Goal: Task Accomplishment & Management: Manage account settings

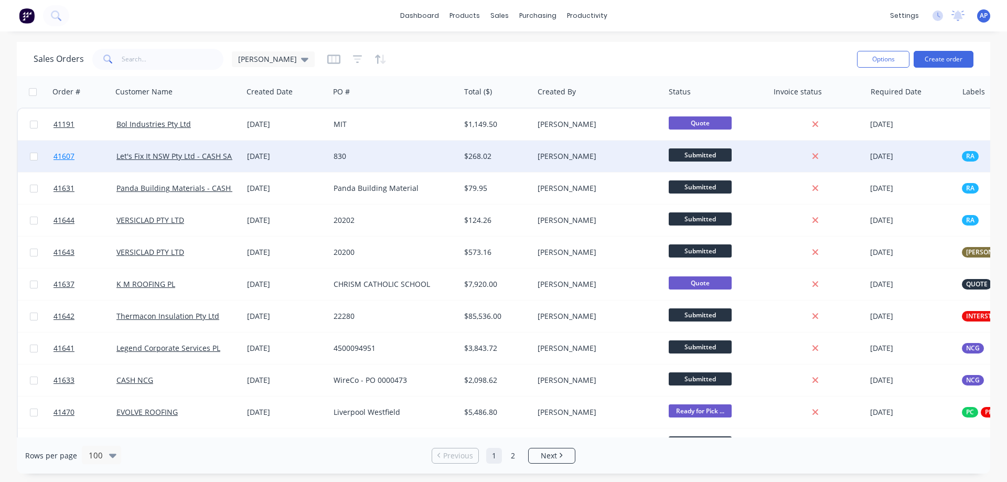
click at [64, 156] on span "41607" at bounding box center [63, 156] width 21 height 10
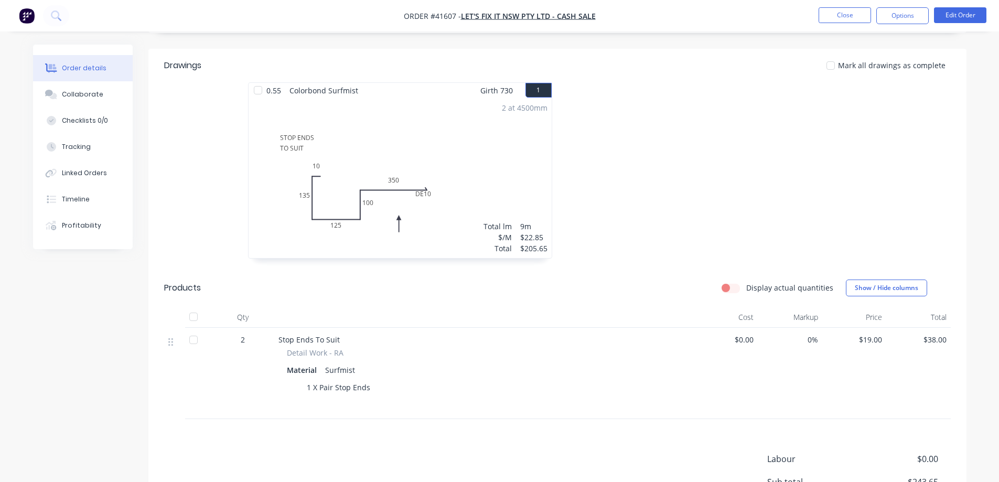
scroll to position [52, 0]
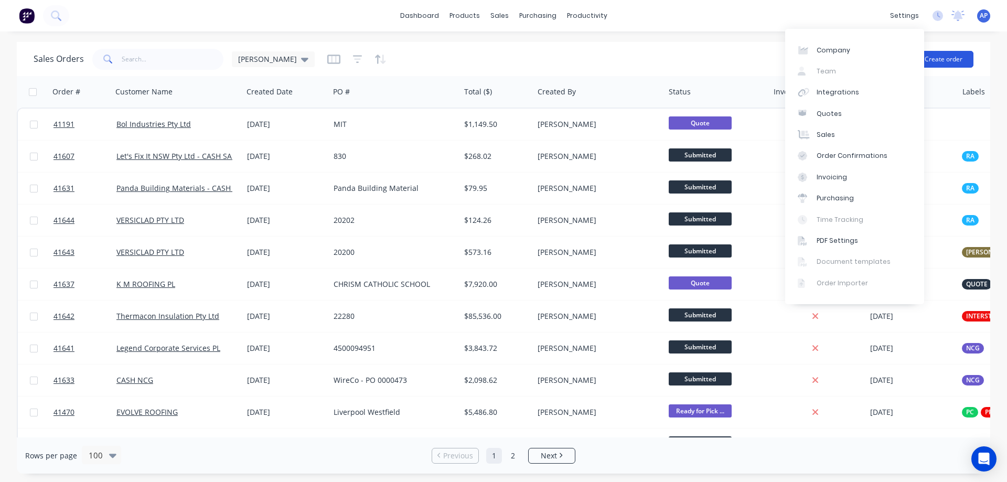
click at [934, 55] on button "Create order" at bounding box center [943, 59] width 60 height 17
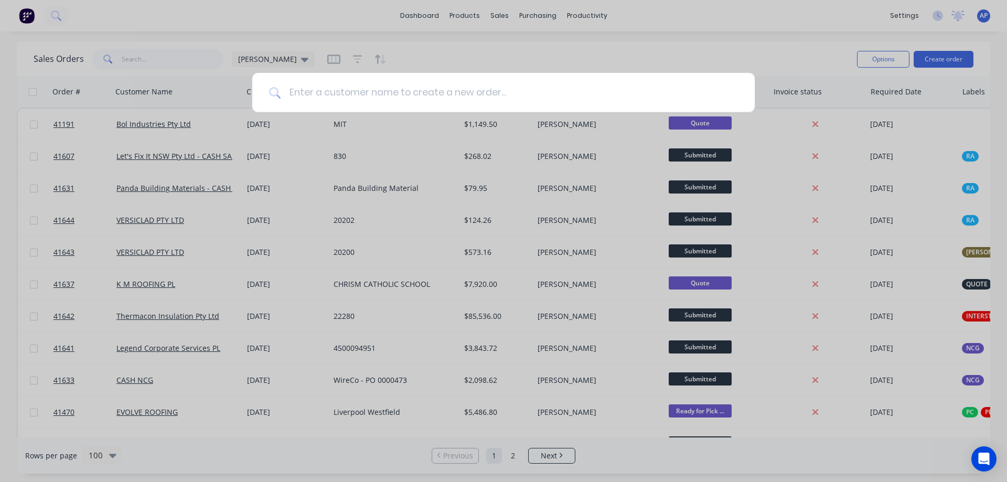
click at [345, 96] on input at bounding box center [509, 92] width 457 height 39
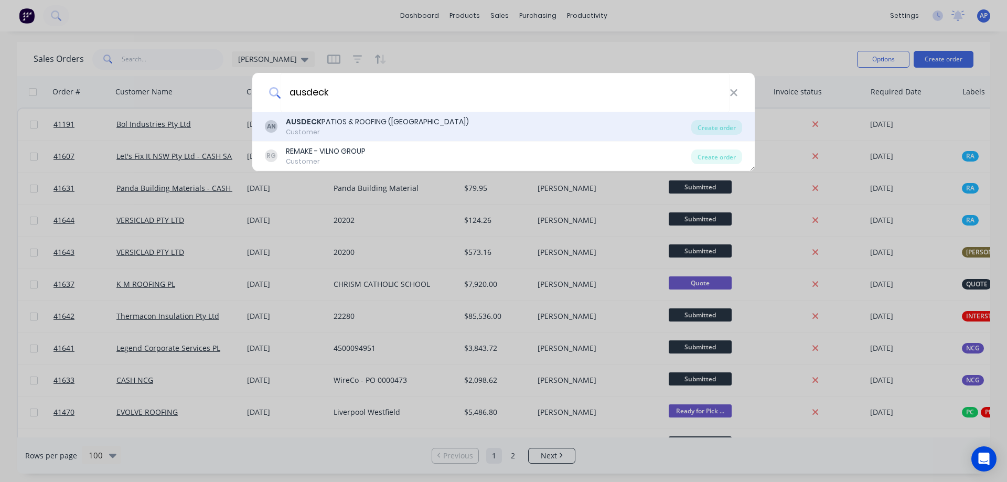
type input "ausdeck"
click at [337, 126] on div "AUSDECK PATIOS & ROOFING (NSW)" at bounding box center [377, 121] width 183 height 11
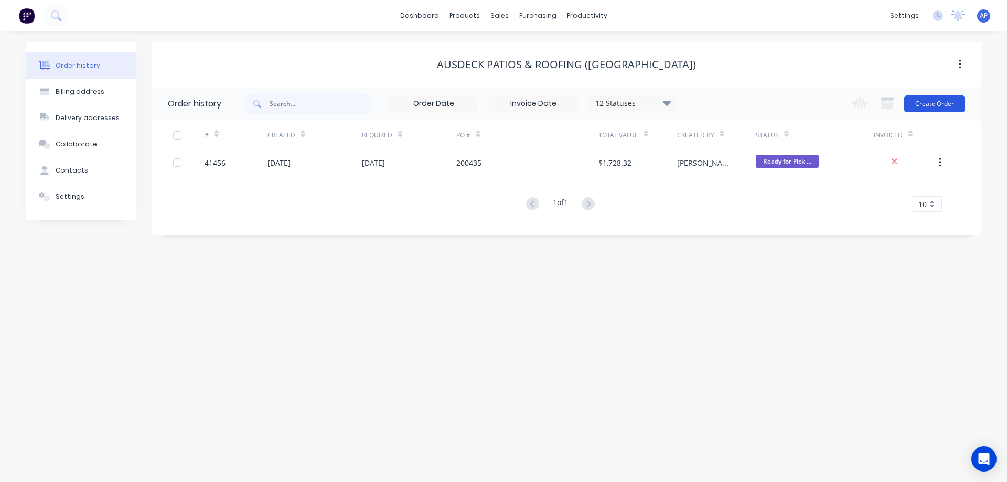
click at [932, 105] on button "Create Order" at bounding box center [934, 103] width 61 height 17
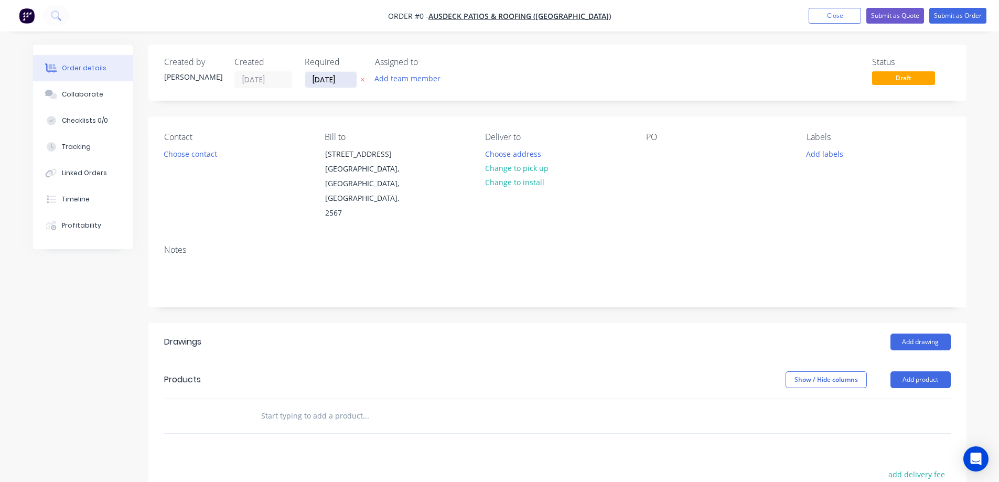
click at [328, 81] on input "[DATE]" at bounding box center [330, 80] width 51 height 16
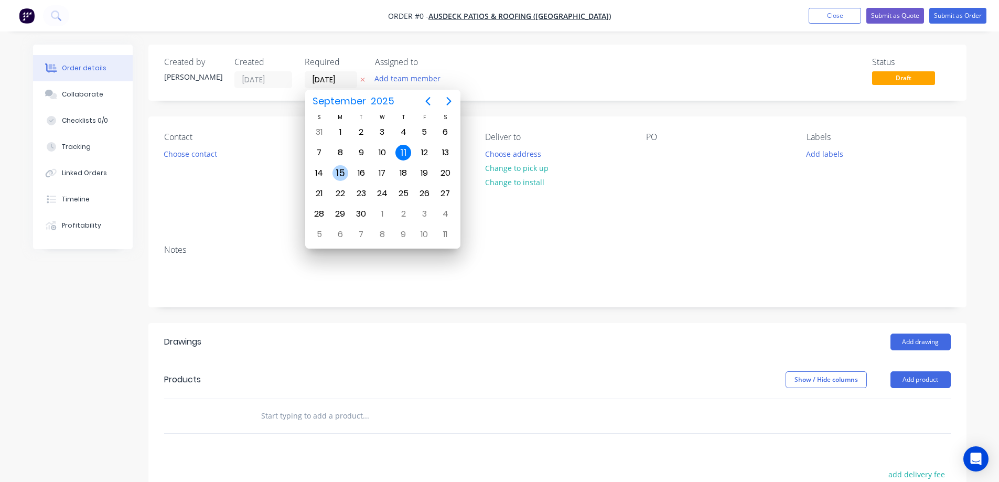
click at [340, 171] on div "15" at bounding box center [340, 173] width 16 height 16
type input "[DATE]"
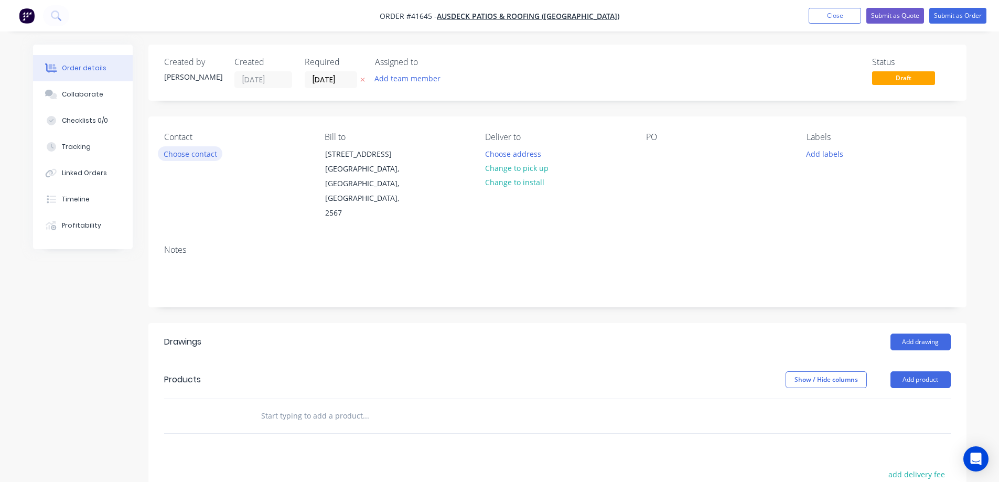
click at [208, 154] on button "Choose contact" at bounding box center [190, 153] width 64 height 14
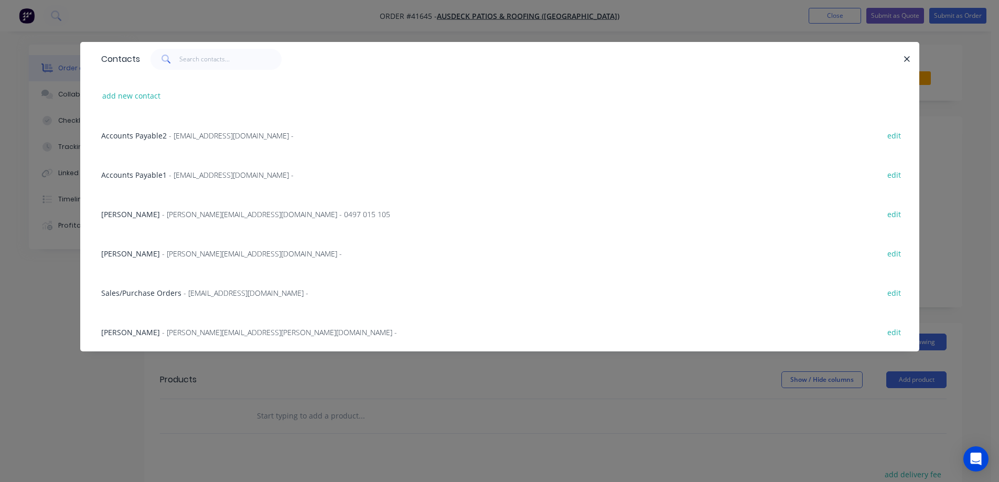
click at [208, 256] on span "- brendan@ausdeck.com.au -" at bounding box center [252, 254] width 180 height 10
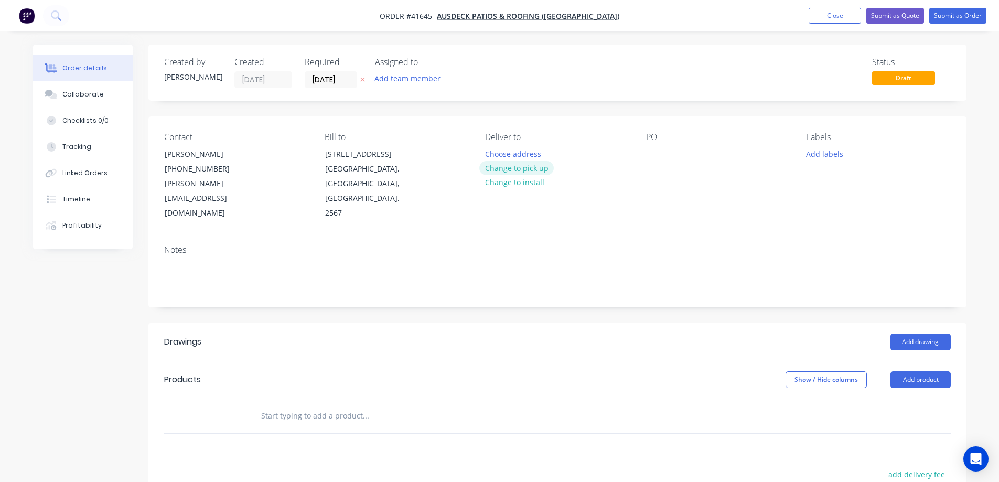
click at [521, 165] on button "Change to pick up" at bounding box center [516, 168] width 74 height 14
click at [651, 151] on div at bounding box center [654, 153] width 17 height 15
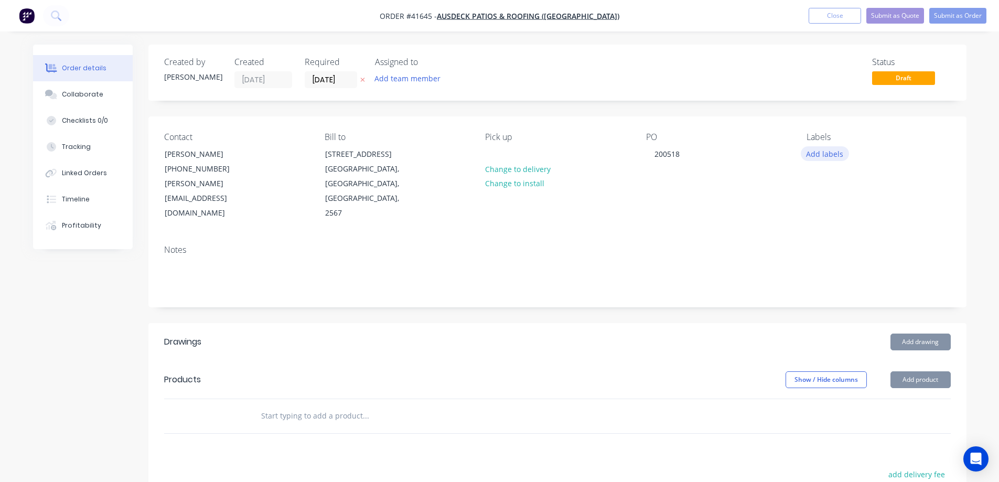
click at [822, 152] on button "Add labels" at bounding box center [825, 153] width 48 height 14
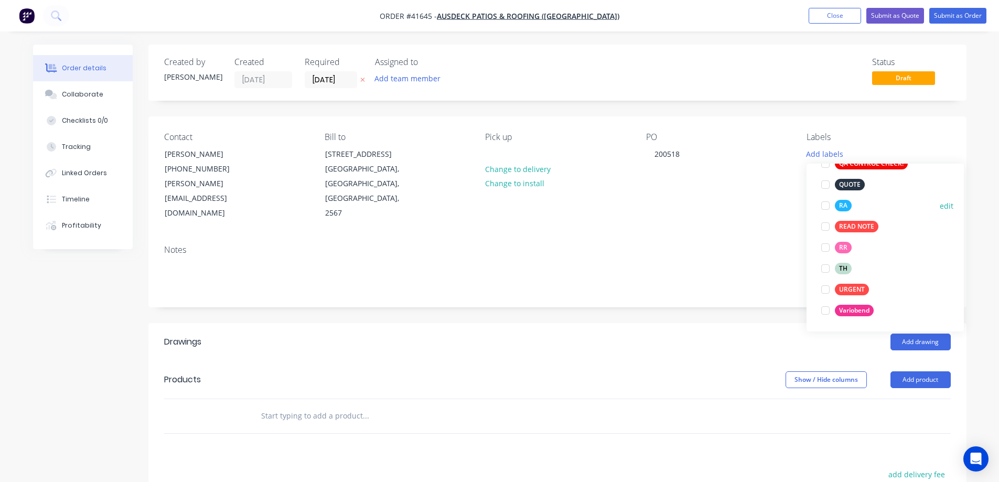
click at [826, 204] on div at bounding box center [825, 205] width 21 height 21
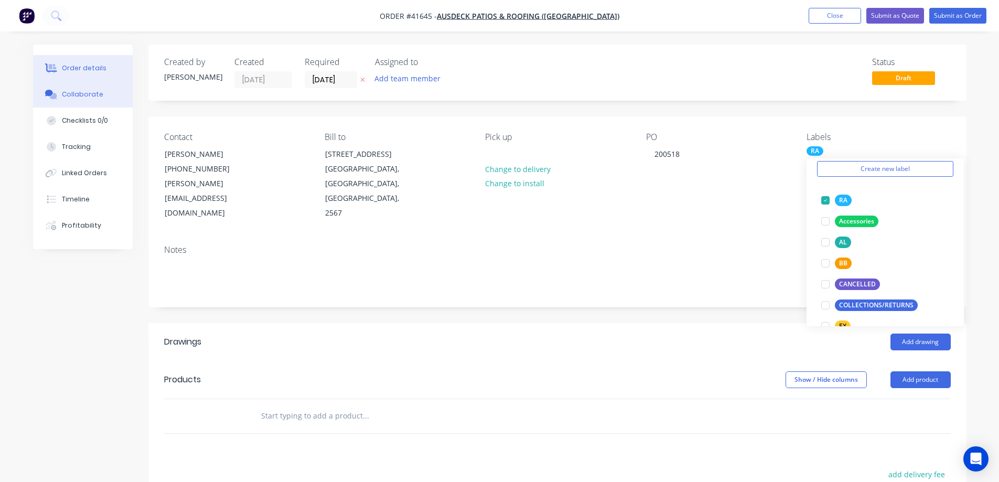
click at [98, 95] on div "Collaborate" at bounding box center [82, 94] width 41 height 9
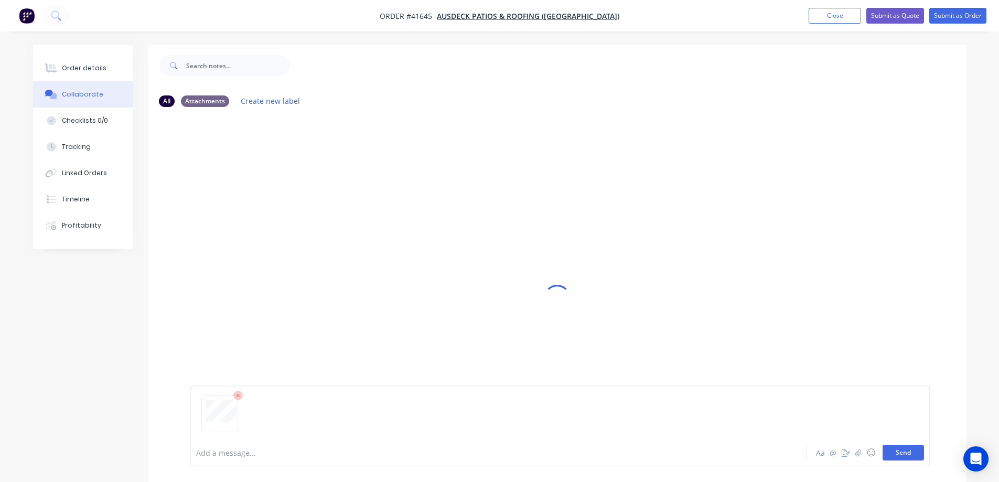
click at [893, 450] on button "Send" at bounding box center [902, 453] width 41 height 16
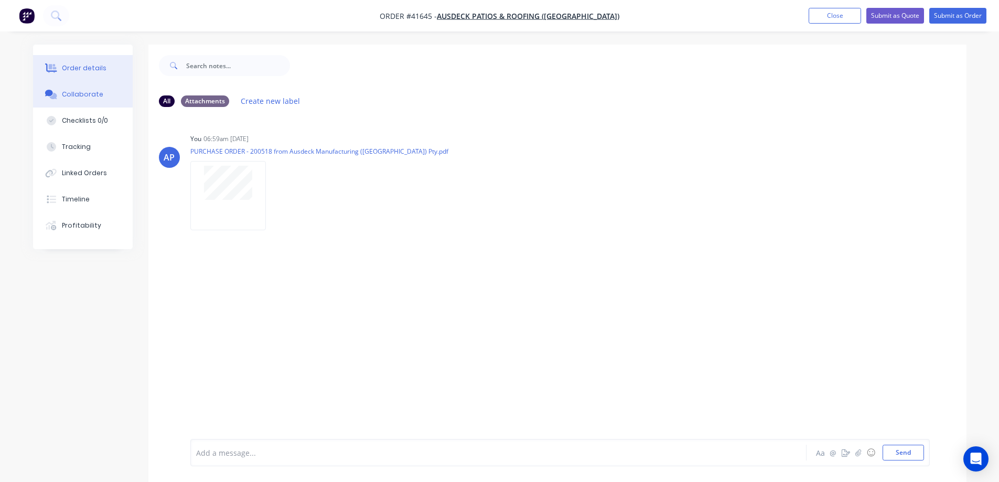
click at [90, 67] on div "Order details" at bounding box center [84, 67] width 45 height 9
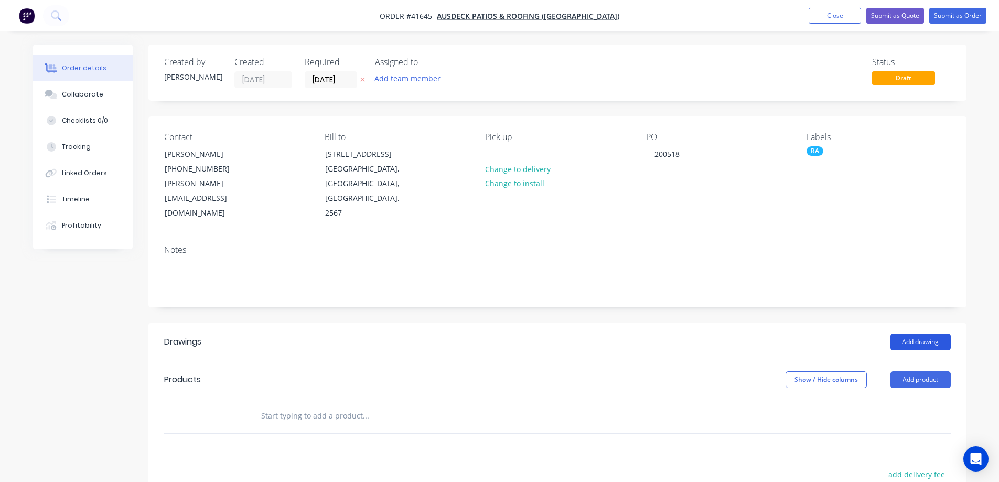
click at [906, 342] on button "Add drawing" at bounding box center [920, 341] width 60 height 17
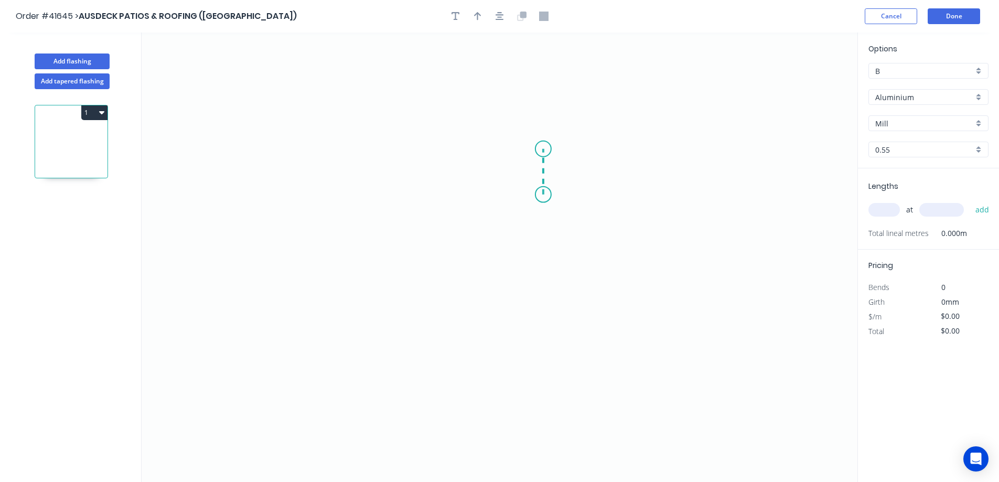
drag, startPoint x: 543, startPoint y: 195, endPoint x: 541, endPoint y: 149, distance: 45.7
click at [541, 149] on icon "0" at bounding box center [500, 257] width 716 height 449
click at [408, 150] on icon "0 ?" at bounding box center [500, 257] width 716 height 449
drag, startPoint x: 402, startPoint y: 184, endPoint x: 408, endPoint y: 354, distance: 171.0
click at [408, 354] on icon "0 ? ?" at bounding box center [500, 257] width 716 height 449
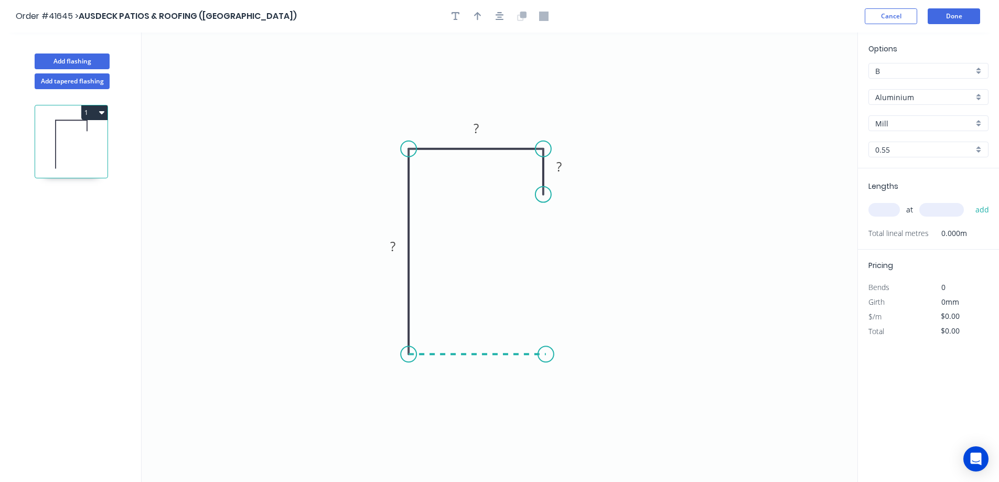
drag, startPoint x: 408, startPoint y: 354, endPoint x: 546, endPoint y: 352, distance: 137.4
click at [546, 352] on icon "0 ? ? ?" at bounding box center [500, 257] width 716 height 449
drag, startPoint x: 546, startPoint y: 352, endPoint x: 549, endPoint y: 297, distance: 55.1
click at [549, 297] on icon "0 ? ? ? ?" at bounding box center [500, 257] width 716 height 449
click at [549, 297] on circle at bounding box center [546, 296] width 16 height 16
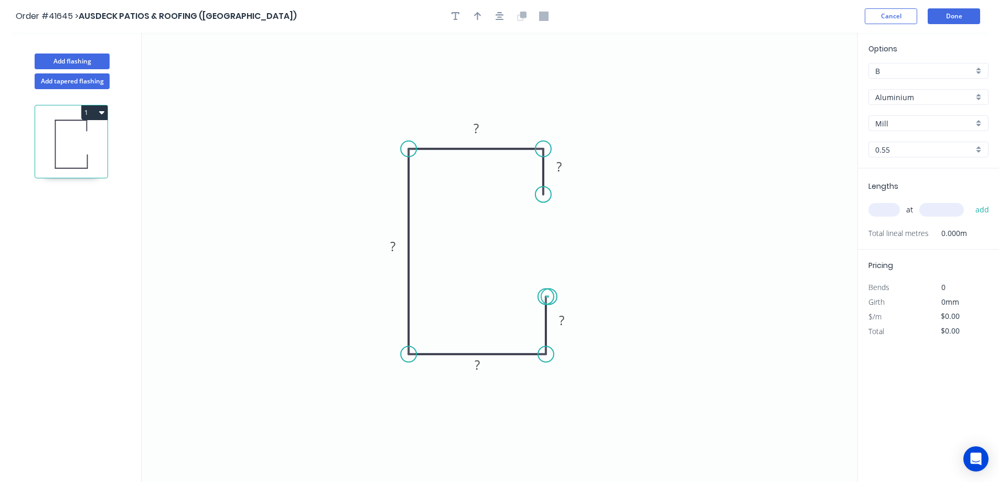
click at [549, 297] on circle at bounding box center [546, 296] width 16 height 16
drag, startPoint x: 547, startPoint y: 195, endPoint x: 545, endPoint y: 212, distance: 17.5
click at [545, 212] on circle at bounding box center [543, 212] width 16 height 16
drag, startPoint x: 546, startPoint y: 294, endPoint x: 547, endPoint y: 259, distance: 34.6
click at [546, 288] on circle at bounding box center [546, 290] width 16 height 16
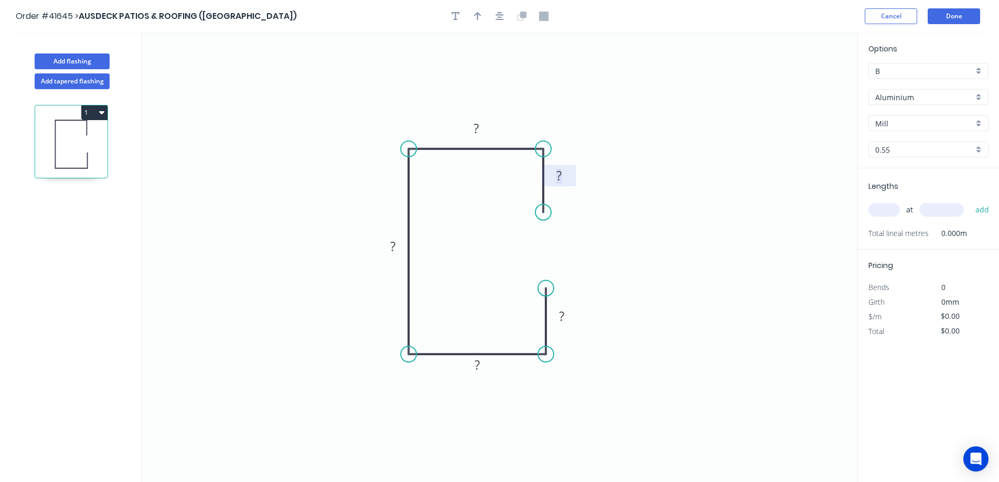
click at [562, 174] on rect at bounding box center [558, 176] width 21 height 15
click at [564, 315] on tspan "?" at bounding box center [561, 315] width 5 height 17
click at [479, 126] on rect at bounding box center [476, 129] width 21 height 15
click at [478, 357] on tspan "?" at bounding box center [477, 364] width 5 height 17
click at [487, 280] on icon "0 15 50 ? 50 15" at bounding box center [500, 257] width 716 height 449
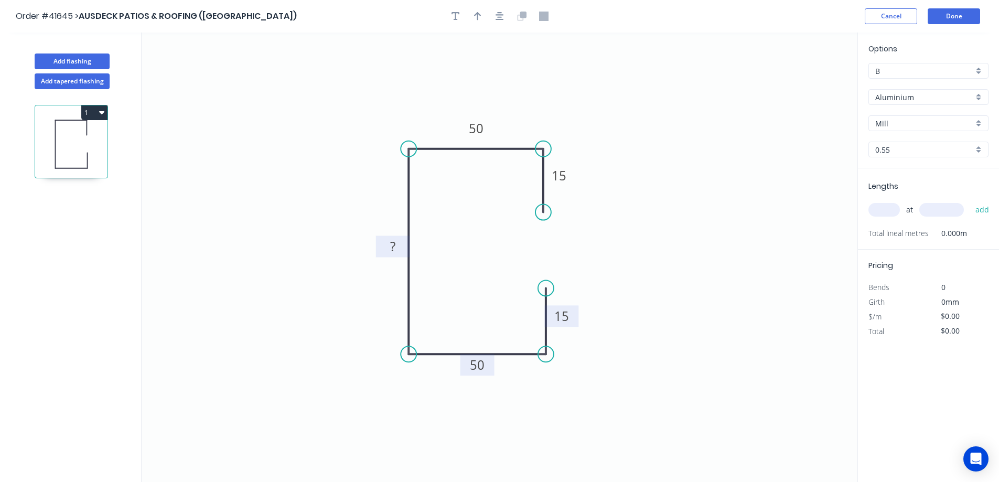
click at [395, 249] on tspan "?" at bounding box center [392, 246] width 5 height 17
click at [979, 95] on div "Aluminium" at bounding box center [928, 97] width 120 height 16
type input "$11.05"
click at [919, 158] on div "Galvanised" at bounding box center [928, 159] width 119 height 18
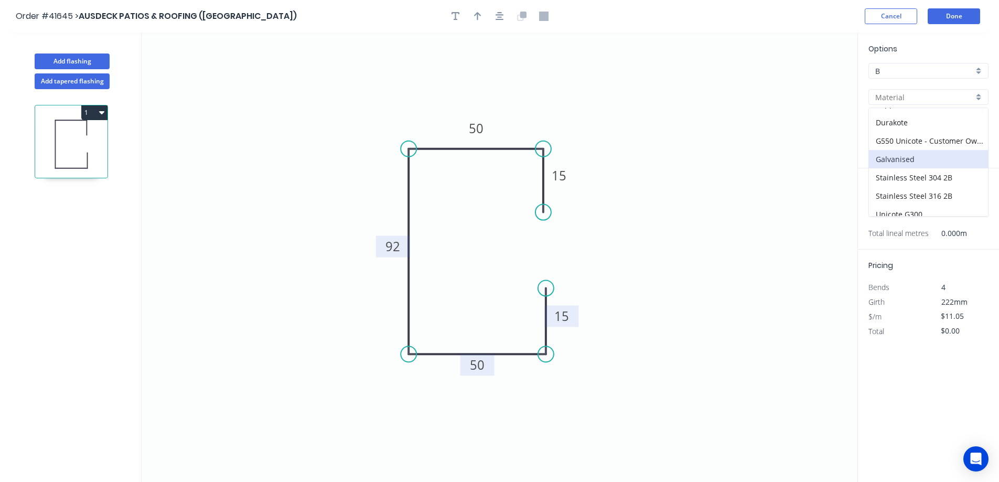
type input "Galvanised"
type input "PC - Custom"
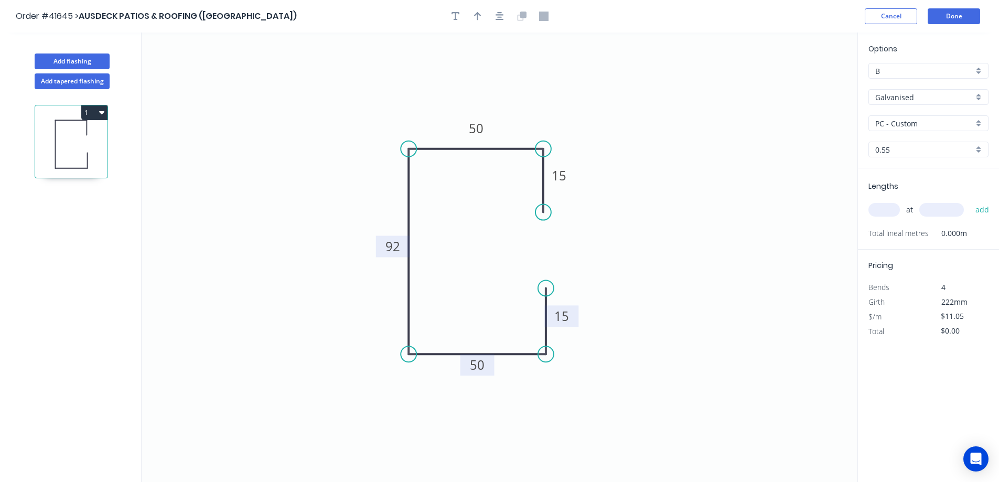
type input "$8.84"
click at [978, 126] on div "PC - Custom" at bounding box center [928, 123] width 120 height 16
click at [933, 175] on div "Standard" at bounding box center [928, 180] width 119 height 18
type input "Standard"
click at [976, 150] on div "0.55" at bounding box center [928, 150] width 120 height 16
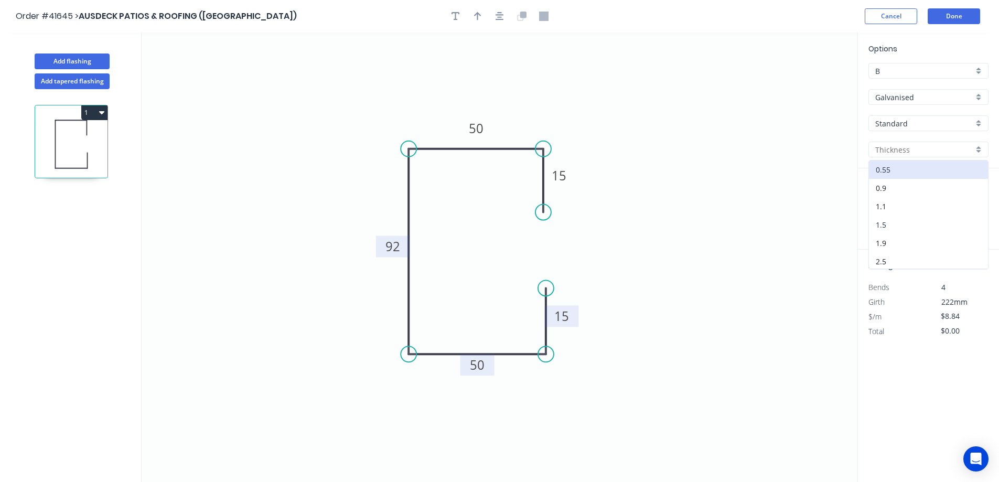
click at [910, 222] on div "1.5" at bounding box center [928, 224] width 119 height 18
type input "1.5"
type input "$24.34"
click at [885, 211] on input "text" at bounding box center [883, 210] width 31 height 14
type input "1"
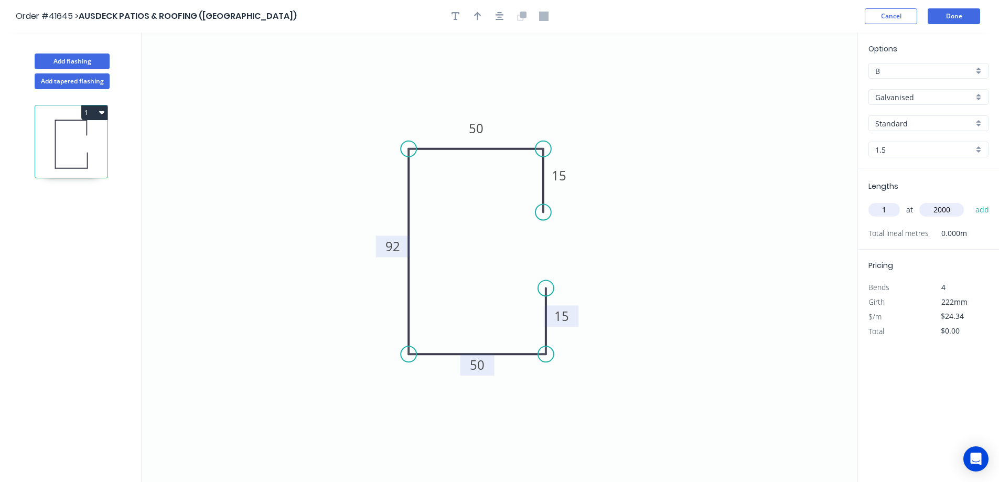
type input "2000"
click at [970, 201] on button "add" at bounding box center [982, 210] width 25 height 18
type input "$48.68"
click at [942, 16] on button "Done" at bounding box center [954, 16] width 52 height 16
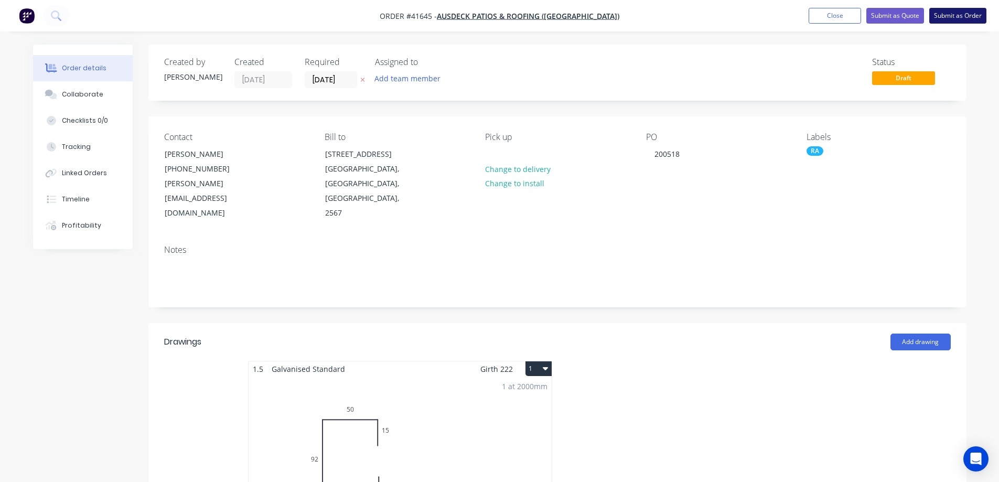
click at [942, 18] on button "Submit as Order" at bounding box center [957, 16] width 57 height 16
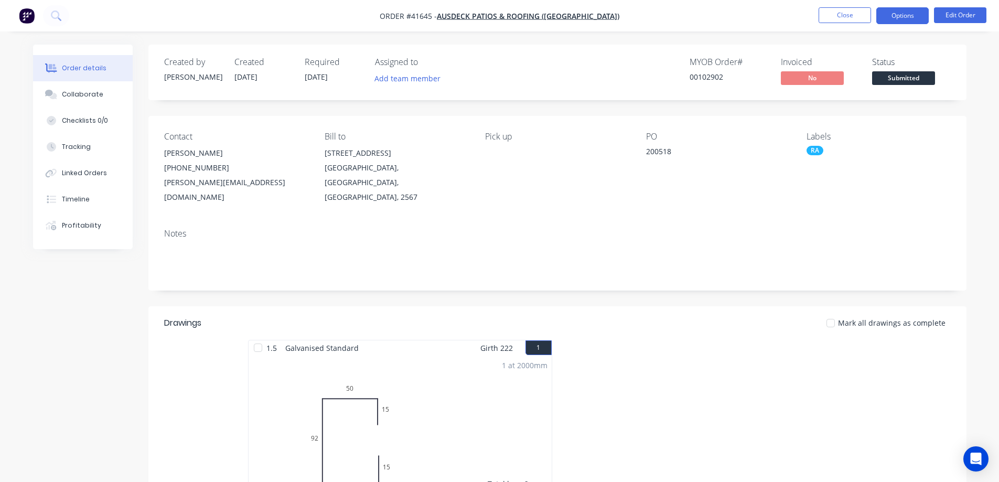
click at [888, 16] on button "Options" at bounding box center [902, 15] width 52 height 17
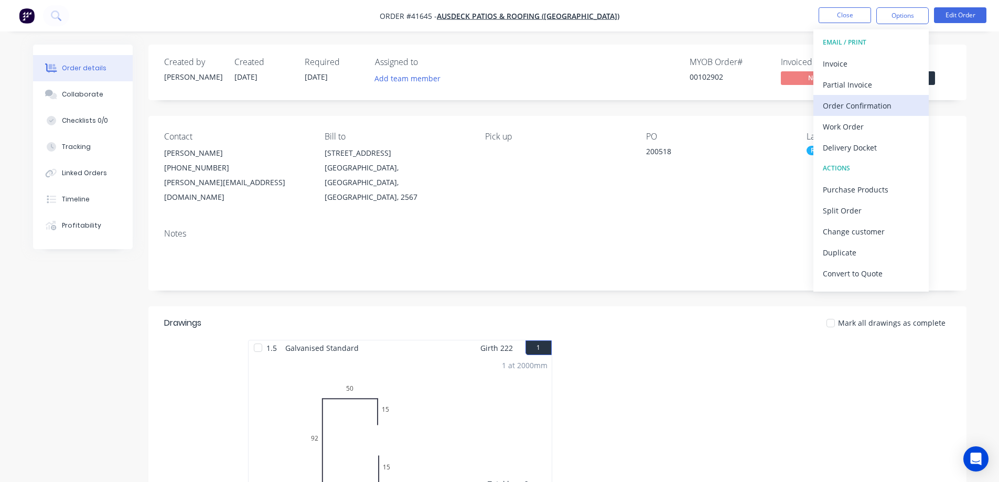
click at [869, 105] on div "Order Confirmation" at bounding box center [871, 105] width 96 height 15
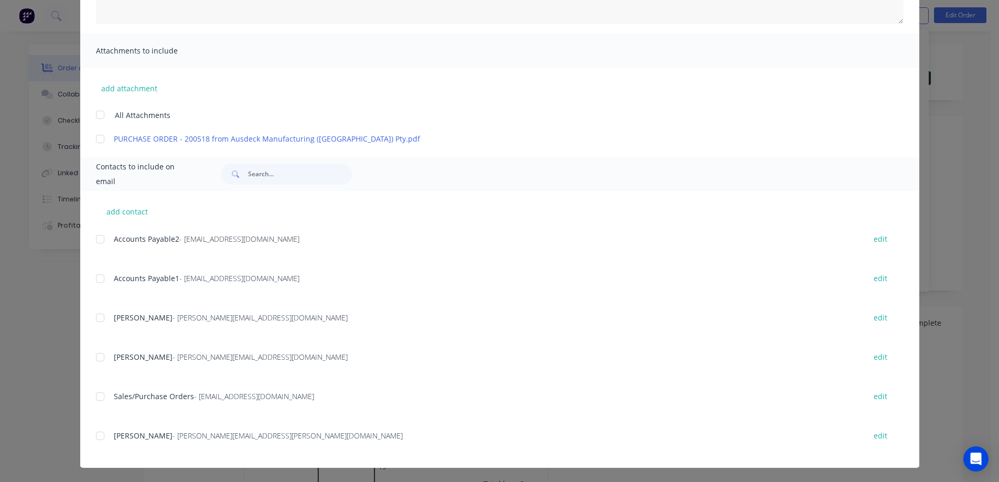
scroll to position [201, 0]
drag, startPoint x: 97, startPoint y: 357, endPoint x: 198, endPoint y: 356, distance: 100.7
click at [99, 355] on div at bounding box center [100, 356] width 21 height 21
click at [96, 395] on div at bounding box center [100, 395] width 21 height 21
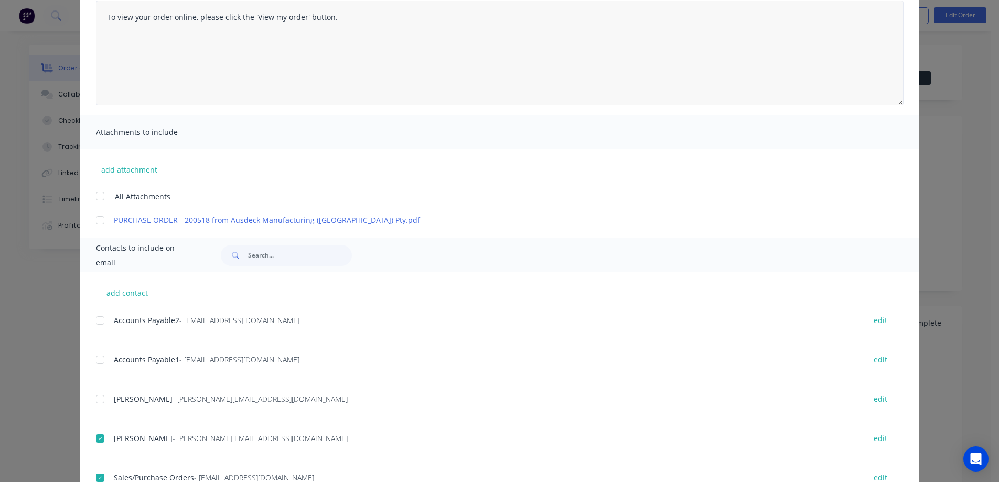
scroll to position [44, 0]
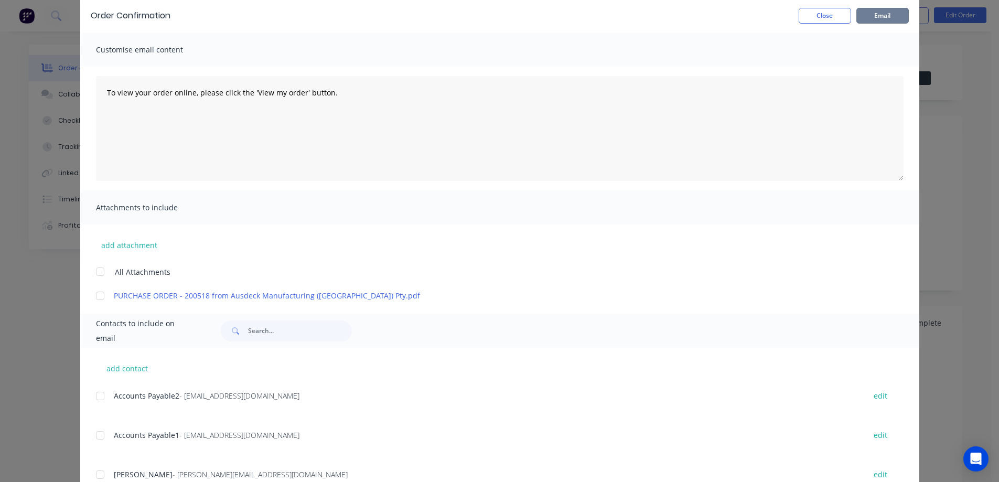
click at [865, 17] on button "Email" at bounding box center [882, 16] width 52 height 16
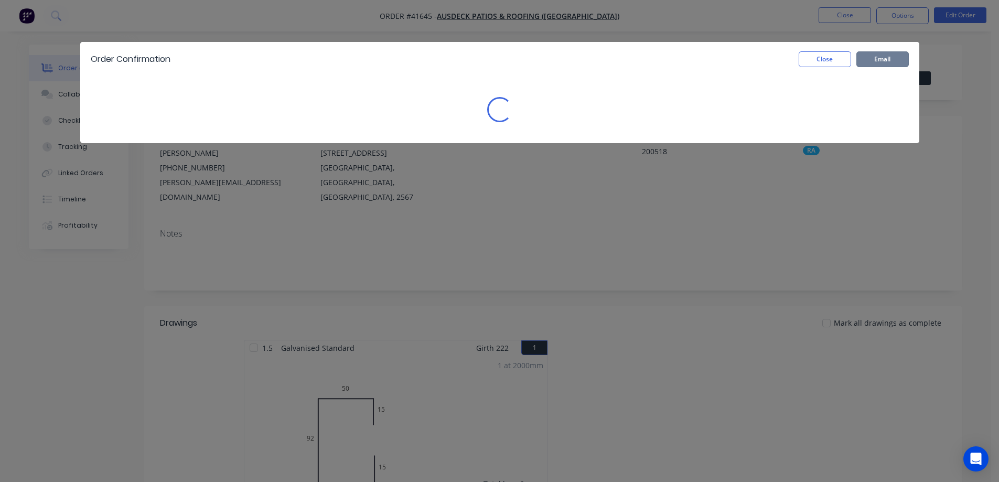
scroll to position [0, 0]
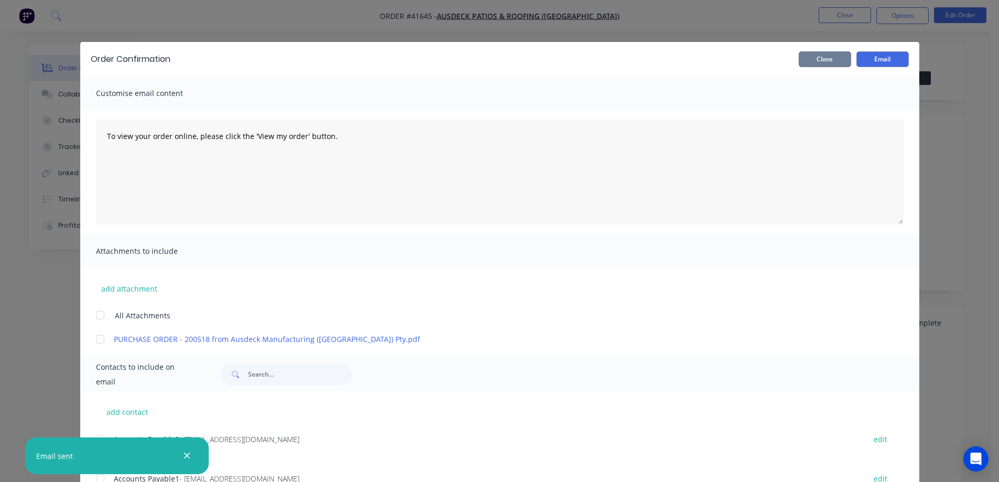
click at [837, 59] on button "Close" at bounding box center [825, 59] width 52 height 16
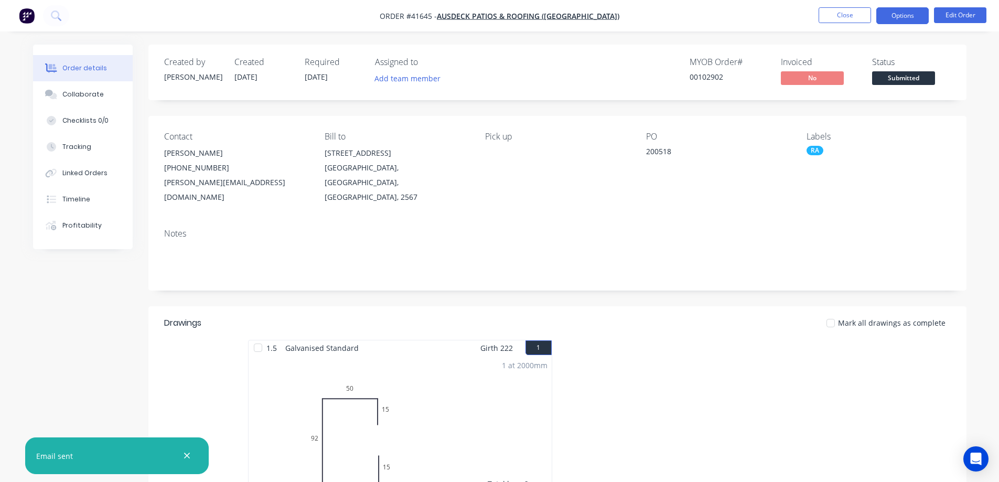
click at [891, 16] on button "Options" at bounding box center [902, 15] width 52 height 17
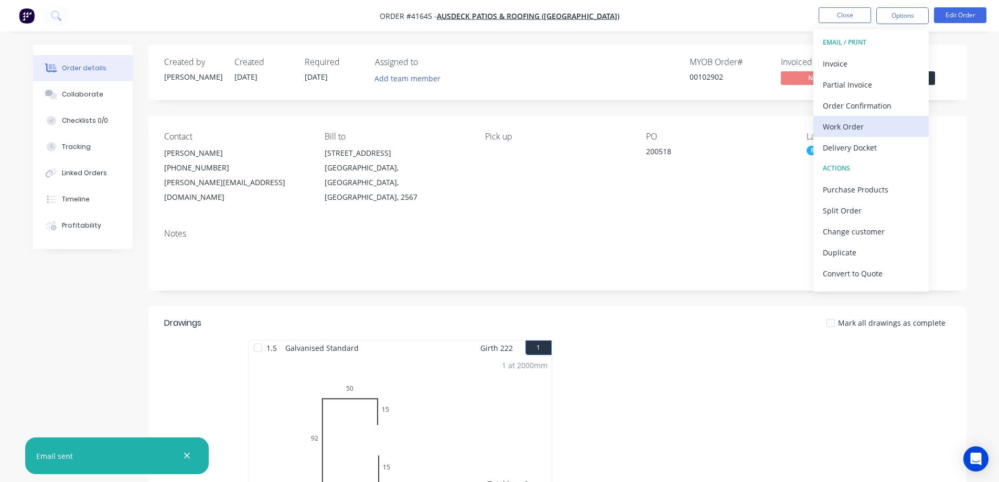
click at [864, 126] on div "Work Order" at bounding box center [871, 126] width 96 height 15
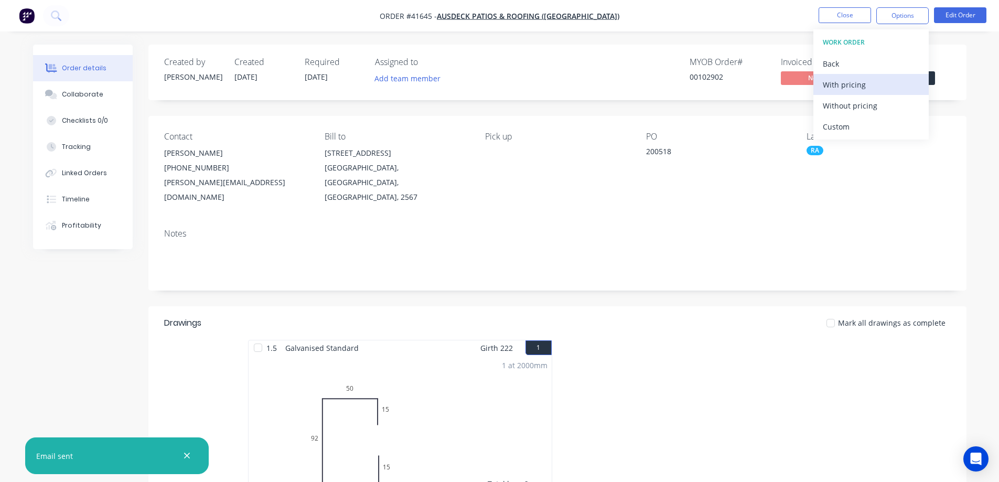
click at [879, 88] on div "With pricing" at bounding box center [871, 84] width 96 height 15
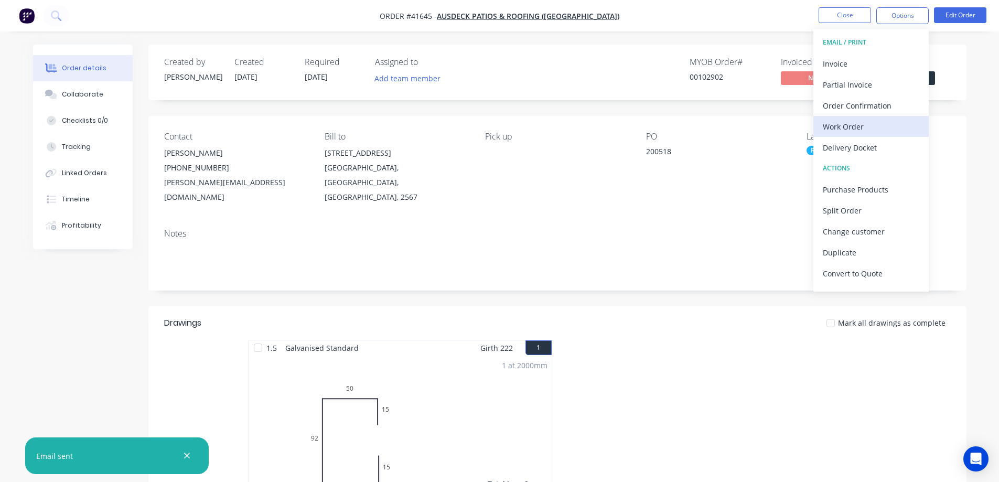
click at [857, 126] on div "Work Order" at bounding box center [871, 126] width 96 height 15
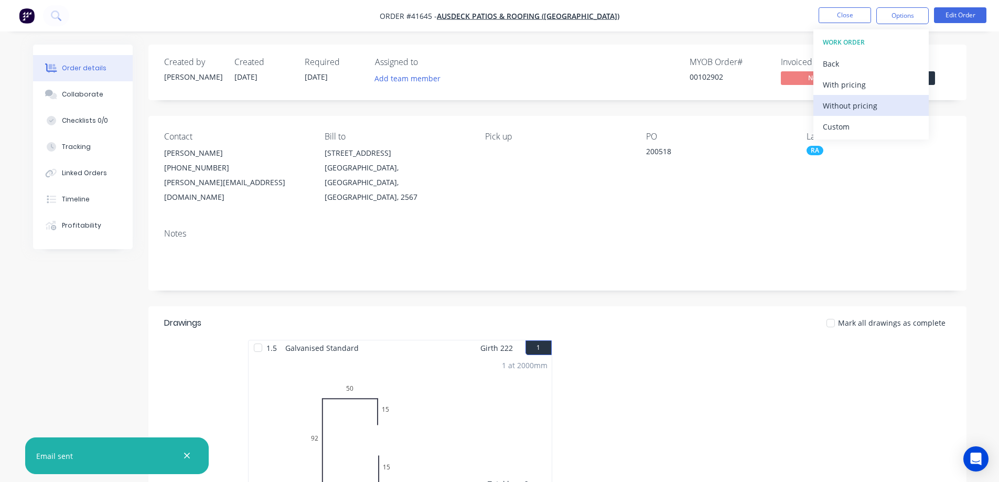
click at [869, 105] on div "Without pricing" at bounding box center [871, 105] width 96 height 15
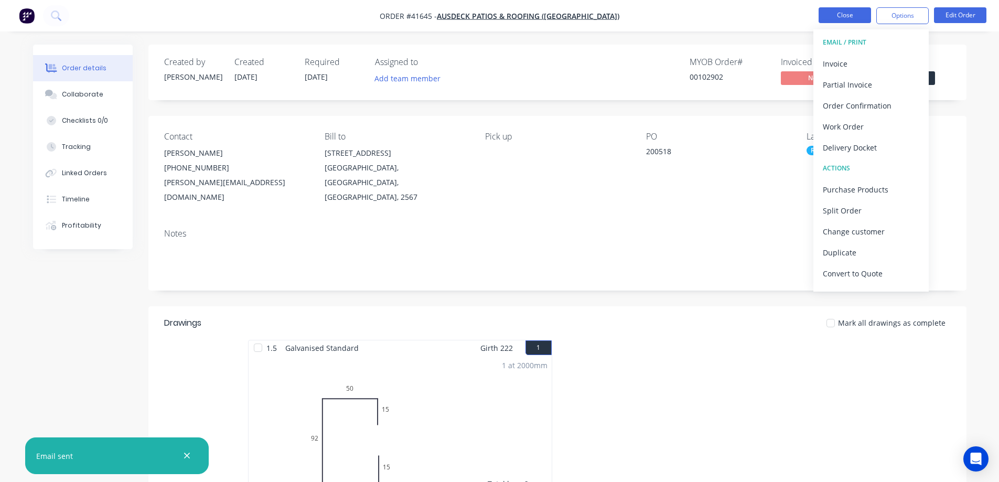
click at [858, 14] on button "Close" at bounding box center [844, 15] width 52 height 16
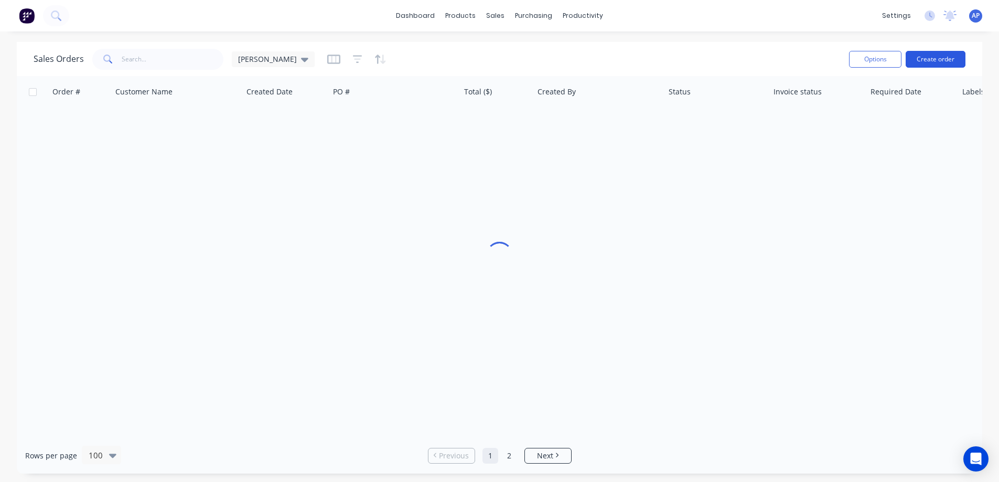
click at [929, 57] on button "Create order" at bounding box center [936, 59] width 60 height 17
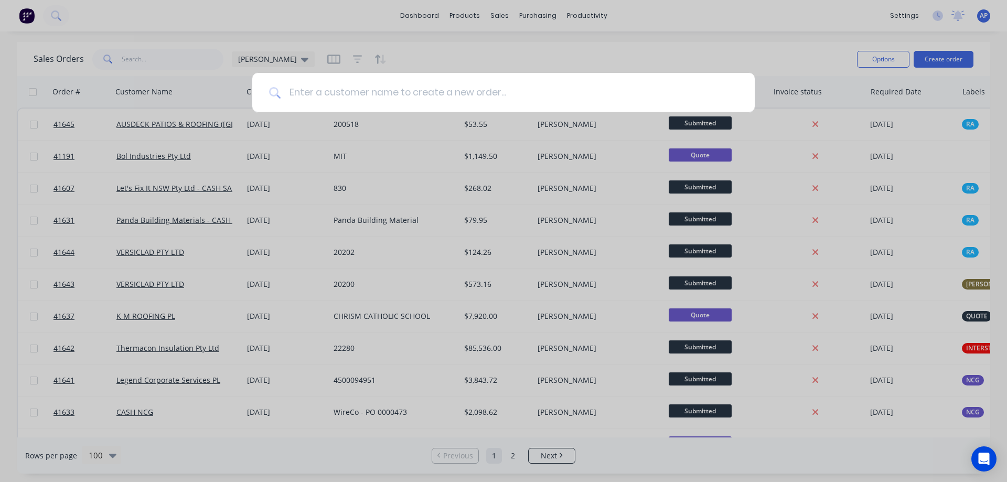
click at [399, 100] on input at bounding box center [509, 92] width 457 height 39
type input "mdc"
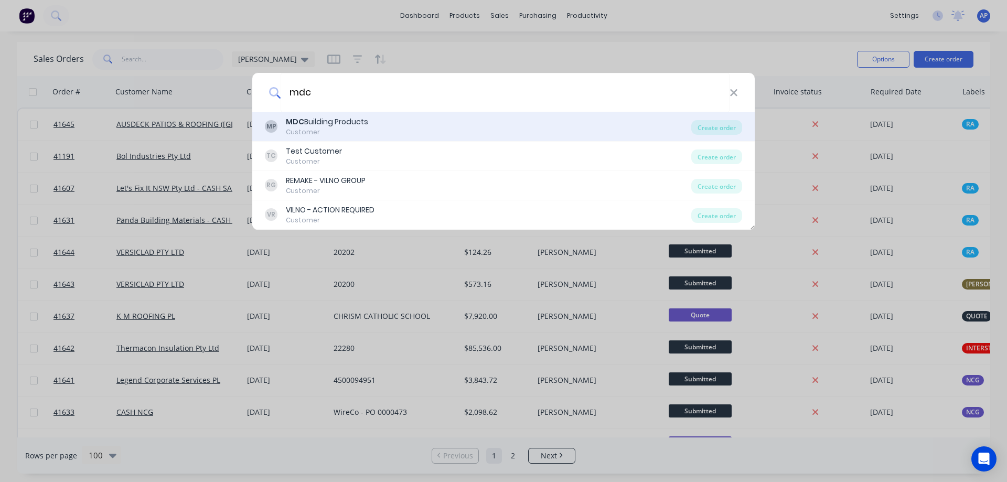
click at [341, 121] on div "MDC Building Products" at bounding box center [327, 121] width 82 height 11
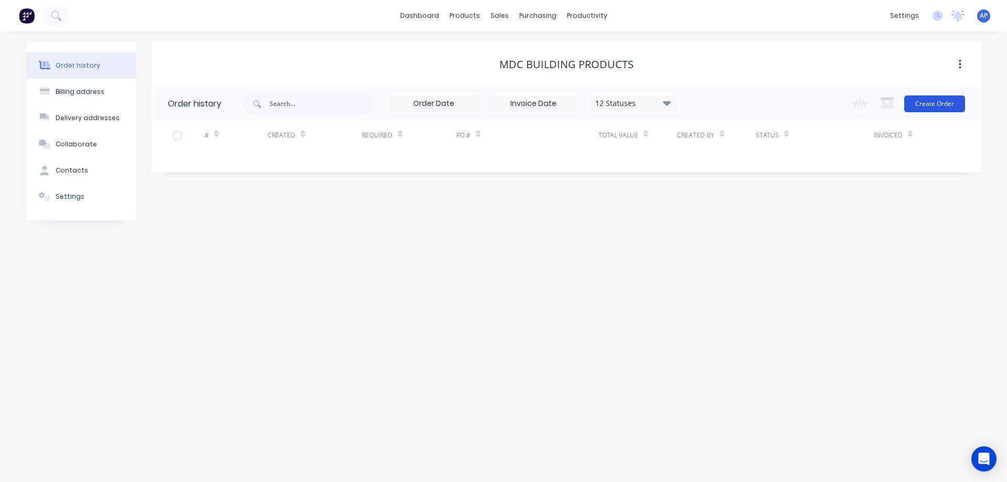
click at [936, 100] on button "Create Order" at bounding box center [934, 103] width 61 height 17
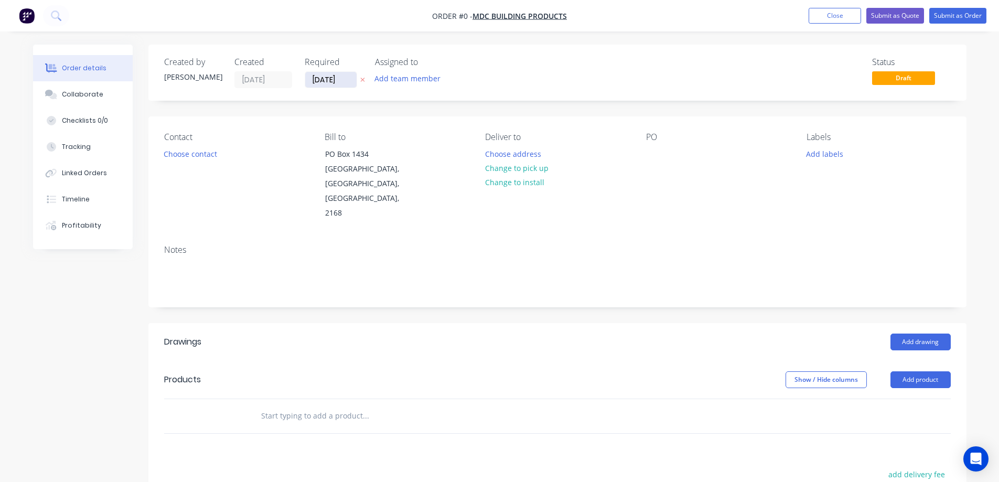
click at [328, 74] on input "[DATE]" at bounding box center [330, 80] width 51 height 16
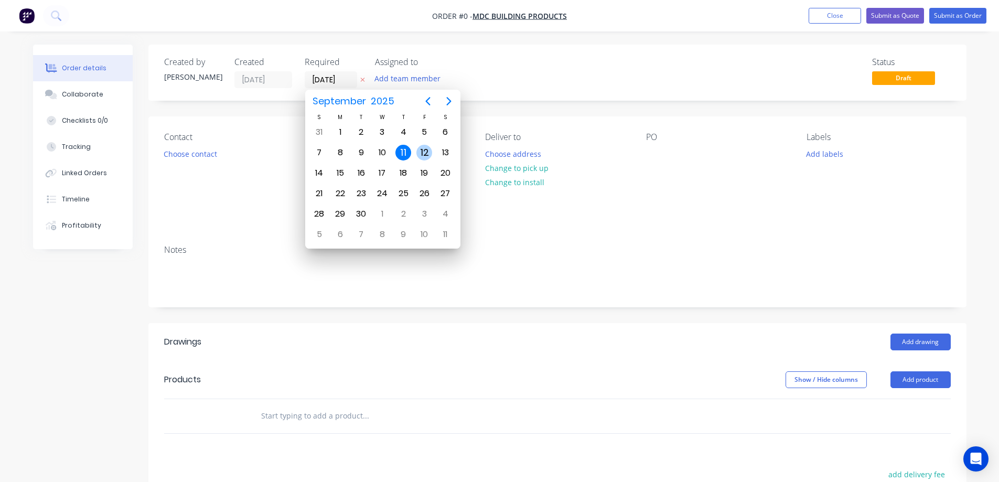
click at [427, 152] on div "12" at bounding box center [424, 153] width 16 height 16
type input "12/09/25"
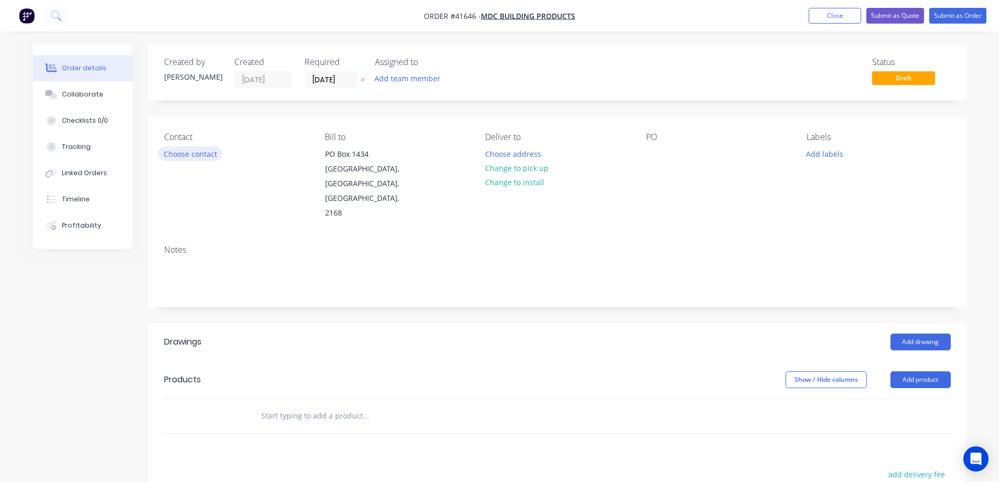
click at [209, 153] on button "Choose contact" at bounding box center [190, 153] width 64 height 14
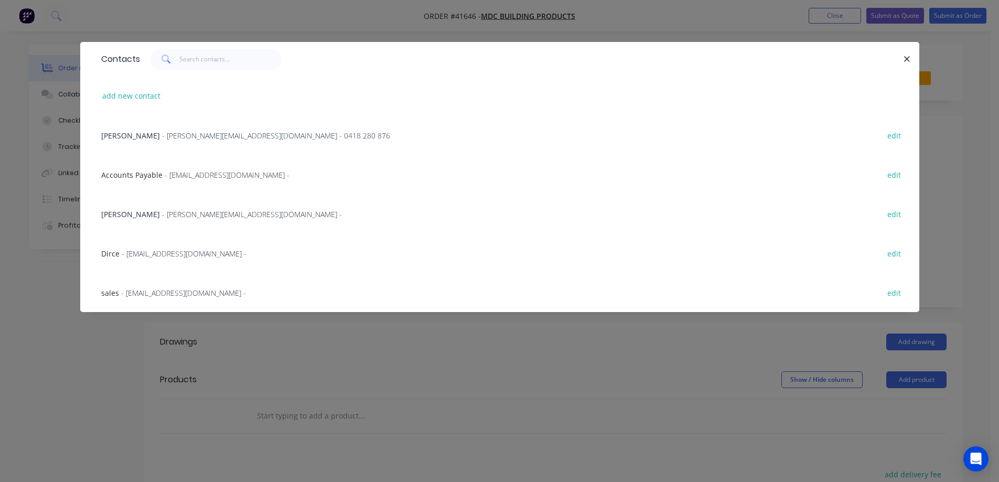
click at [193, 137] on span "- michael@mdcbuild.com - 0418 280 876" at bounding box center [276, 136] width 228 height 10
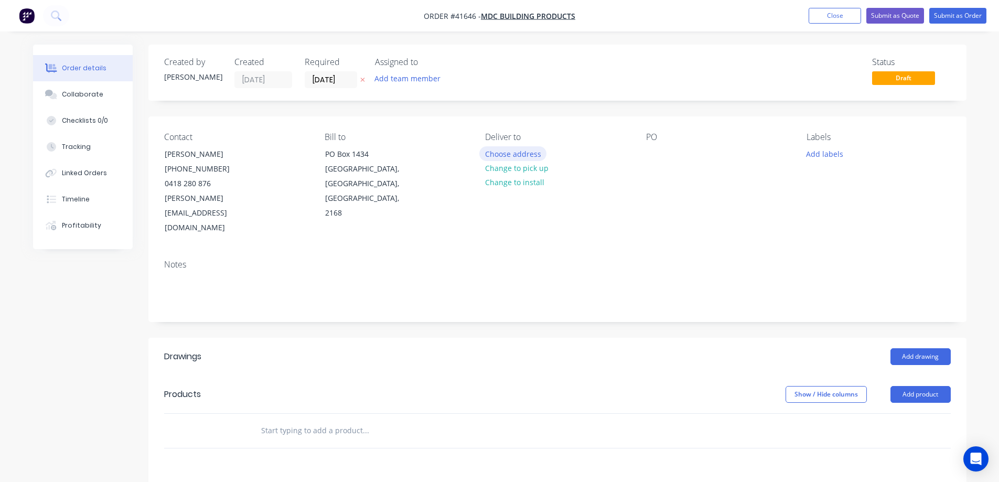
click at [523, 153] on button "Choose address" at bounding box center [512, 153] width 67 height 14
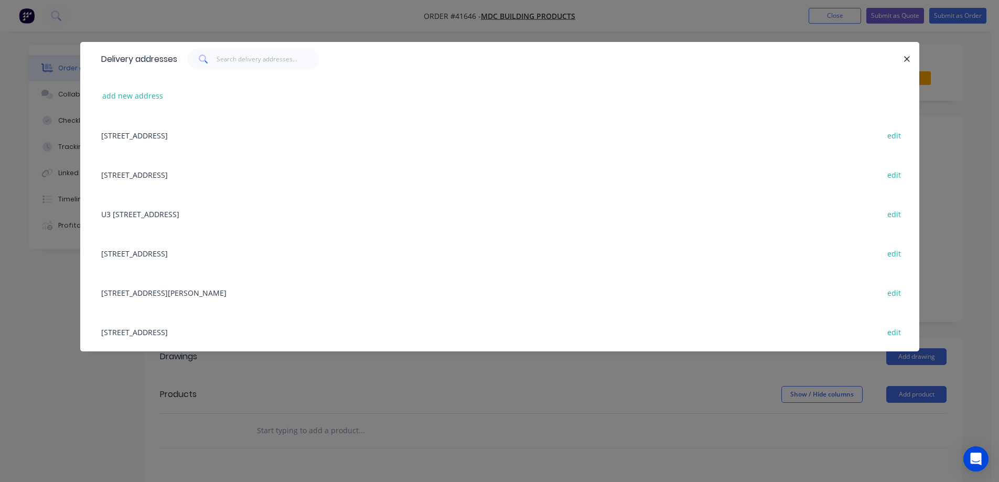
click at [305, 211] on div "U3 22-24 ENTERPRISE CRT, PRESTONS, New South Wales, Australia, 2170 edit" at bounding box center [499, 213] width 807 height 39
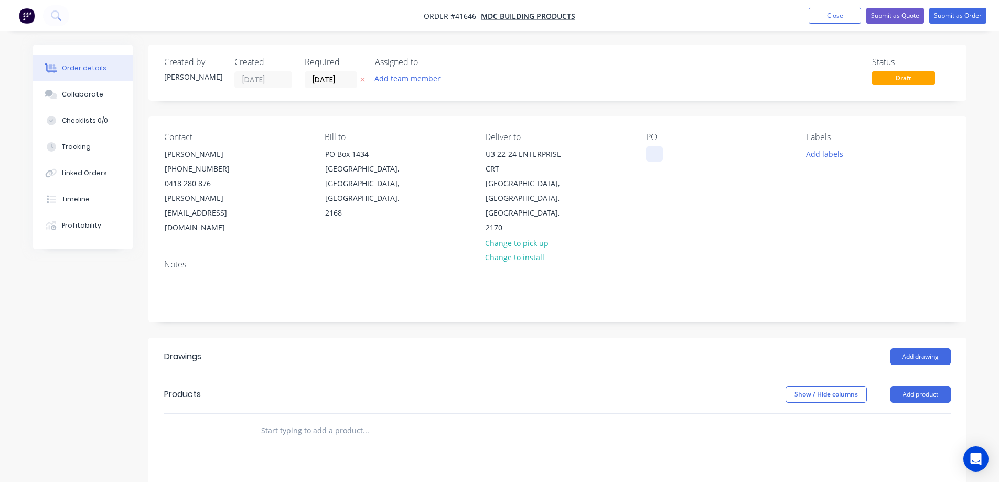
click at [660, 152] on div at bounding box center [654, 153] width 17 height 15
click at [838, 152] on button "Add labels" at bounding box center [825, 153] width 48 height 14
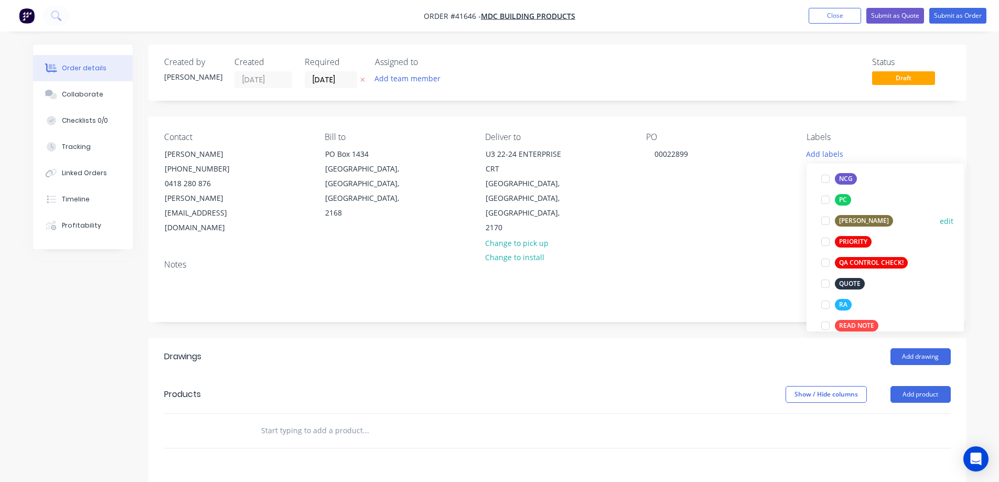
scroll to position [262, 0]
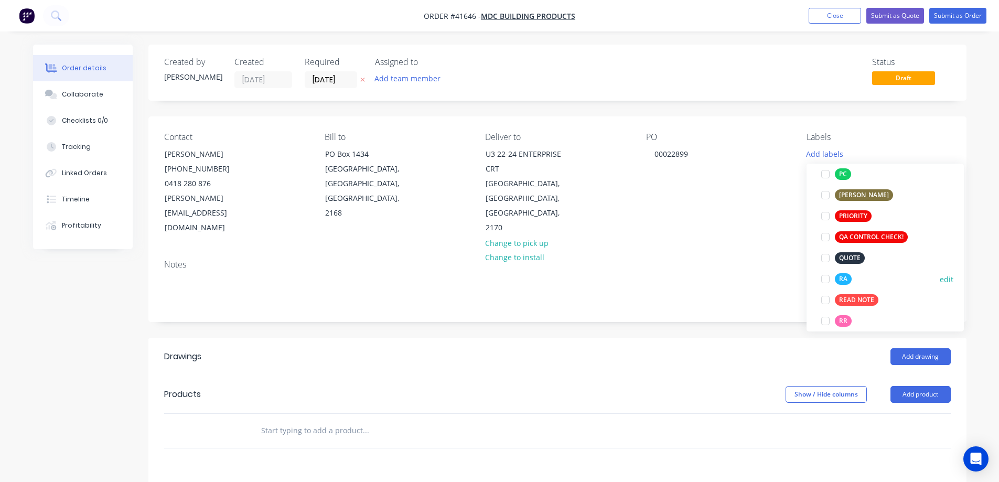
click at [825, 280] on div at bounding box center [825, 278] width 21 height 21
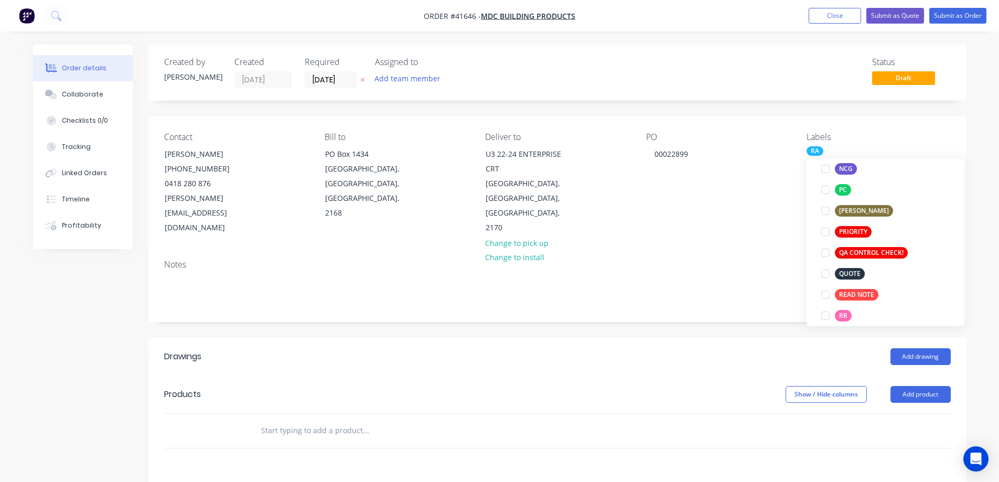
scroll to position [0, 0]
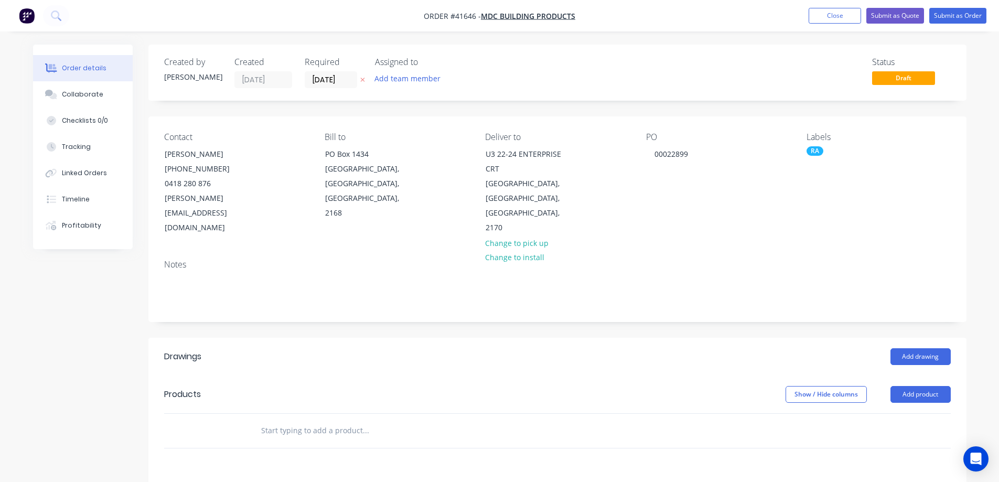
click at [682, 375] on header "Products Show / Hide columns Add product" at bounding box center [557, 394] width 818 height 38
click at [95, 93] on div "Collaborate" at bounding box center [82, 94] width 41 height 9
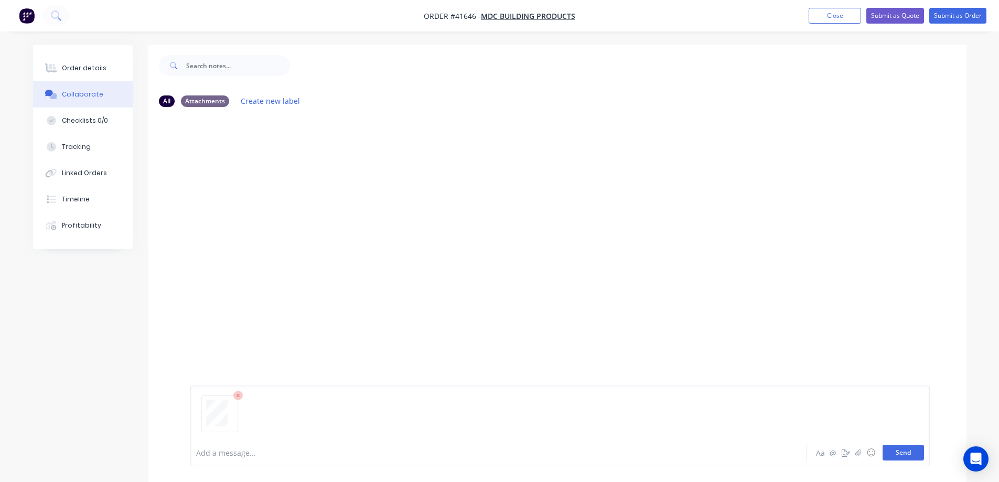
click at [897, 454] on button "Send" at bounding box center [902, 453] width 41 height 16
click at [102, 67] on div "Order details" at bounding box center [84, 67] width 45 height 9
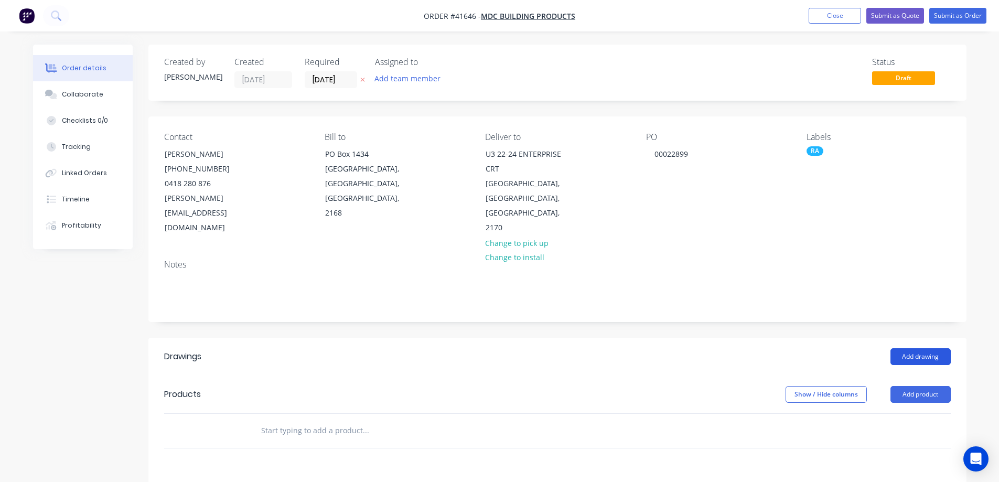
click at [908, 348] on button "Add drawing" at bounding box center [920, 356] width 60 height 17
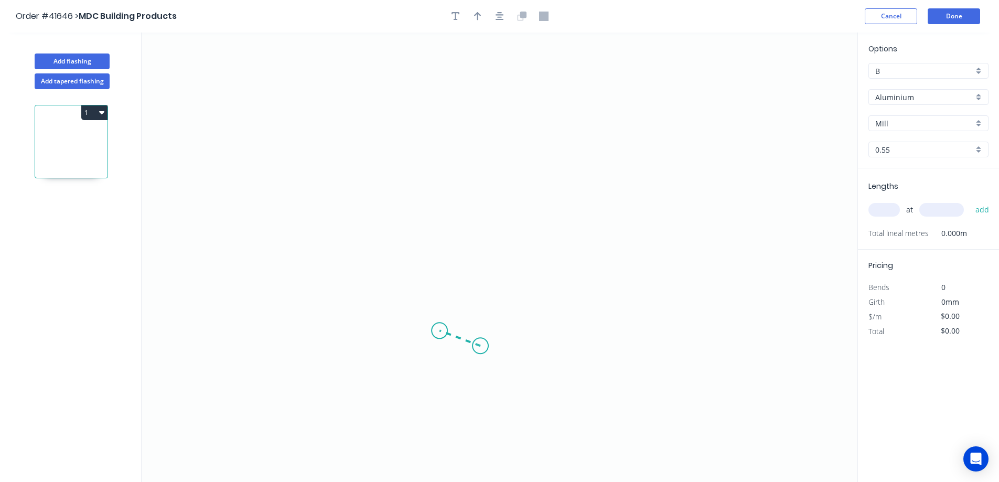
drag, startPoint x: 480, startPoint y: 346, endPoint x: 439, endPoint y: 331, distance: 43.6
click at [439, 331] on icon "0" at bounding box center [500, 257] width 716 height 449
click at [433, 171] on icon "0 ?" at bounding box center [500, 257] width 716 height 449
drag, startPoint x: 458, startPoint y: 178, endPoint x: 613, endPoint y: 171, distance: 155.4
click at [613, 171] on icon "0 ? ? ? º" at bounding box center [500, 257] width 716 height 449
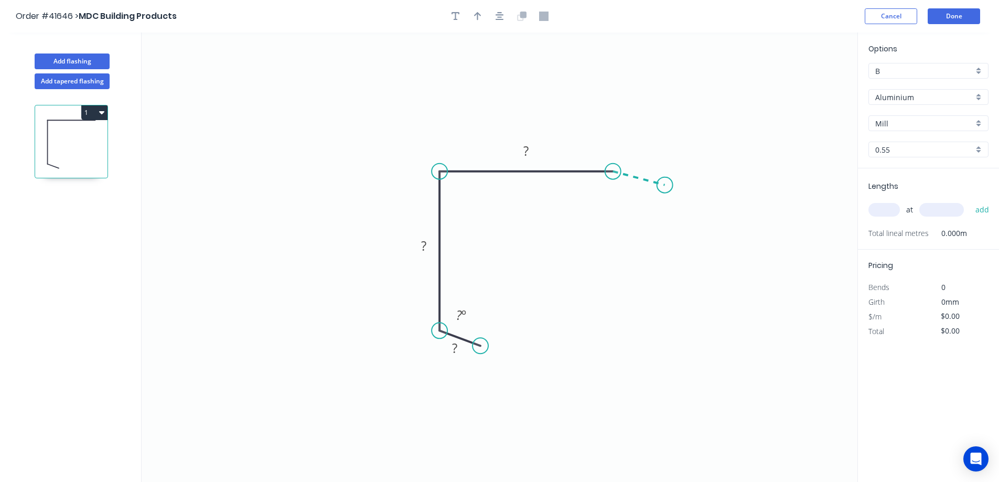
drag, startPoint x: 655, startPoint y: 181, endPoint x: 665, endPoint y: 185, distance: 10.1
click at [665, 185] on icon "0 ? ? ? ? º" at bounding box center [500, 257] width 716 height 449
click at [665, 185] on circle at bounding box center [665, 185] width 16 height 16
click at [457, 347] on tspan "?" at bounding box center [454, 347] width 5 height 17
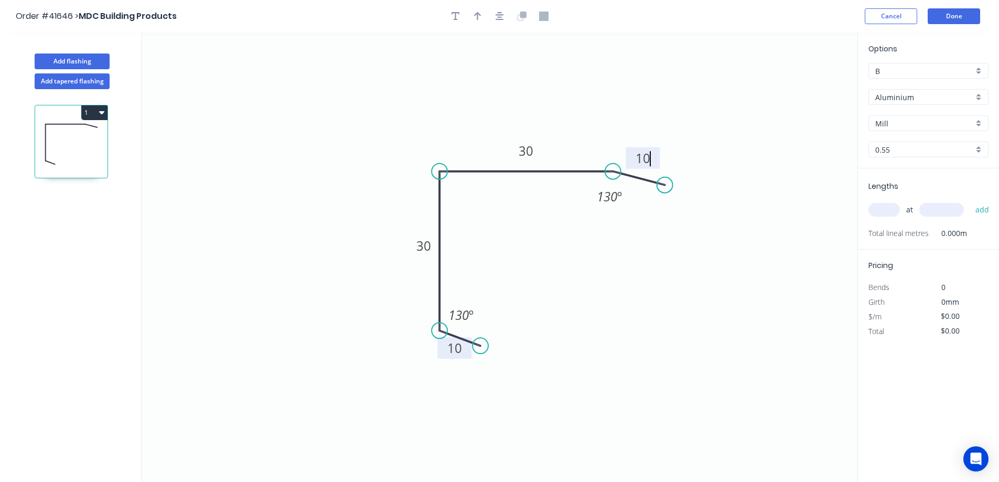
type input "$7.33"
click at [478, 14] on icon "button" at bounding box center [477, 16] width 7 height 8
drag, startPoint x: 805, startPoint y: 83, endPoint x: 544, endPoint y: 151, distance: 269.9
click at [472, 146] on icon at bounding box center [472, 133] width 9 height 34
click at [977, 99] on div "Aluminium" at bounding box center [928, 97] width 120 height 16
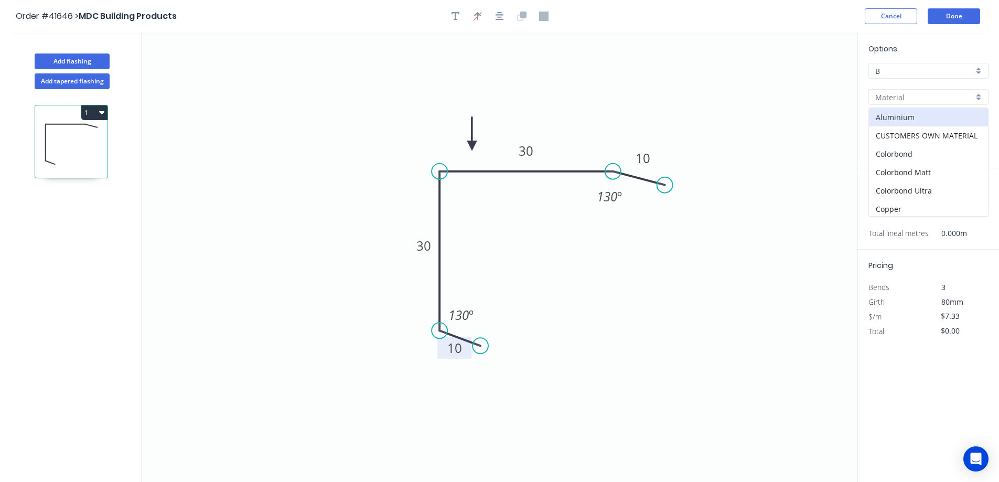
click at [918, 155] on div "Colorbond" at bounding box center [928, 154] width 119 height 18
type input "Colorbond"
type input "Basalt"
type input "$5.90"
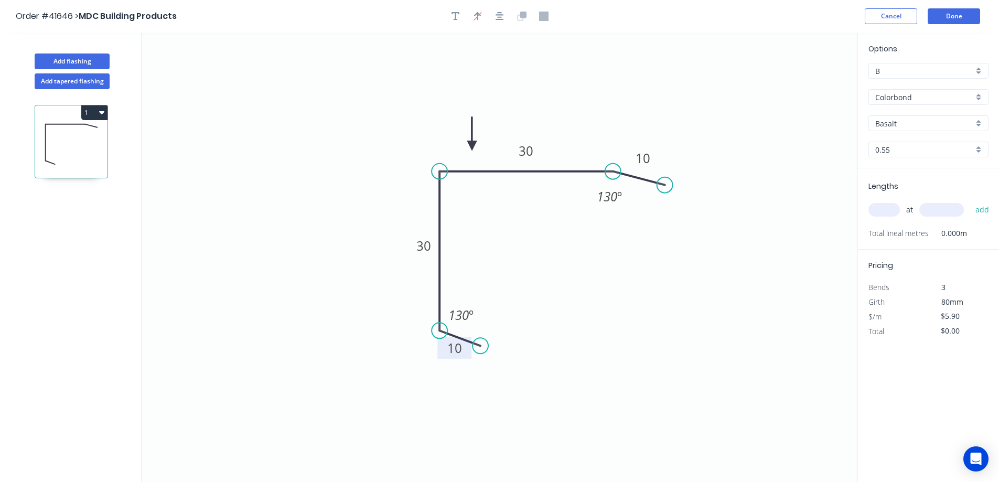
click at [979, 122] on div "Basalt" at bounding box center [928, 123] width 120 height 16
click at [916, 215] on div "Woodland Grey" at bounding box center [928, 215] width 119 height 18
type input "Woodland Grey"
click at [890, 213] on input "text" at bounding box center [883, 210] width 31 height 14
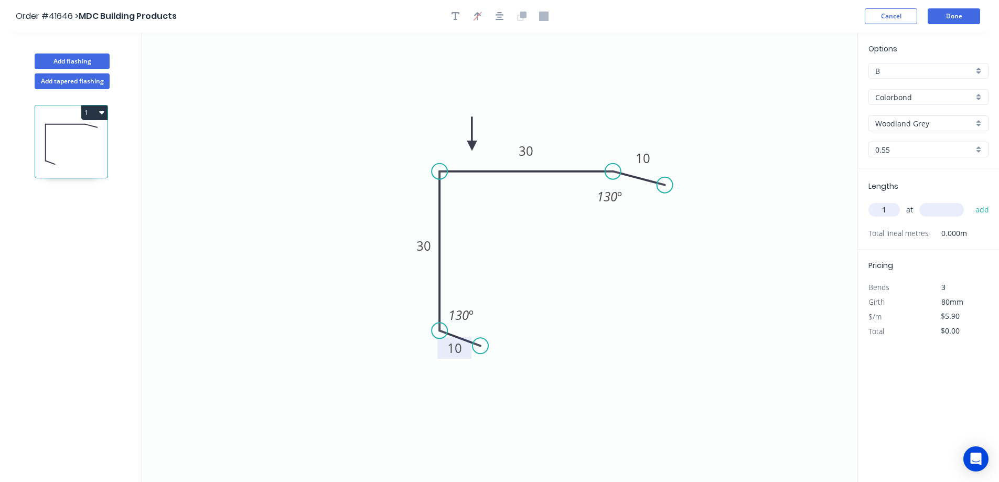
type input "1"
type input "3200"
click at [970, 201] on button "add" at bounding box center [982, 210] width 25 height 18
type input "$18.88"
type input "1"
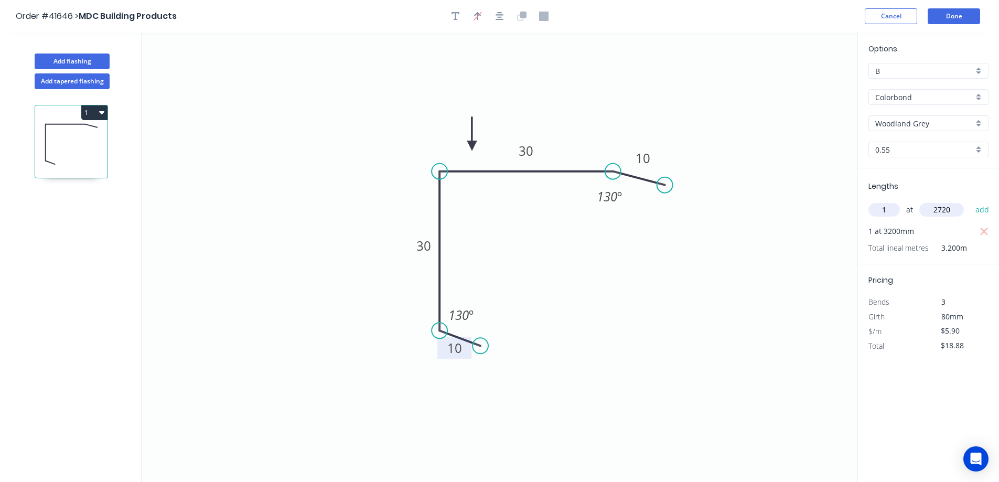
type input "2720"
click at [970, 201] on button "add" at bounding box center [982, 210] width 25 height 18
type input "$34.93"
click at [101, 60] on button "Add flashing" at bounding box center [72, 61] width 75 height 16
type input "$0.00"
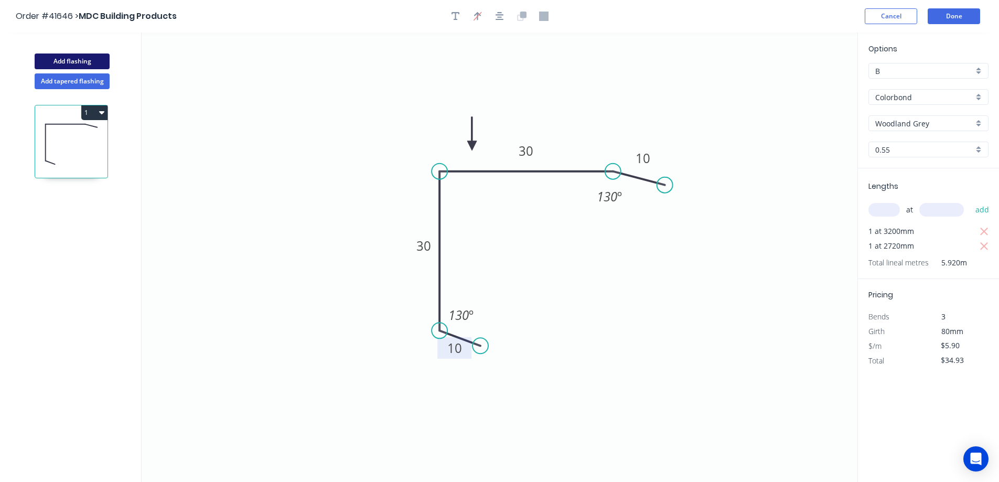
type input "$0.00"
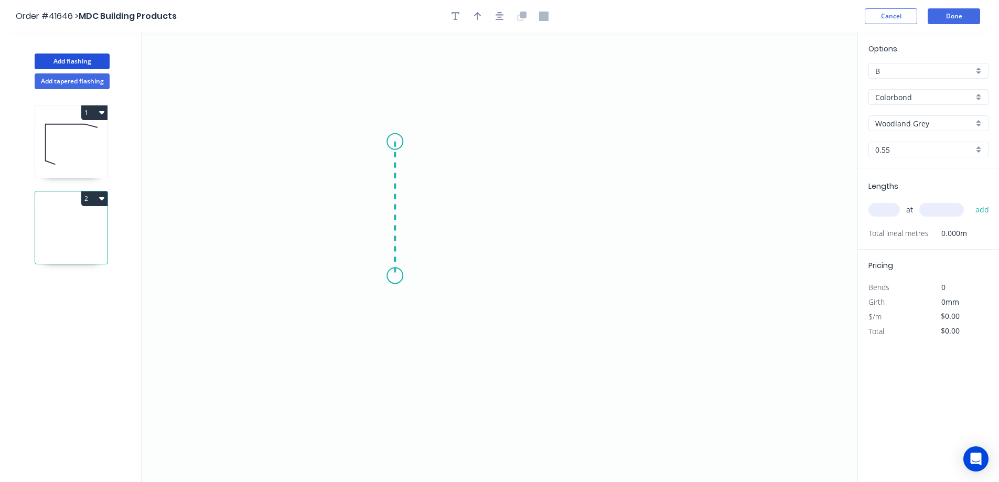
drag, startPoint x: 395, startPoint y: 142, endPoint x: 401, endPoint y: 278, distance: 137.0
click at [401, 278] on icon "0" at bounding box center [500, 257] width 716 height 449
drag, startPoint x: 434, startPoint y: 286, endPoint x: 556, endPoint y: 307, distance: 124.5
click at [556, 307] on icon "0 ?" at bounding box center [500, 257] width 716 height 449
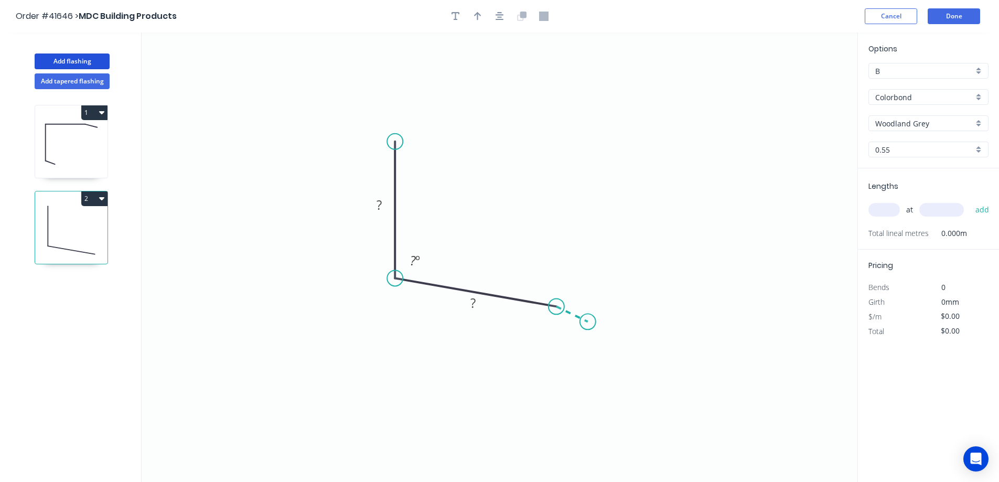
click at [588, 322] on icon "0 ? ? ? º" at bounding box center [500, 257] width 716 height 449
click at [588, 322] on circle at bounding box center [588, 322] width 16 height 16
click at [386, 203] on rect at bounding box center [379, 205] width 21 height 15
type input "$9.29"
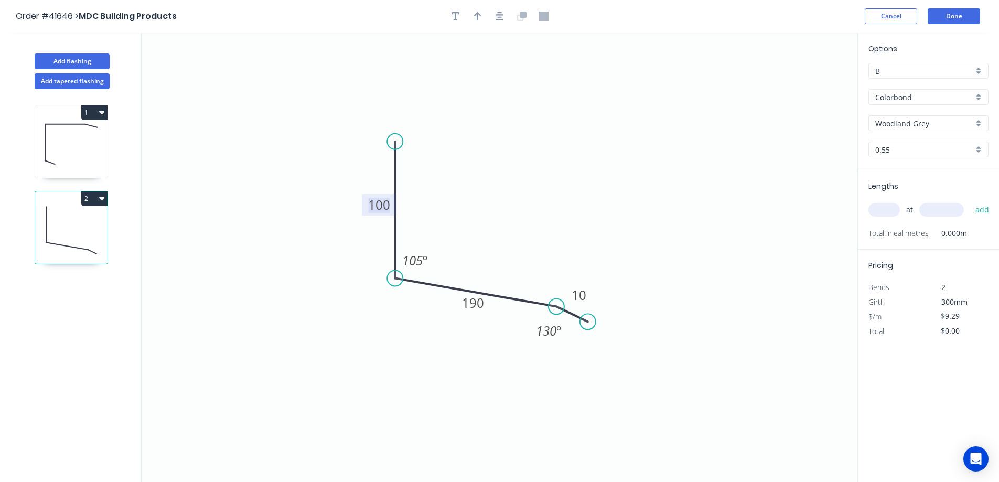
click at [475, 15] on icon "button" at bounding box center [477, 16] width 7 height 9
drag, startPoint x: 803, startPoint y: 84, endPoint x: 546, endPoint y: 174, distance: 272.1
click at [546, 174] on icon at bounding box center [546, 162] width 9 height 34
click at [891, 209] on input "text" at bounding box center [883, 210] width 31 height 14
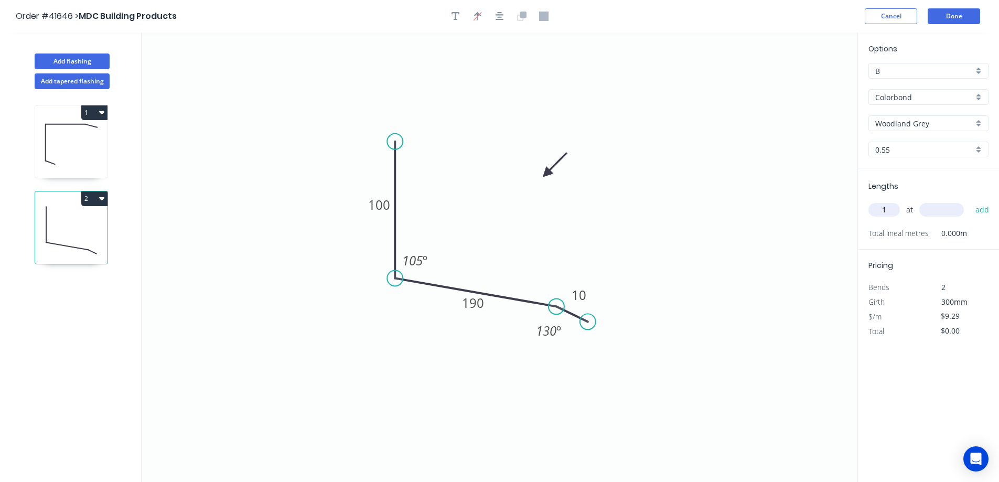
type input "1"
type input "3200"
click at [970, 201] on button "add" at bounding box center [982, 210] width 25 height 18
type input "$29.73"
type input "1"
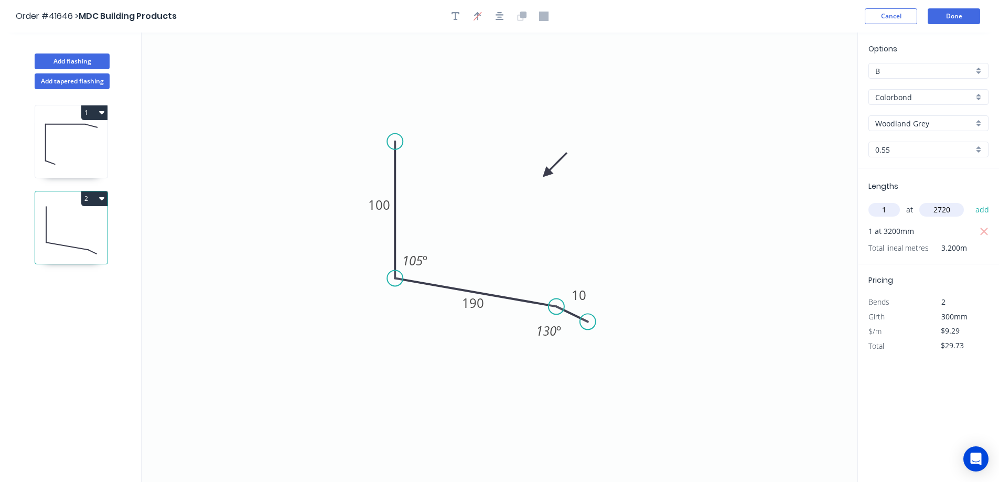
type input "2720"
click at [970, 201] on button "add" at bounding box center [982, 210] width 25 height 18
type input "$55.00"
click at [958, 14] on button "Done" at bounding box center [954, 16] width 52 height 16
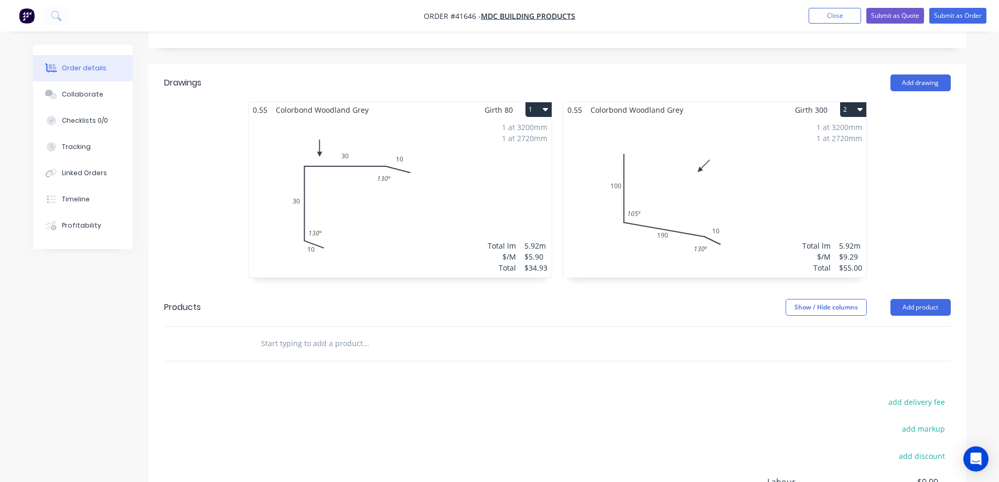
scroll to position [391, 0]
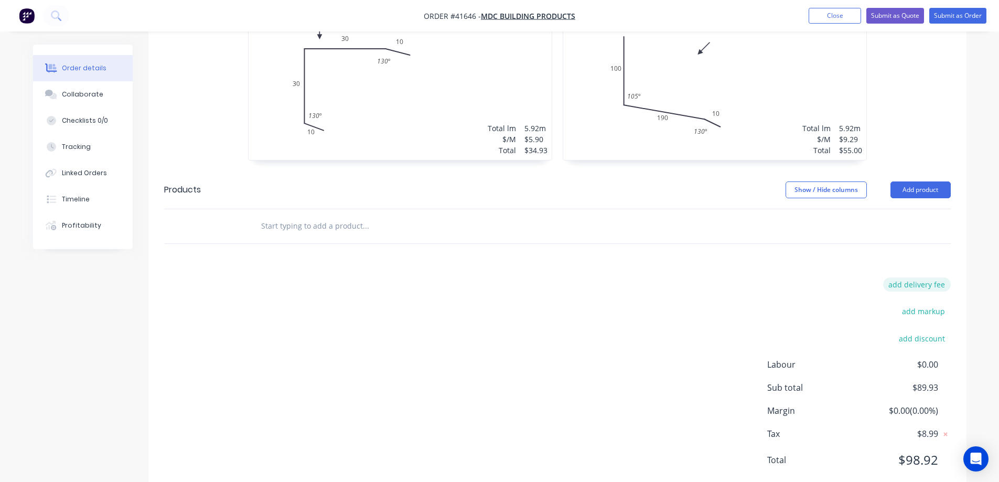
click at [924, 277] on button "add delivery fee" at bounding box center [917, 284] width 68 height 14
type input "25"
click input "submit" at bounding box center [0, 0] width 0 height 0
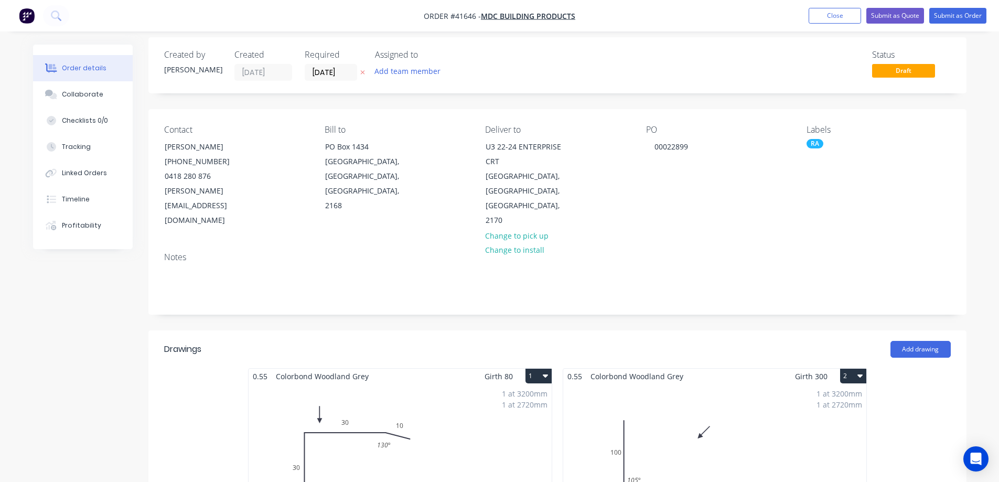
scroll to position [0, 0]
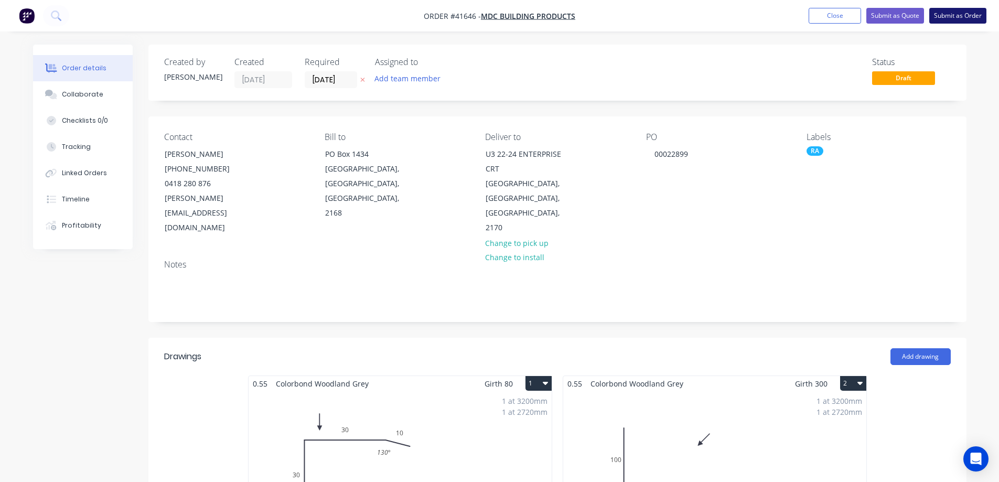
click at [960, 12] on button "Submit as Order" at bounding box center [957, 16] width 57 height 16
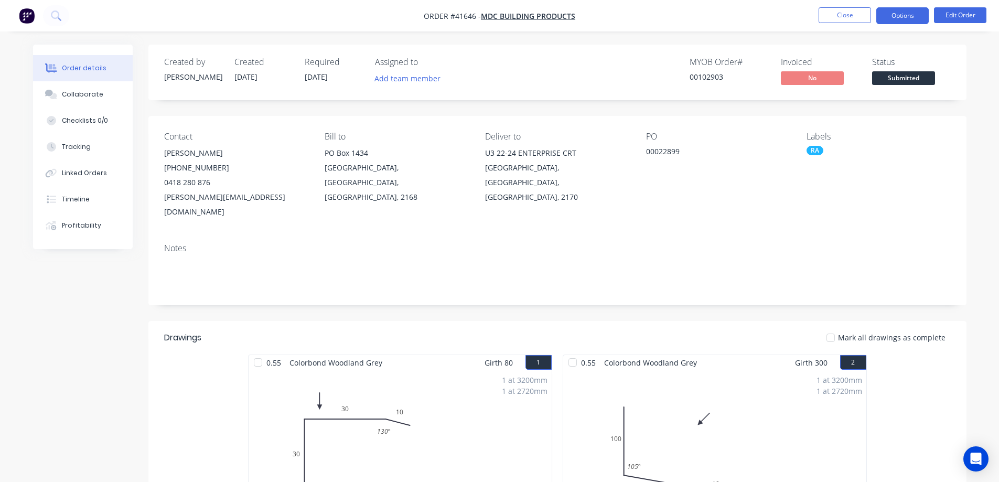
click at [901, 16] on button "Options" at bounding box center [902, 15] width 52 height 17
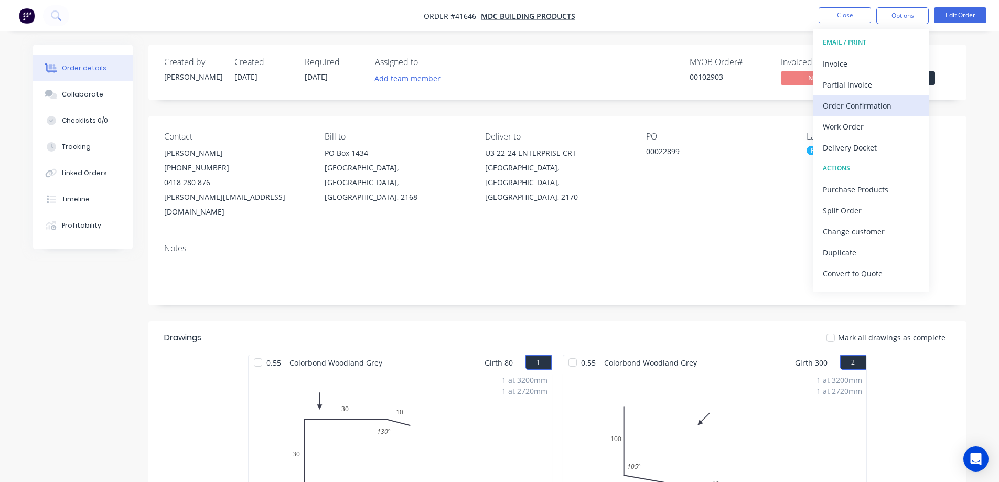
click at [865, 103] on div "Order Confirmation" at bounding box center [871, 105] width 96 height 15
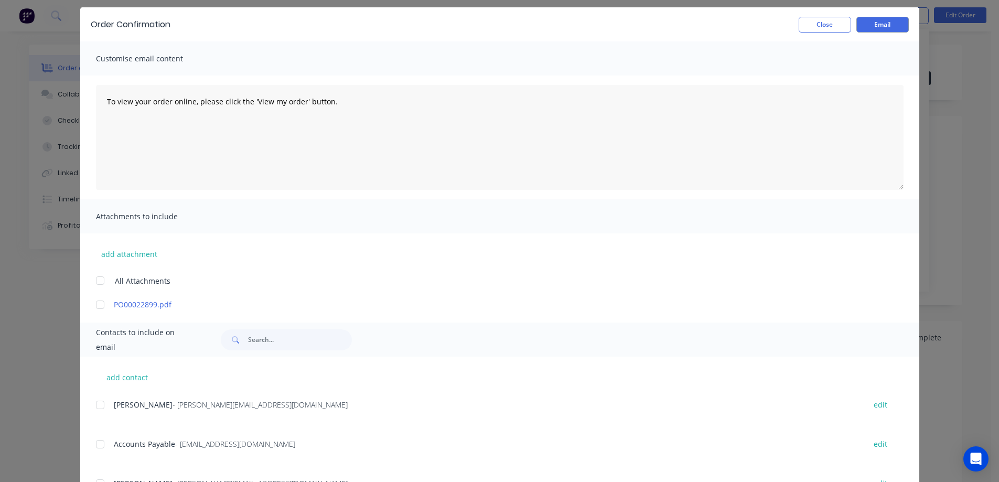
scroll to position [105, 0]
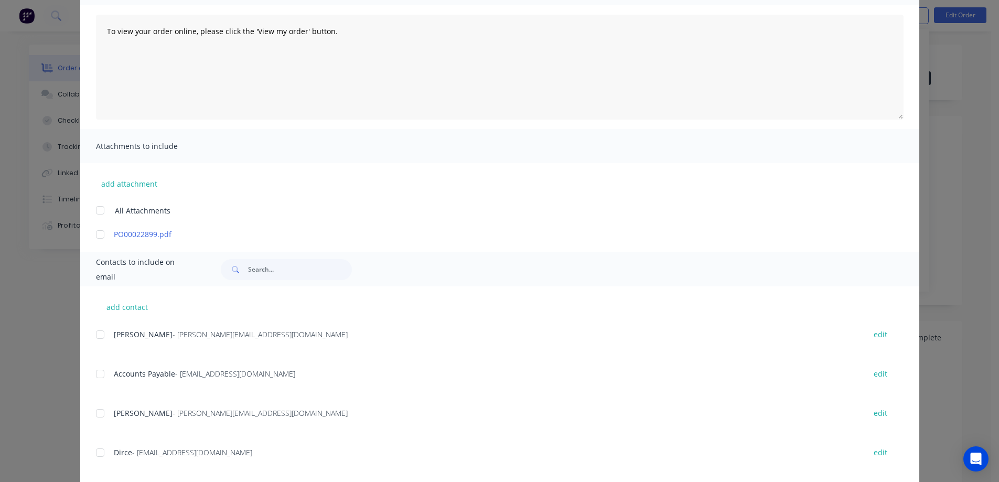
drag, startPoint x: 94, startPoint y: 336, endPoint x: 148, endPoint y: 324, distance: 55.2
click at [94, 335] on div at bounding box center [100, 334] width 21 height 21
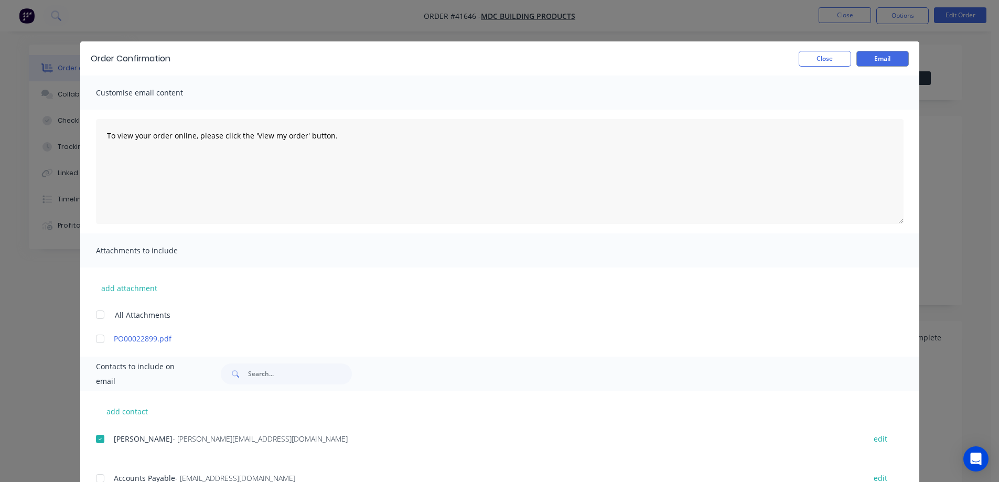
scroll to position [0, 0]
click at [870, 60] on button "Email" at bounding box center [882, 59] width 52 height 16
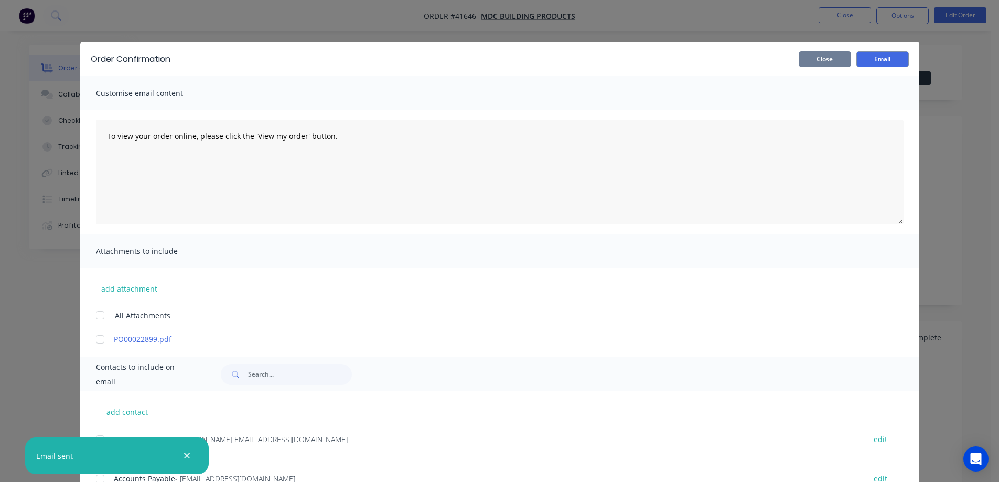
click at [829, 59] on button "Close" at bounding box center [825, 59] width 52 height 16
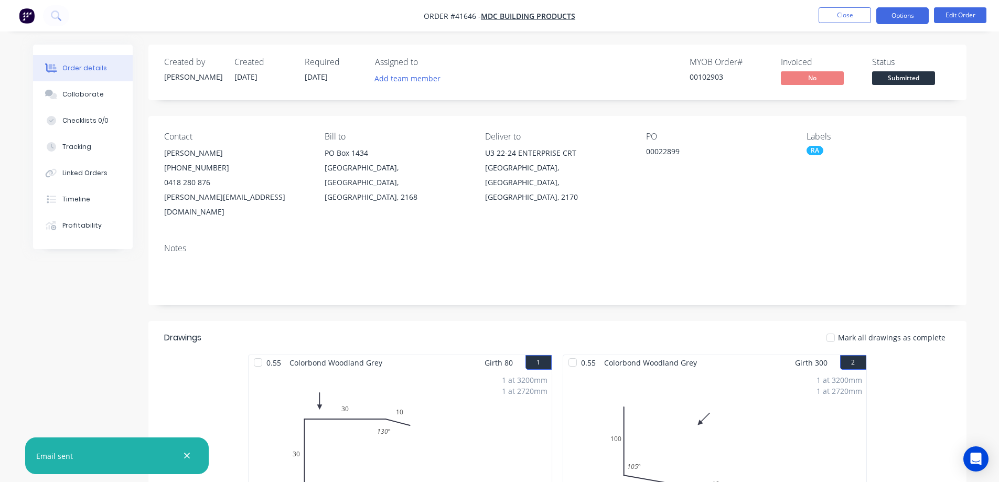
click at [899, 16] on button "Options" at bounding box center [902, 15] width 52 height 17
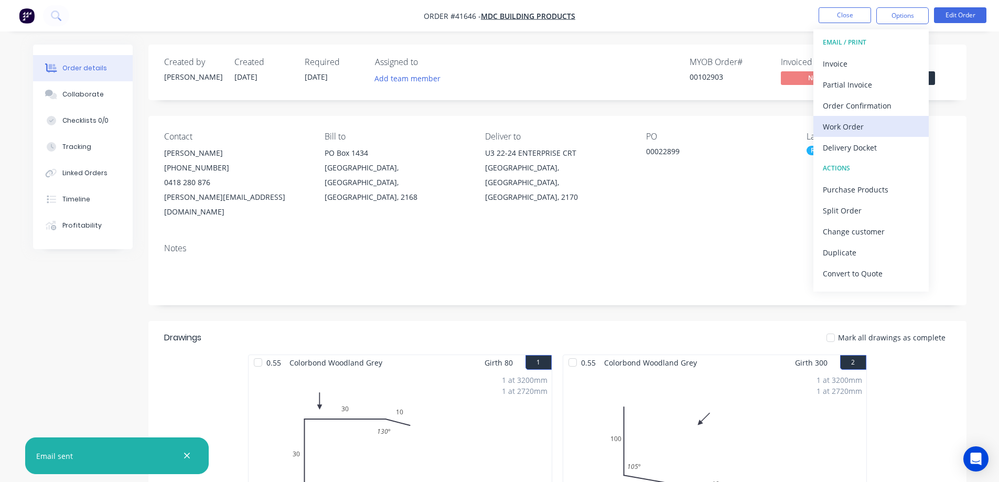
click at [853, 125] on div "Work Order" at bounding box center [871, 126] width 96 height 15
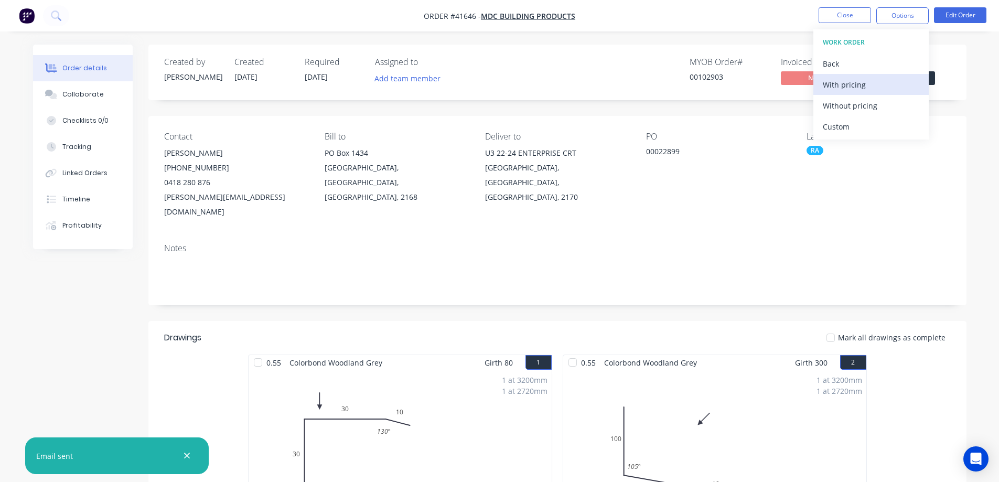
click at [866, 88] on div "With pricing" at bounding box center [871, 84] width 96 height 15
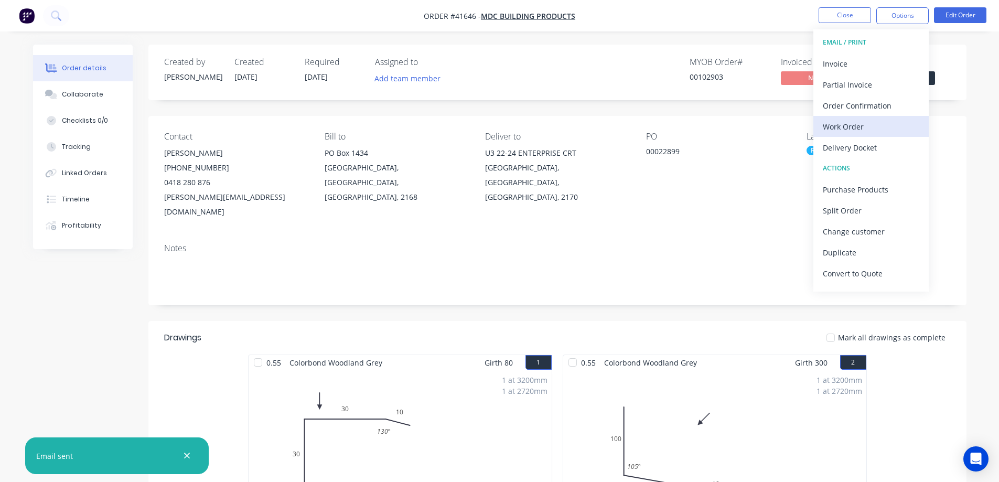
click at [838, 127] on div "Work Order" at bounding box center [871, 126] width 96 height 15
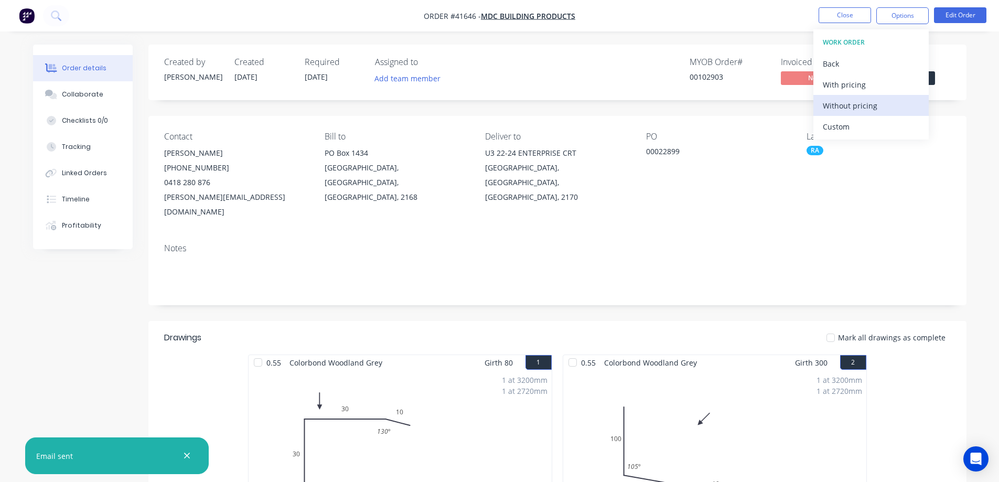
click at [852, 102] on div "Without pricing" at bounding box center [871, 105] width 96 height 15
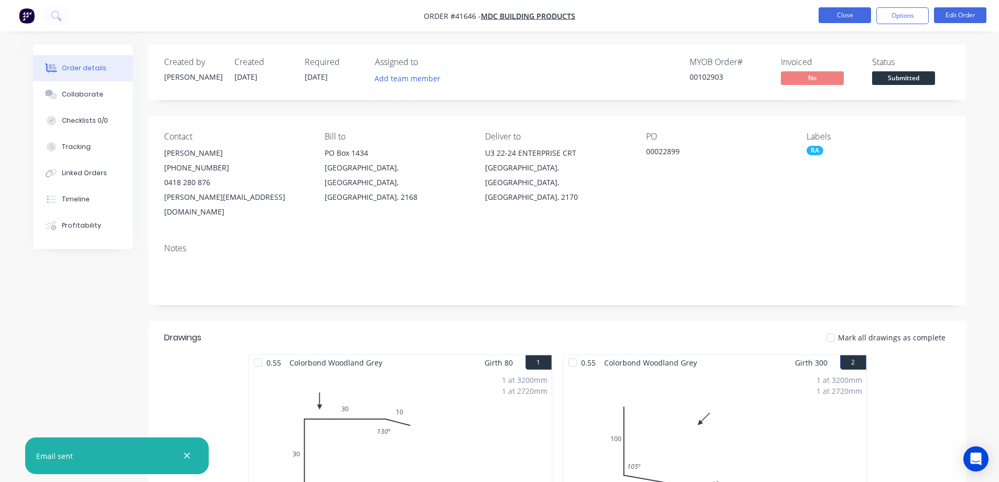
click at [834, 15] on button "Close" at bounding box center [844, 15] width 52 height 16
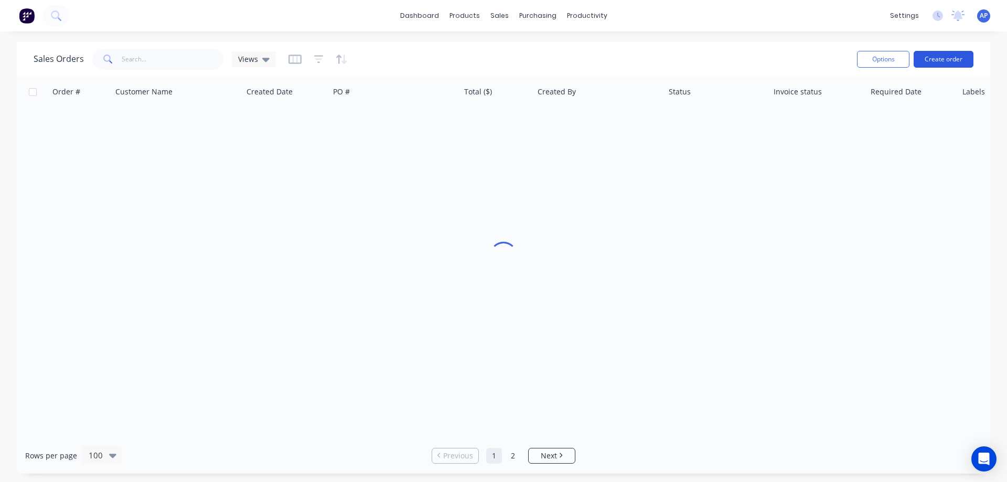
click at [936, 56] on button "Create order" at bounding box center [943, 59] width 60 height 17
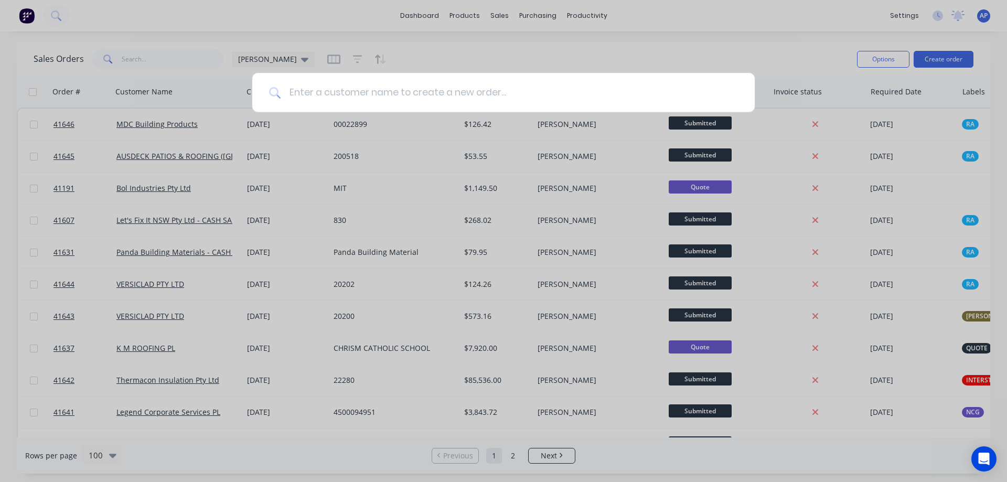
click at [455, 100] on input at bounding box center [509, 92] width 457 height 39
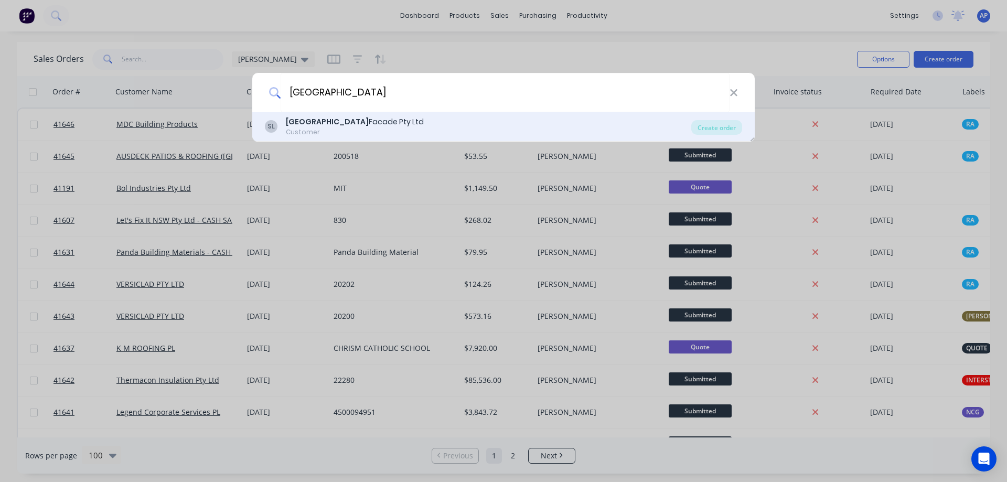
type input "south west"
click at [363, 125] on div "South West Facade Pty Ltd" at bounding box center [355, 121] width 138 height 11
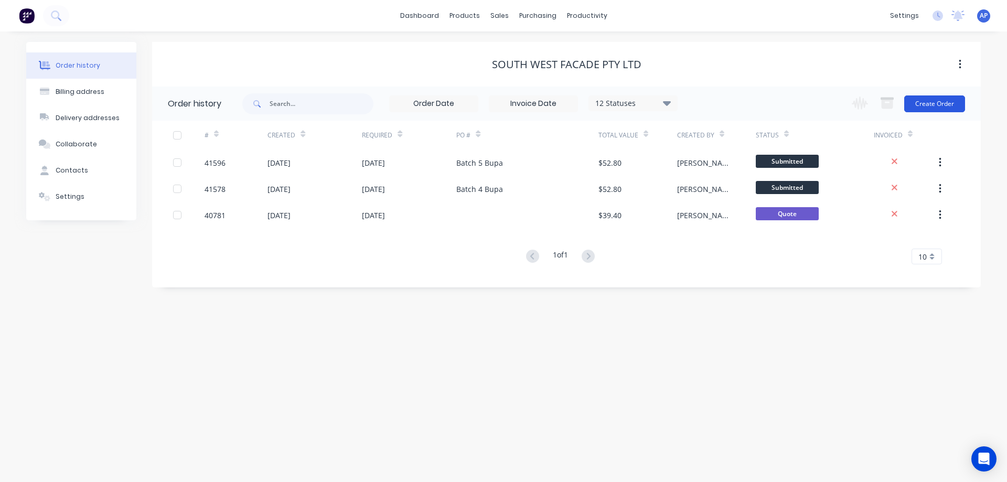
click at [920, 101] on button "Create Order" at bounding box center [934, 103] width 61 height 17
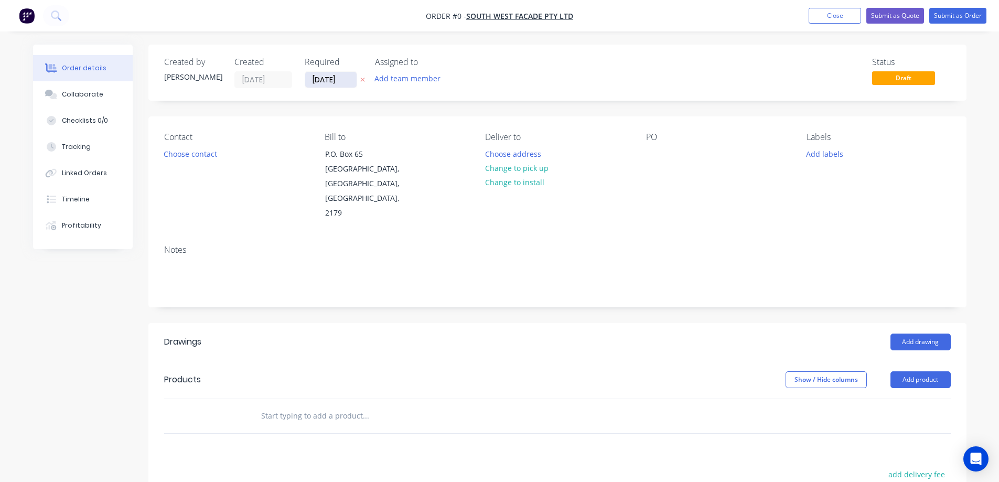
click at [330, 87] on input "[DATE]" at bounding box center [330, 80] width 51 height 16
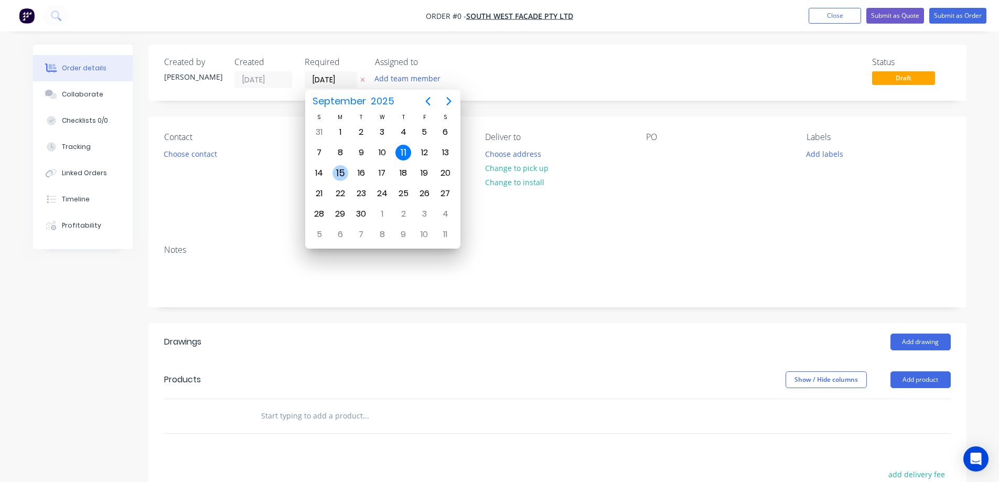
click at [342, 175] on div "15" at bounding box center [340, 173] width 16 height 16
type input "15/09/25"
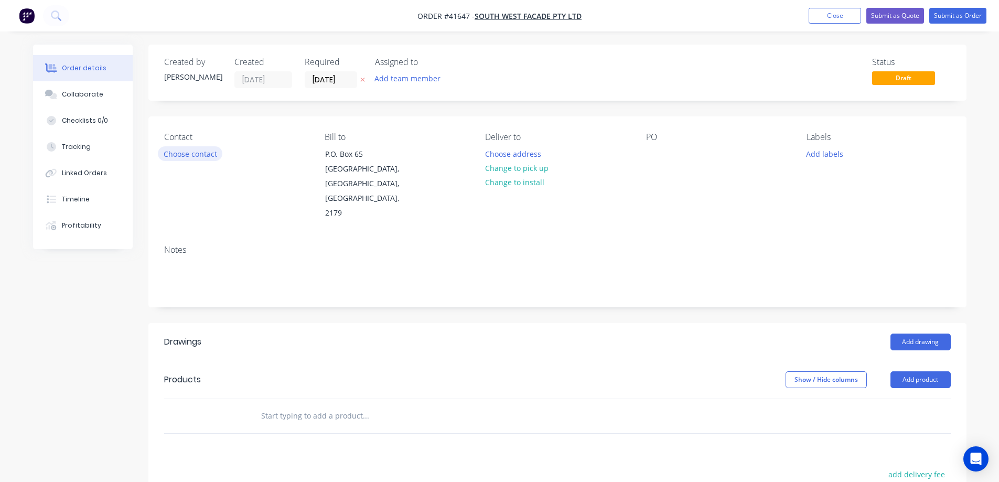
click at [205, 155] on button "Choose contact" at bounding box center [190, 153] width 64 height 14
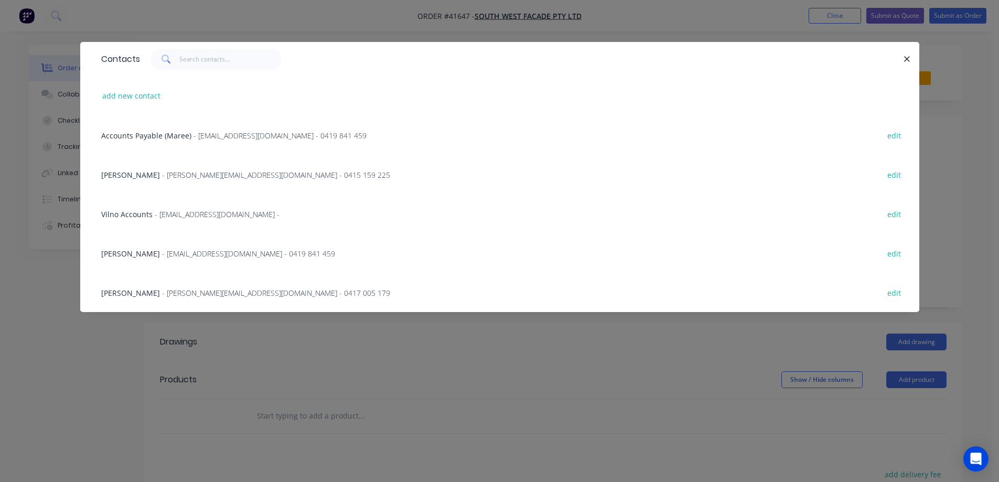
click at [192, 174] on span "- graham@swfacades.com - 0415 159 225" at bounding box center [276, 175] width 228 height 10
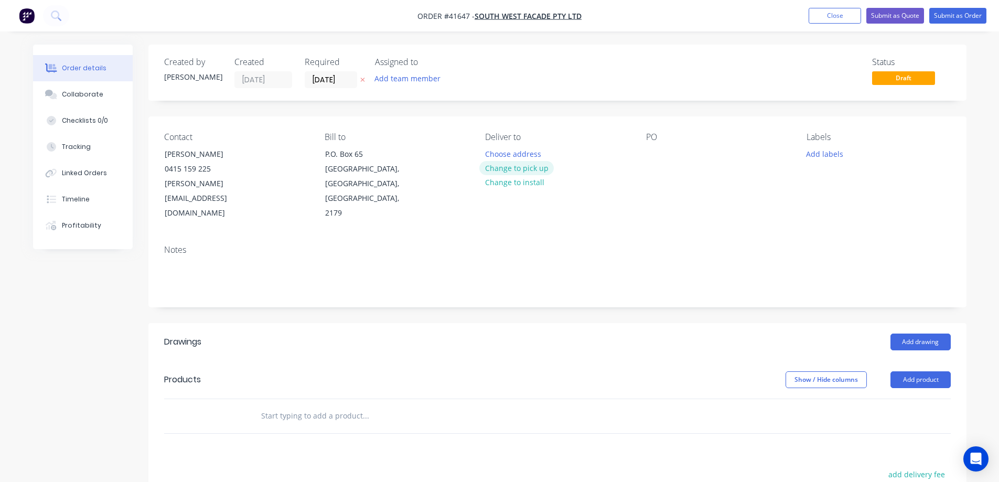
click at [499, 167] on button "Change to pick up" at bounding box center [516, 168] width 74 height 14
click at [651, 152] on div at bounding box center [654, 153] width 17 height 15
paste div
click at [815, 152] on button "Add labels" at bounding box center [825, 153] width 48 height 14
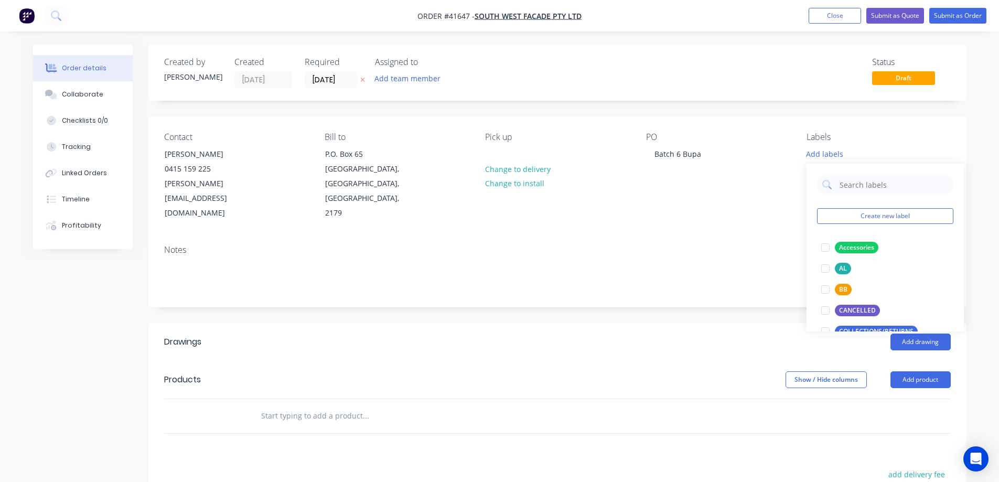
drag, startPoint x: 826, startPoint y: 270, endPoint x: 565, endPoint y: 342, distance: 270.6
click at [822, 271] on div at bounding box center [825, 268] width 21 height 21
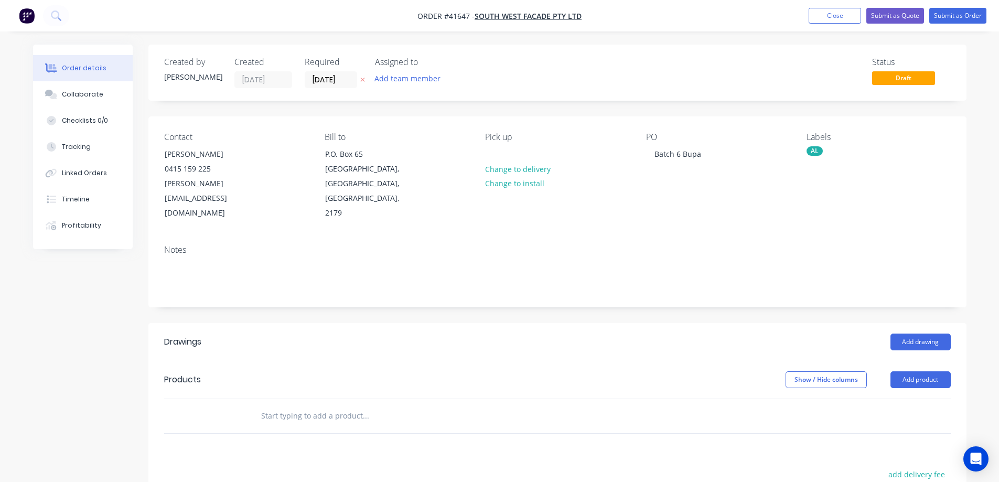
click at [557, 371] on div "Show / Hide columns Add product" at bounding box center [640, 379] width 619 height 17
click at [912, 371] on button "Add product" at bounding box center [920, 379] width 60 height 17
click at [897, 398] on div "Product catalogue" at bounding box center [900, 405] width 81 height 15
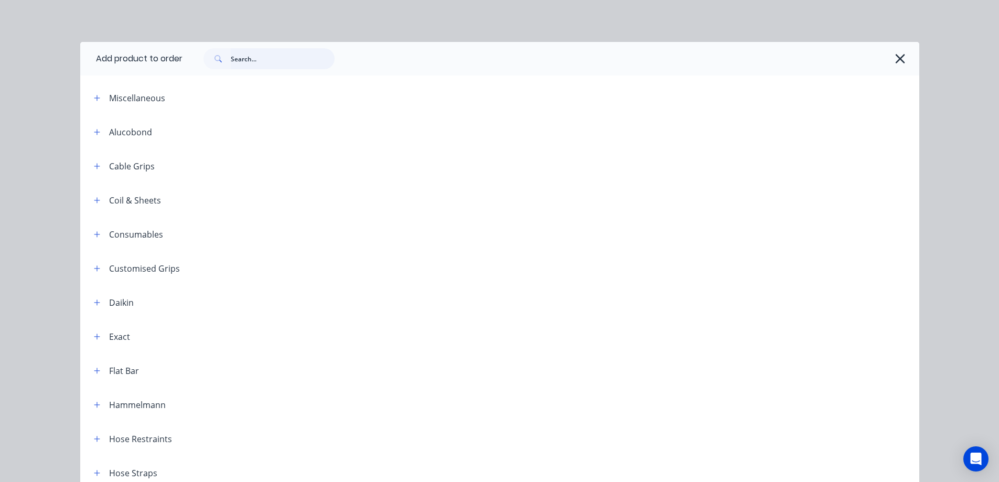
click at [274, 66] on input "text" at bounding box center [283, 58] width 104 height 21
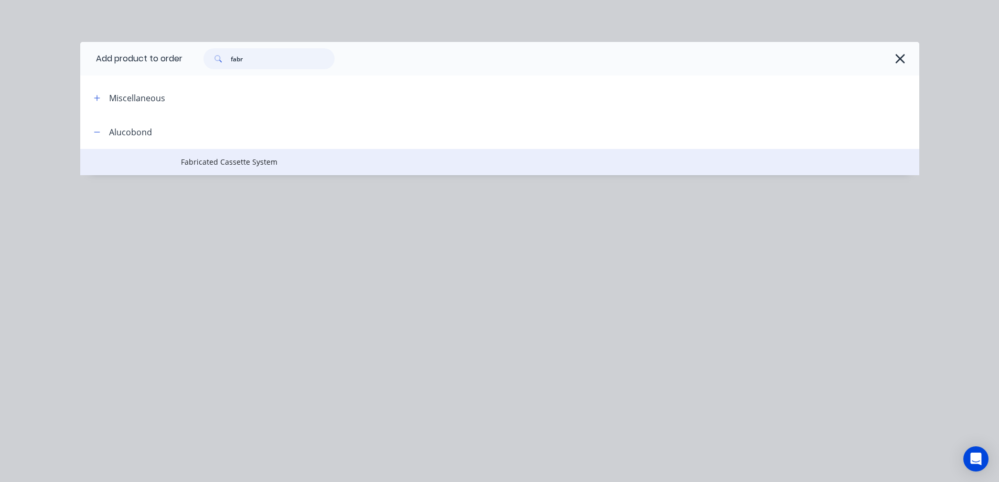
type input "fabr"
click at [193, 157] on span "Fabricated Cassette System" at bounding box center [476, 161] width 590 height 11
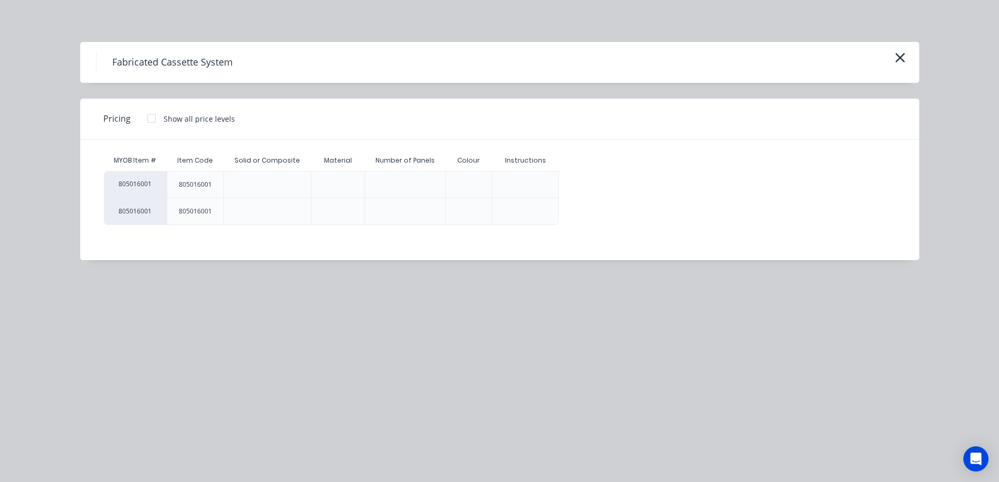
click at [153, 118] on div at bounding box center [151, 118] width 21 height 21
click at [571, 182] on div "$0.00" at bounding box center [587, 184] width 56 height 26
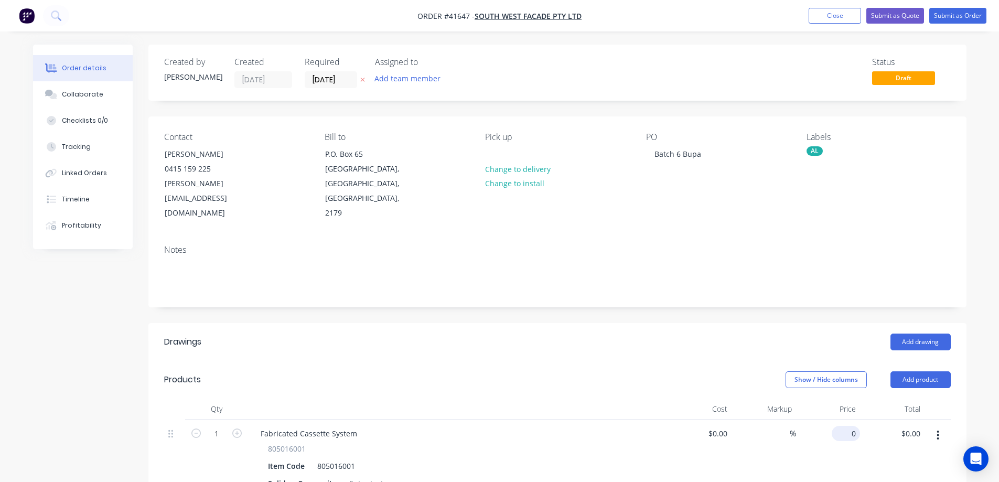
click at [850, 426] on input "0" at bounding box center [848, 433] width 24 height 15
type input "$48.00"
click at [85, 98] on div "Collaborate" at bounding box center [82, 94] width 41 height 9
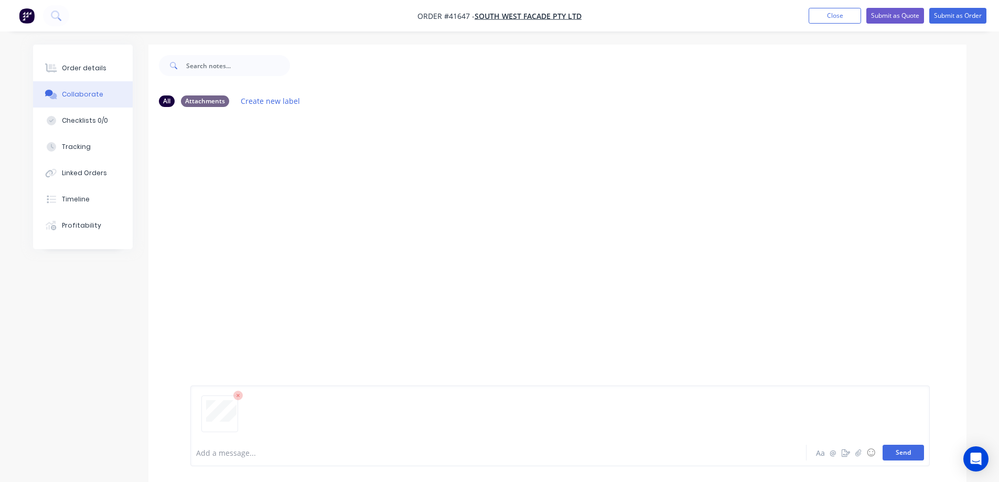
click at [901, 455] on button "Send" at bounding box center [902, 453] width 41 height 16
click at [858, 452] on icon "button" at bounding box center [858, 452] width 6 height 7
click at [905, 452] on button "Send" at bounding box center [902, 453] width 41 height 16
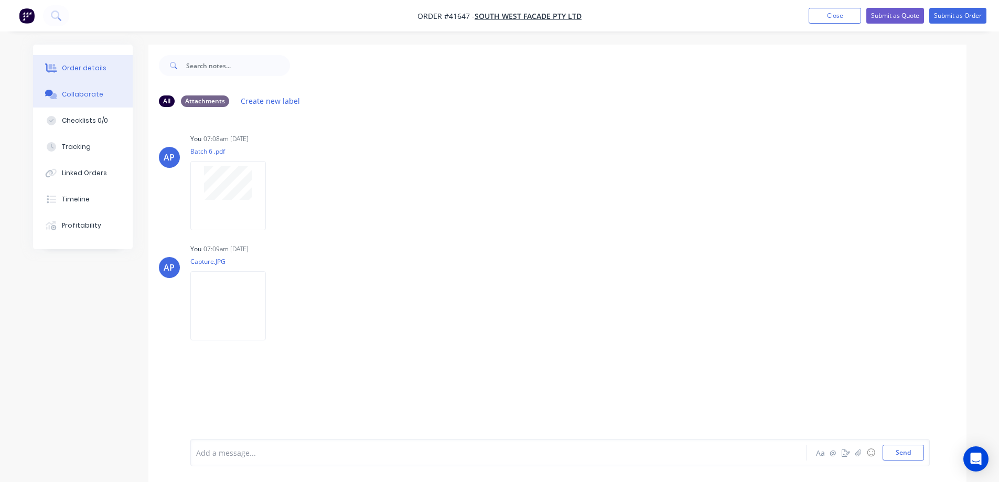
click at [100, 67] on div "Order details" at bounding box center [84, 67] width 45 height 9
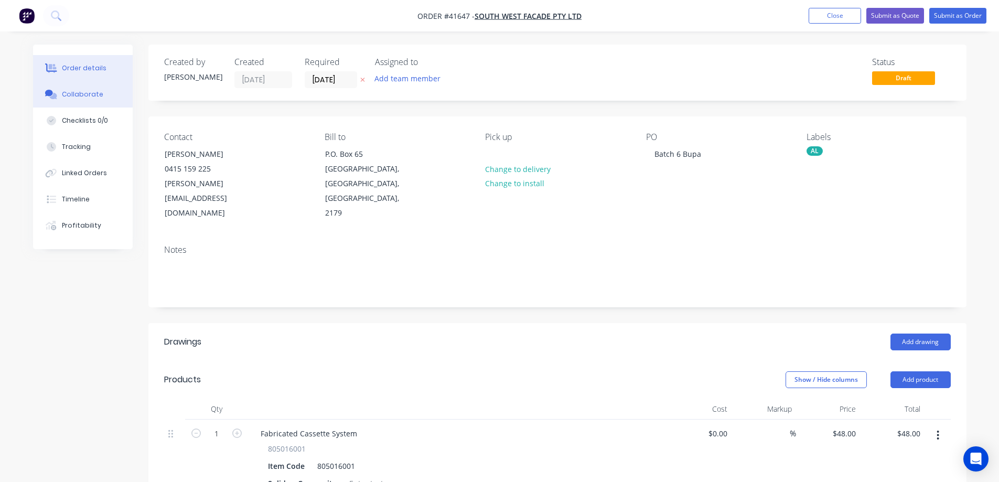
click at [71, 92] on div "Collaborate" at bounding box center [82, 94] width 41 height 9
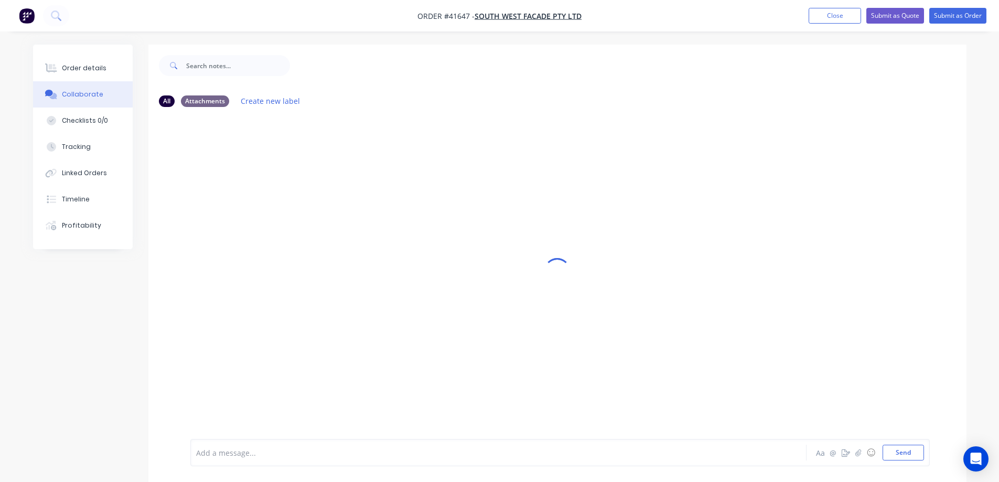
click at [262, 451] on div at bounding box center [469, 452] width 545 height 11
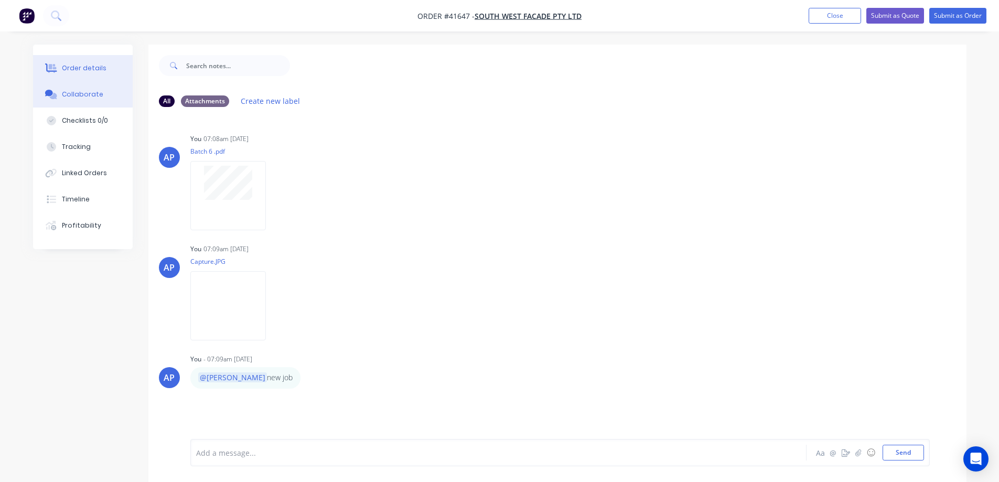
click at [85, 68] on div "Order details" at bounding box center [84, 67] width 45 height 9
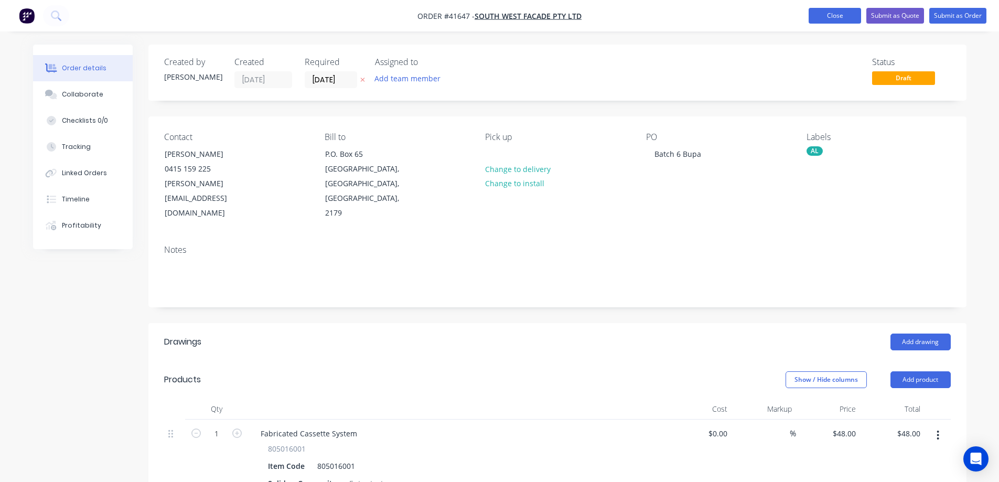
click at [822, 15] on button "Close" at bounding box center [835, 16] width 52 height 16
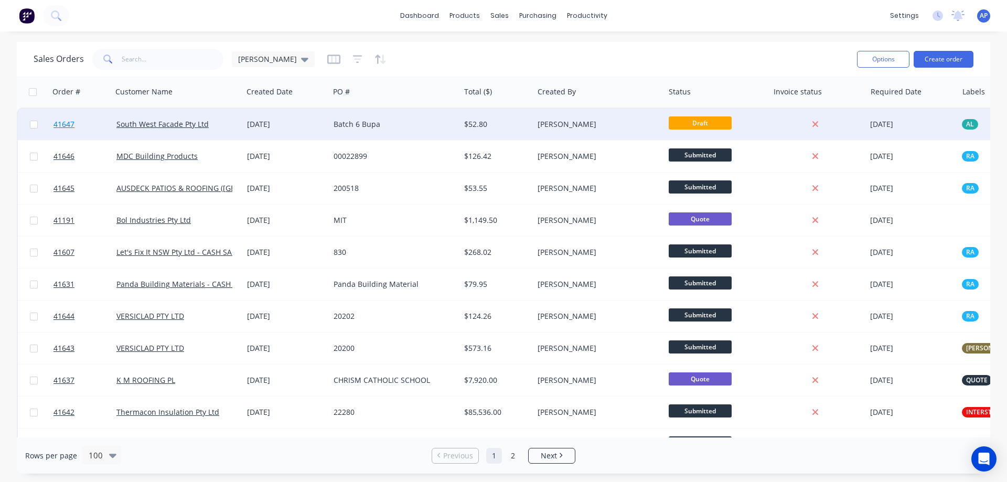
click at [64, 124] on span "41647" at bounding box center [63, 124] width 21 height 10
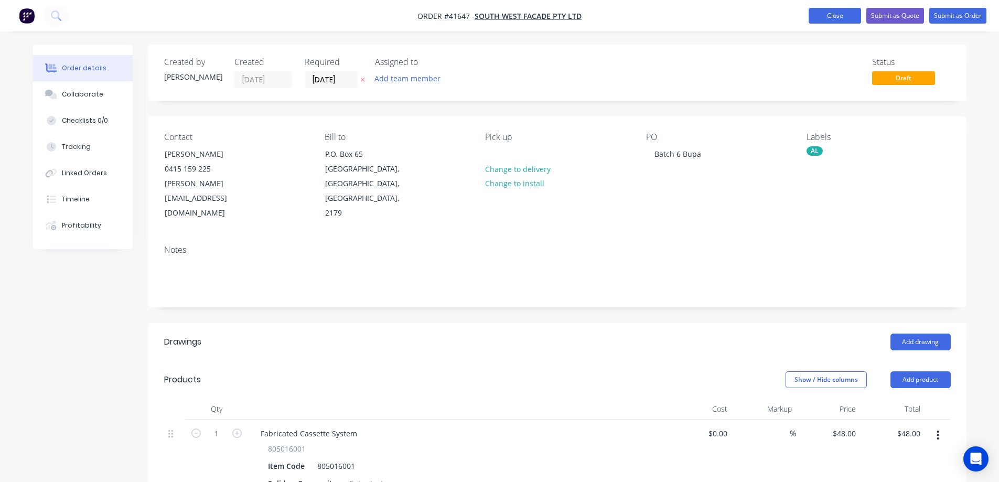
click at [845, 14] on button "Close" at bounding box center [835, 16] width 52 height 16
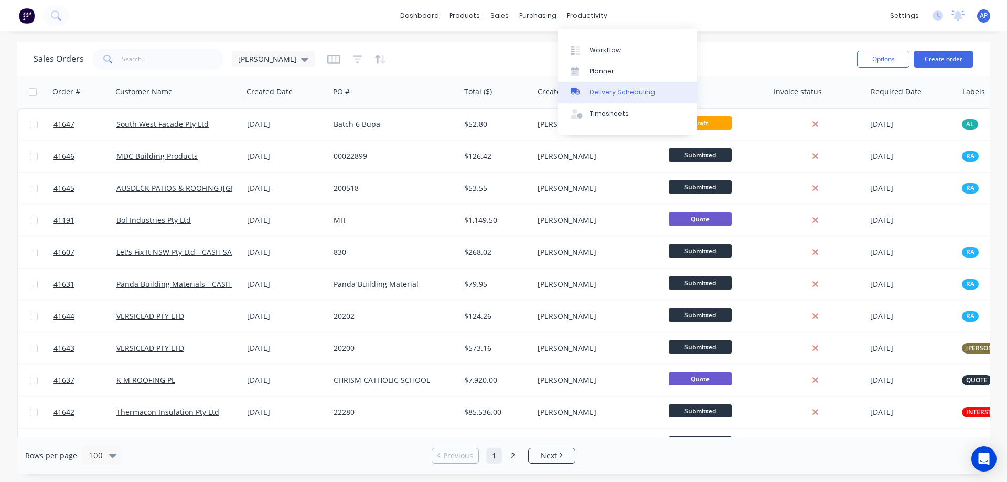
click at [644, 89] on div "Delivery Scheduling" at bounding box center [622, 92] width 66 height 9
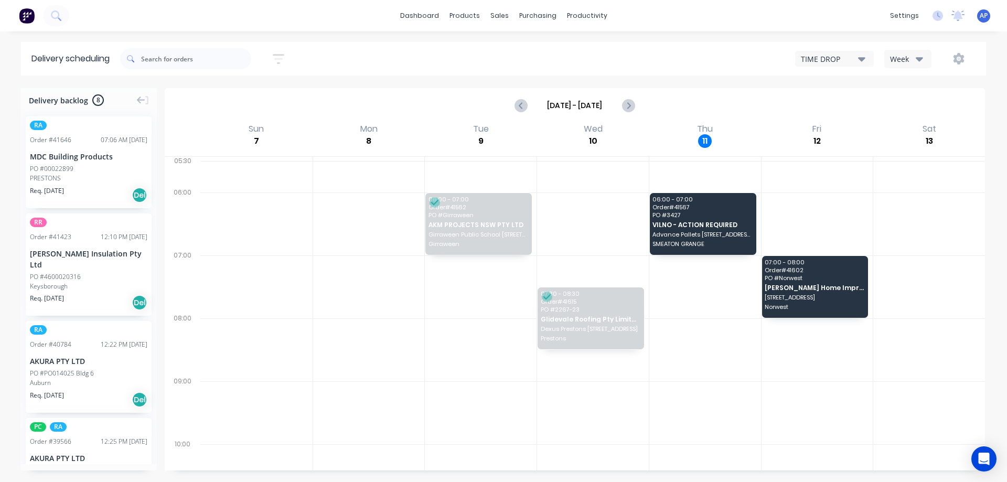
click at [918, 58] on icon "button" at bounding box center [918, 59] width 7 height 4
click at [926, 104] on div "Vehicle" at bounding box center [937, 107] width 104 height 21
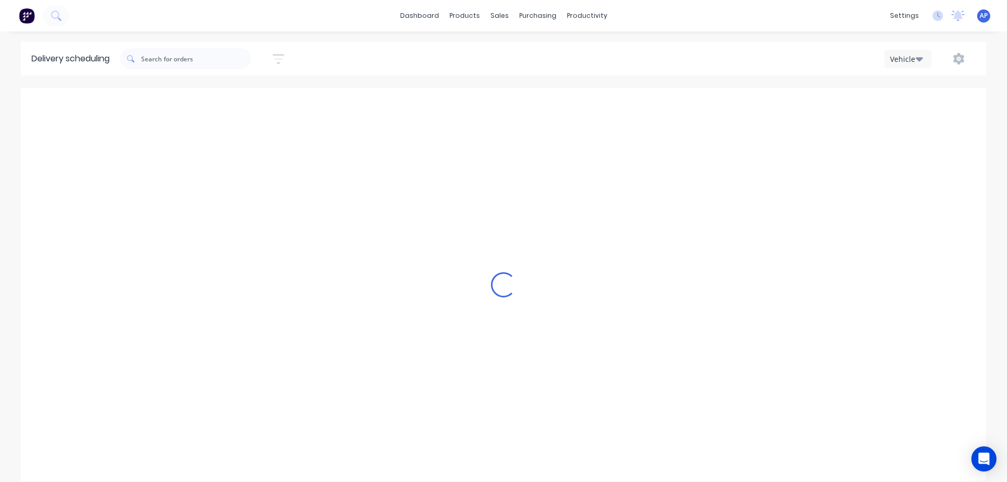
scroll to position [0, 1]
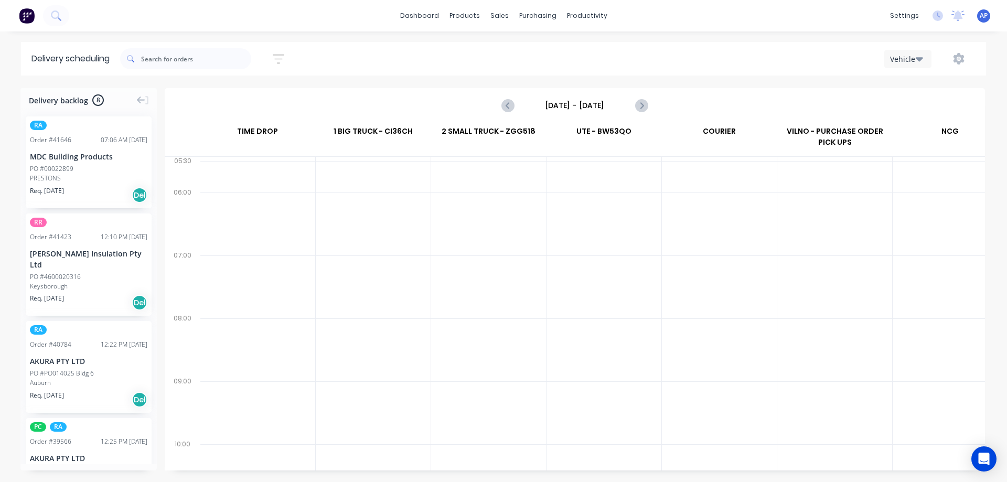
click at [578, 104] on input "Sunday - 07/09/25" at bounding box center [575, 106] width 104 height 16
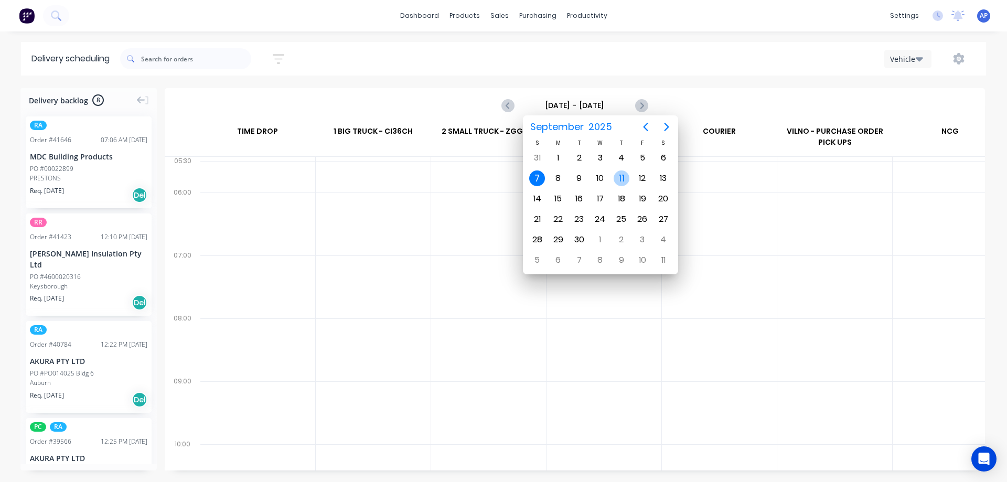
click at [617, 178] on div "11" at bounding box center [621, 178] width 16 height 16
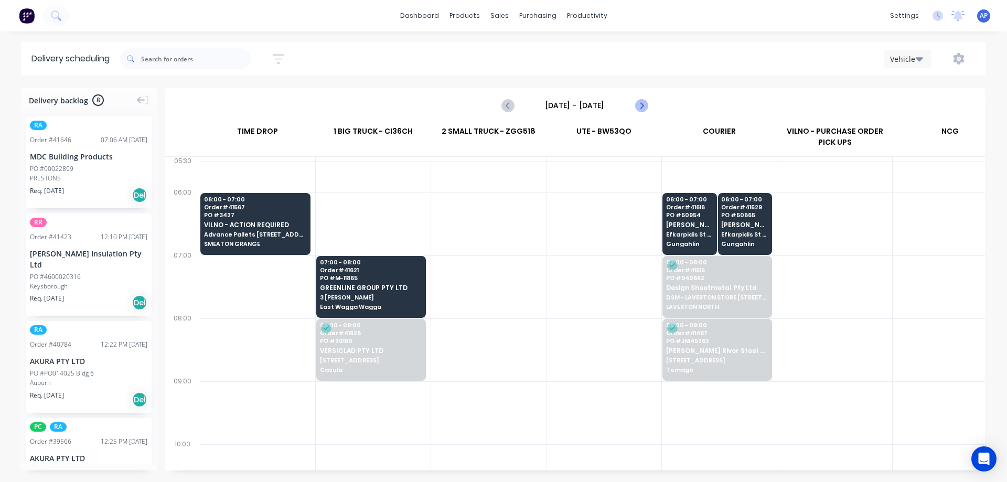
click at [639, 104] on icon "Next page" at bounding box center [640, 105] width 13 height 13
type input "Friday - 12/09/25"
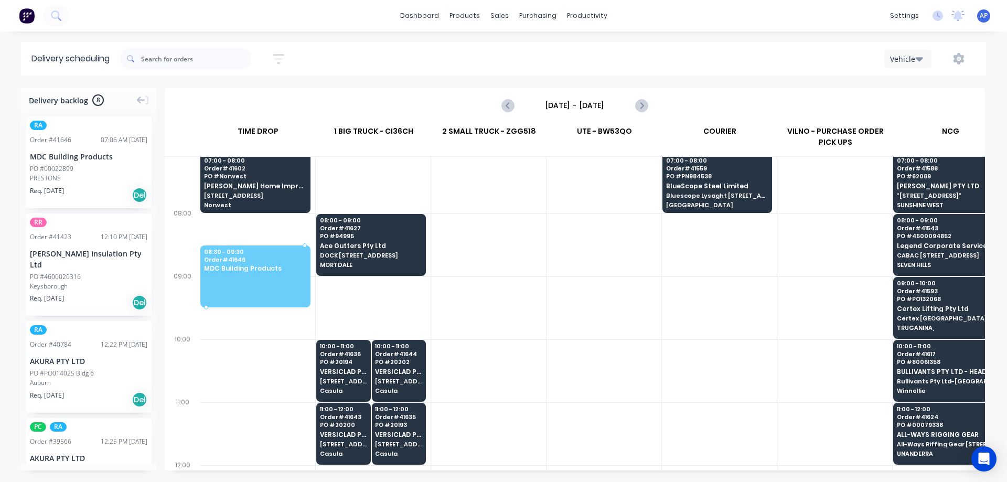
scroll to position [105, 0]
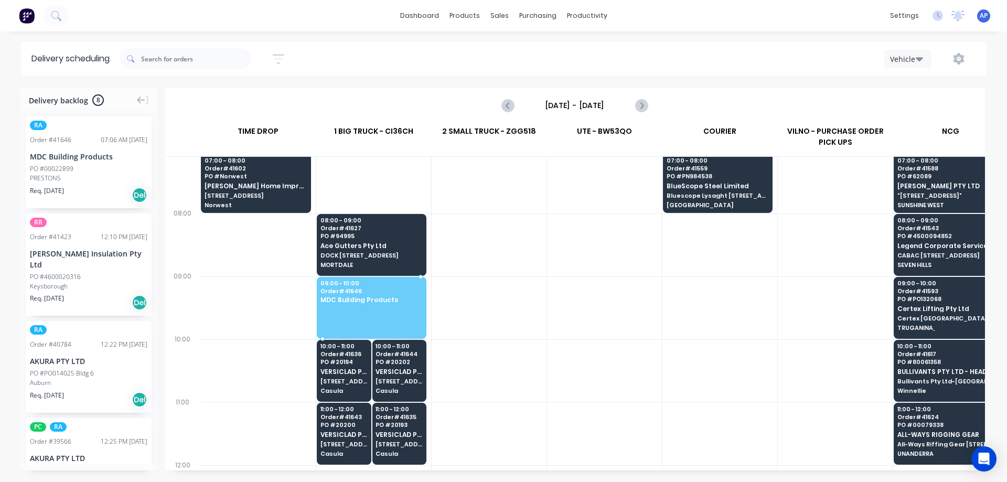
drag, startPoint x: 65, startPoint y: 165, endPoint x: 338, endPoint y: 299, distance: 304.1
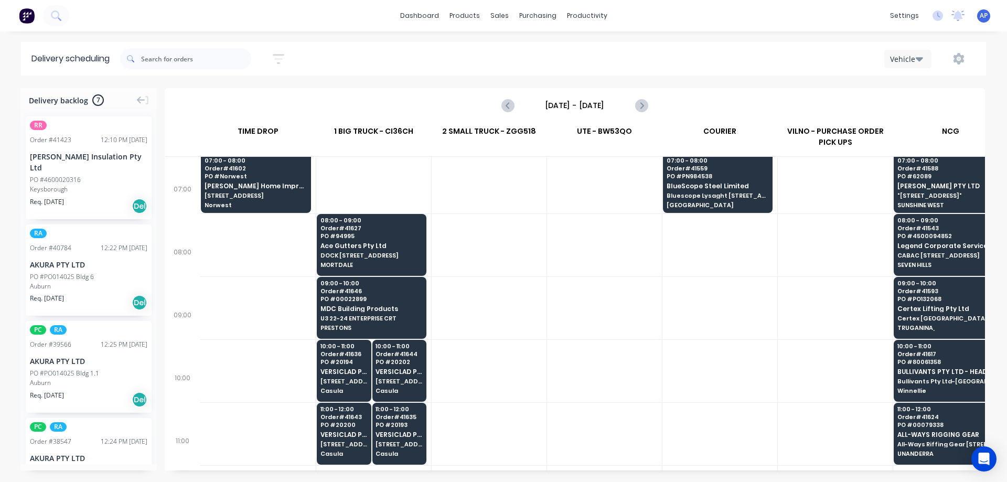
scroll to position [0, 0]
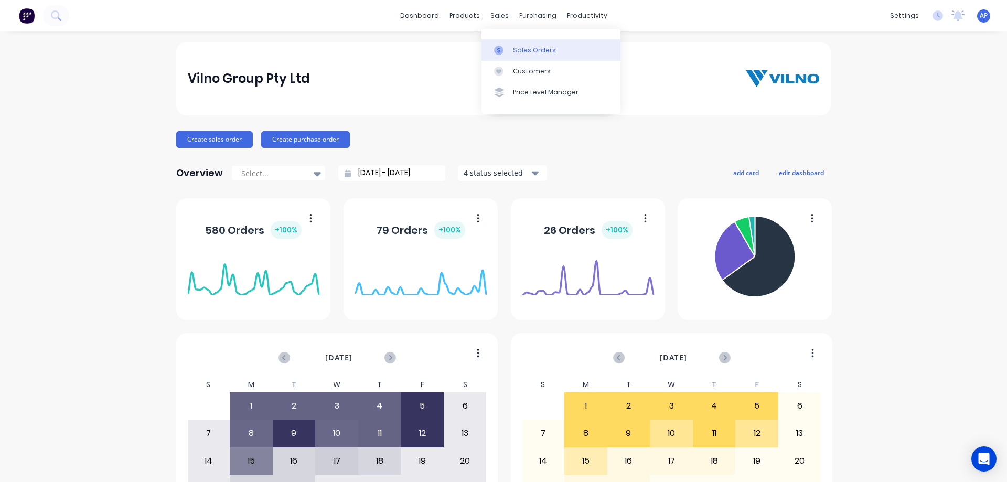
click at [524, 48] on div "Sales Orders" at bounding box center [534, 50] width 43 height 9
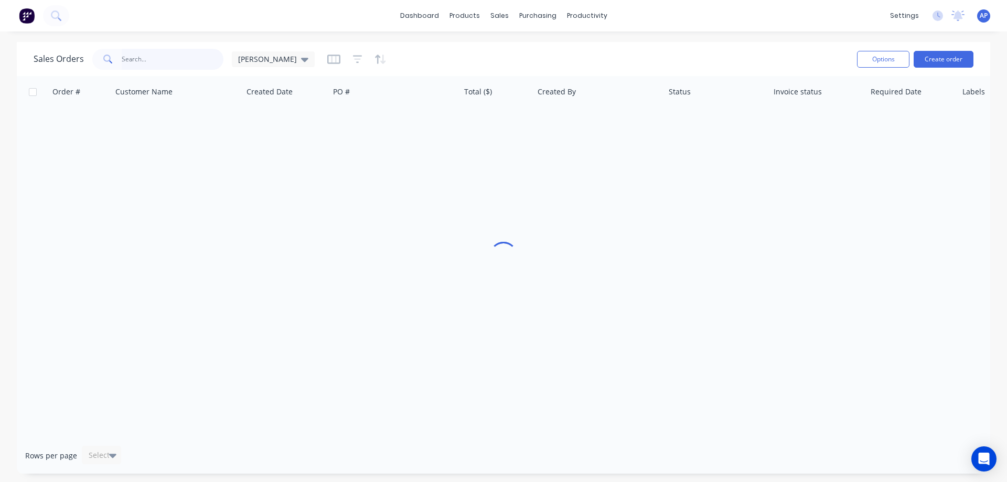
click at [168, 64] on input "text" at bounding box center [173, 59] width 102 height 21
type input "cash sale"
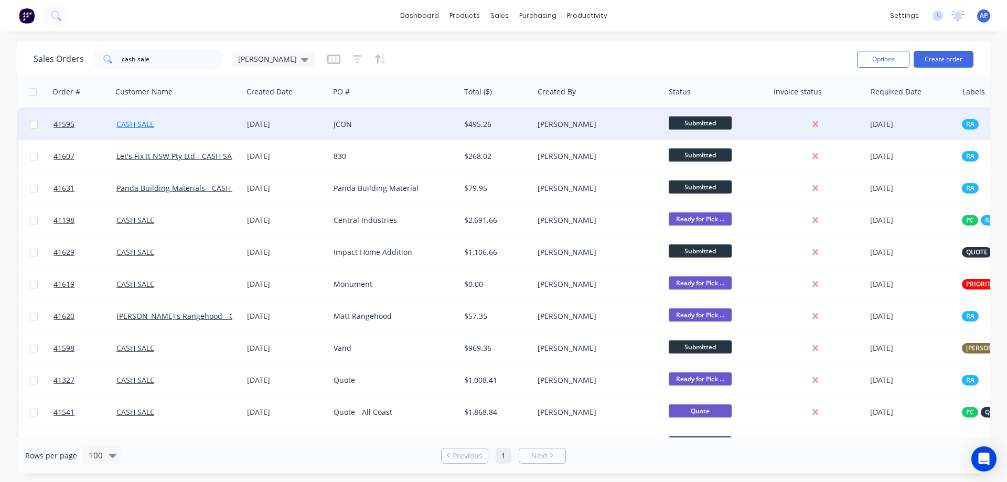
click at [140, 124] on link "CASH SALE" at bounding box center [135, 124] width 38 height 10
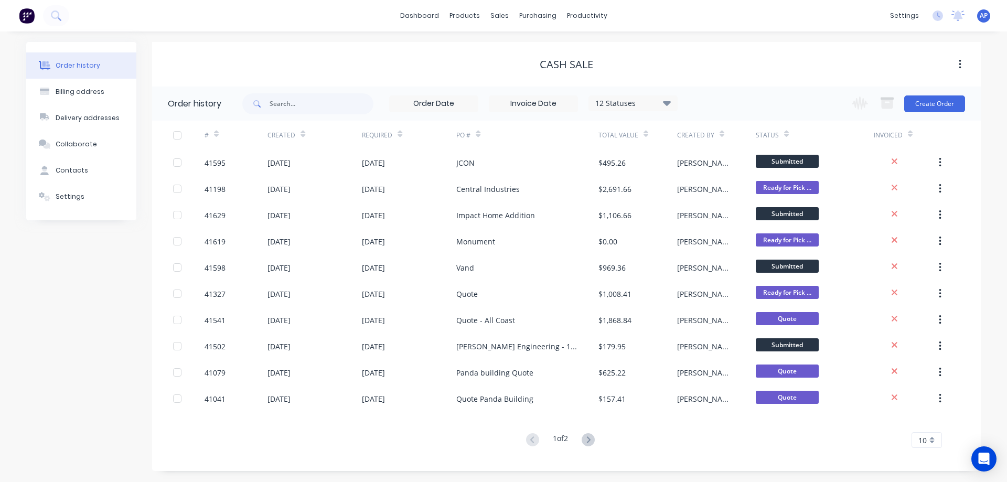
click at [589, 437] on g at bounding box center [587, 439] width 13 height 13
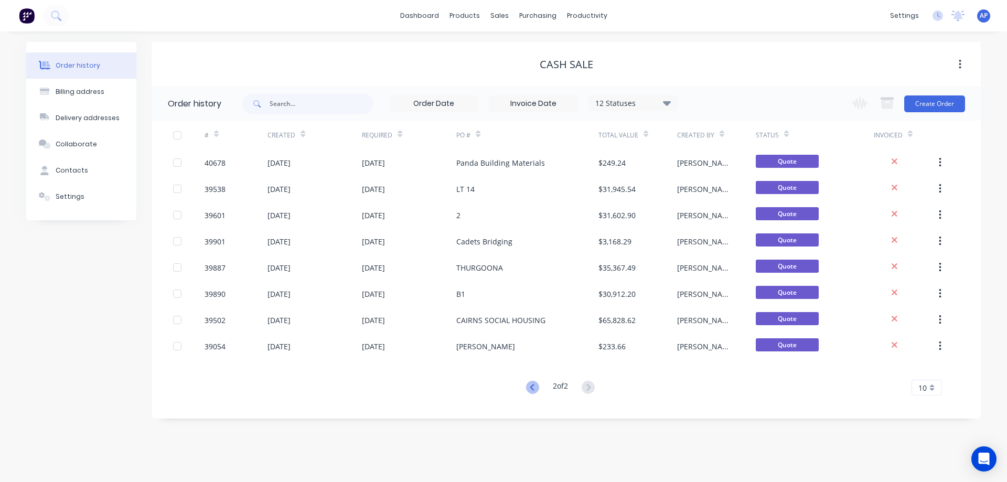
click at [531, 389] on icon at bounding box center [532, 387] width 13 height 13
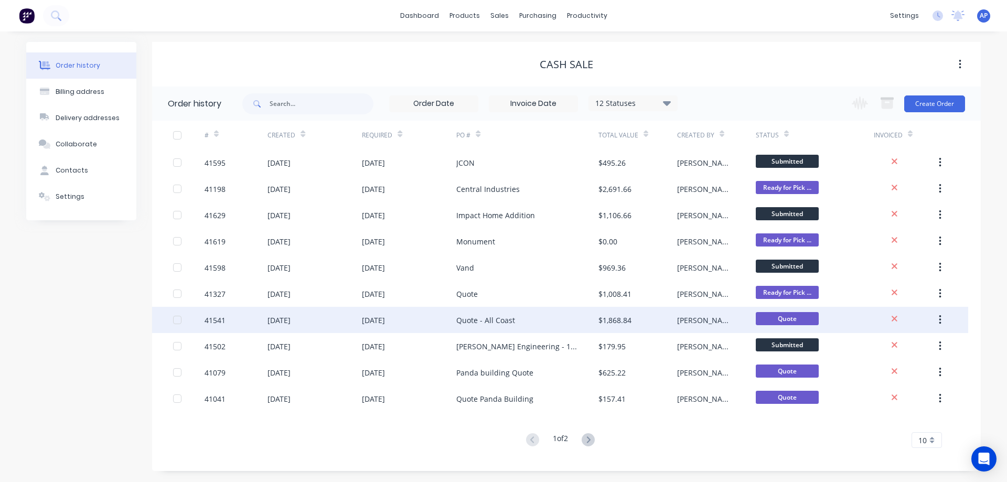
click at [212, 317] on div "41541" at bounding box center [214, 320] width 21 height 11
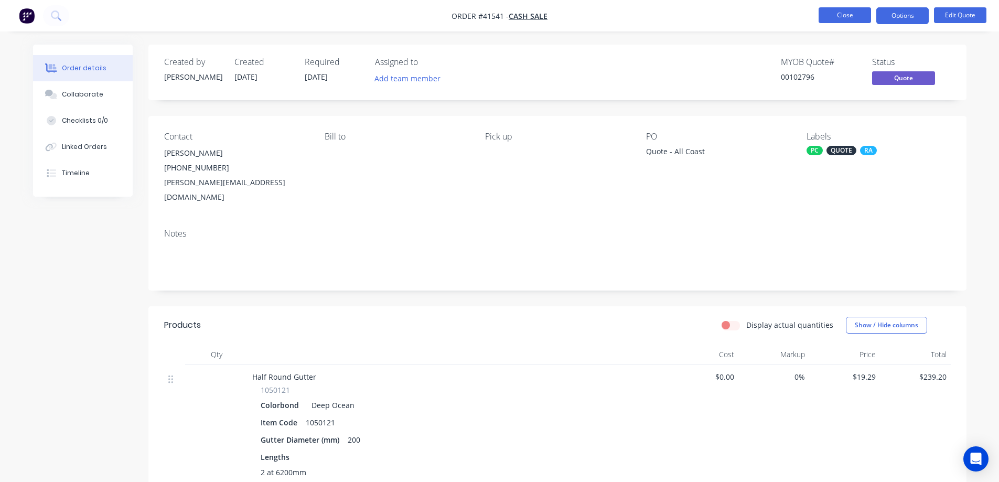
click at [835, 12] on button "Close" at bounding box center [844, 15] width 52 height 16
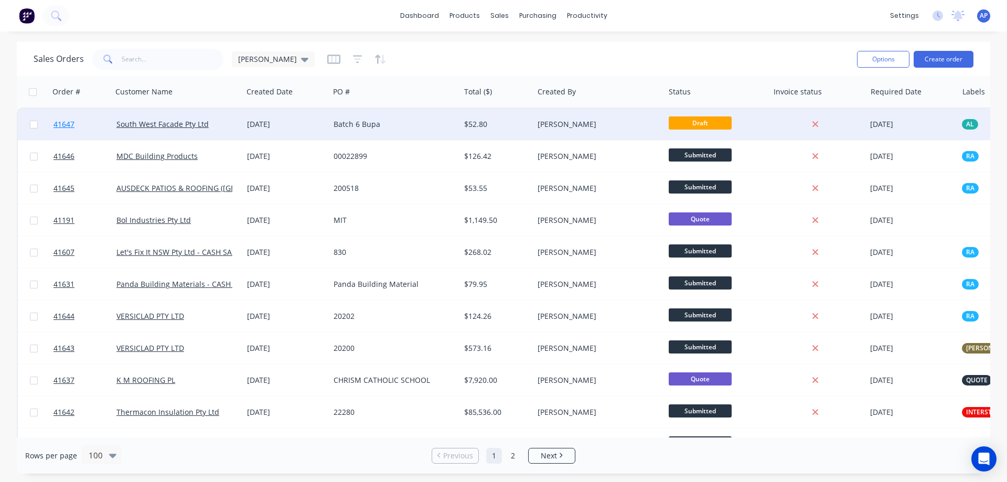
click at [68, 123] on span "41647" at bounding box center [63, 124] width 21 height 10
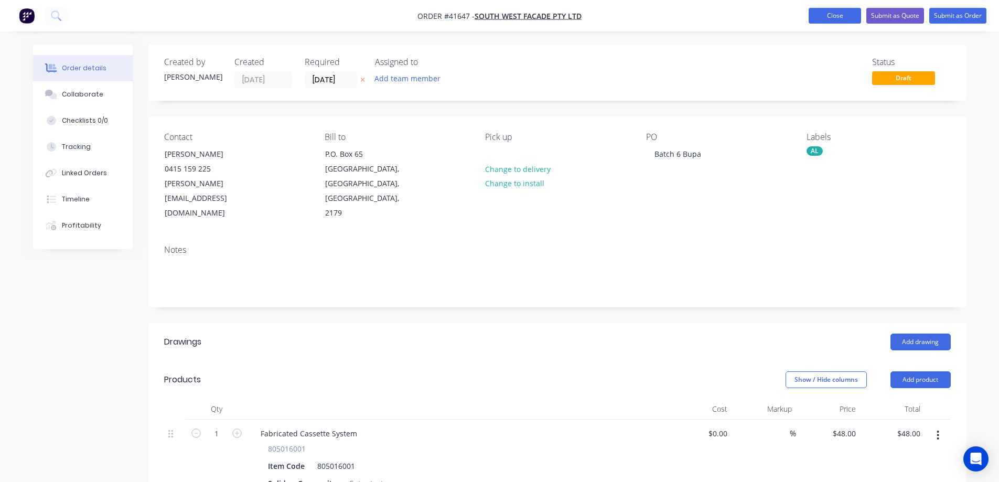
click at [816, 17] on button "Close" at bounding box center [835, 16] width 52 height 16
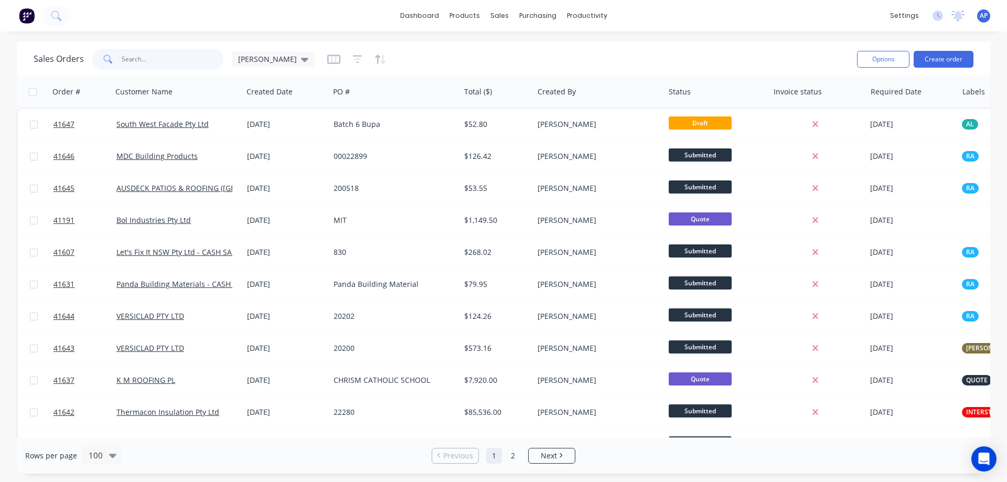
click at [170, 65] on input "text" at bounding box center [173, 59] width 102 height 21
type input "41595"
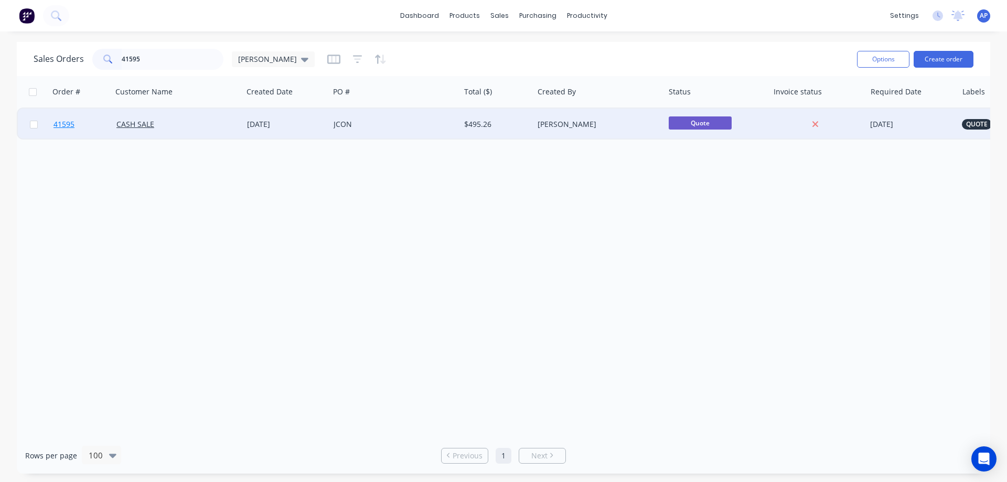
click at [64, 126] on span "41595" at bounding box center [63, 124] width 21 height 10
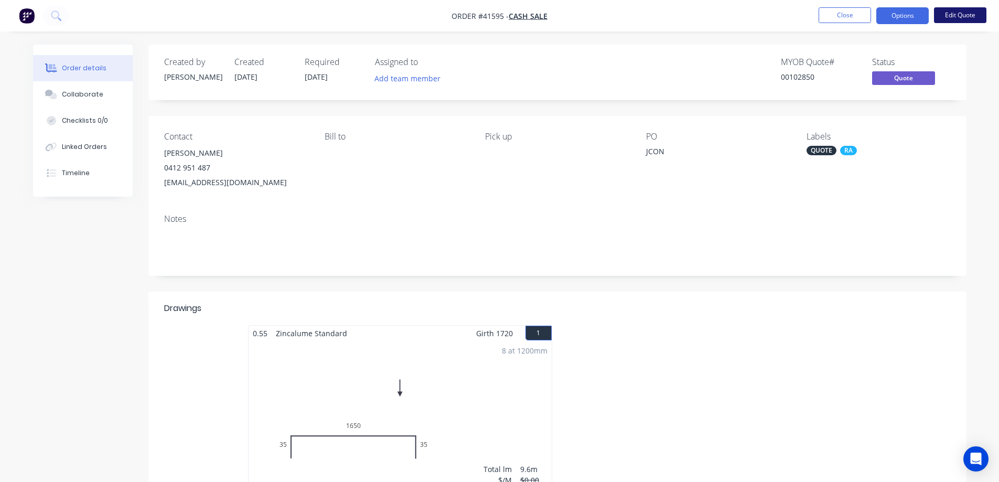
click at [949, 16] on button "Edit Quote" at bounding box center [960, 15] width 52 height 16
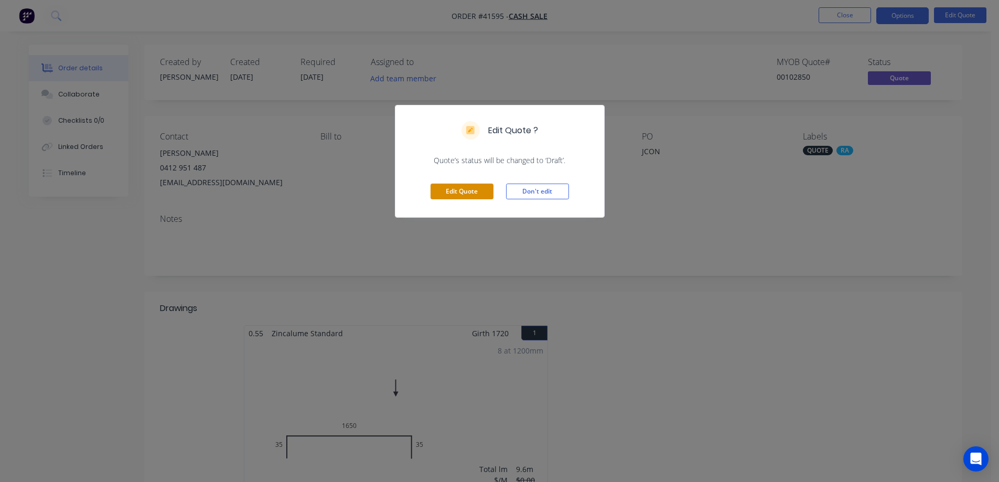
click at [478, 190] on button "Edit Quote" at bounding box center [461, 192] width 63 height 16
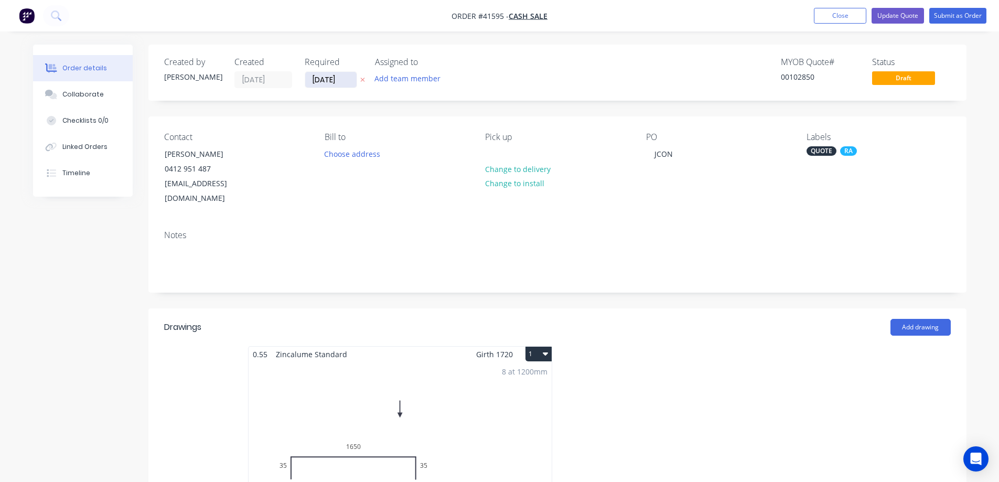
click at [327, 79] on input "09/09/25" at bounding box center [330, 80] width 51 height 16
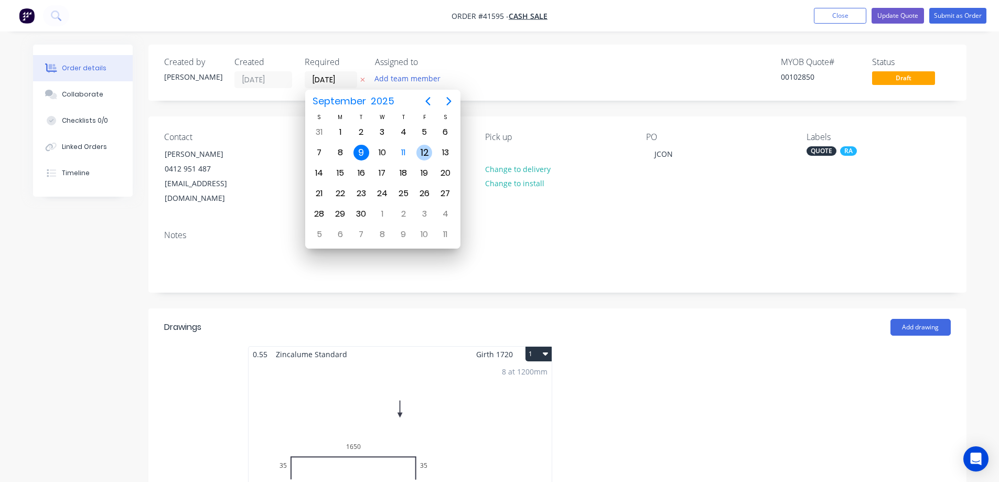
click at [425, 150] on div "12" at bounding box center [424, 153] width 16 height 16
type input "12/09/25"
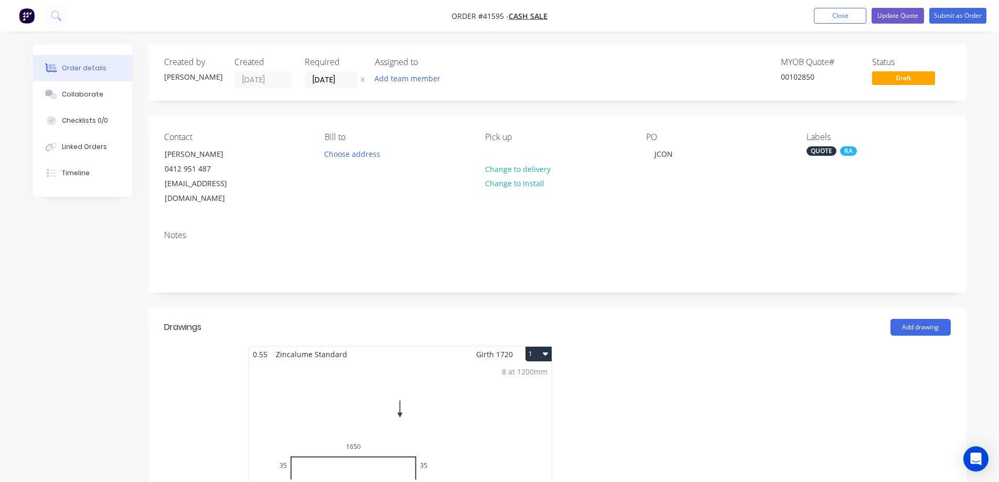
click at [819, 147] on div "QUOTE" at bounding box center [821, 150] width 30 height 9
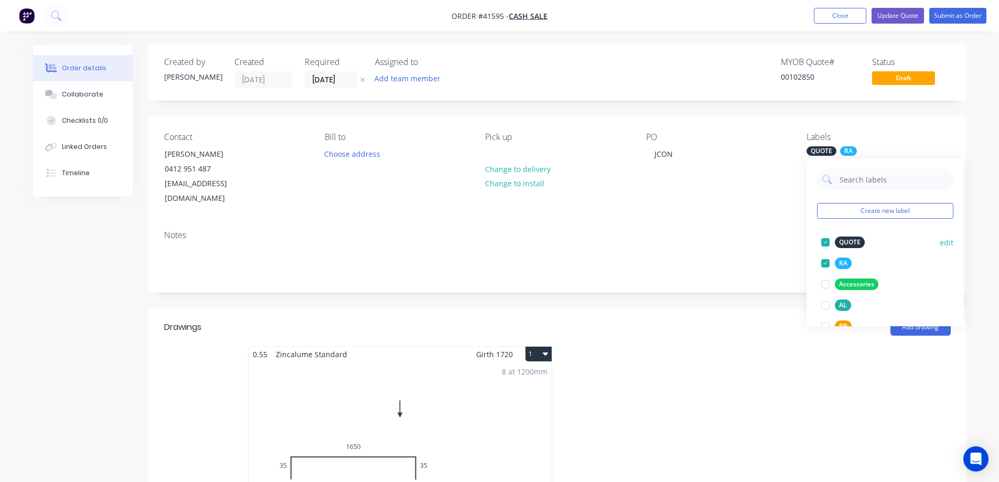
click at [824, 240] on div at bounding box center [825, 242] width 21 height 21
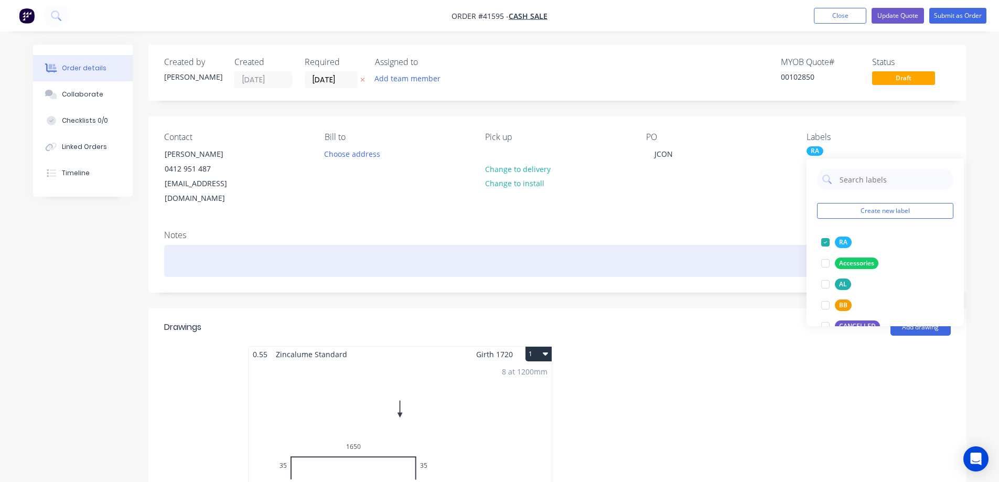
click at [783, 245] on div at bounding box center [557, 261] width 786 height 32
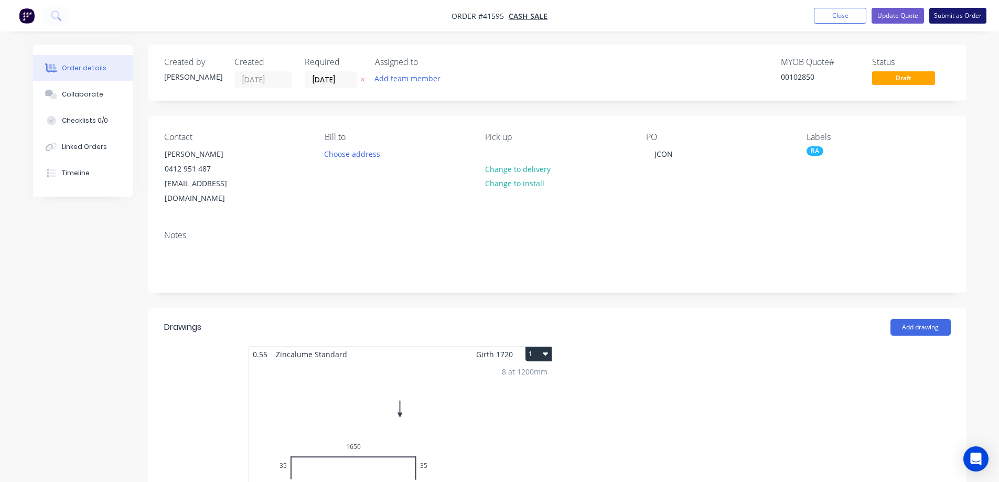
click at [946, 15] on button "Submit as Order" at bounding box center [957, 16] width 57 height 16
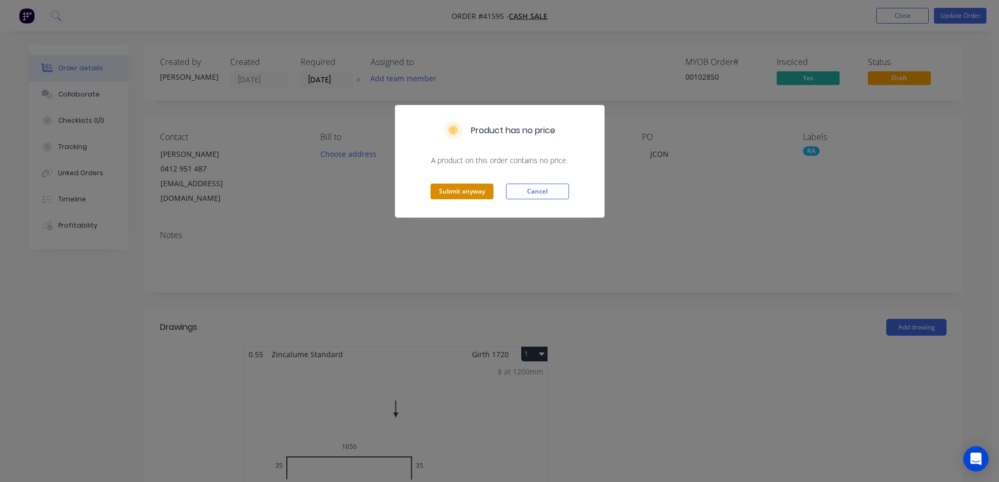
click at [458, 191] on button "Submit anyway" at bounding box center [461, 192] width 63 height 16
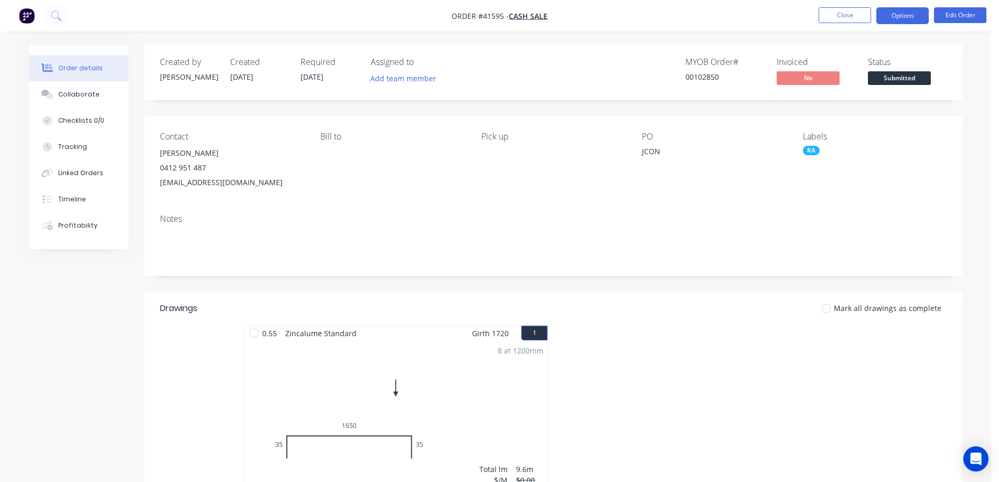
click at [886, 15] on button "Options" at bounding box center [902, 15] width 52 height 17
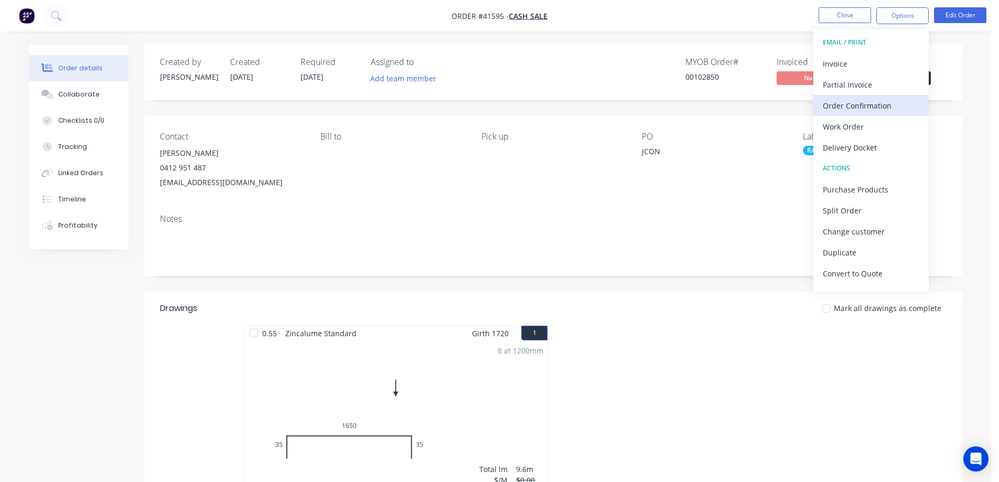
click at [851, 103] on div "Order Confirmation" at bounding box center [871, 105] width 96 height 15
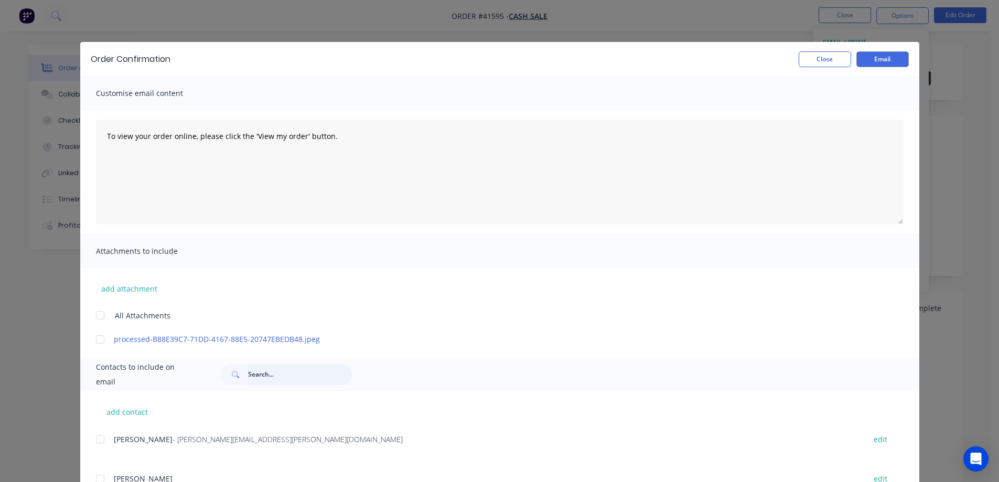
click at [270, 372] on input "text" at bounding box center [300, 374] width 104 height 21
type input "jerem"
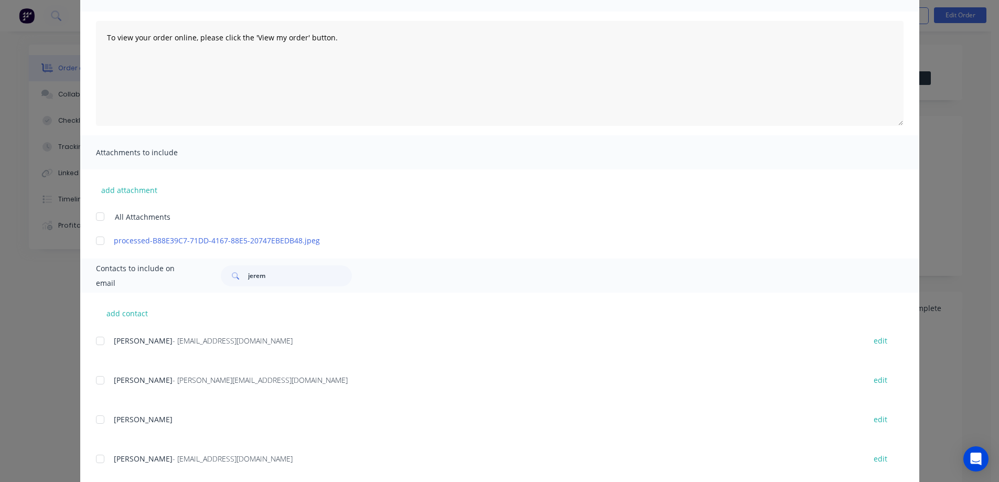
scroll to position [105, 0]
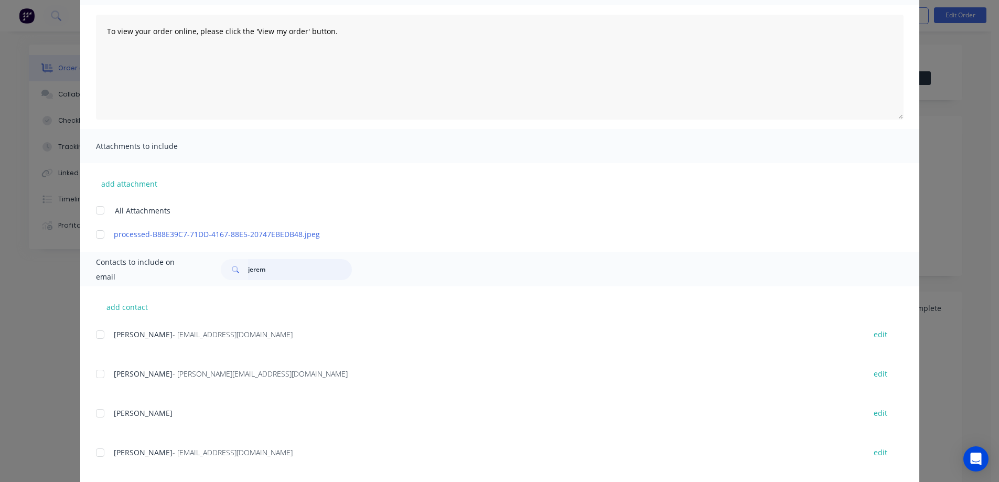
click at [97, 453] on div at bounding box center [100, 452] width 21 height 21
click at [94, 336] on div at bounding box center [100, 334] width 21 height 21
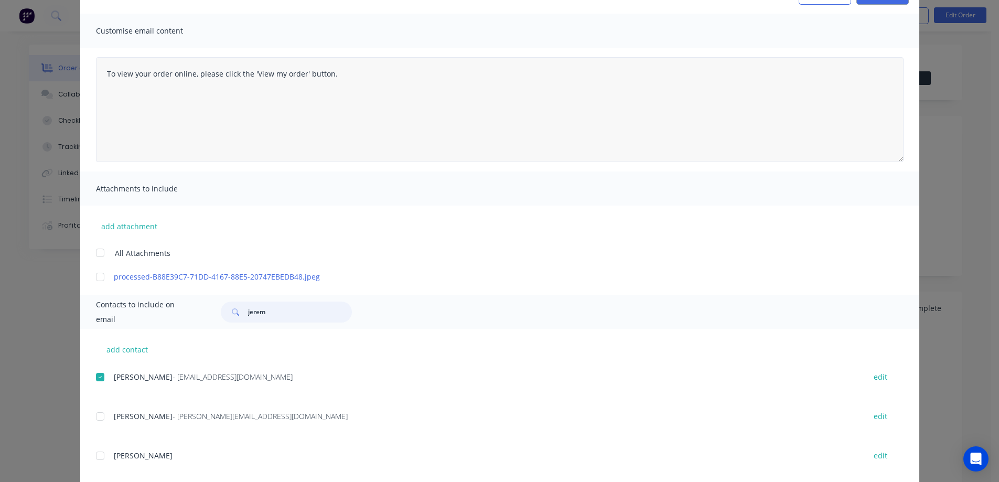
scroll to position [0, 0]
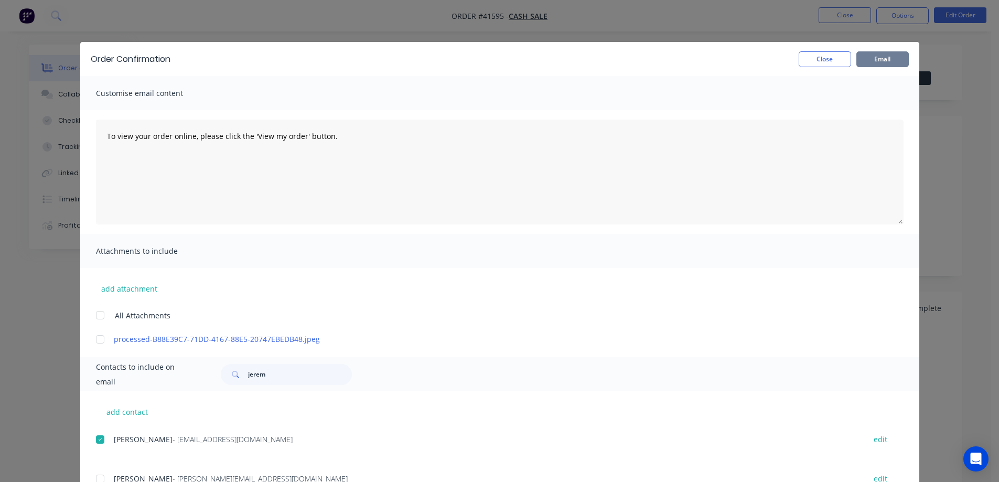
click at [886, 59] on button "Email" at bounding box center [882, 59] width 52 height 16
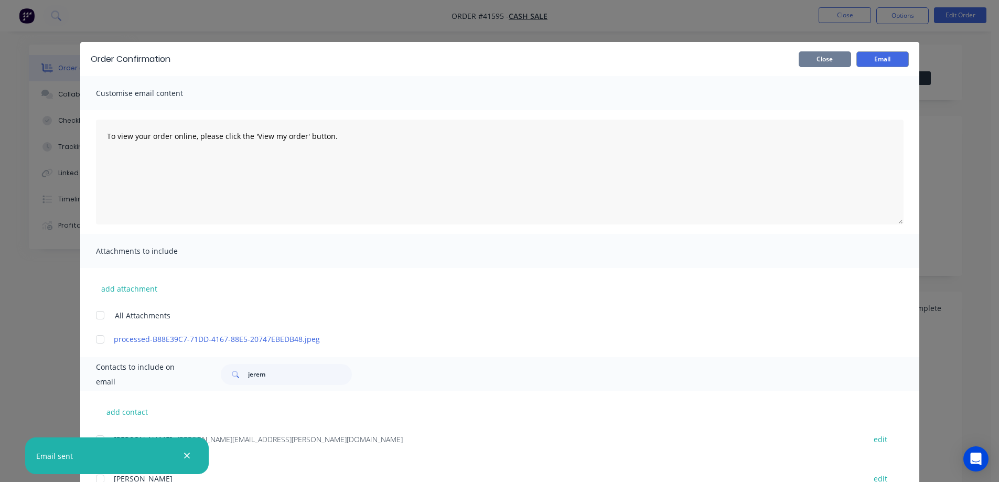
click at [837, 59] on button "Close" at bounding box center [825, 59] width 52 height 16
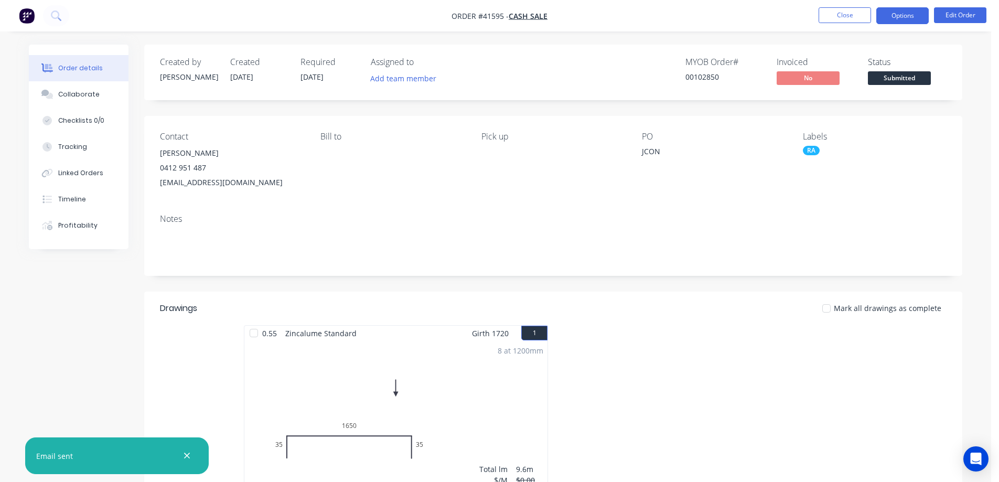
click at [898, 15] on button "Options" at bounding box center [902, 15] width 52 height 17
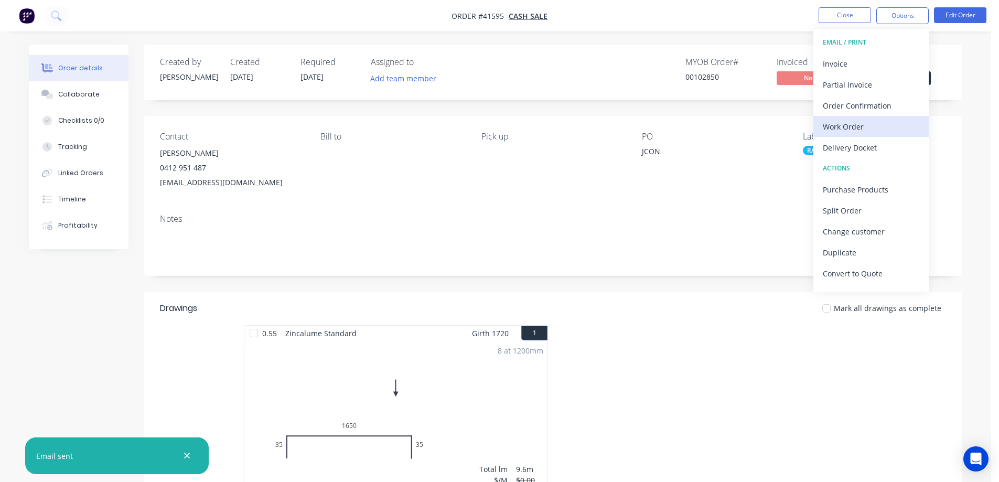
click at [839, 127] on div "Work Order" at bounding box center [871, 126] width 96 height 15
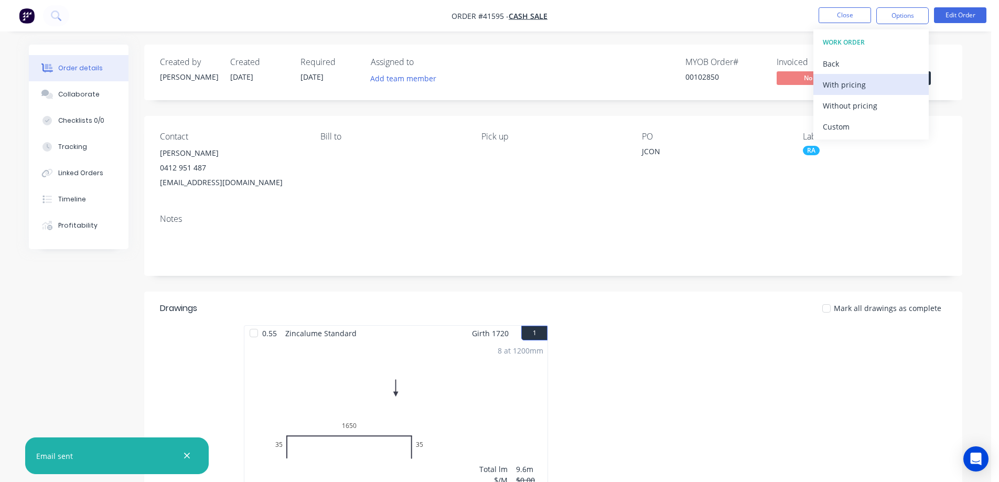
click at [848, 83] on div "With pricing" at bounding box center [871, 84] width 96 height 15
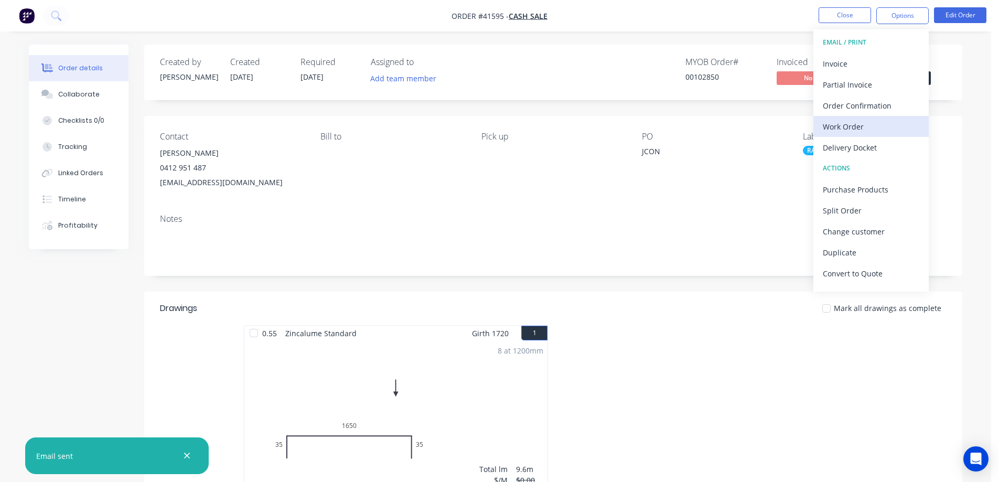
click at [834, 127] on div "Work Order" at bounding box center [871, 126] width 96 height 15
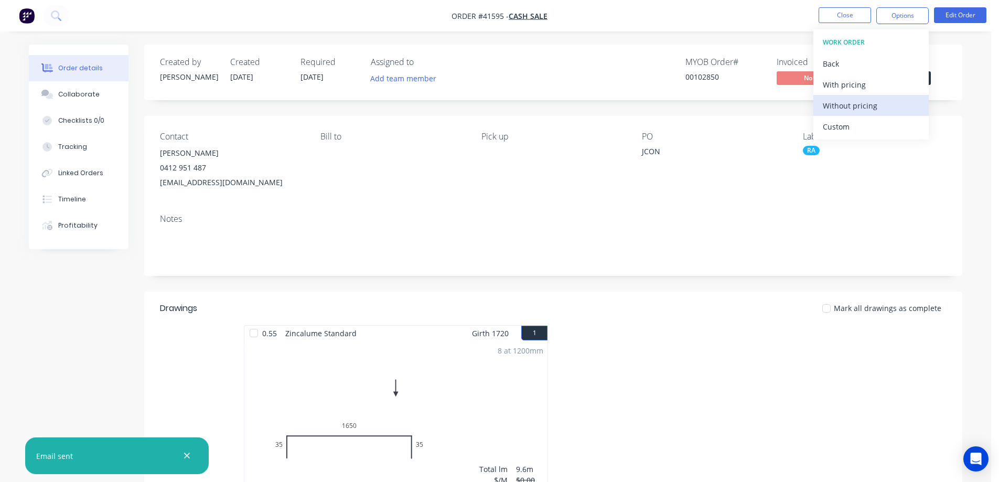
click at [856, 105] on div "Without pricing" at bounding box center [871, 105] width 96 height 15
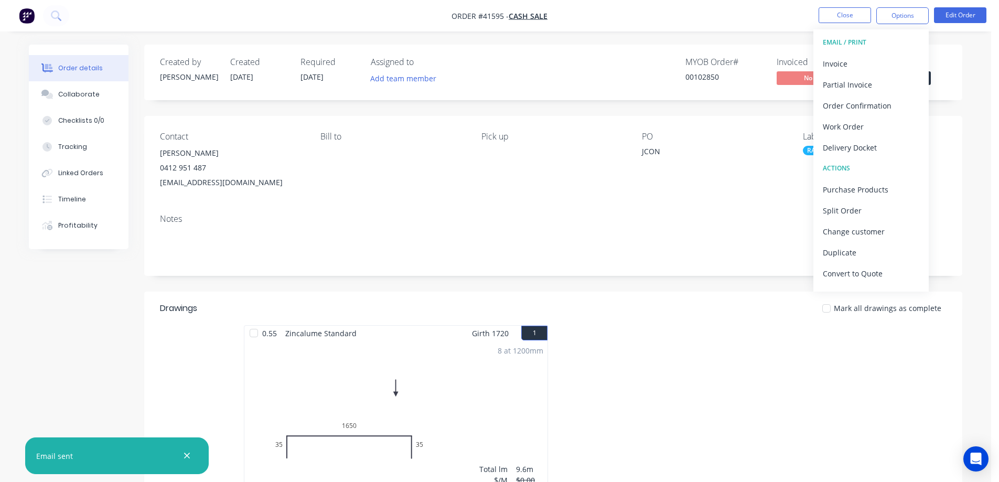
click at [745, 375] on div at bounding box center [710, 418] width 315 height 187
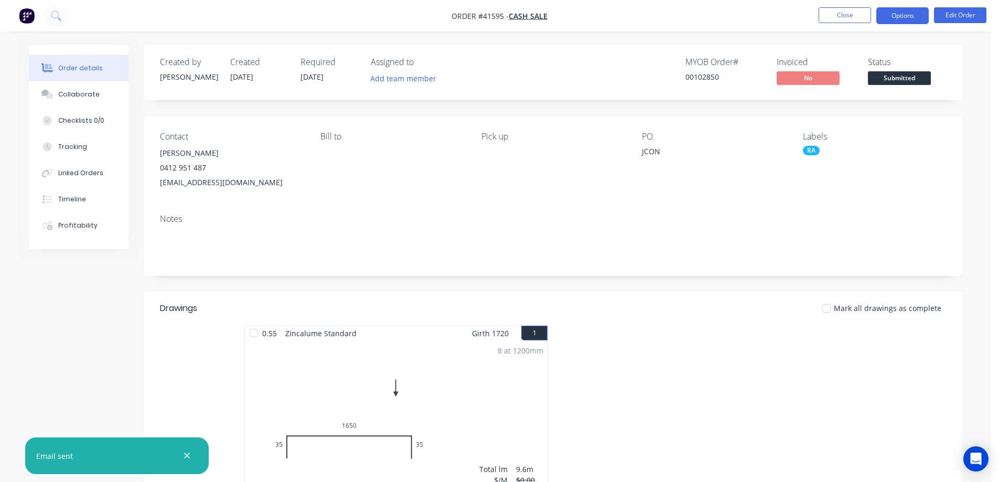
click at [905, 14] on button "Options" at bounding box center [902, 15] width 52 height 17
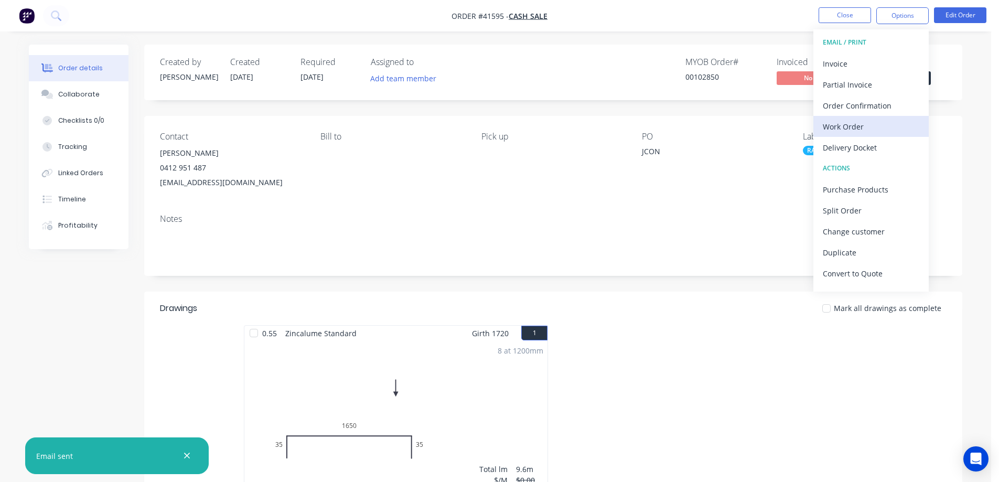
click at [863, 125] on div "Work Order" at bounding box center [871, 126] width 96 height 15
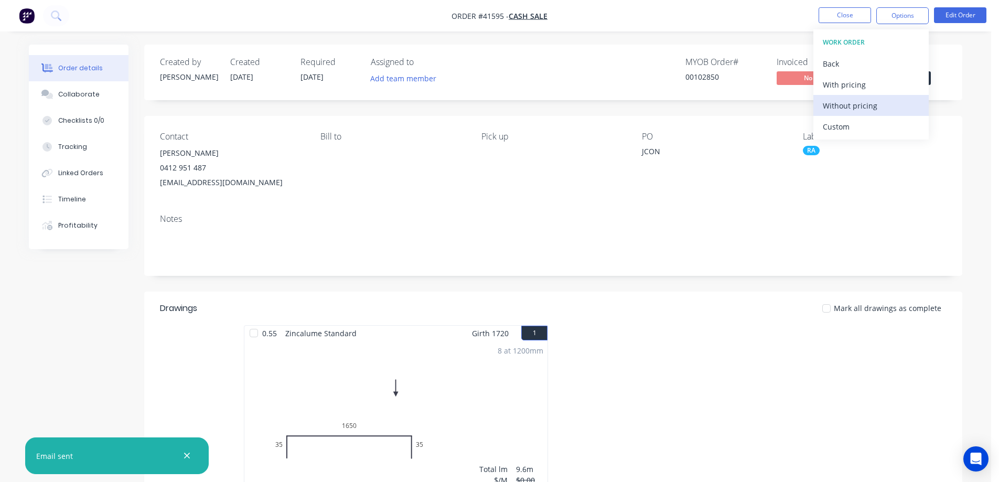
click at [892, 111] on div "Without pricing" at bounding box center [871, 105] width 96 height 15
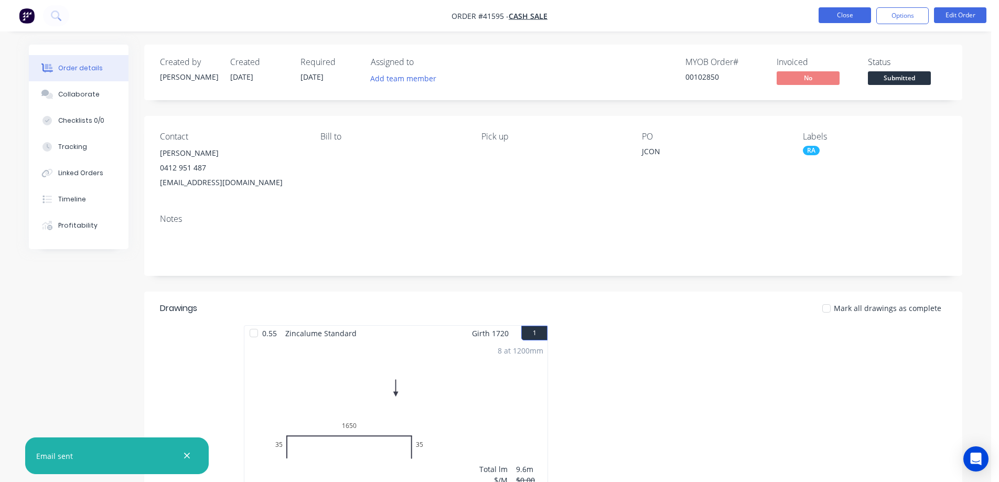
click at [830, 13] on button "Close" at bounding box center [844, 15] width 52 height 16
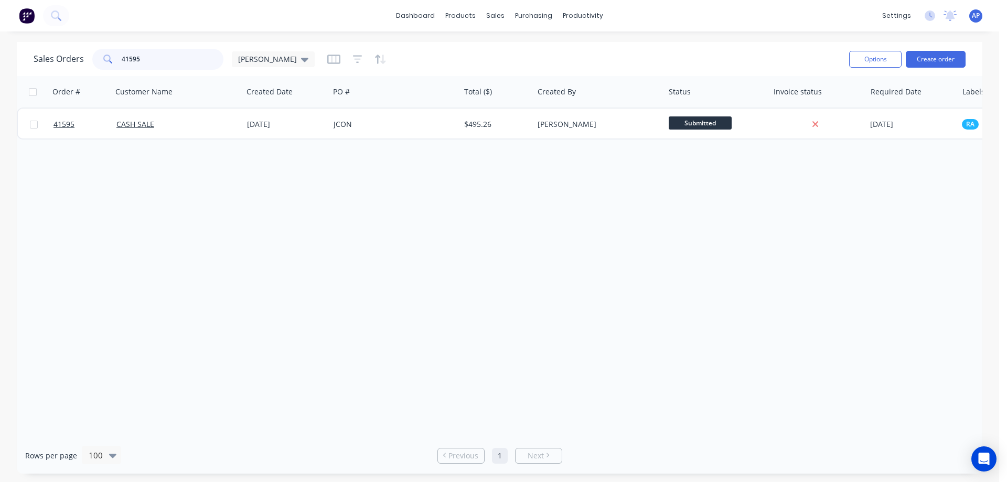
drag, startPoint x: 152, startPoint y: 61, endPoint x: 115, endPoint y: 66, distance: 37.0
click at [115, 66] on div "41595" at bounding box center [157, 59] width 131 height 21
type input "41603"
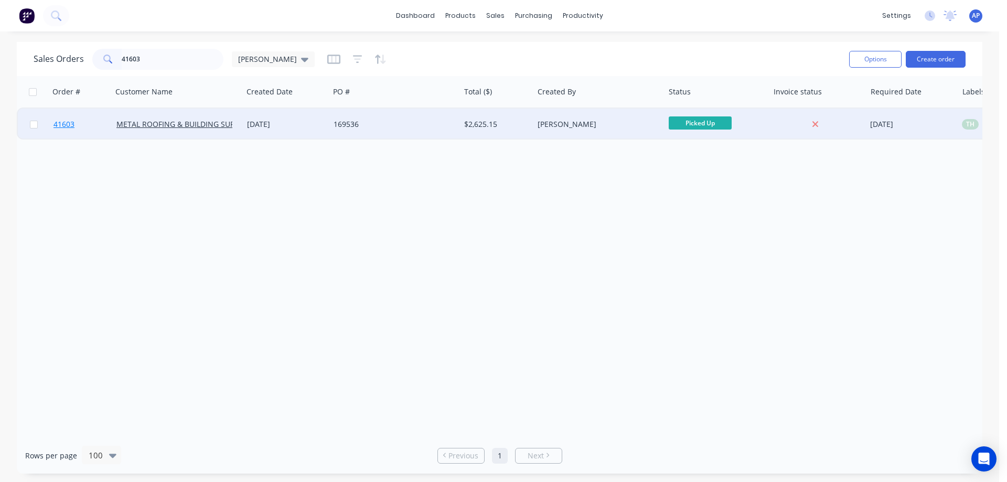
click at [57, 120] on span "41603" at bounding box center [63, 124] width 21 height 10
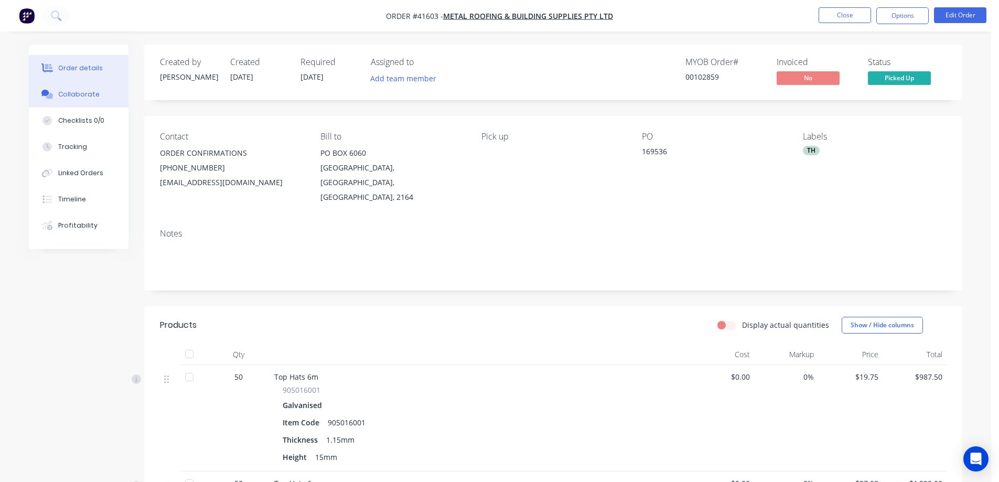
click at [93, 96] on div "Collaborate" at bounding box center [78, 94] width 41 height 9
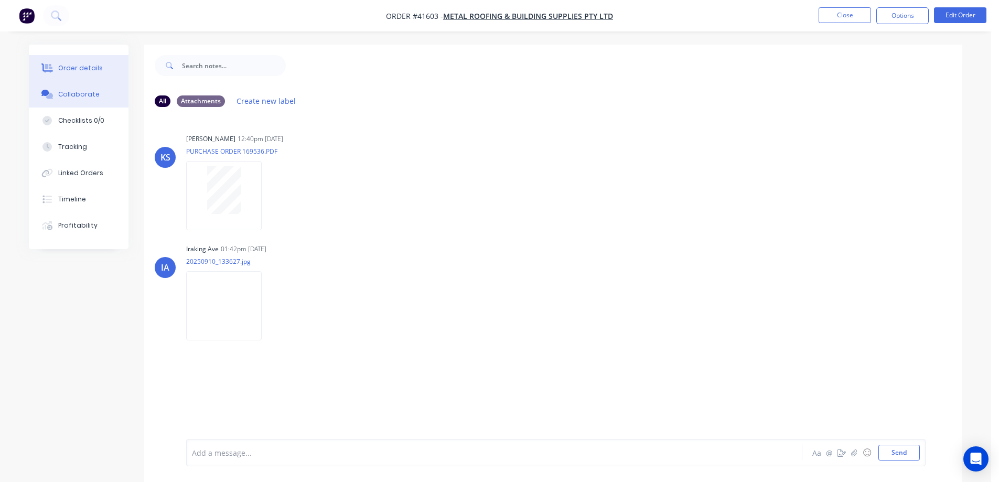
click at [100, 66] on button "Order details" at bounding box center [79, 68] width 100 height 26
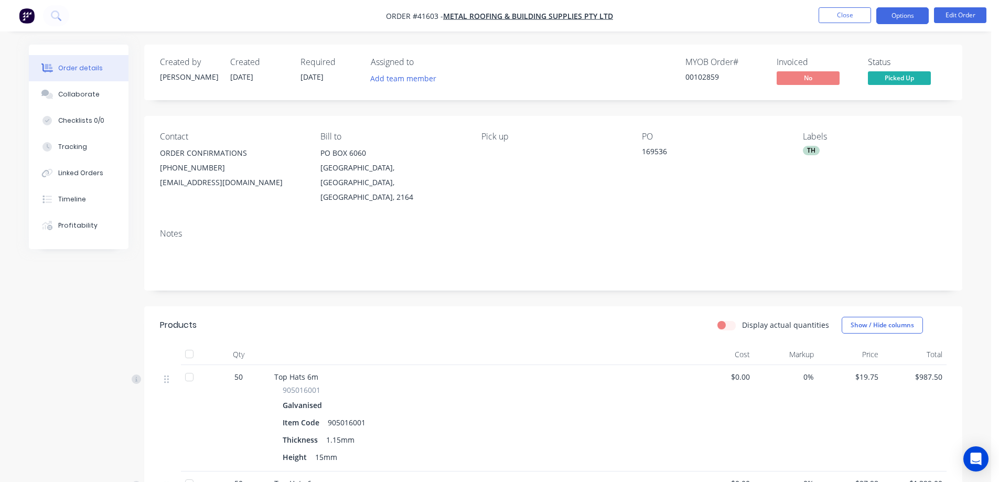
click at [895, 13] on button "Options" at bounding box center [902, 15] width 52 height 17
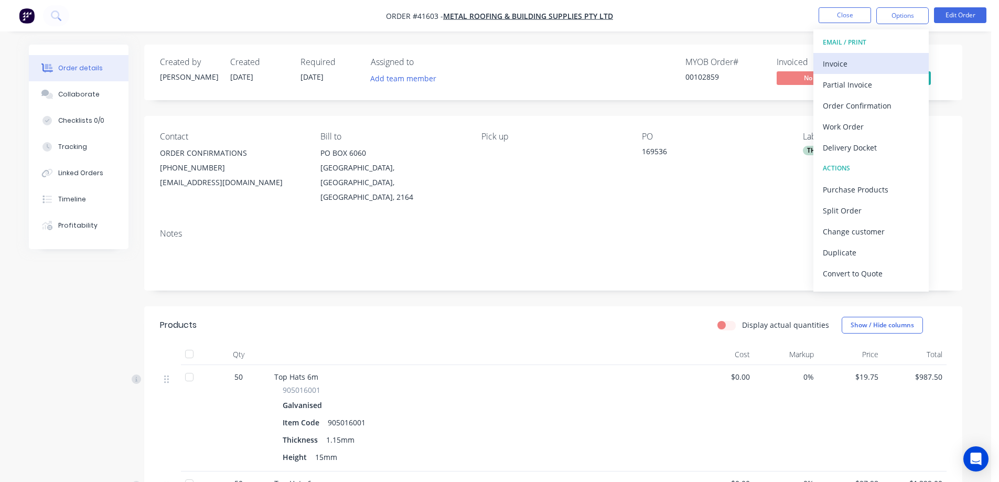
click at [860, 59] on div "Invoice" at bounding box center [871, 63] width 96 height 15
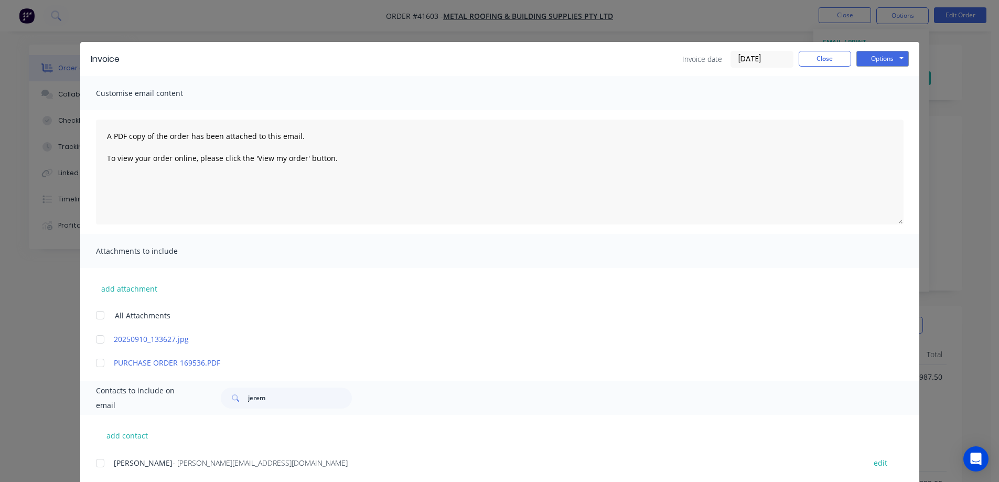
scroll to position [157, 0]
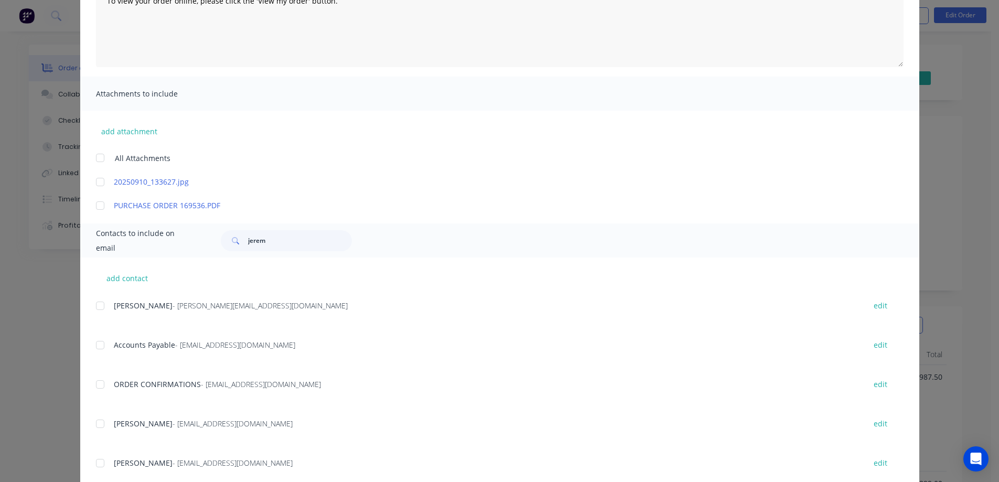
drag, startPoint x: 93, startPoint y: 346, endPoint x: 252, endPoint y: 342, distance: 158.4
click at [94, 346] on div at bounding box center [100, 345] width 21 height 21
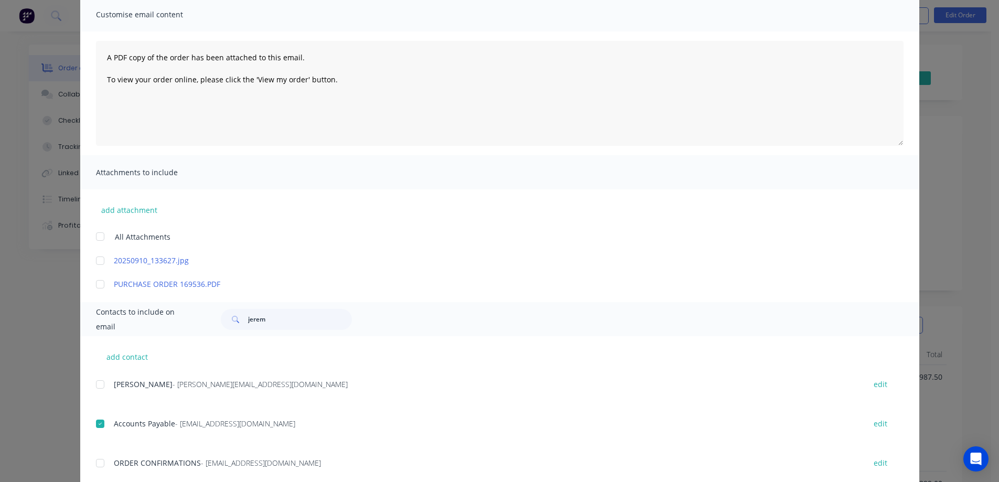
scroll to position [0, 0]
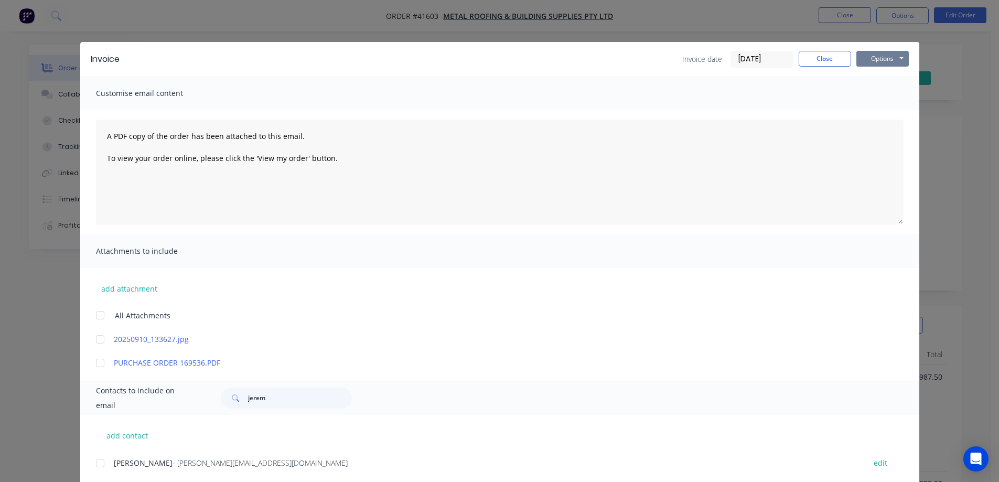
click at [865, 59] on button "Options" at bounding box center [882, 59] width 52 height 16
click at [870, 112] on button "Email" at bounding box center [889, 111] width 67 height 17
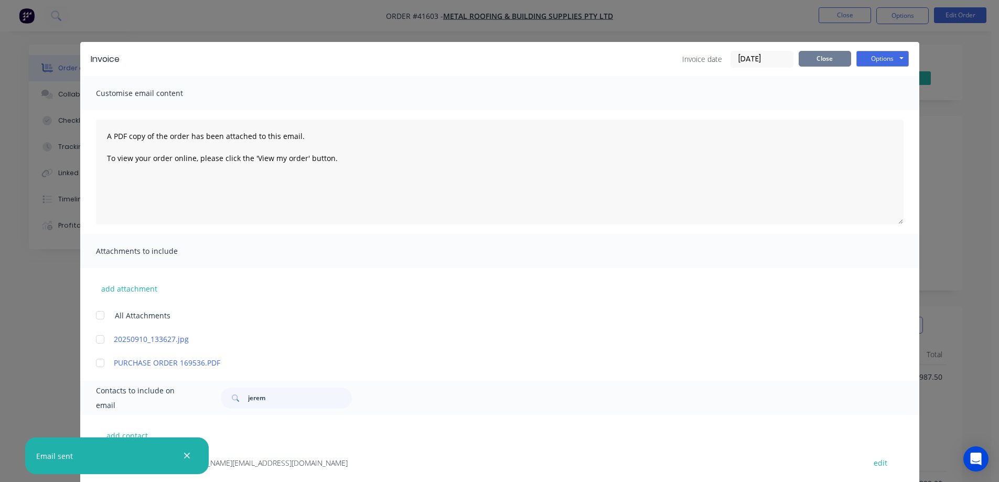
click at [830, 63] on button "Close" at bounding box center [825, 59] width 52 height 16
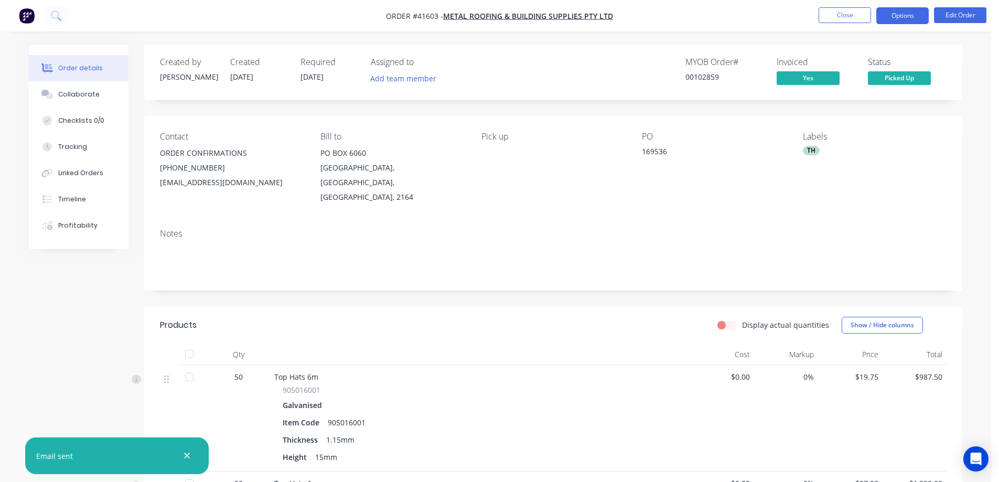
click at [892, 14] on button "Options" at bounding box center [902, 15] width 52 height 17
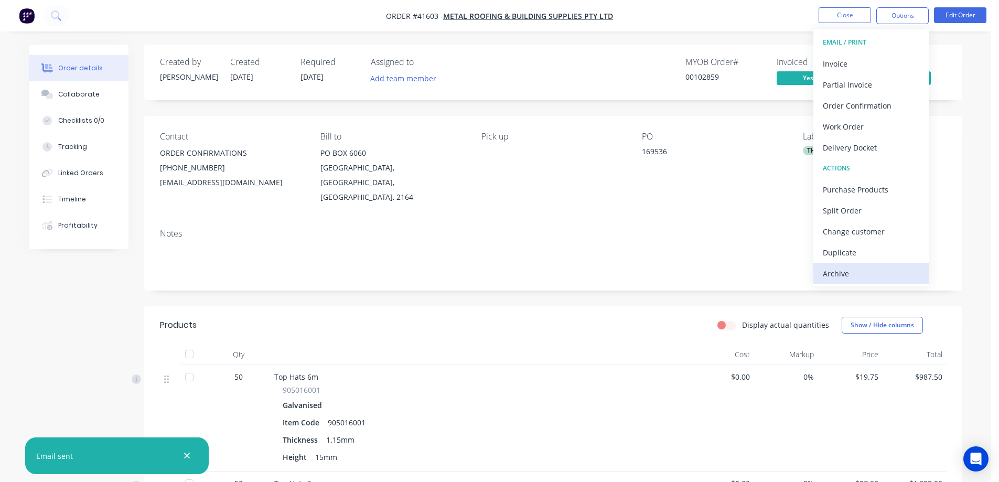
click at [849, 272] on div "Archive" at bounding box center [871, 273] width 96 height 15
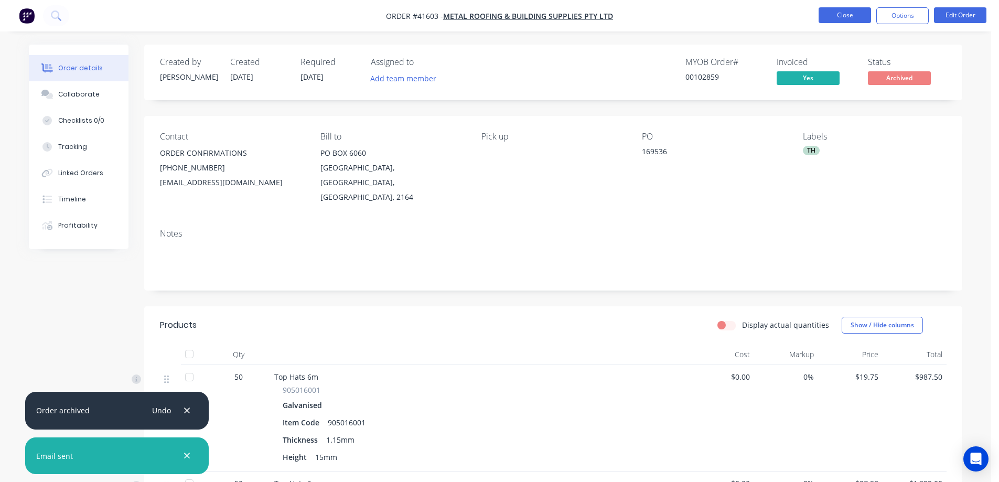
click at [855, 9] on button "Close" at bounding box center [844, 15] width 52 height 16
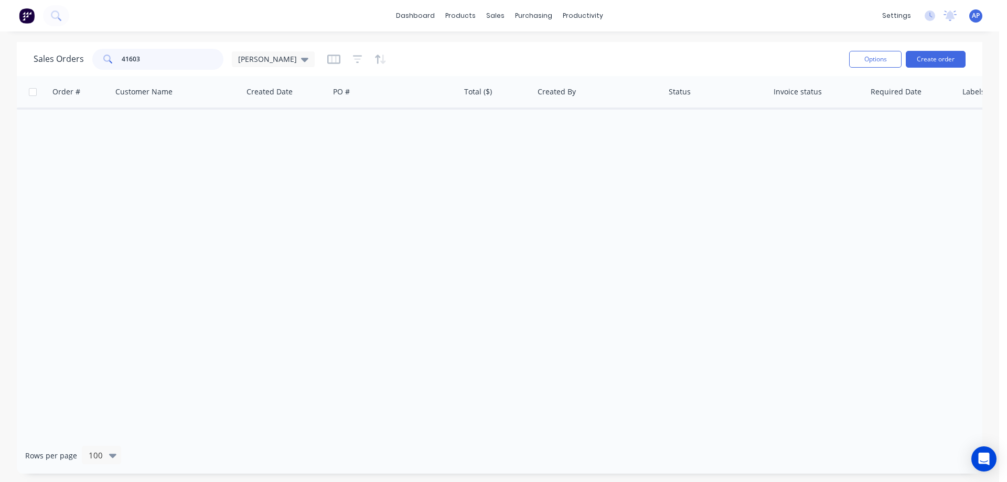
drag, startPoint x: 157, startPoint y: 62, endPoint x: 109, endPoint y: 71, distance: 49.1
click at [109, 71] on div "Sales Orders 41603 Angela" at bounding box center [437, 59] width 807 height 26
type input "41582"
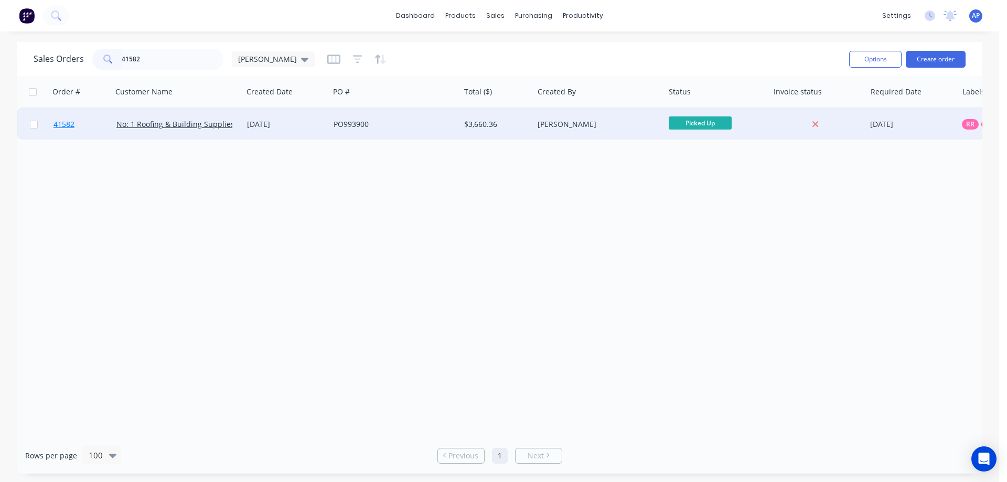
click at [67, 125] on span "41582" at bounding box center [63, 124] width 21 height 10
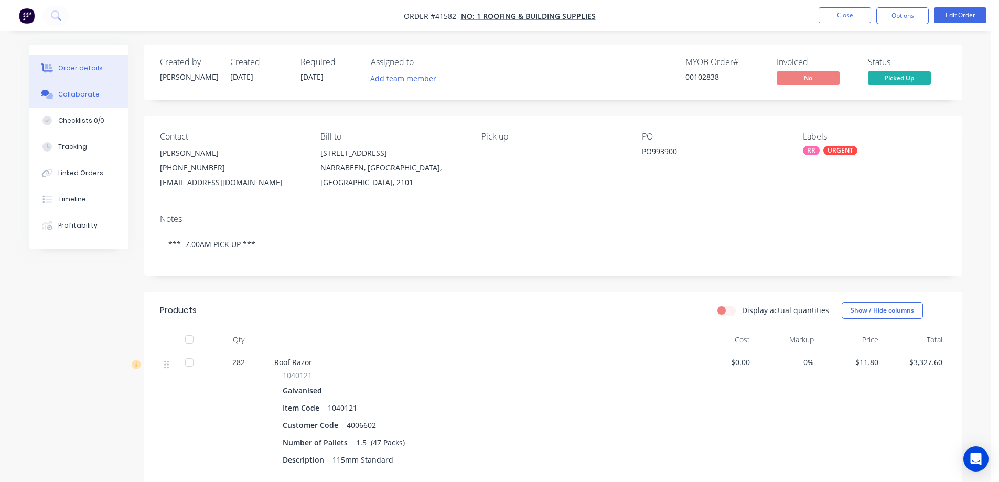
click at [72, 93] on div "Collaborate" at bounding box center [78, 94] width 41 height 9
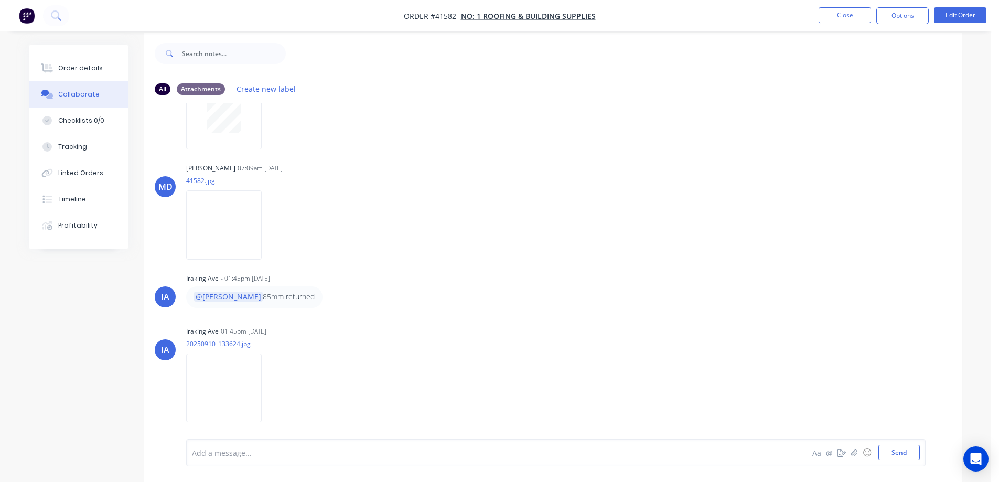
scroll to position [16, 0]
click at [231, 381] on img at bounding box center [224, 384] width 76 height 69
click at [214, 390] on img at bounding box center [224, 384] width 76 height 69
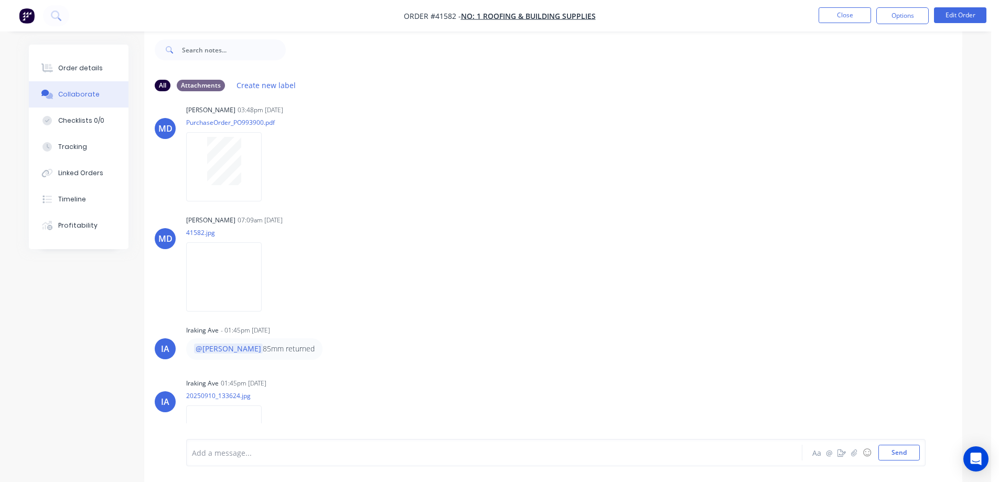
scroll to position [0, 0]
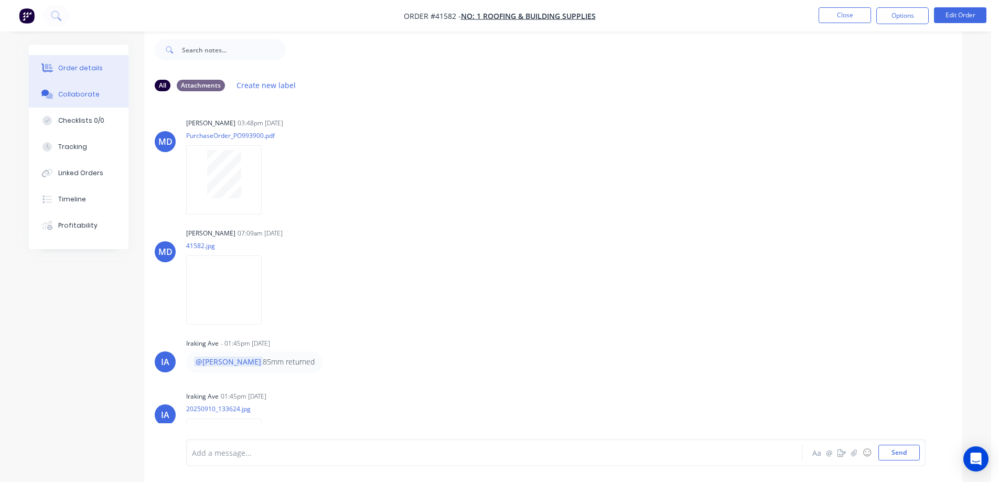
click at [103, 73] on button "Order details" at bounding box center [79, 68] width 100 height 26
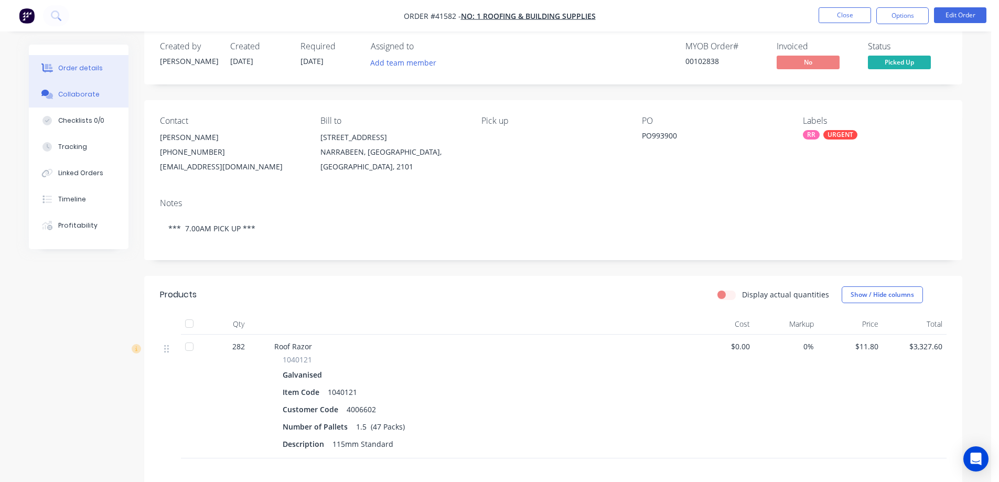
click at [95, 96] on button "Collaborate" at bounding box center [79, 94] width 100 height 26
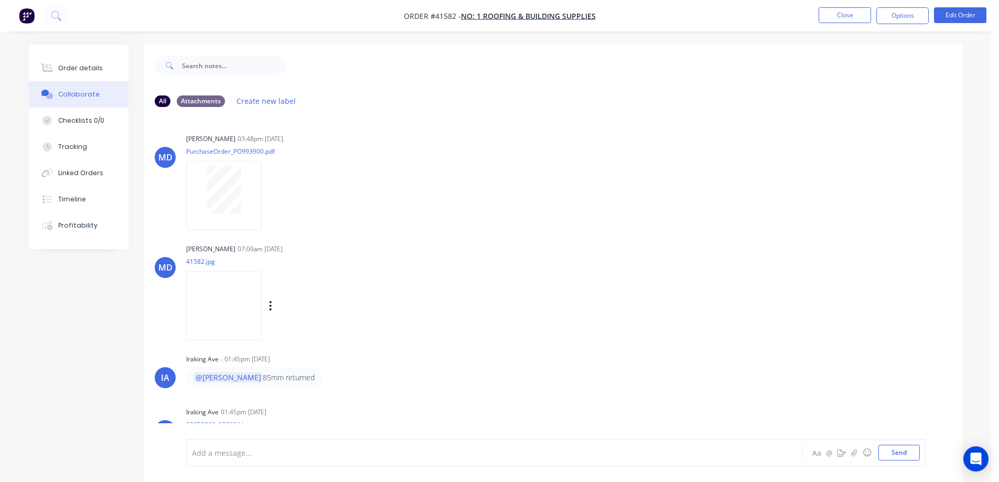
click at [254, 294] on img at bounding box center [224, 305] width 76 height 69
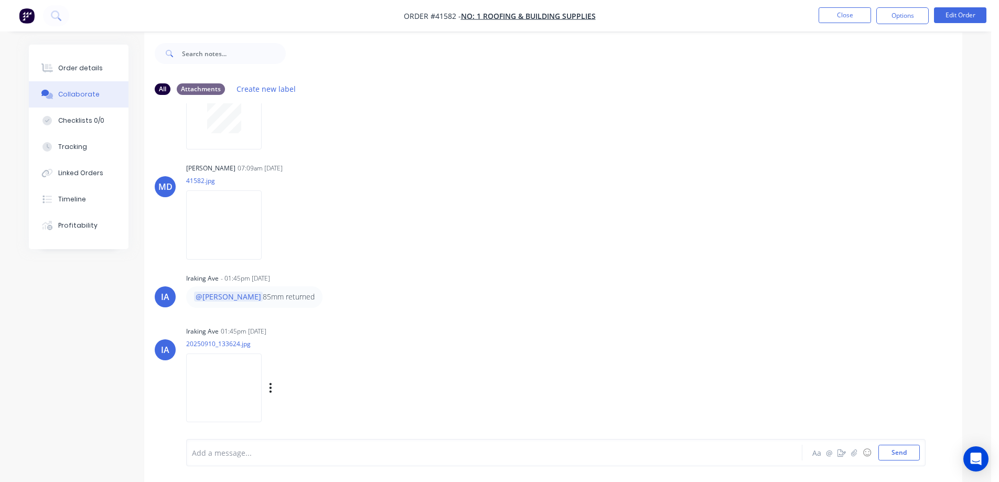
scroll to position [16, 0]
click at [226, 381] on img at bounding box center [224, 384] width 76 height 69
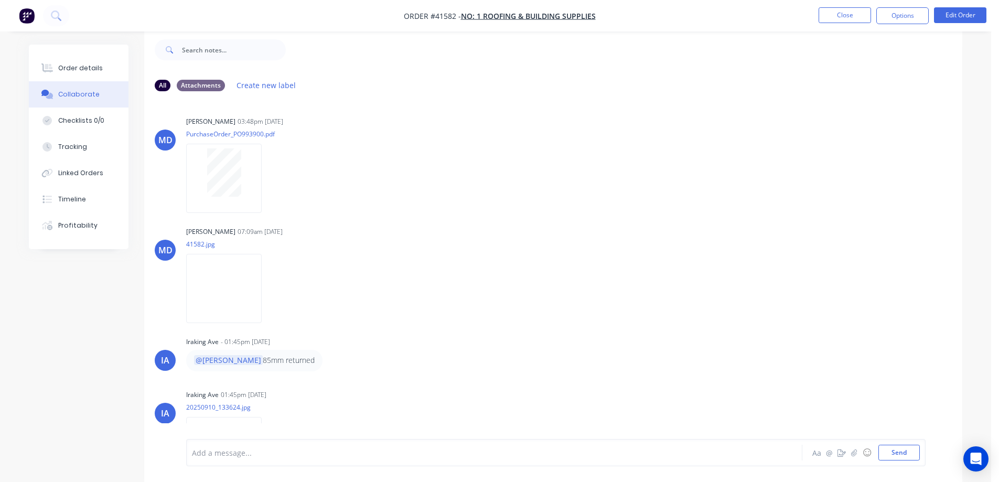
scroll to position [0, 0]
click at [99, 65] on button "Order details" at bounding box center [79, 68] width 100 height 26
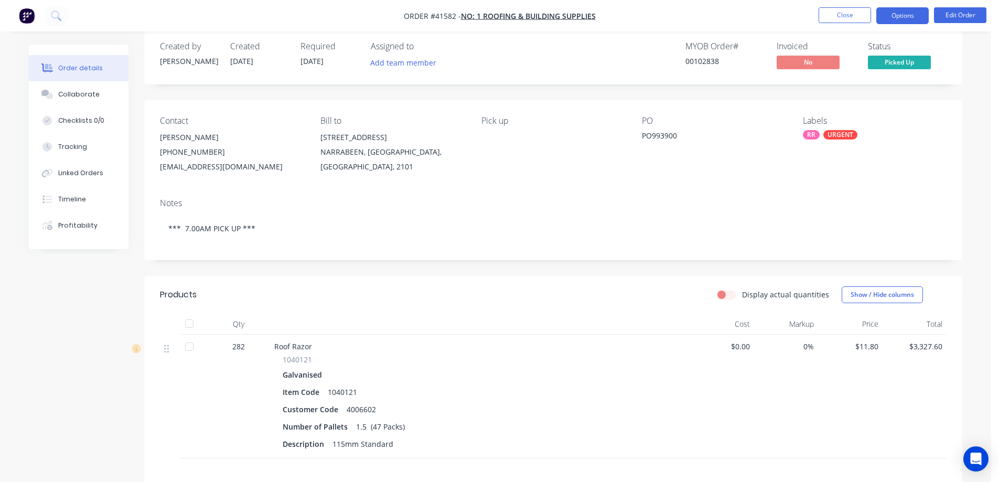
click at [892, 11] on button "Options" at bounding box center [902, 15] width 52 height 17
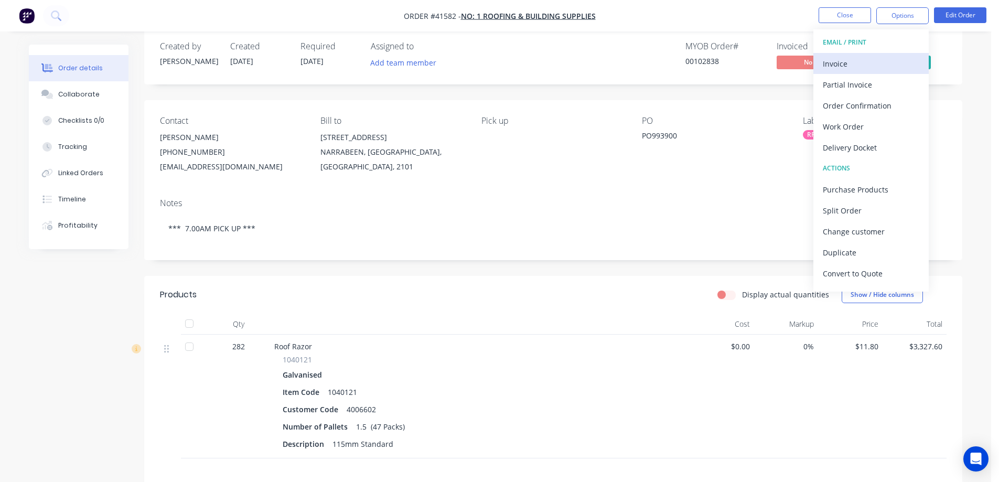
click at [856, 61] on div "Invoice" at bounding box center [871, 63] width 96 height 15
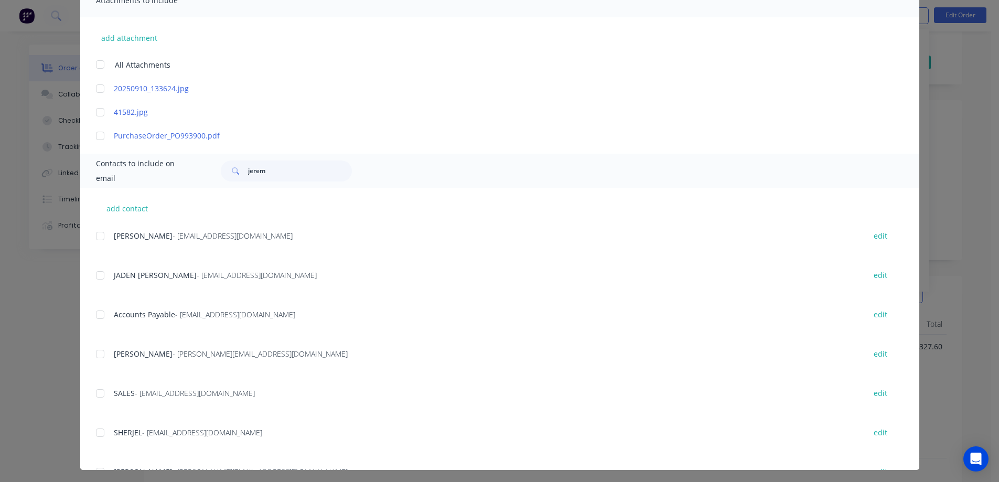
scroll to position [253, 0]
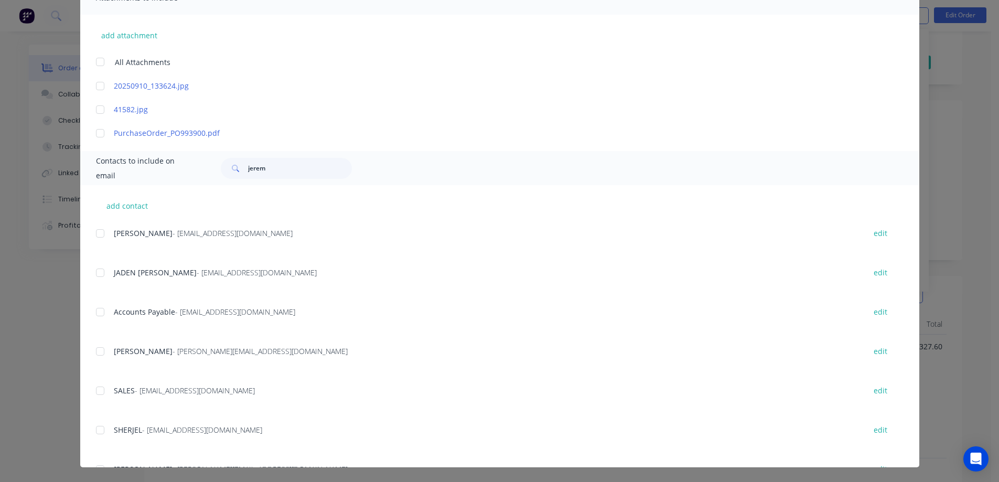
click at [98, 312] on div at bounding box center [100, 311] width 21 height 21
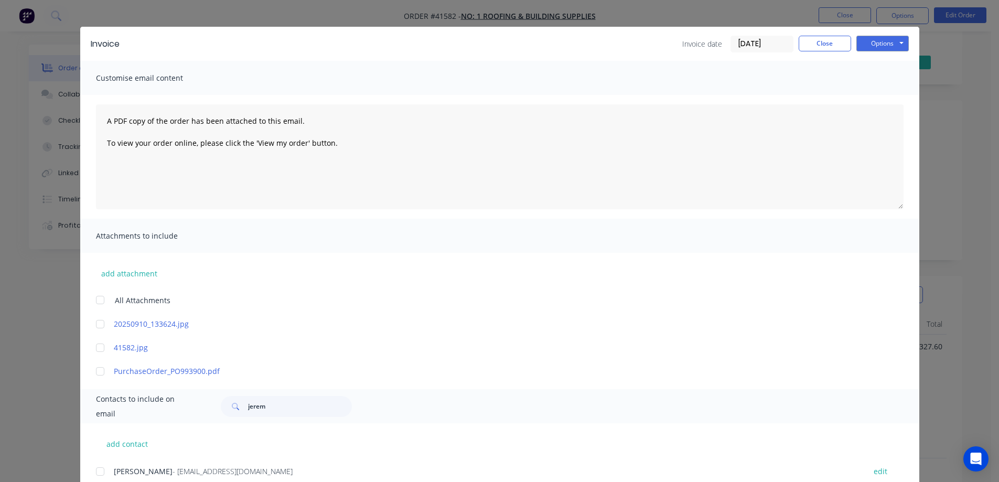
scroll to position [0, 0]
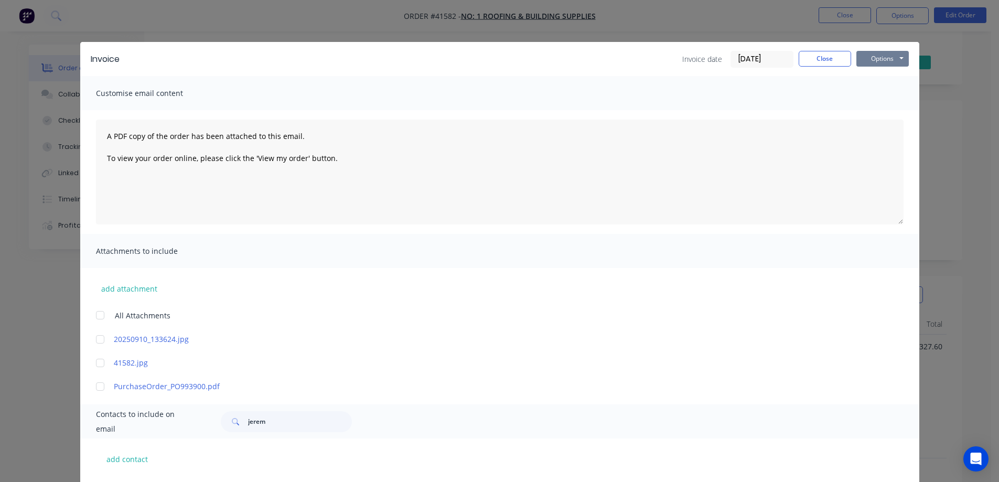
click at [876, 56] on button "Options" at bounding box center [882, 59] width 52 height 16
click at [878, 109] on button "Email" at bounding box center [889, 111] width 67 height 17
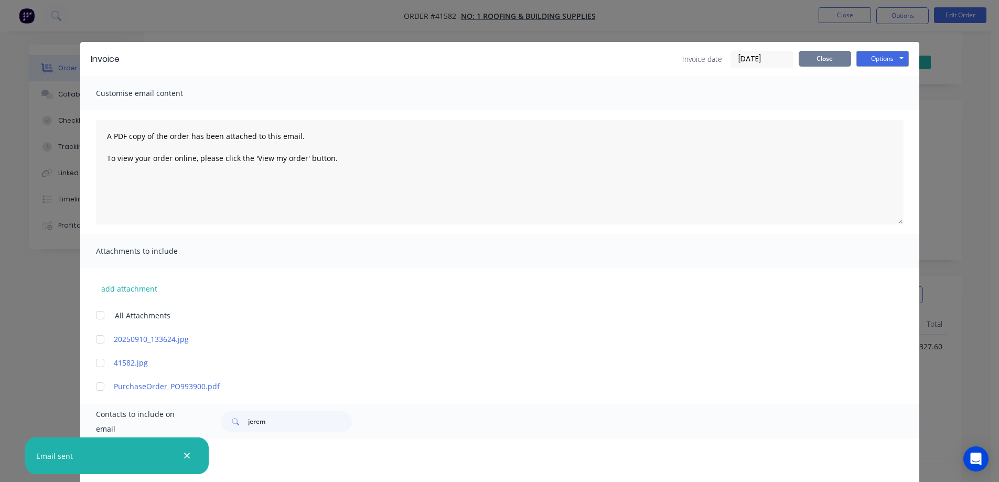
click at [806, 61] on button "Close" at bounding box center [825, 59] width 52 height 16
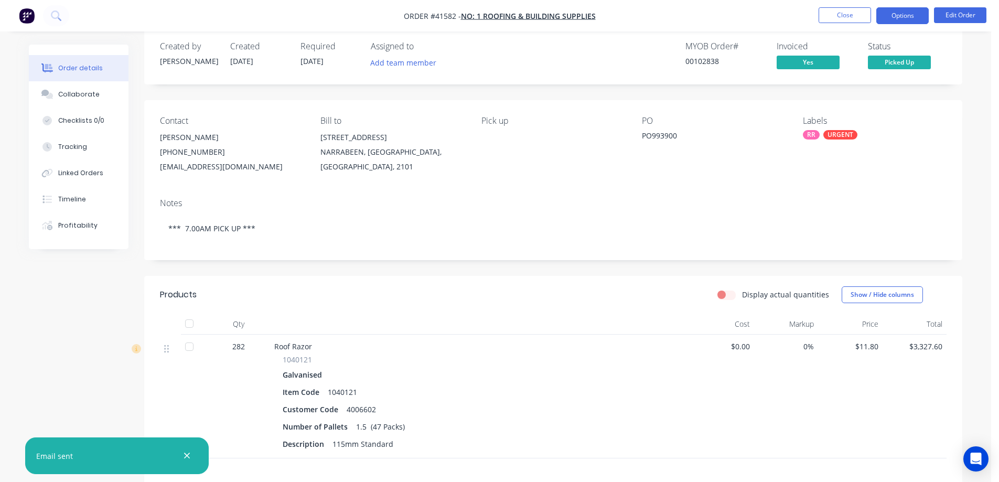
click at [890, 12] on button "Options" at bounding box center [902, 15] width 52 height 17
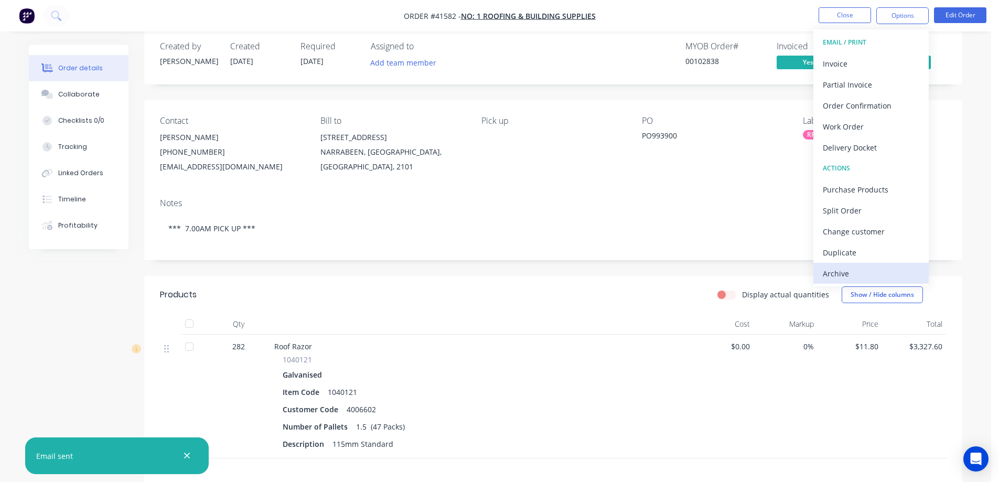
click at [847, 270] on div "Archive" at bounding box center [871, 273] width 96 height 15
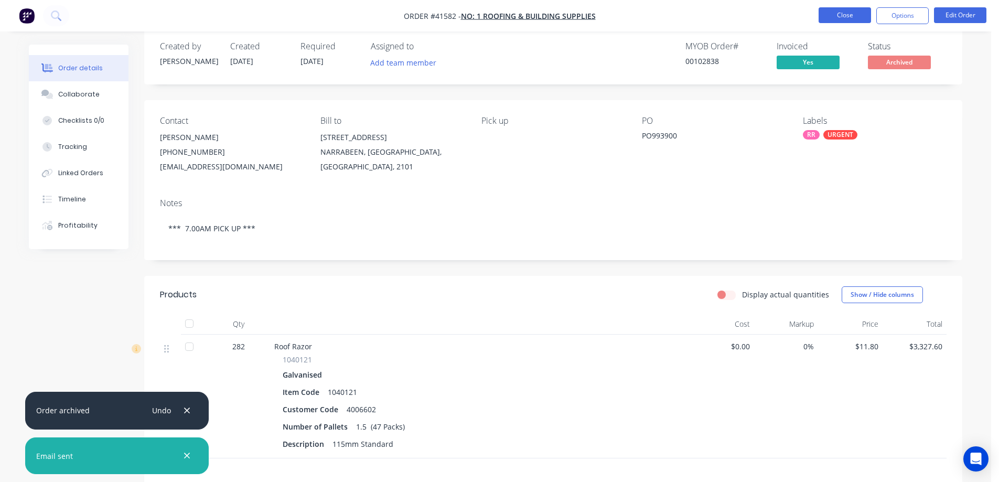
click at [865, 16] on button "Close" at bounding box center [844, 15] width 52 height 16
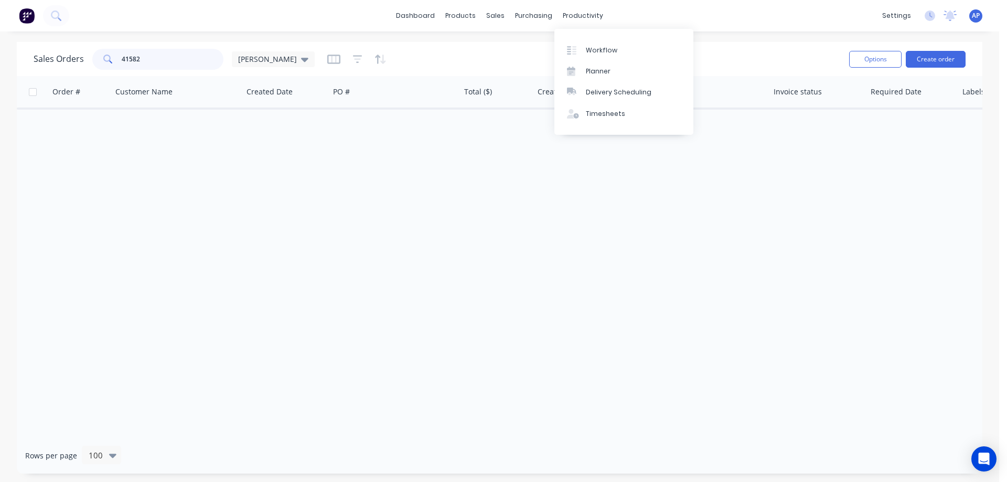
drag, startPoint x: 154, startPoint y: 58, endPoint x: 108, endPoint y: 64, distance: 46.6
click at [108, 64] on div "41582" at bounding box center [157, 59] width 131 height 21
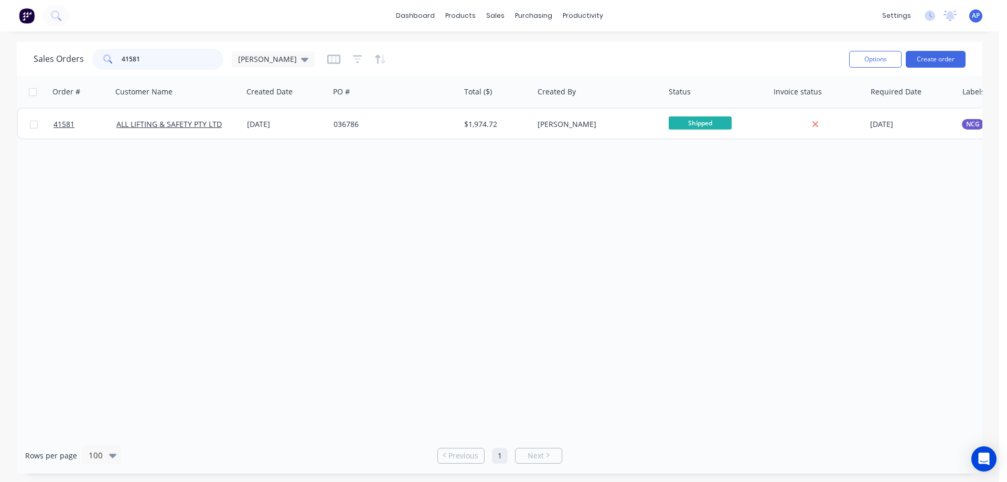
drag, startPoint x: 139, startPoint y: 62, endPoint x: 105, endPoint y: 66, distance: 34.3
click at [105, 66] on div "41581" at bounding box center [157, 59] width 131 height 21
type input "zipclad"
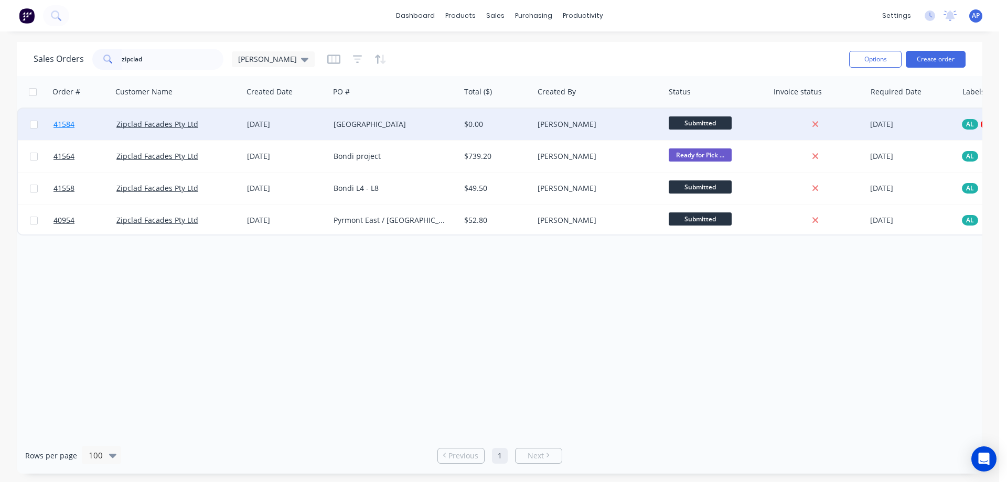
click at [63, 124] on span "41584" at bounding box center [63, 124] width 21 height 10
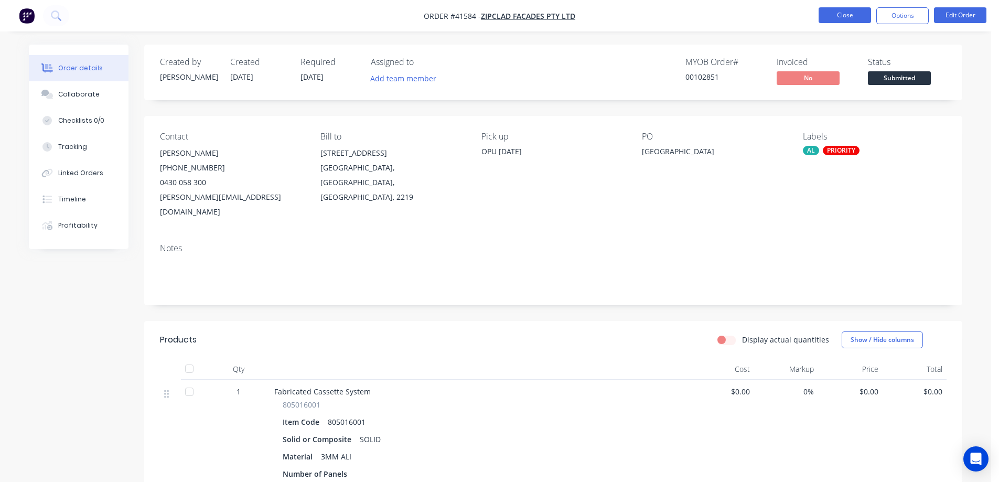
click at [852, 11] on button "Close" at bounding box center [844, 15] width 52 height 16
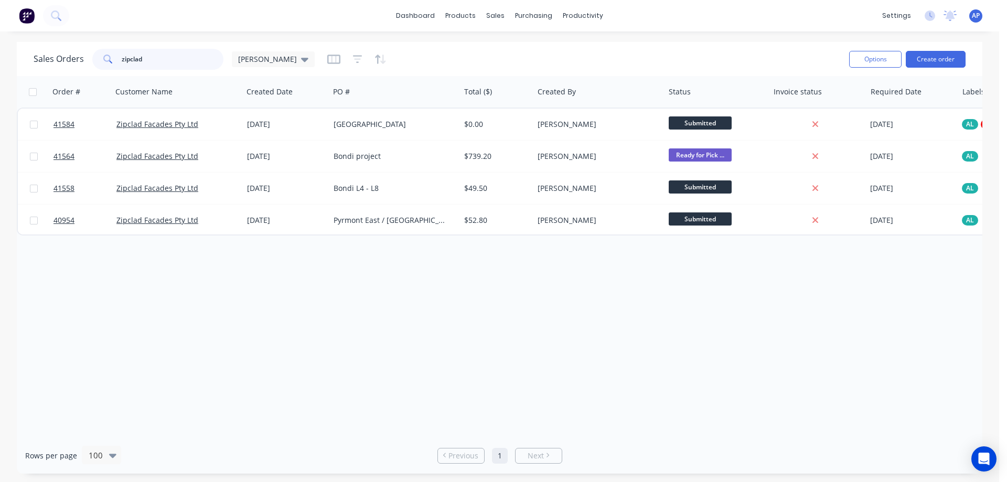
drag, startPoint x: 136, startPoint y: 59, endPoint x: 106, endPoint y: 62, distance: 29.5
click at [106, 62] on div "zipclad" at bounding box center [157, 59] width 131 height 21
type input "south west"
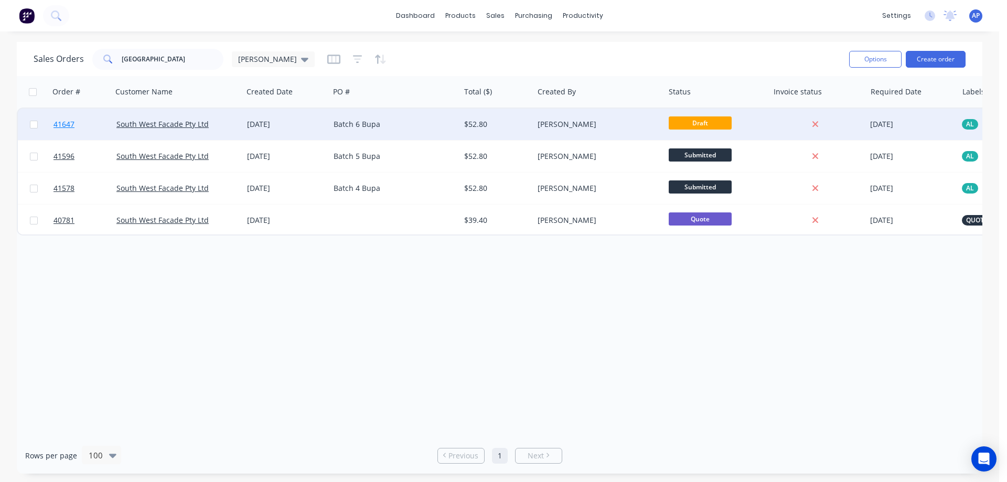
click at [68, 123] on span "41647" at bounding box center [63, 124] width 21 height 10
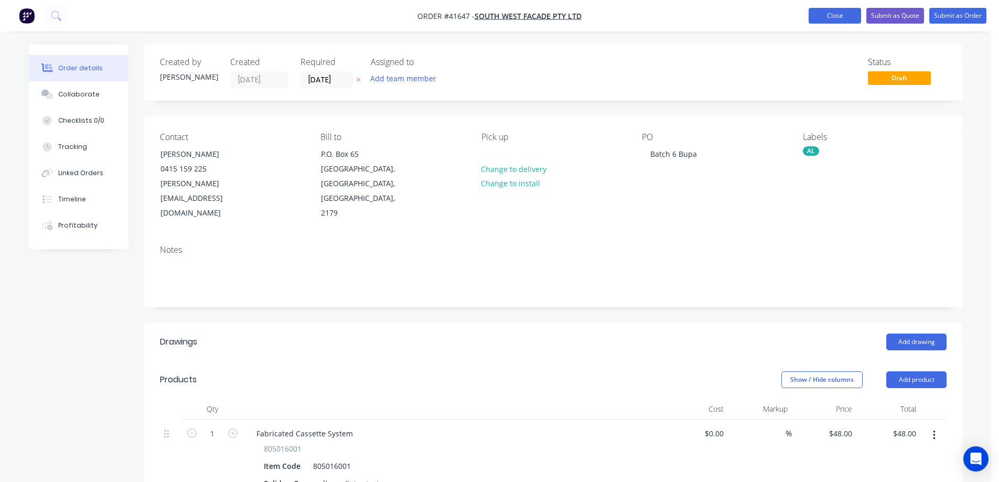
click at [816, 15] on button "Close" at bounding box center [835, 16] width 52 height 16
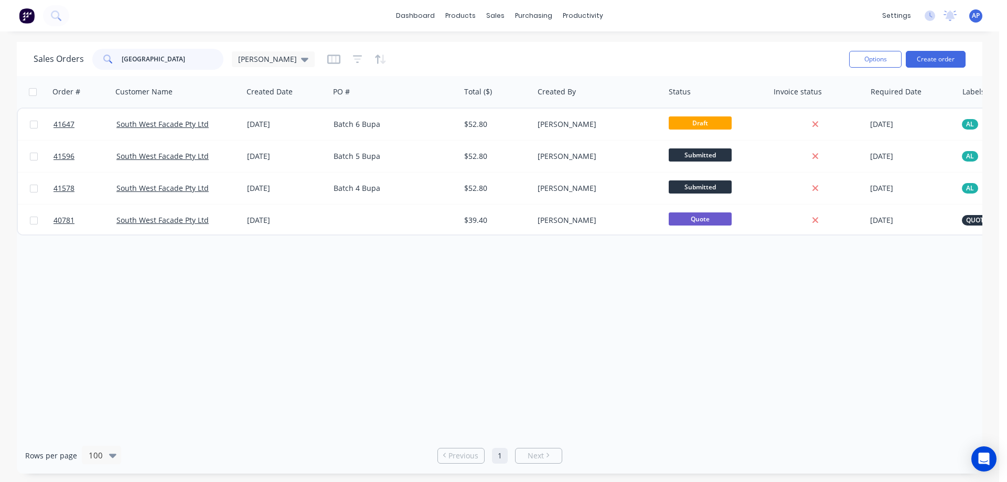
drag, startPoint x: 172, startPoint y: 59, endPoint x: 115, endPoint y: 66, distance: 57.0
click at [115, 66] on div "south west" at bounding box center [157, 59] width 131 height 21
type input "41629"
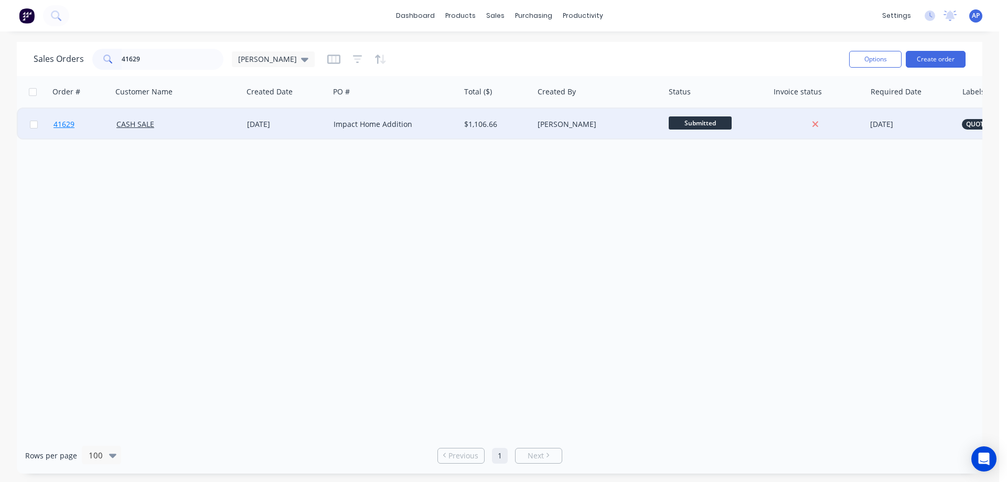
click at [68, 124] on span "41629" at bounding box center [63, 124] width 21 height 10
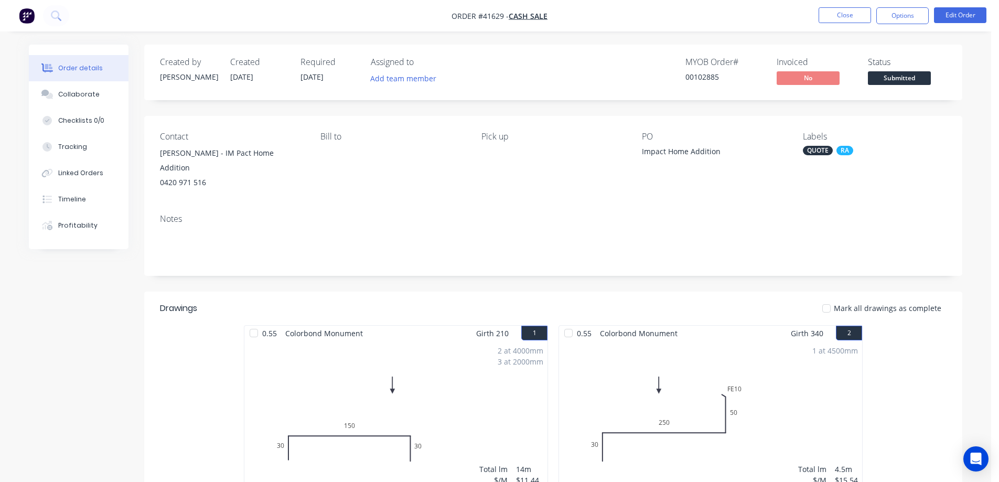
click at [809, 150] on div "QUOTE" at bounding box center [818, 150] width 30 height 9
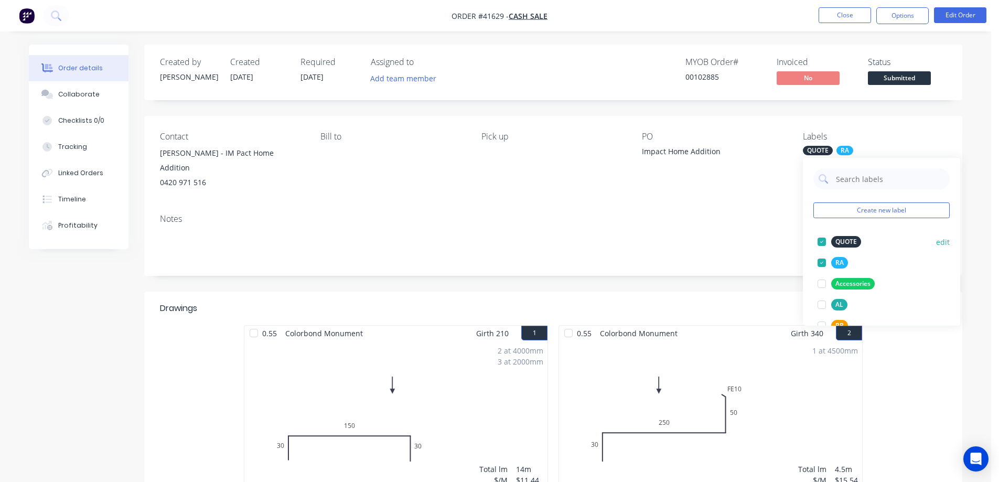
click at [824, 241] on div at bounding box center [821, 241] width 21 height 21
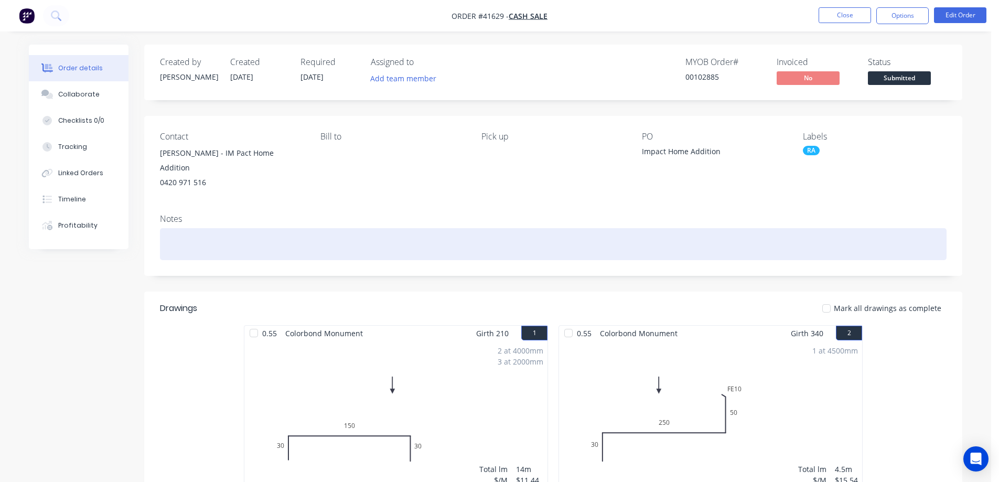
drag, startPoint x: 782, startPoint y: 220, endPoint x: 755, endPoint y: 221, distance: 27.3
click at [782, 228] on div at bounding box center [553, 244] width 786 height 32
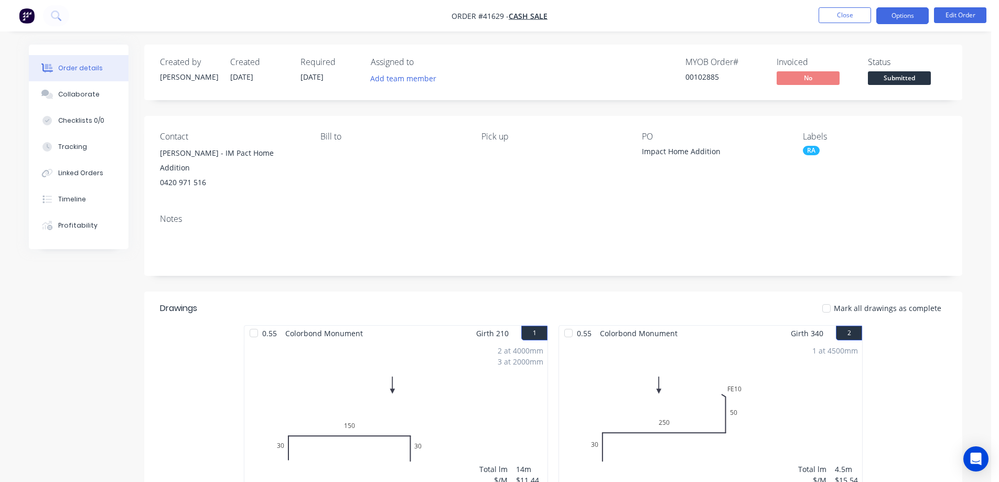
click at [911, 14] on button "Options" at bounding box center [902, 15] width 52 height 17
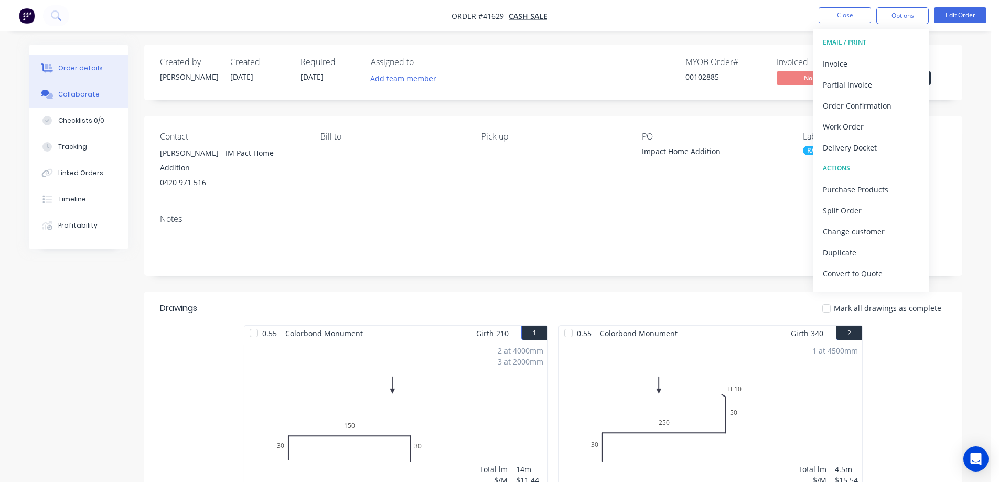
click at [86, 93] on div "Collaborate" at bounding box center [78, 94] width 41 height 9
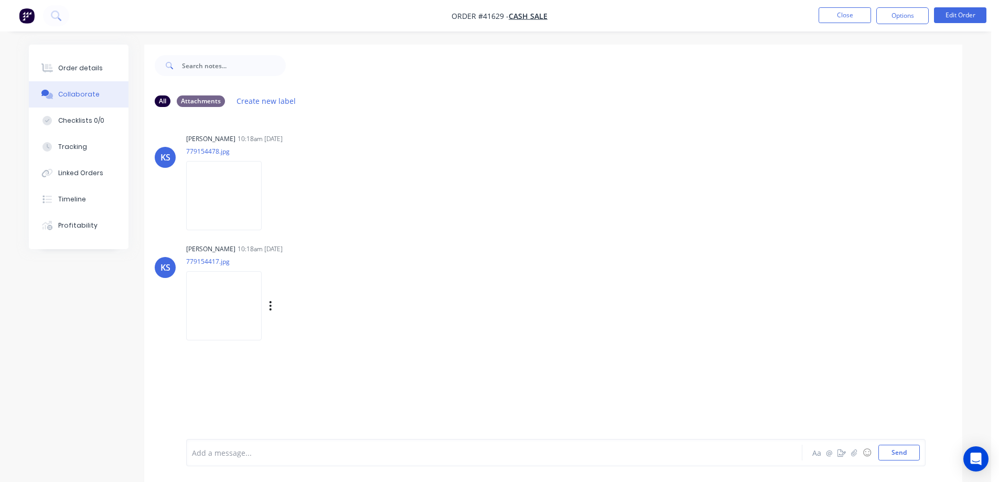
click at [222, 292] on img at bounding box center [224, 305] width 76 height 69
click at [88, 67] on div "Order details" at bounding box center [80, 67] width 45 height 9
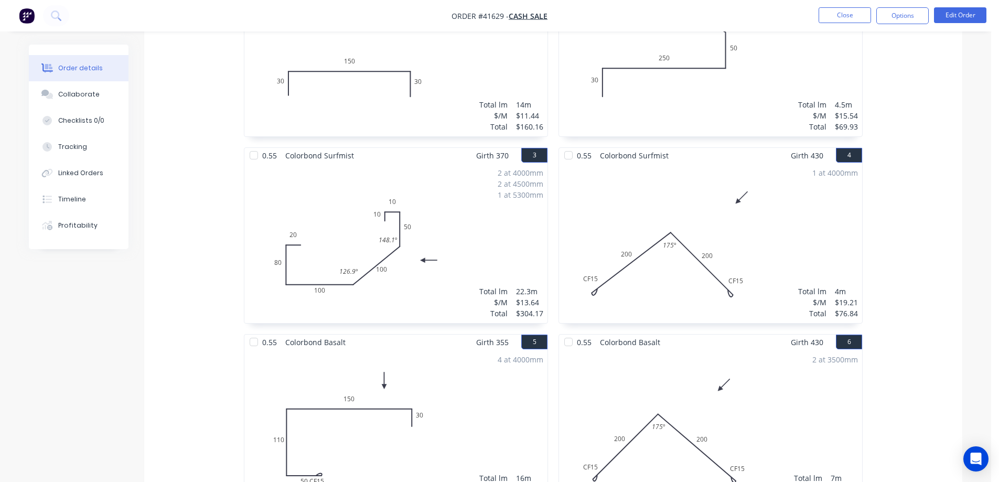
scroll to position [367, 0]
click at [451, 253] on div "2 at 4000mm 2 at 4500mm 1 at 5300mm Total lm $/M Total 22.3m $13.64 $304.17" at bounding box center [395, 240] width 303 height 160
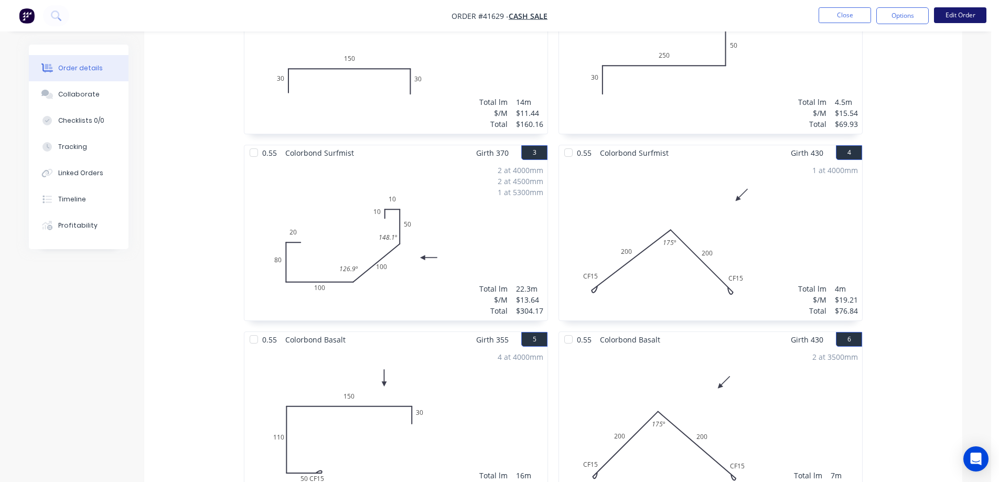
click at [949, 12] on button "Edit Order" at bounding box center [960, 15] width 52 height 16
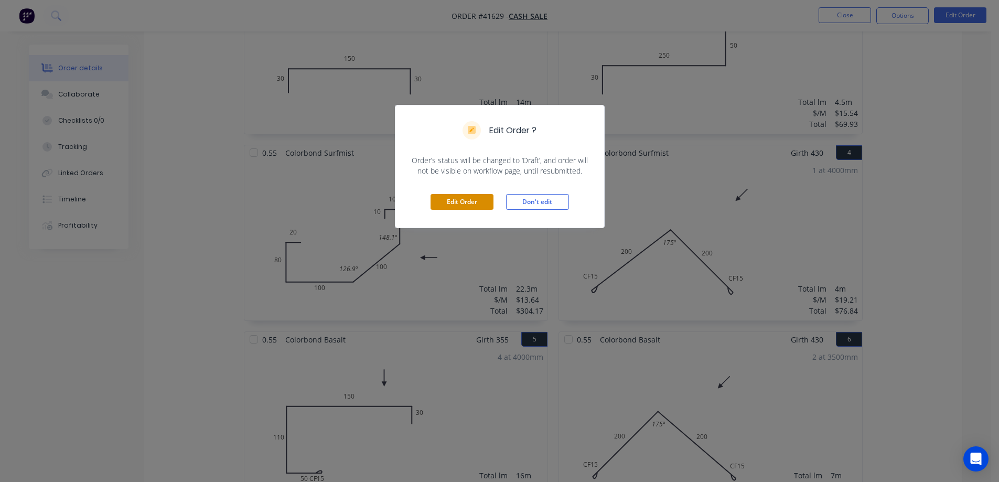
click at [464, 202] on button "Edit Order" at bounding box center [461, 202] width 63 height 16
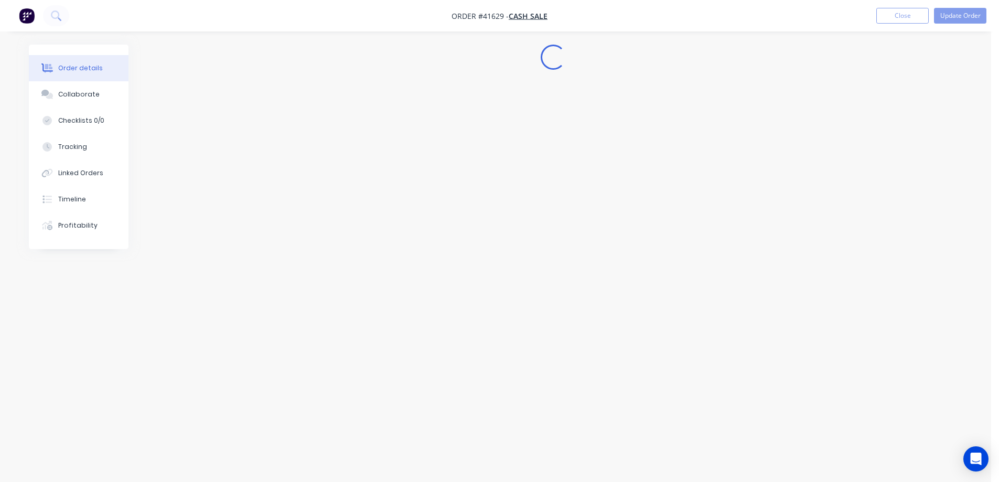
scroll to position [0, 0]
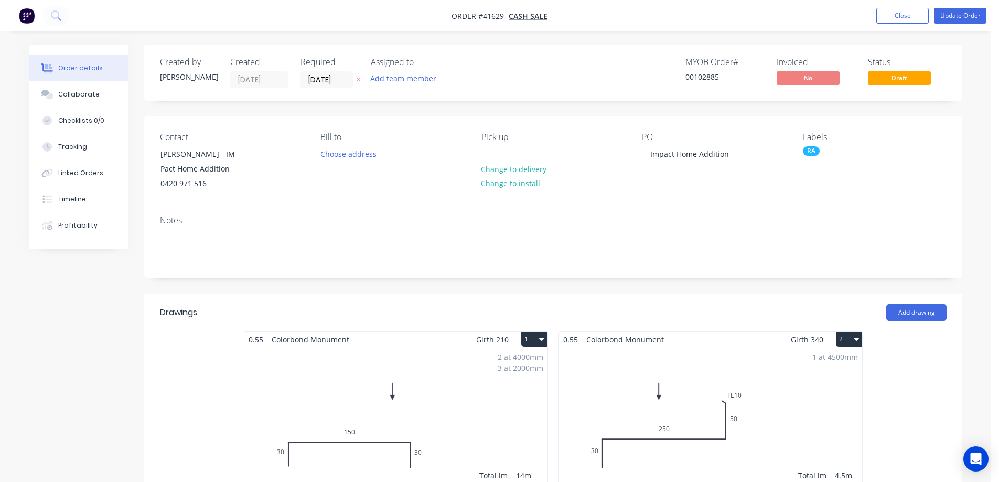
click at [432, 413] on div "2 at 4000mm 3 at 2000mm Total lm $/M Total 14m $11.44 $160.16" at bounding box center [395, 427] width 303 height 160
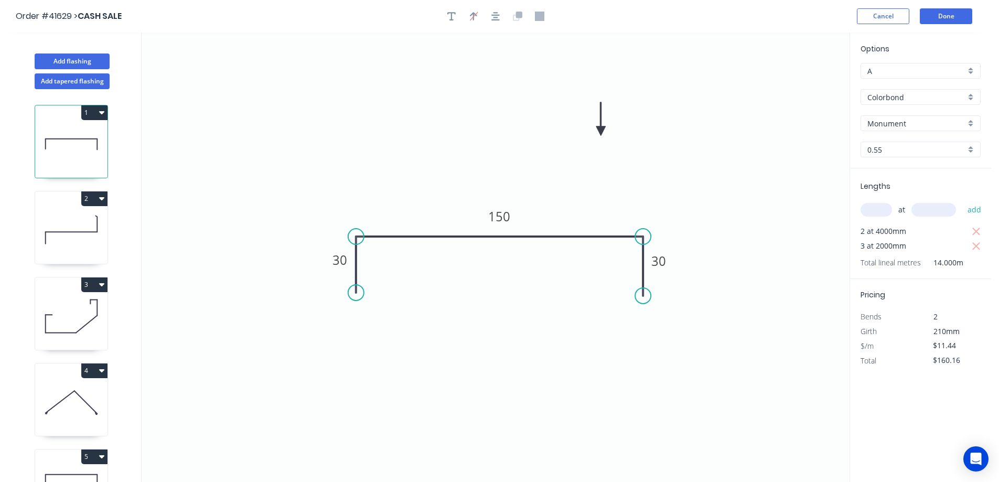
click at [62, 298] on icon at bounding box center [71, 316] width 72 height 67
type input "$13.64"
type input "$304.17"
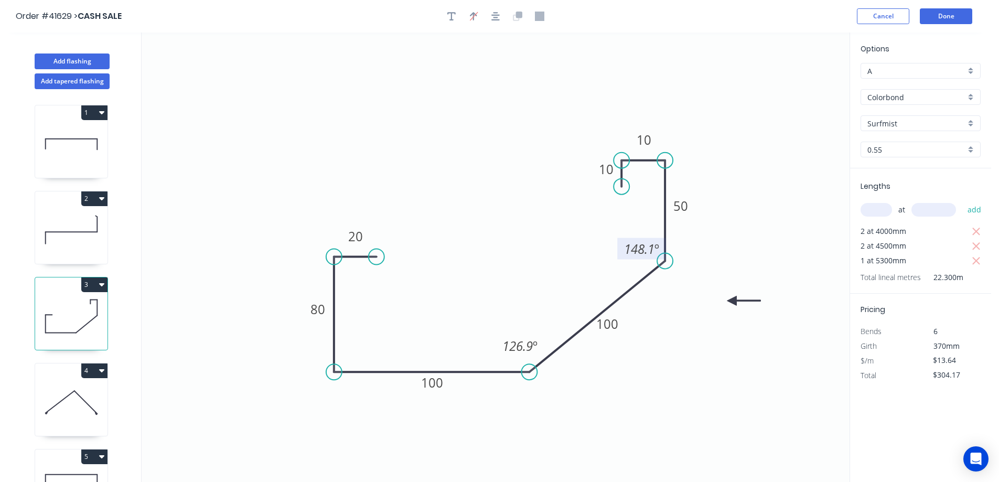
click at [643, 248] on tspan "148.1" at bounding box center [639, 248] width 30 height 17
click at [644, 248] on tspan "148.1" at bounding box center [639, 248] width 30 height 17
click at [757, 200] on icon "0 20 80 100 100 50 10 10 126.9 º 143.1 º" at bounding box center [496, 257] width 708 height 449
click at [942, 14] on button "Done" at bounding box center [946, 16] width 52 height 16
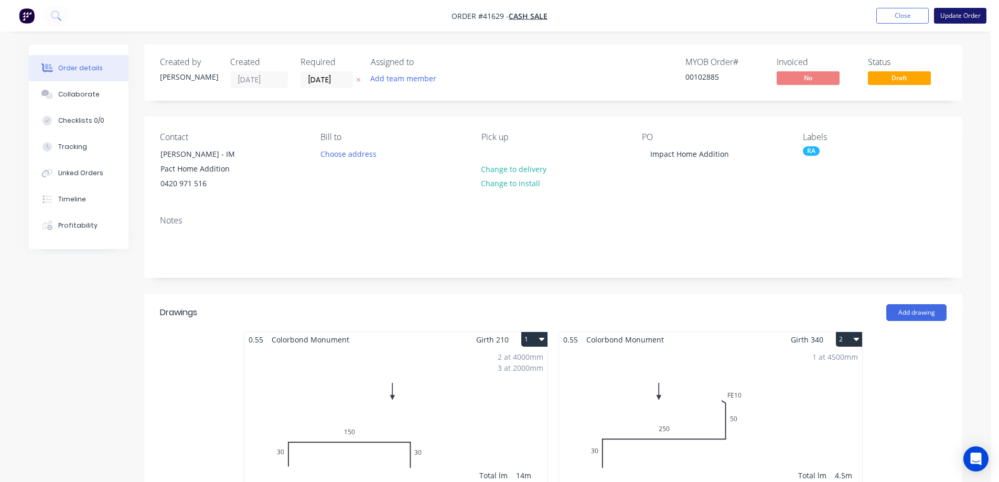
click at [949, 15] on button "Update Order" at bounding box center [960, 16] width 52 height 16
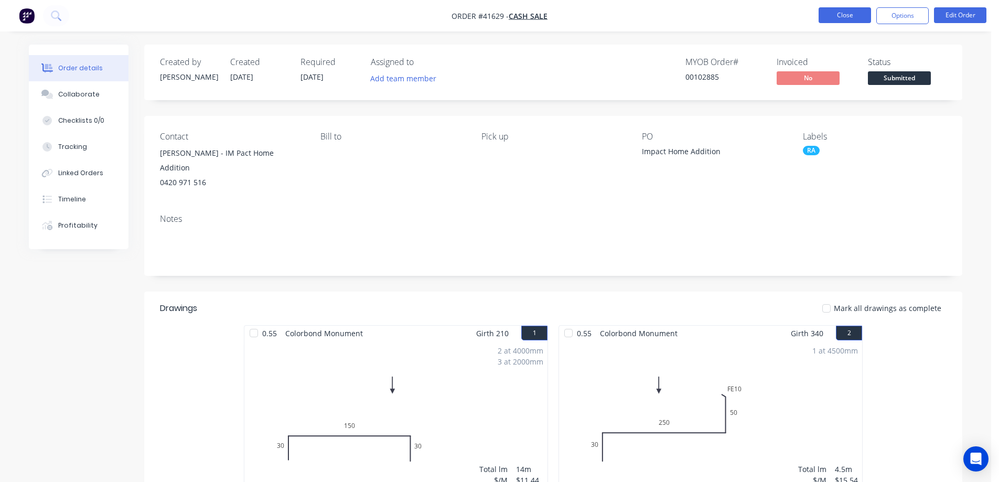
click at [837, 14] on button "Close" at bounding box center [844, 15] width 52 height 16
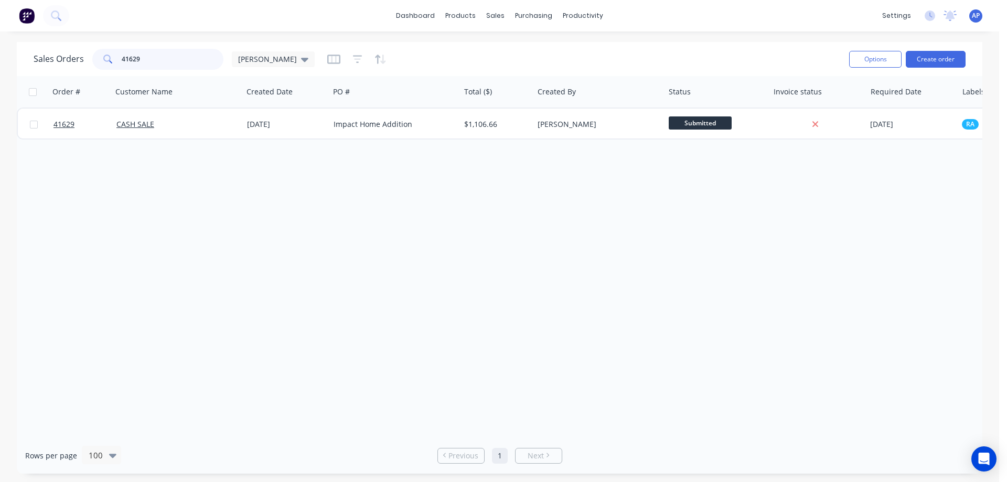
drag, startPoint x: 149, startPoint y: 62, endPoint x: 96, endPoint y: 63, distance: 53.0
click at [96, 63] on div "41629" at bounding box center [157, 59] width 131 height 21
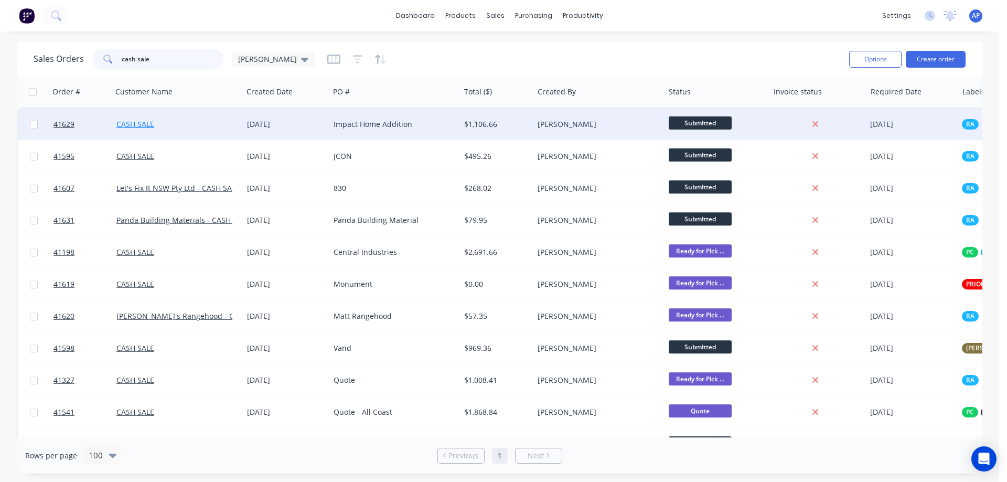
type input "cash sale"
click at [130, 125] on link "CASH SALE" at bounding box center [135, 124] width 38 height 10
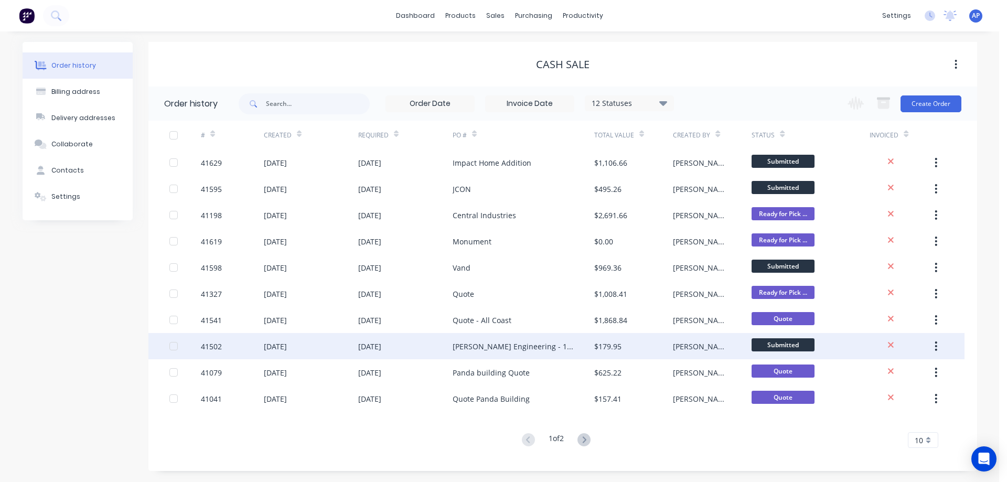
click at [209, 347] on div "41502" at bounding box center [211, 346] width 21 height 11
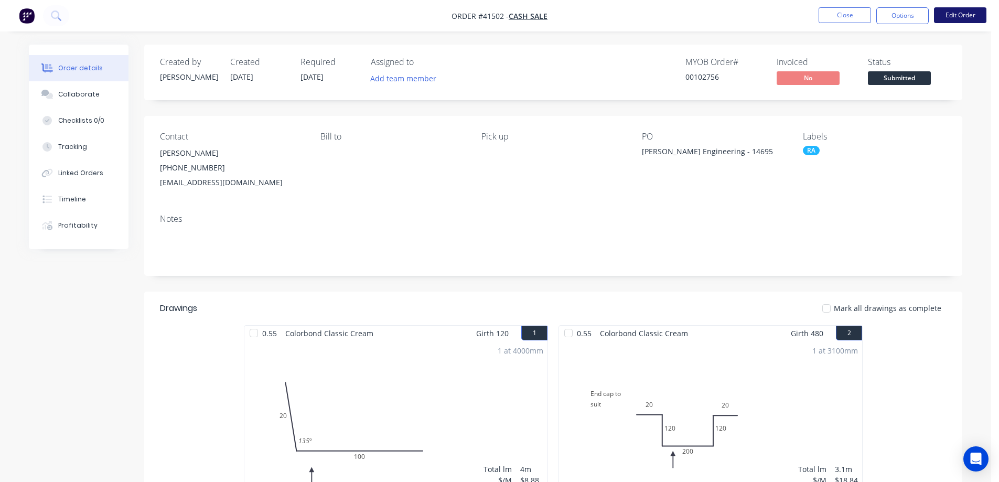
click at [965, 14] on button "Edit Order" at bounding box center [960, 15] width 52 height 16
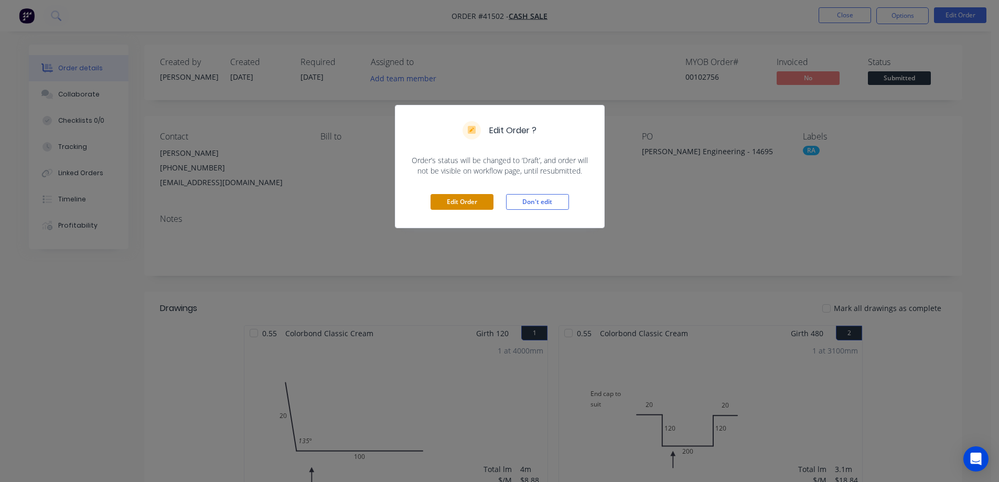
click at [475, 201] on button "Edit Order" at bounding box center [461, 202] width 63 height 16
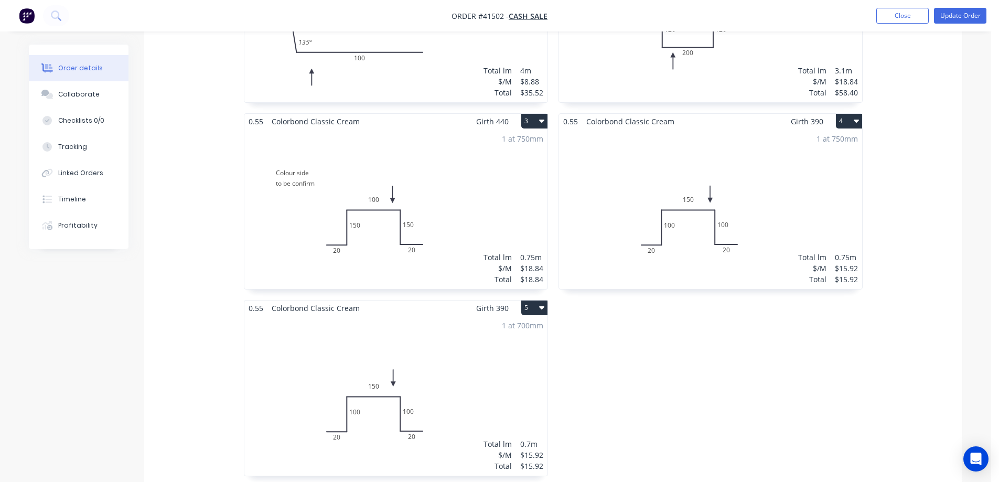
click at [311, 166] on div "1 at 750mm Total lm $/M Total 0.75m $18.84 $18.84" at bounding box center [395, 209] width 303 height 160
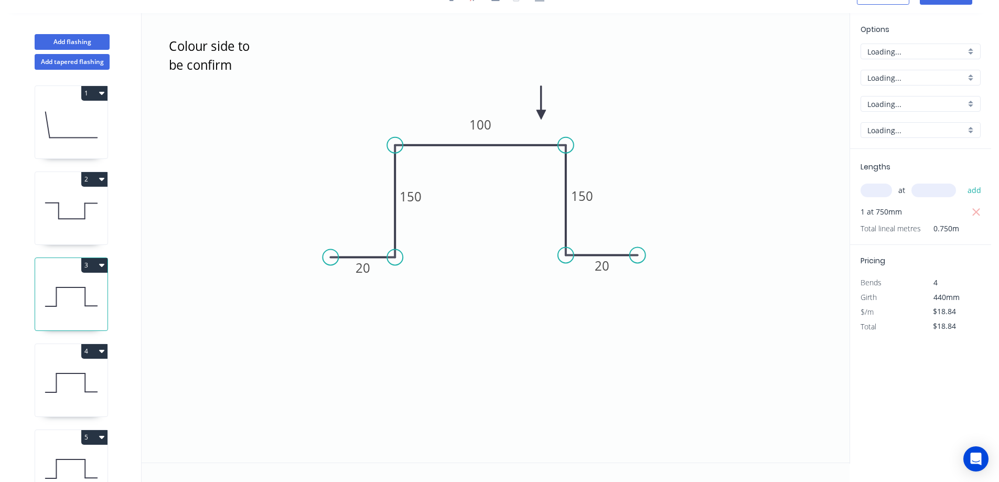
scroll to position [19, 0]
click at [225, 63] on textarea "Colour side to be confirm" at bounding box center [209, 54] width 85 height 39
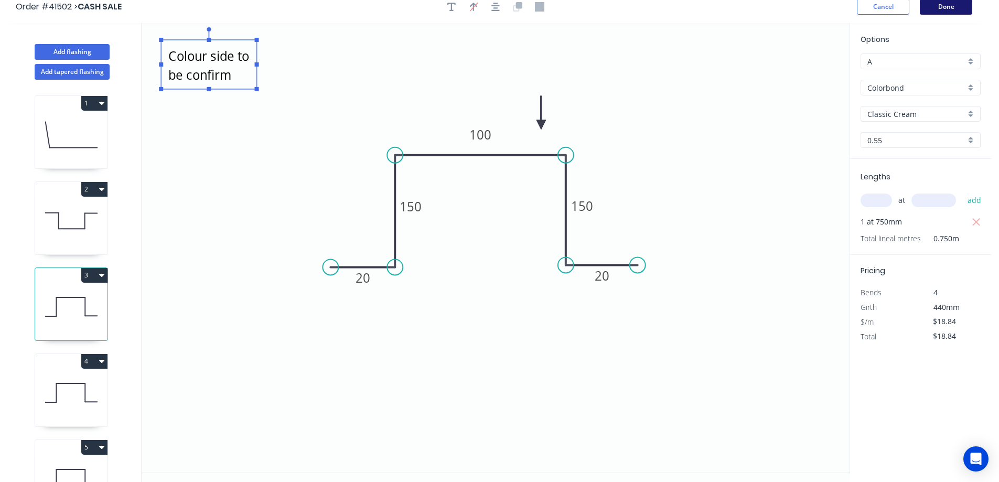
scroll to position [0, 0]
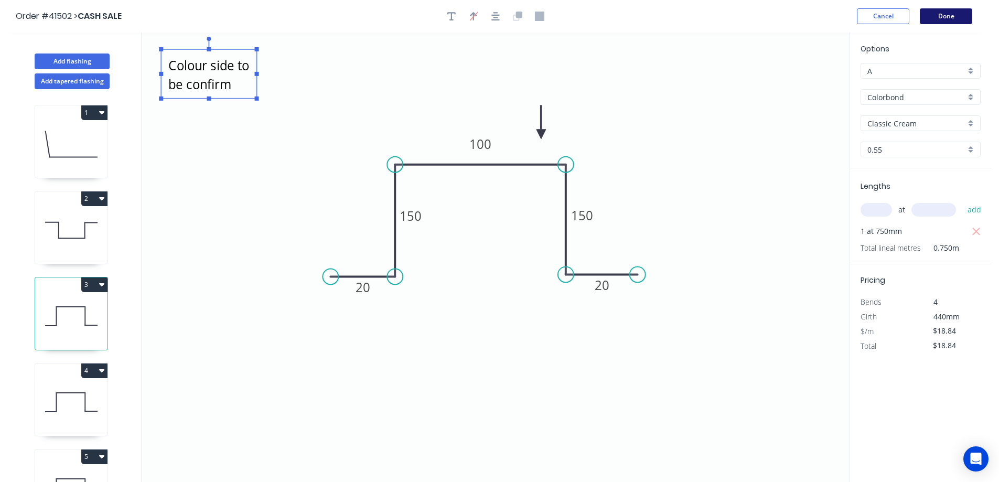
click at [941, 14] on button "Done" at bounding box center [946, 16] width 52 height 16
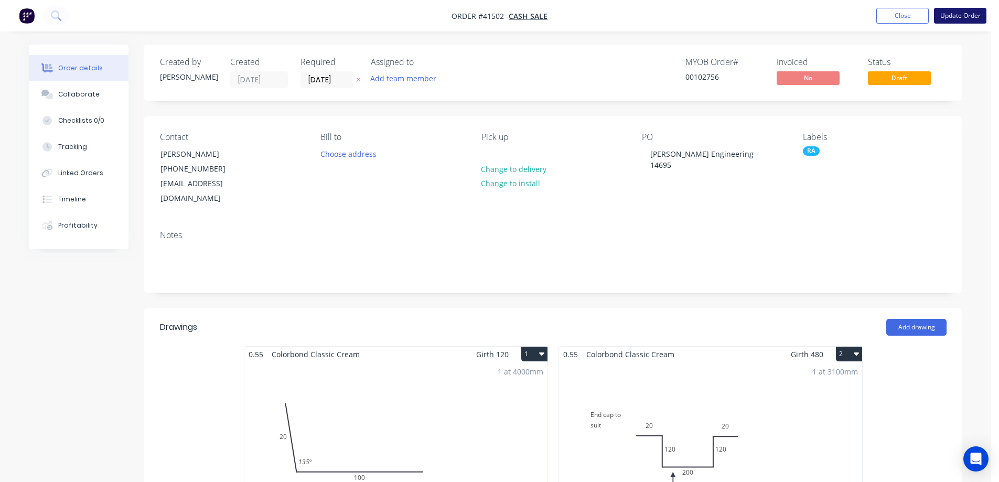
click at [947, 15] on button "Update Order" at bounding box center [960, 16] width 52 height 16
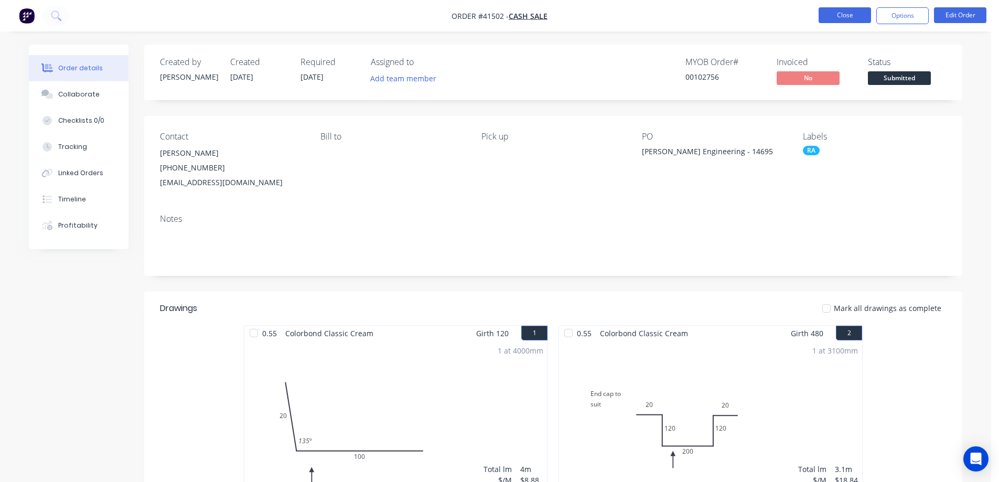
click at [856, 16] on button "Close" at bounding box center [844, 15] width 52 height 16
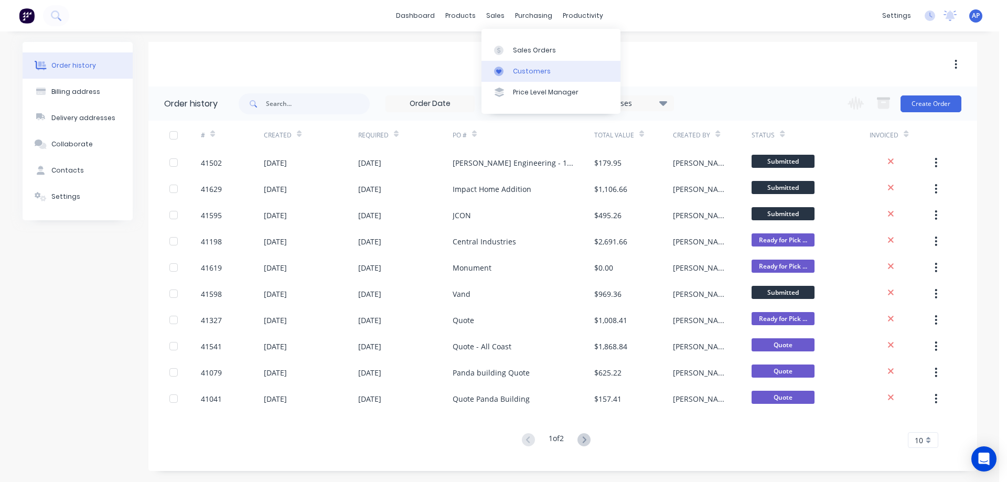
click at [534, 69] on div "Customers" at bounding box center [532, 71] width 38 height 9
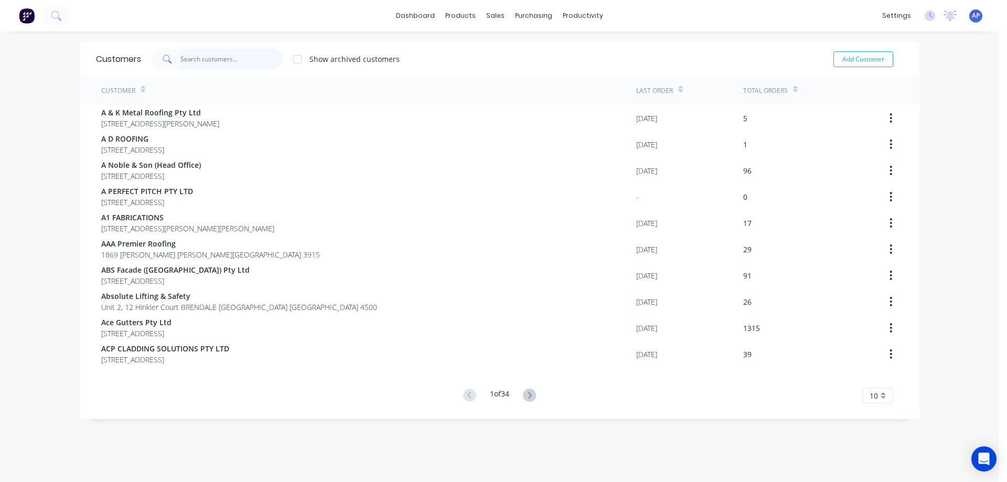
click at [213, 66] on input "text" at bounding box center [231, 59] width 102 height 21
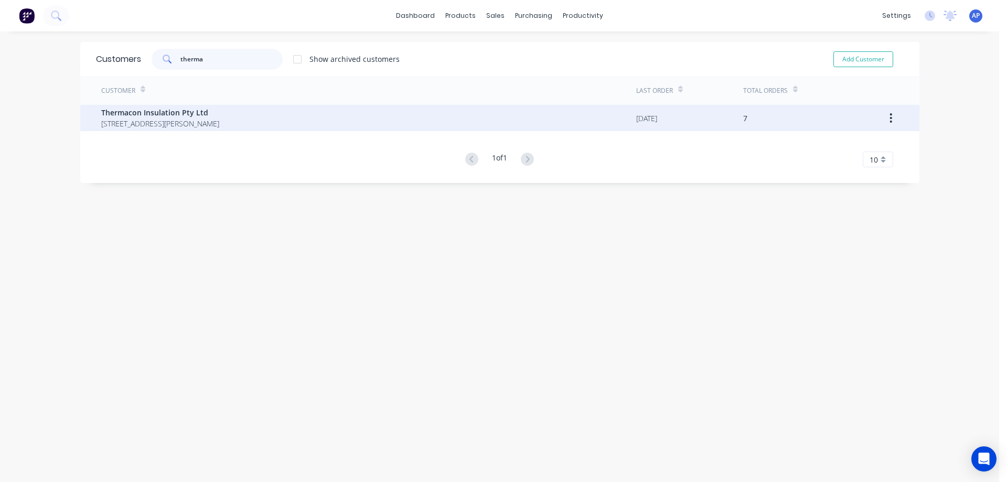
type input "therma"
click at [165, 123] on span "16 Hodgson Way KEWDALE Western Australia Australia 6105" at bounding box center [160, 123] width 118 height 11
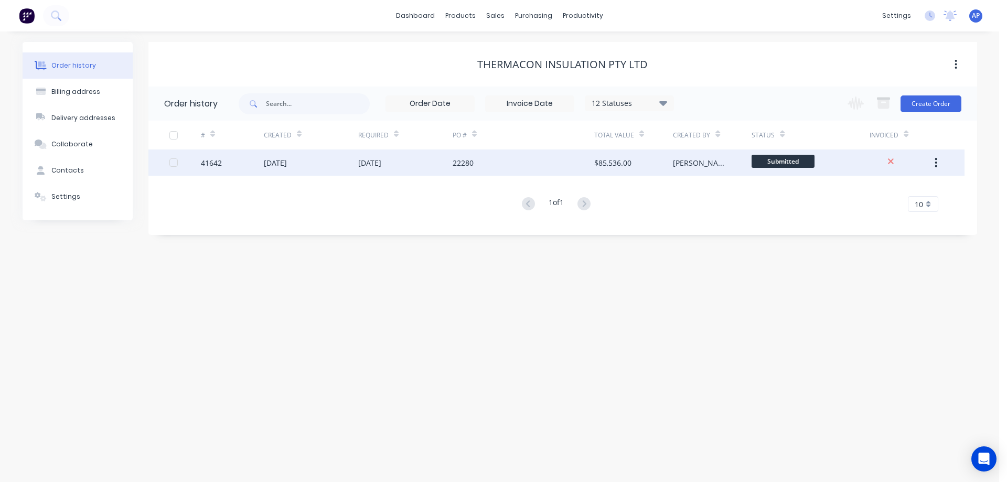
click at [206, 162] on div "41642" at bounding box center [211, 162] width 21 height 11
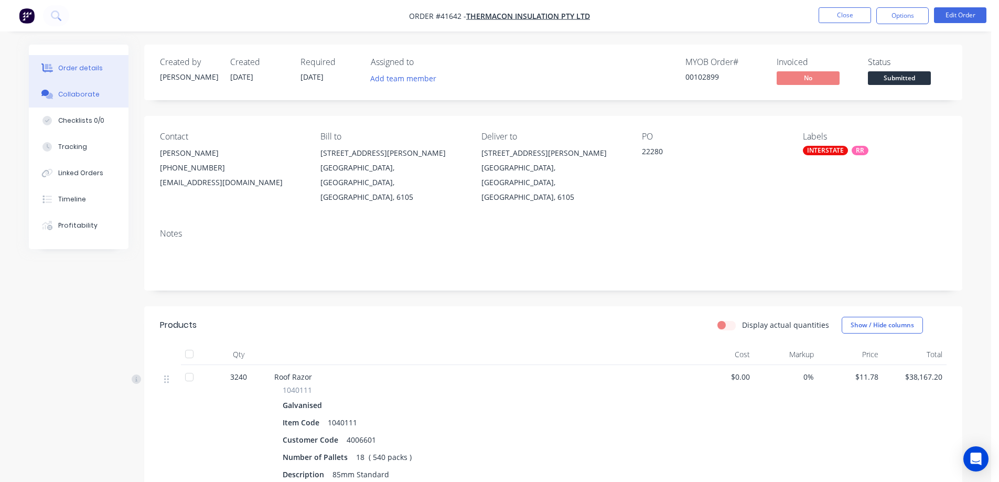
click at [85, 92] on div "Collaborate" at bounding box center [78, 94] width 41 height 9
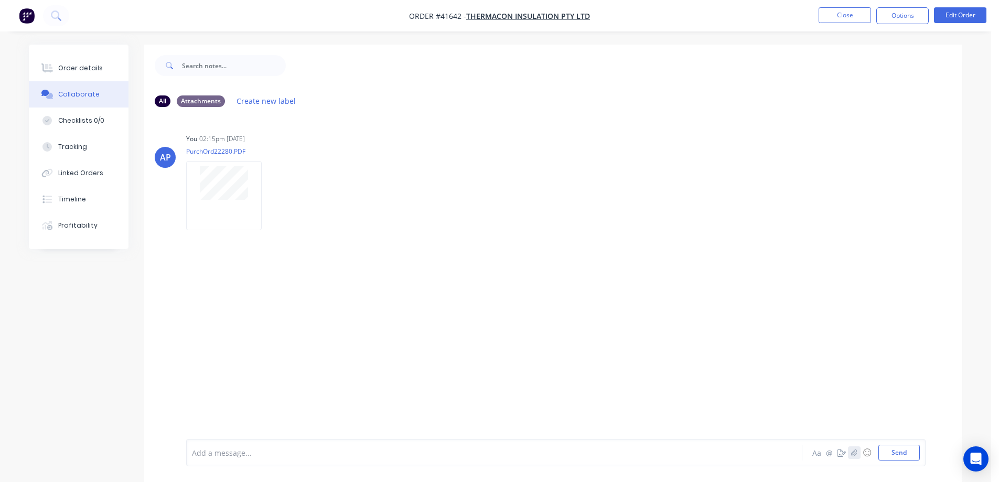
click at [855, 451] on icon "button" at bounding box center [854, 452] width 6 height 7
click at [906, 452] on button "Send" at bounding box center [898, 453] width 41 height 16
click at [98, 68] on div "Order details" at bounding box center [80, 67] width 45 height 9
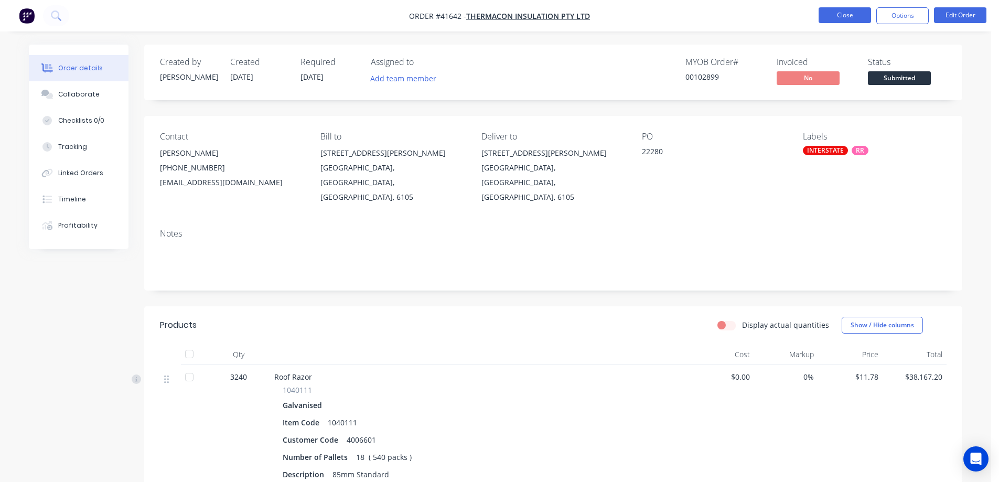
click at [842, 15] on button "Close" at bounding box center [844, 15] width 52 height 16
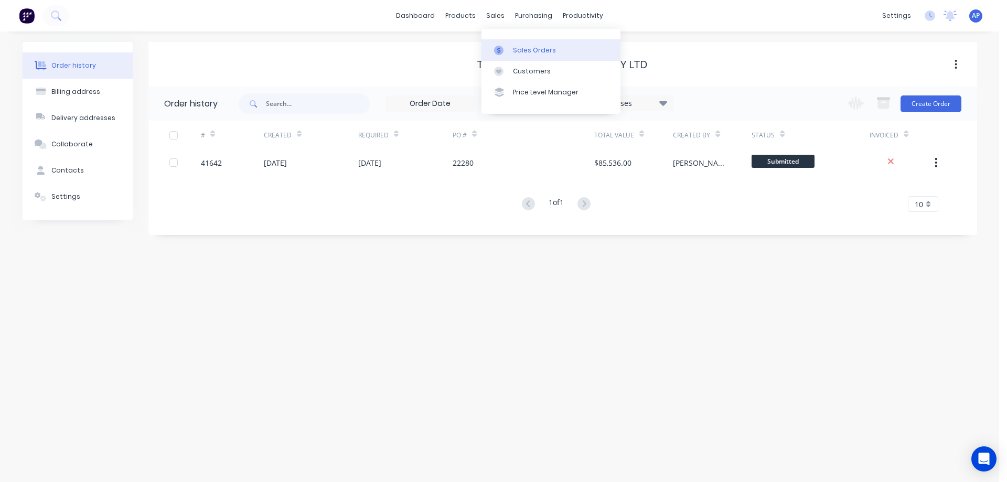
click at [523, 47] on div "Sales Orders" at bounding box center [534, 50] width 43 height 9
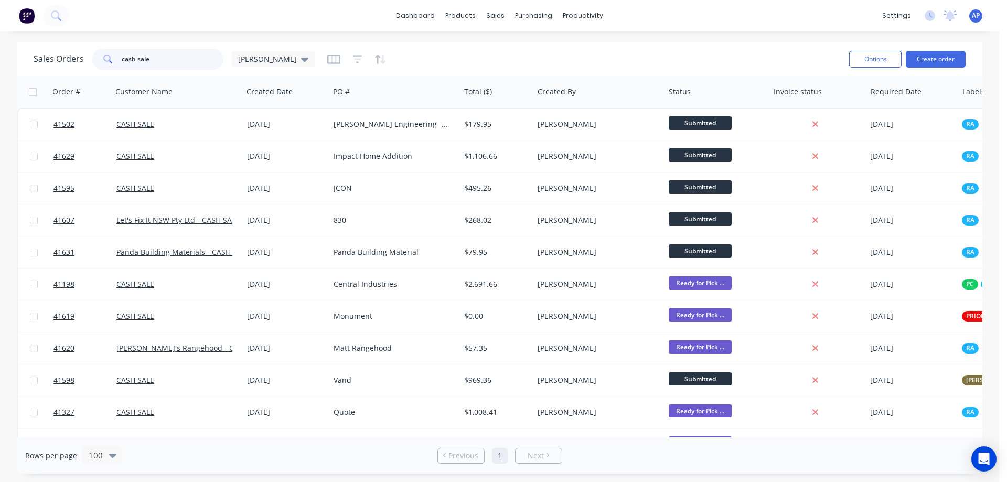
drag, startPoint x: 156, startPoint y: 60, endPoint x: 104, endPoint y: 64, distance: 51.6
click at [104, 64] on div "cash sale" at bounding box center [157, 59] width 131 height 21
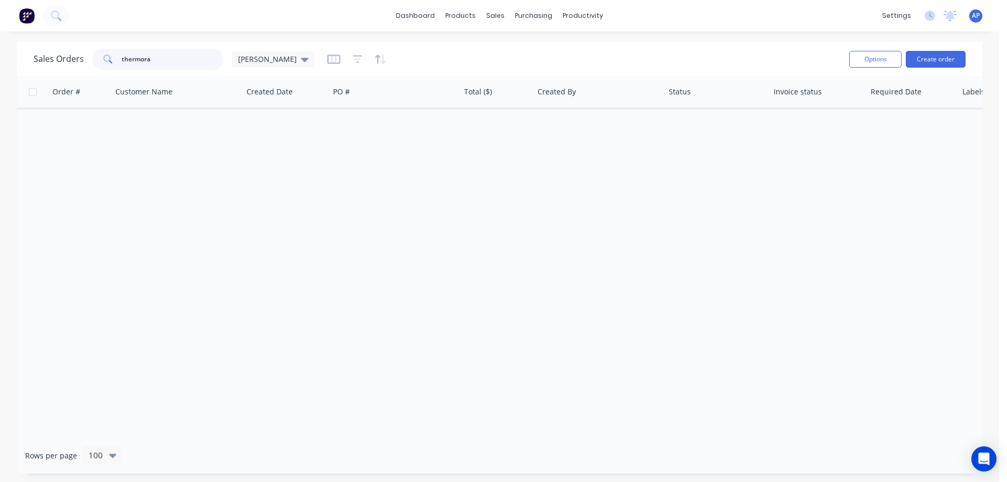
drag, startPoint x: 160, startPoint y: 65, endPoint x: 104, endPoint y: 67, distance: 56.1
click at [104, 67] on div "thermora" at bounding box center [157, 59] width 131 height 21
type input "thermacon"
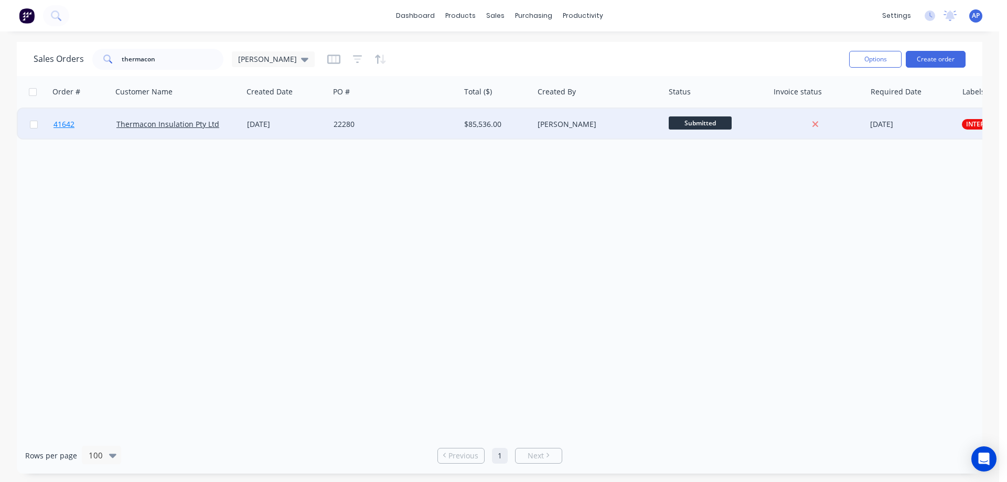
click at [67, 124] on span "41642" at bounding box center [63, 124] width 21 height 10
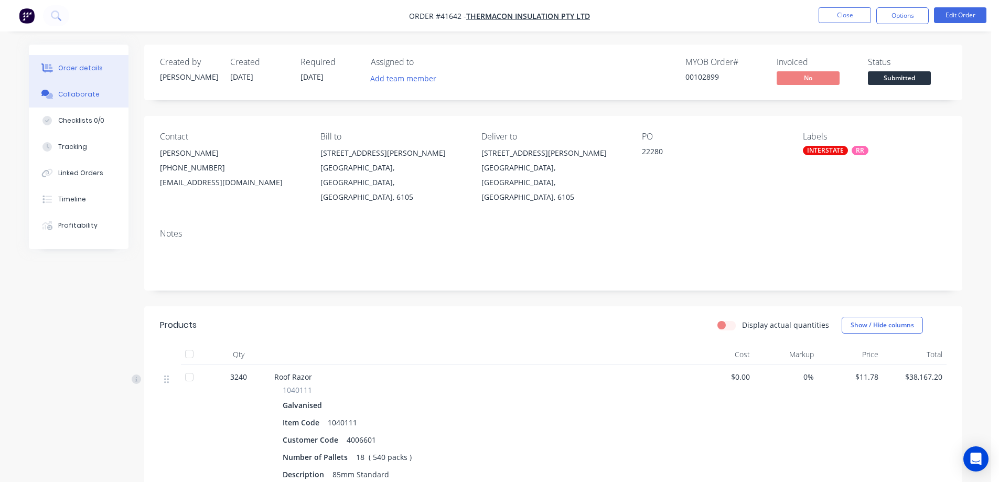
click at [66, 96] on div "Collaborate" at bounding box center [78, 94] width 41 height 9
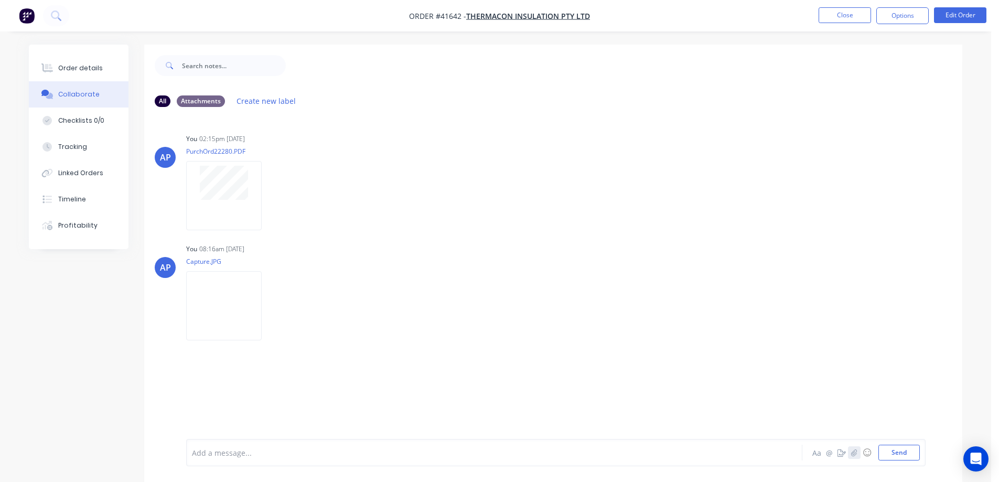
click at [853, 451] on icon "button" at bounding box center [854, 452] width 6 height 7
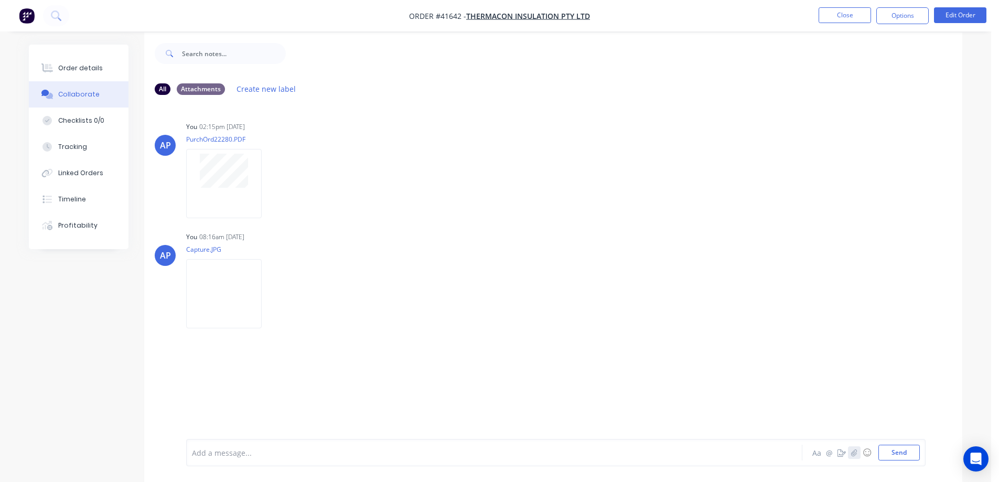
scroll to position [16, 0]
click at [852, 454] on icon "button" at bounding box center [854, 452] width 6 height 7
click at [893, 454] on button "Send" at bounding box center [898, 453] width 41 height 16
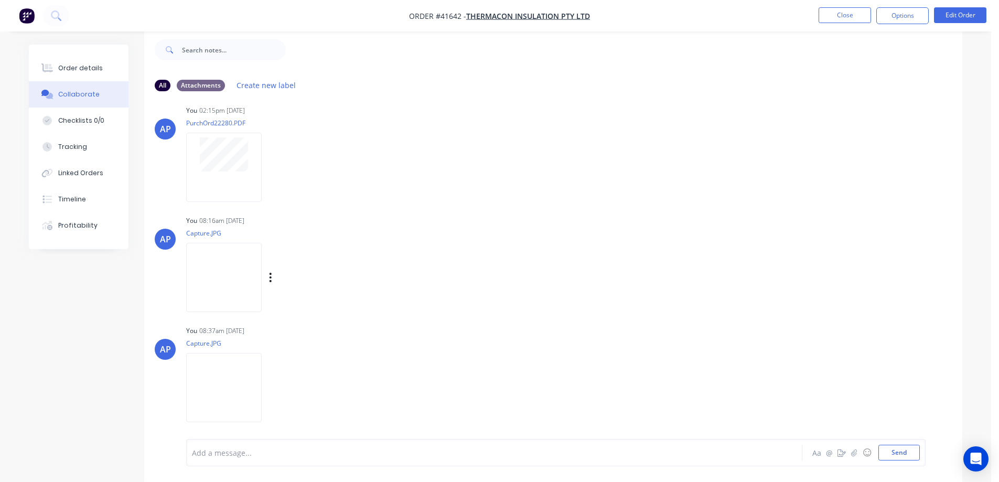
scroll to position [16, 0]
click at [91, 67] on div "Order details" at bounding box center [80, 67] width 45 height 9
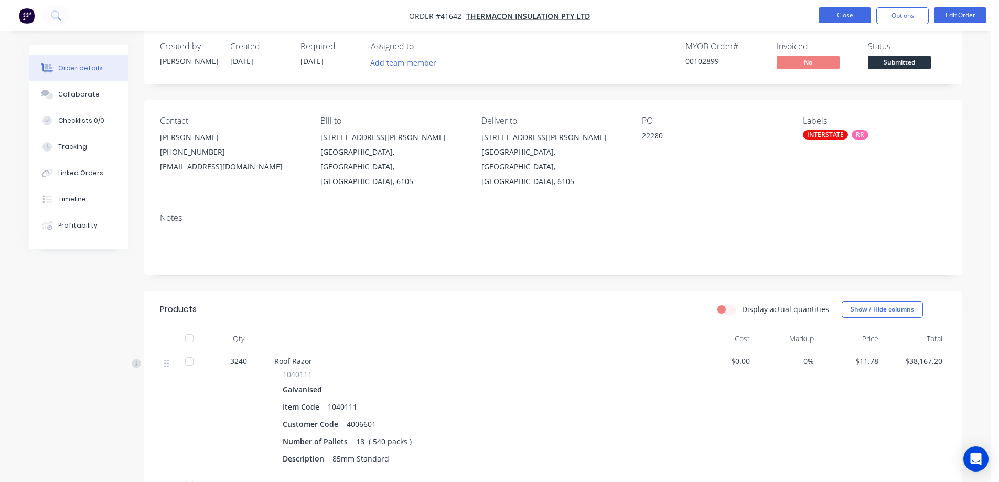
click at [829, 13] on button "Close" at bounding box center [844, 15] width 52 height 16
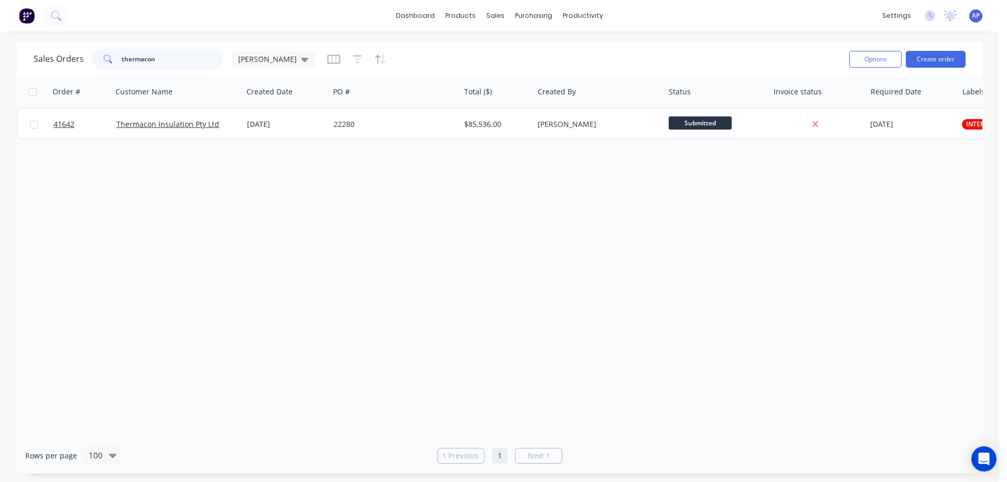
drag, startPoint x: 155, startPoint y: 62, endPoint x: 116, endPoint y: 67, distance: 39.1
click at [116, 67] on div "thermacon" at bounding box center [157, 59] width 131 height 21
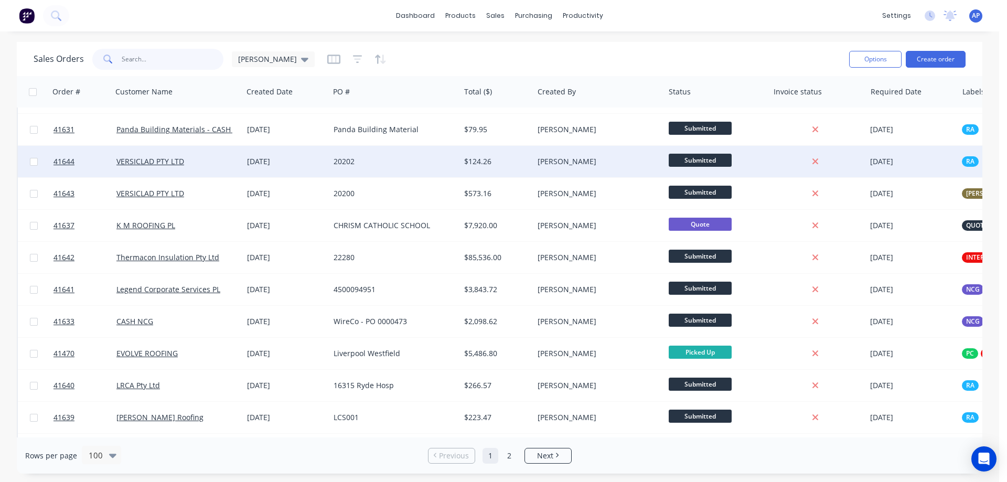
scroll to position [262, 0]
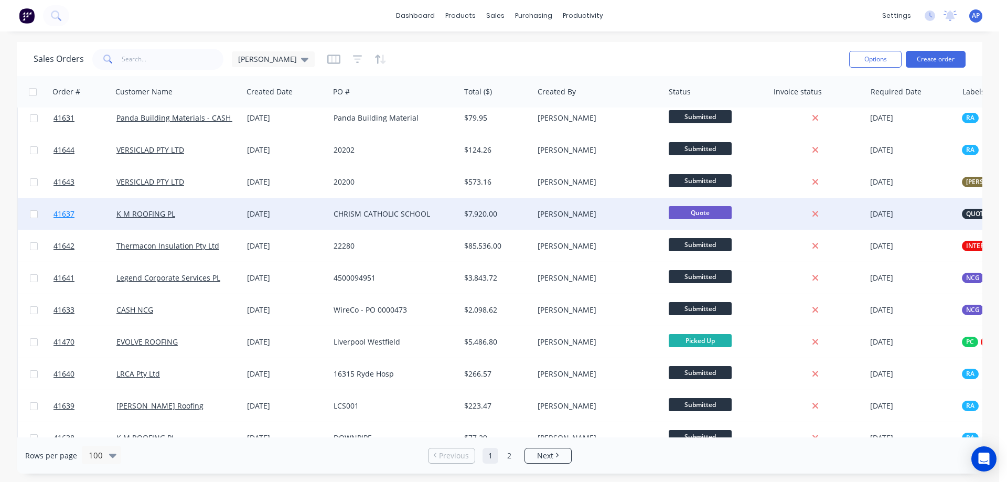
click at [64, 216] on span "41637" at bounding box center [63, 214] width 21 height 10
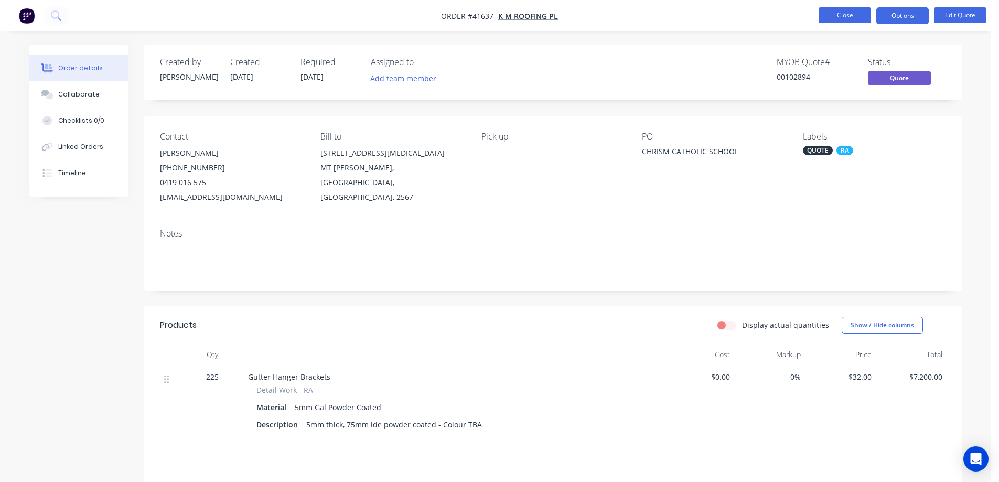
click at [827, 17] on button "Close" at bounding box center [844, 15] width 52 height 16
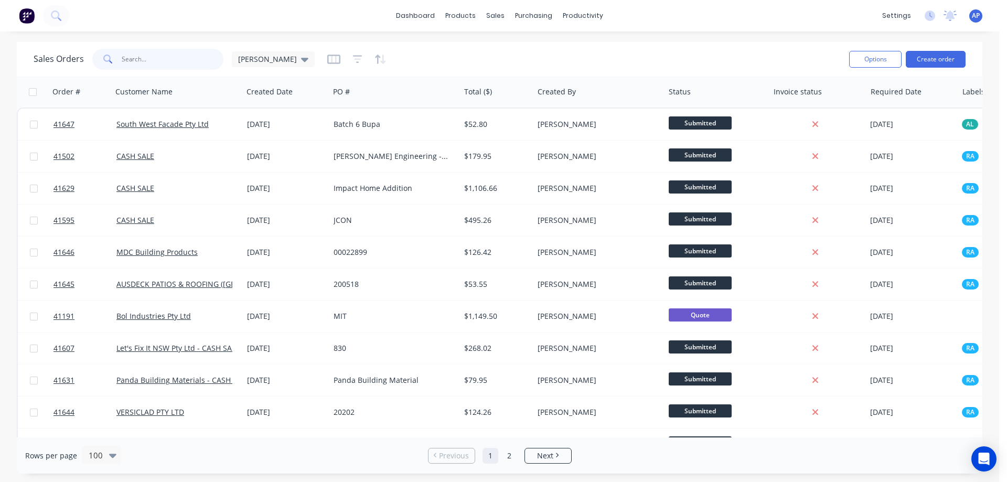
click at [155, 60] on input "text" at bounding box center [173, 59] width 102 height 21
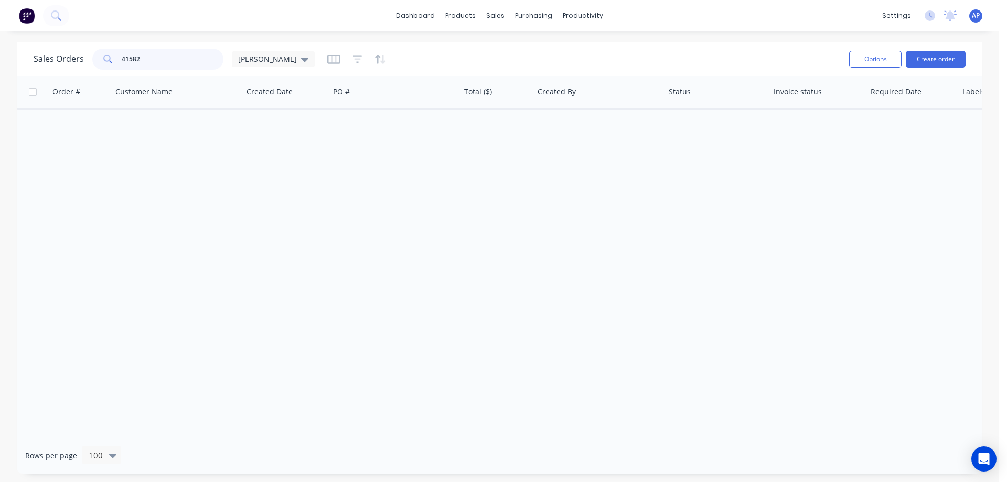
drag, startPoint x: 148, startPoint y: 61, endPoint x: 115, endPoint y: 65, distance: 33.3
click at [115, 65] on div "41582" at bounding box center [157, 59] width 131 height 21
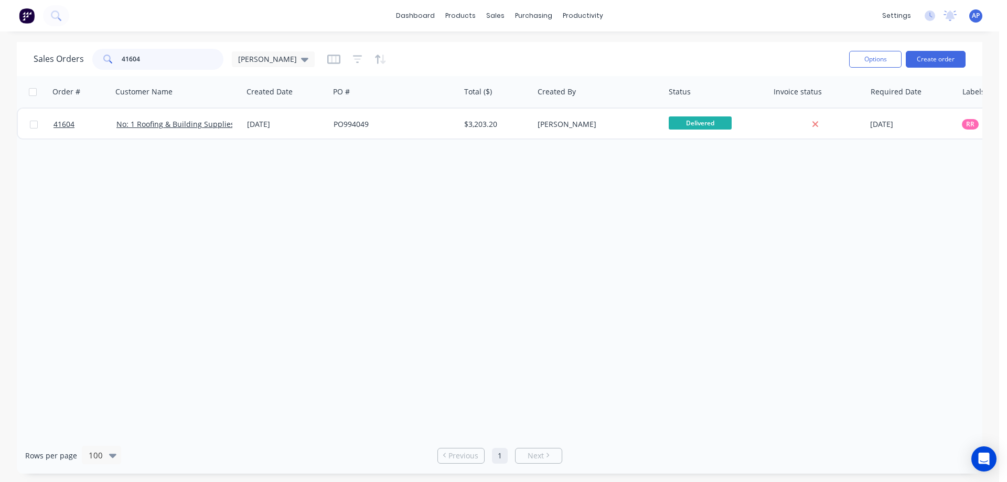
drag, startPoint x: 146, startPoint y: 57, endPoint x: 114, endPoint y: 61, distance: 32.3
click at [114, 61] on div "41604" at bounding box center [157, 59] width 131 height 21
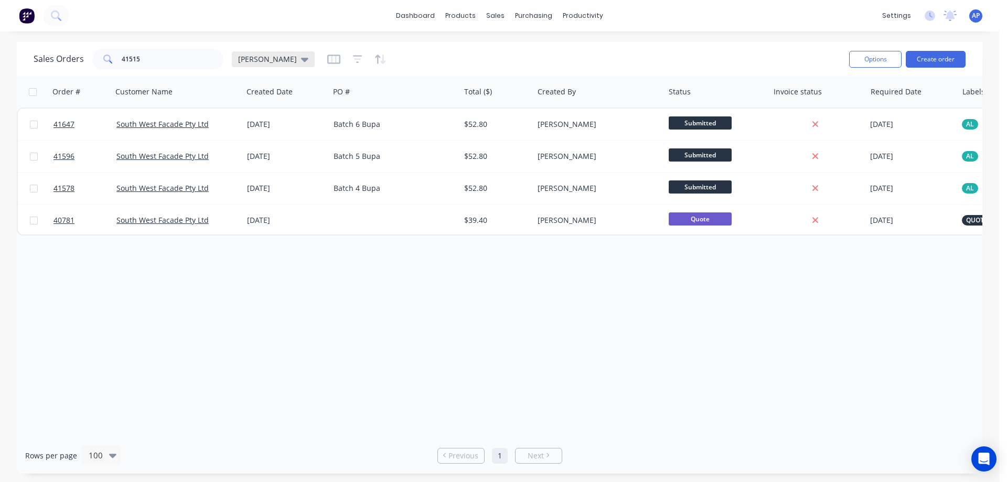
click at [301, 61] on icon at bounding box center [304, 59] width 7 height 12
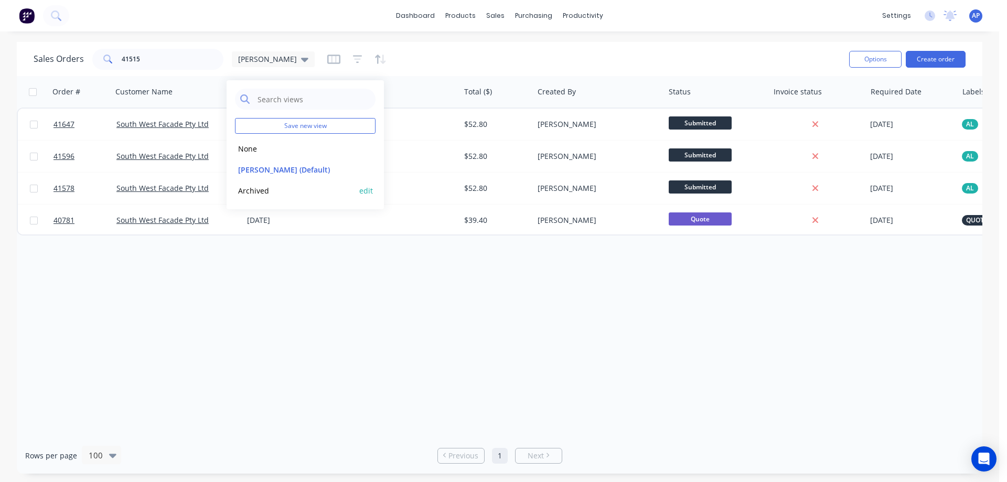
click at [255, 192] on button "Archived" at bounding box center [295, 191] width 120 height 12
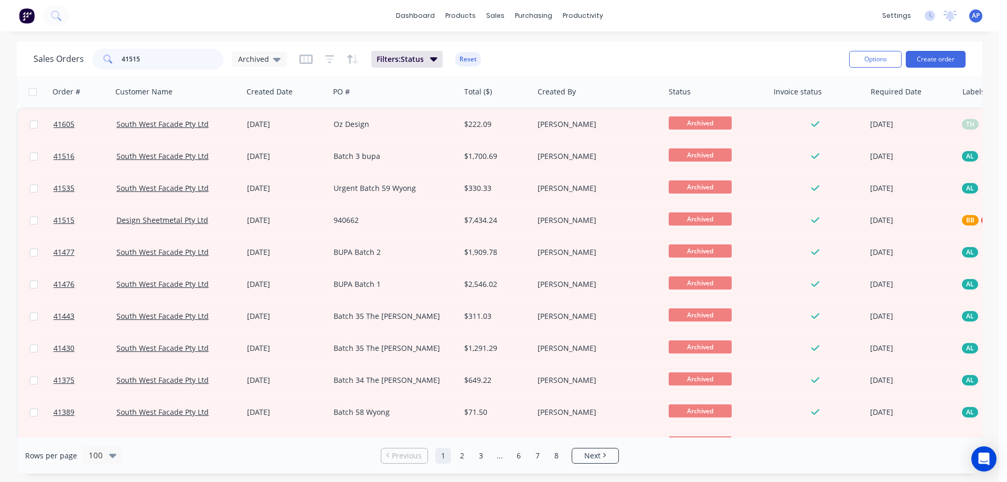
drag, startPoint x: 145, startPoint y: 55, endPoint x: 102, endPoint y: 66, distance: 43.9
click at [102, 66] on div "41515" at bounding box center [157, 59] width 131 height 21
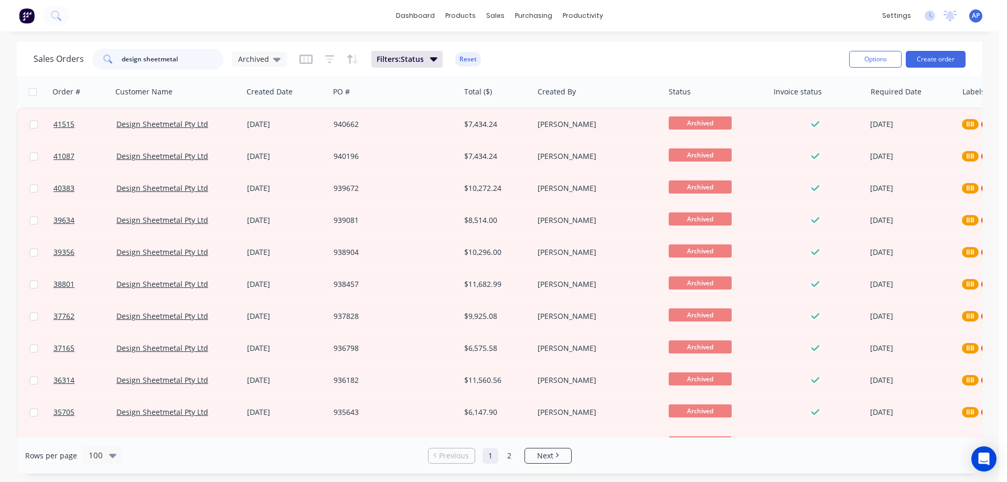
drag, startPoint x: 188, startPoint y: 59, endPoint x: 114, endPoint y: 67, distance: 74.4
click at [114, 67] on div "design sheetmetal" at bounding box center [157, 59] width 131 height 21
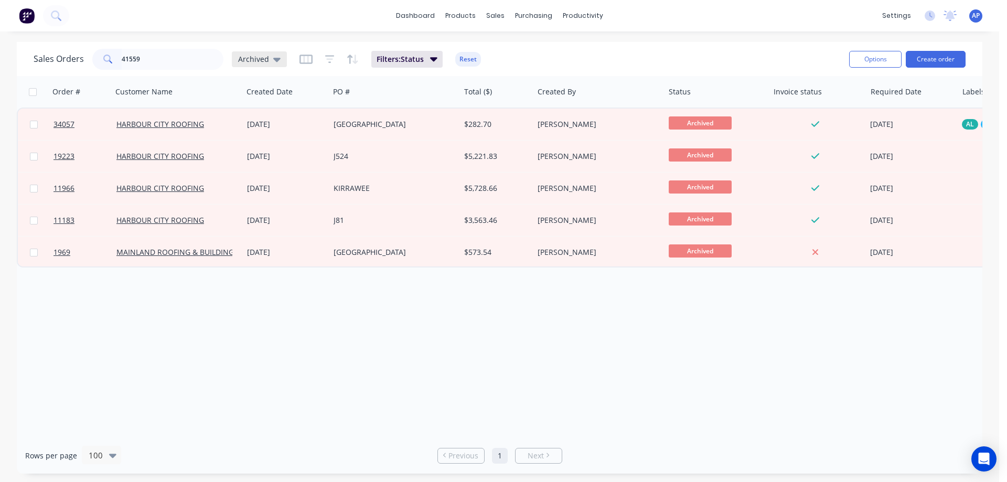
click at [274, 60] on icon at bounding box center [276, 60] width 7 height 4
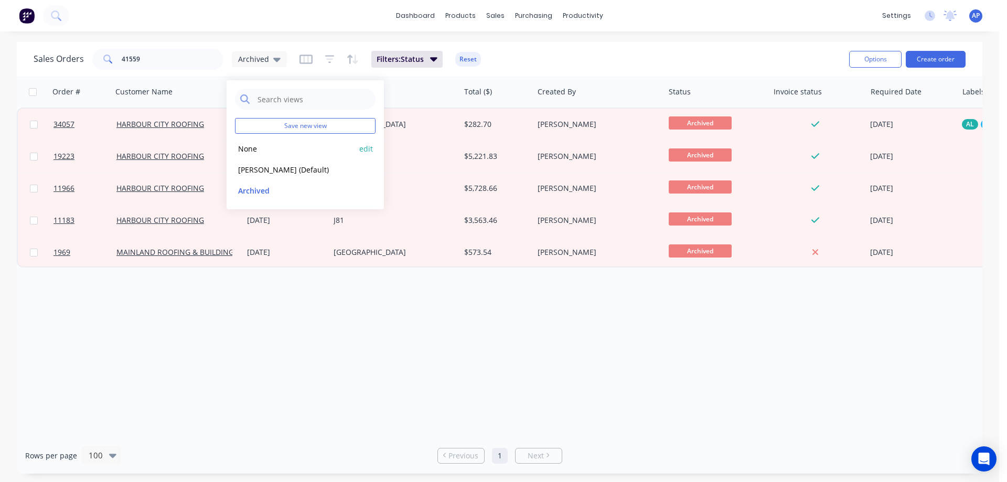
click at [263, 146] on button "None" at bounding box center [295, 149] width 120 height 12
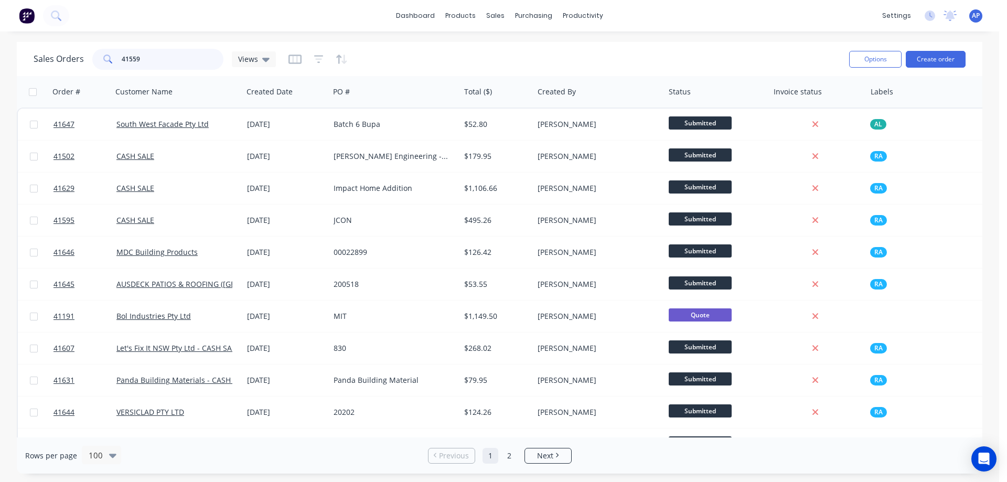
click at [158, 63] on input "41559" at bounding box center [173, 59] width 102 height 21
click at [99, 67] on div "41559" at bounding box center [157, 59] width 131 height 21
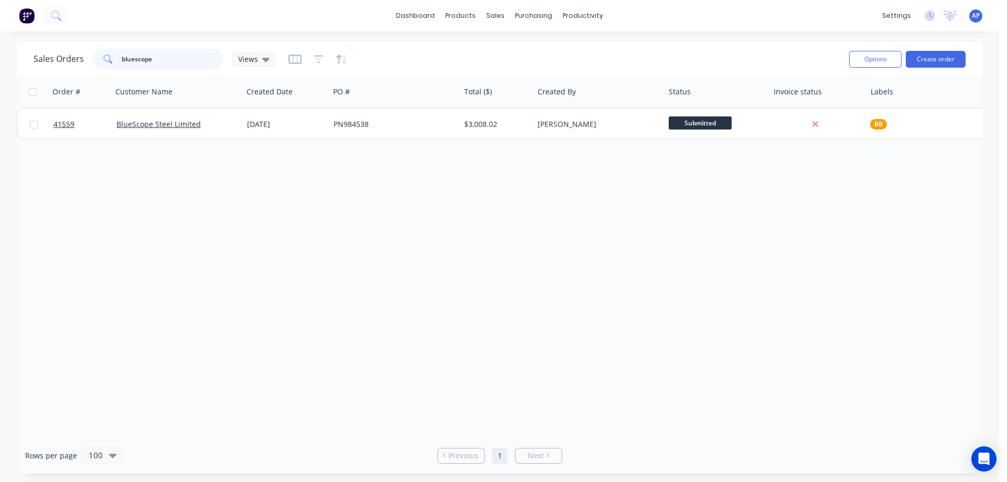
drag, startPoint x: 150, startPoint y: 62, endPoint x: 104, endPoint y: 69, distance: 46.6
click at [104, 69] on div "bluescope" at bounding box center [157, 59] width 131 height 21
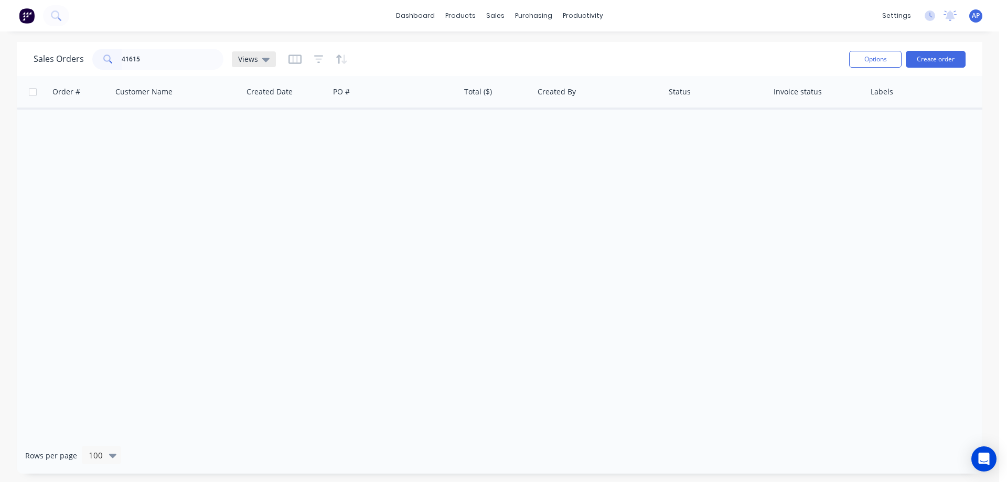
click at [267, 56] on icon at bounding box center [265, 59] width 7 height 12
click at [263, 170] on button "Angela (Default)" at bounding box center [295, 170] width 120 height 12
click at [301, 61] on icon at bounding box center [304, 60] width 7 height 4
click at [260, 192] on button "Archived" at bounding box center [295, 191] width 120 height 12
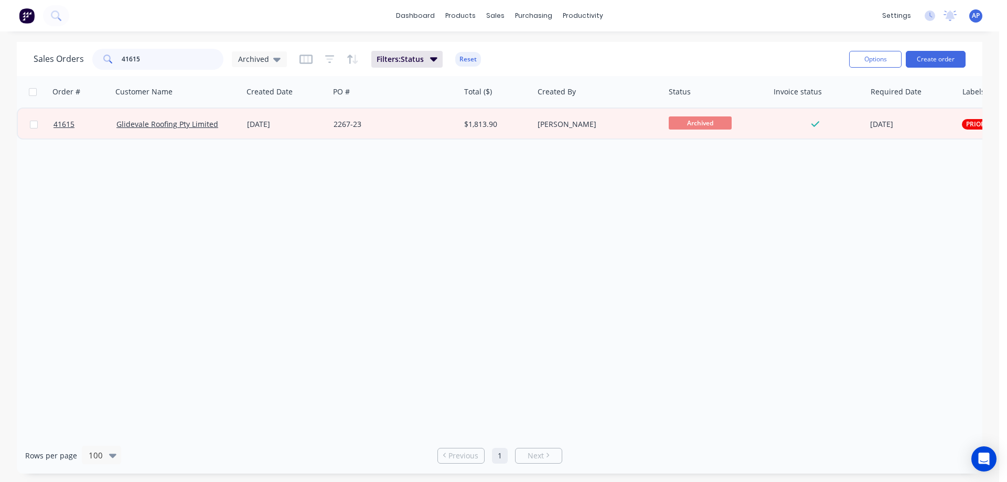
drag, startPoint x: 144, startPoint y: 62, endPoint x: 108, endPoint y: 67, distance: 36.4
click at [108, 67] on div "41615" at bounding box center [157, 59] width 131 height 21
type input "41553"
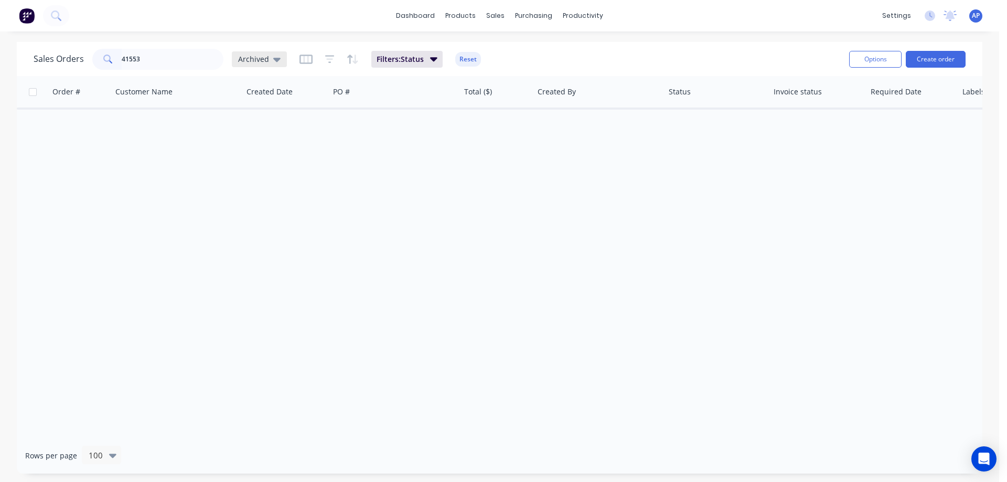
click at [276, 58] on icon at bounding box center [276, 60] width 7 height 4
click at [255, 173] on button "Angela (Default)" at bounding box center [295, 170] width 120 height 12
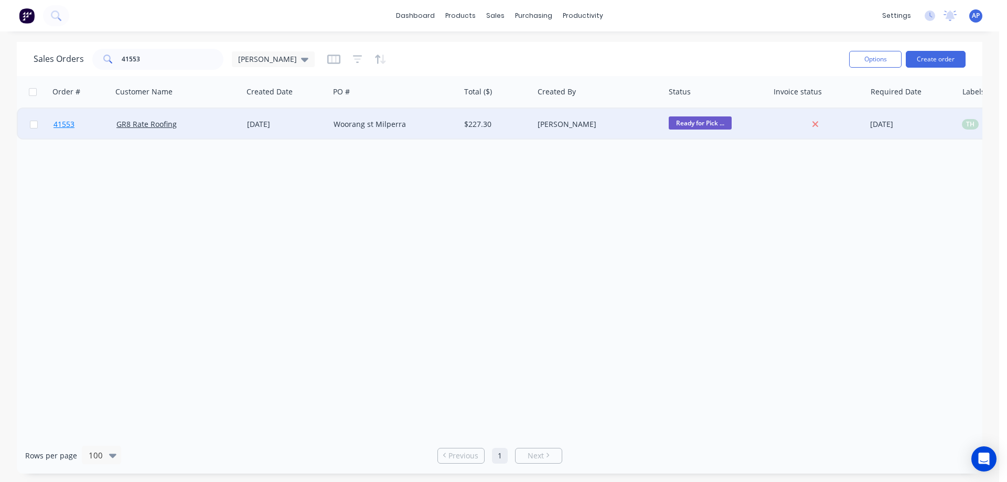
click at [67, 125] on span "41553" at bounding box center [63, 124] width 21 height 10
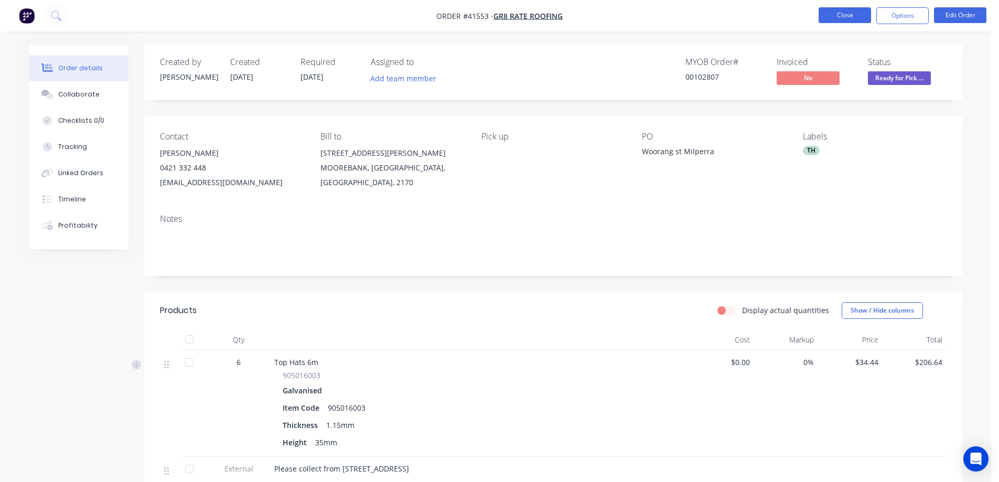
click at [832, 12] on button "Close" at bounding box center [844, 15] width 52 height 16
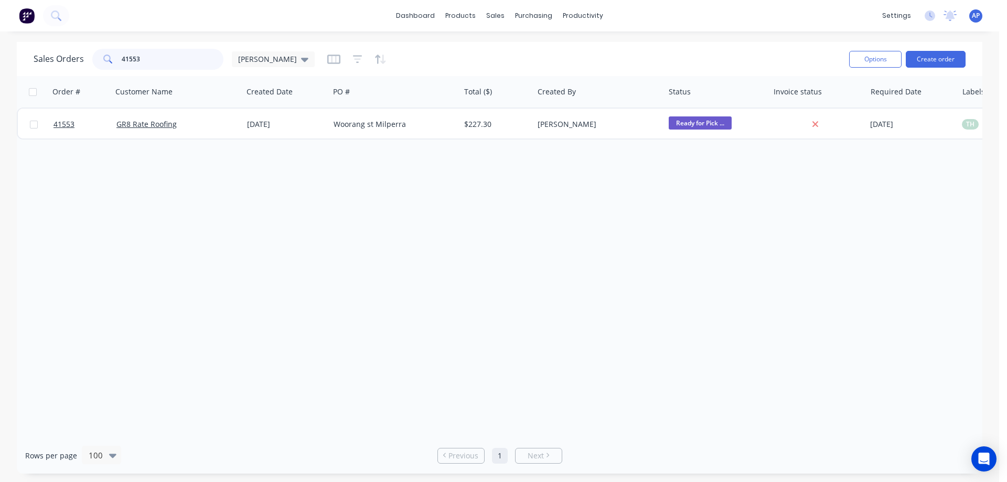
drag, startPoint x: 139, startPoint y: 62, endPoint x: 104, endPoint y: 69, distance: 35.8
click at [104, 69] on div "41553" at bounding box center [157, 59] width 131 height 21
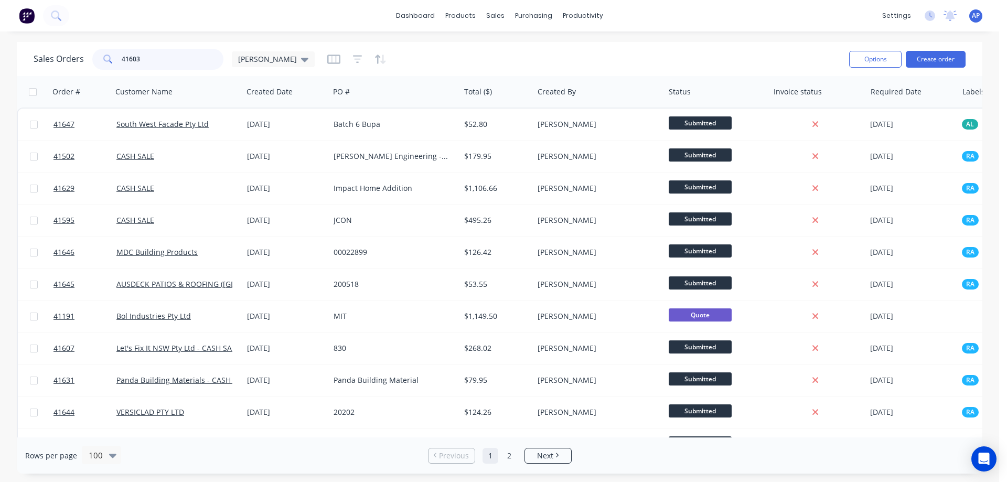
type input "41603"
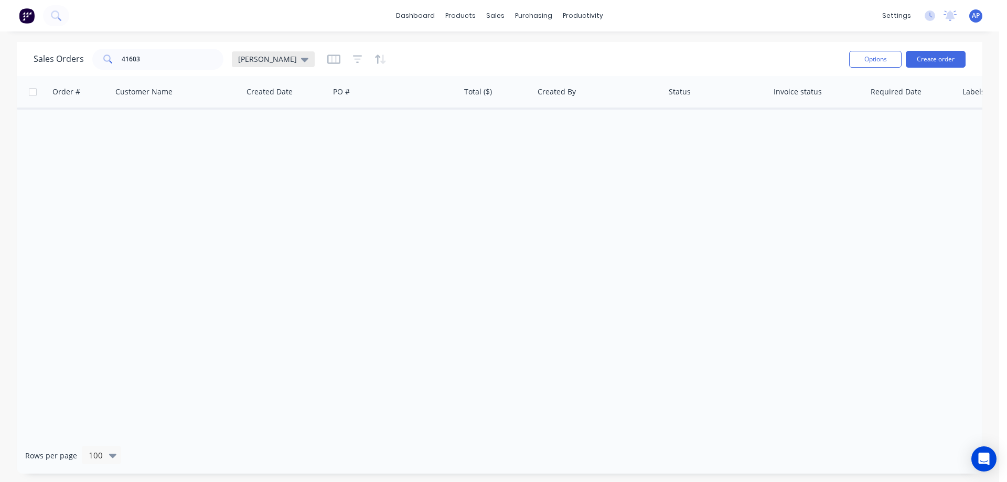
click at [301, 61] on icon at bounding box center [304, 60] width 7 height 4
click at [257, 188] on button "Archived" at bounding box center [295, 191] width 120 height 12
click at [398, 215] on div at bounding box center [499, 256] width 965 height 361
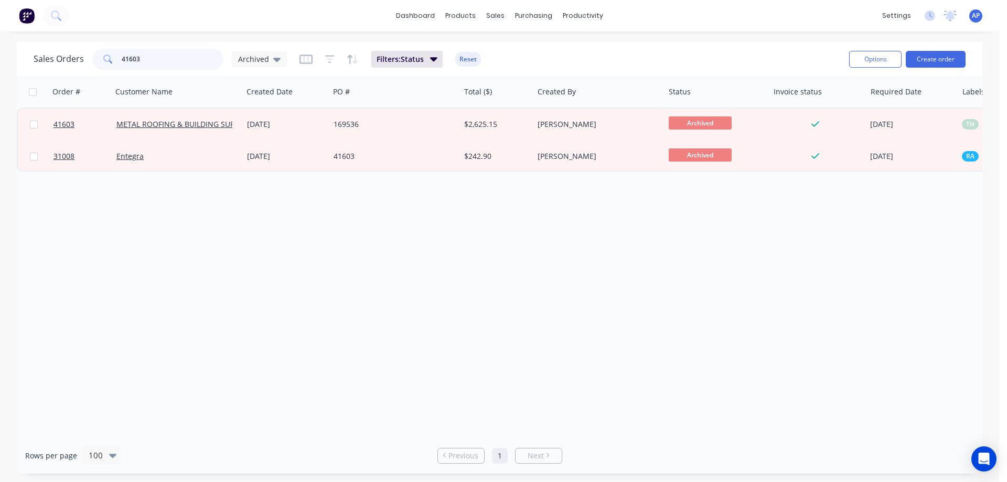
drag, startPoint x: 145, startPoint y: 57, endPoint x: 113, endPoint y: 64, distance: 33.2
click at [113, 64] on div "41603" at bounding box center [157, 59] width 131 height 21
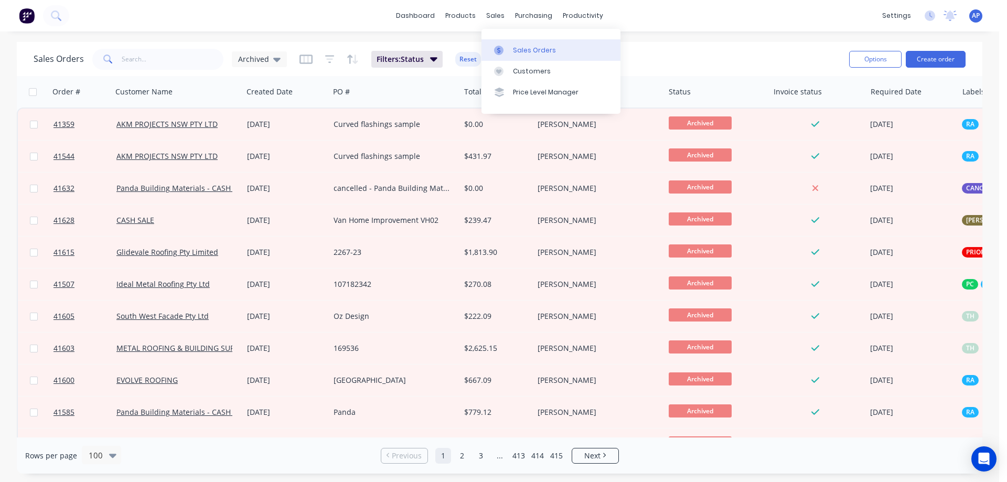
click at [522, 47] on div "Sales Orders" at bounding box center [534, 50] width 43 height 9
click at [270, 55] on div "Archived" at bounding box center [259, 59] width 42 height 9
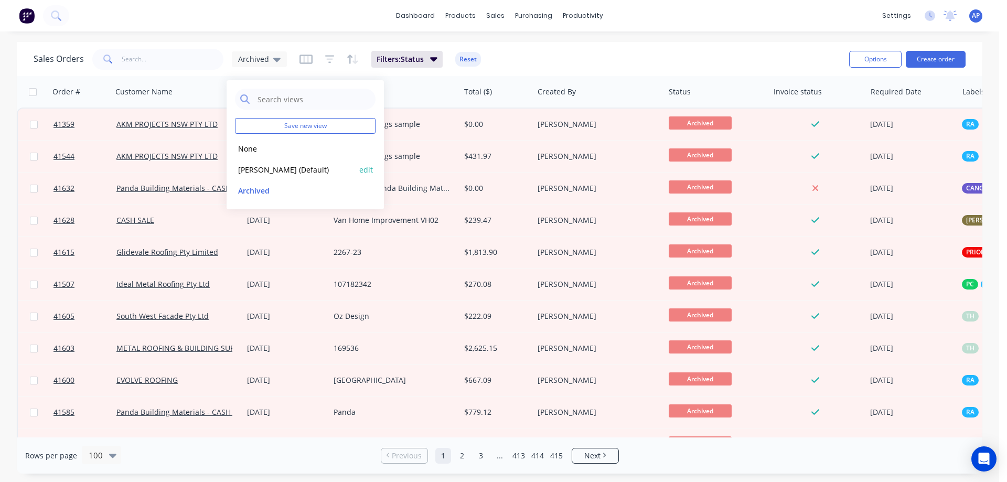
click at [257, 167] on button "Angela (Default)" at bounding box center [295, 170] width 120 height 12
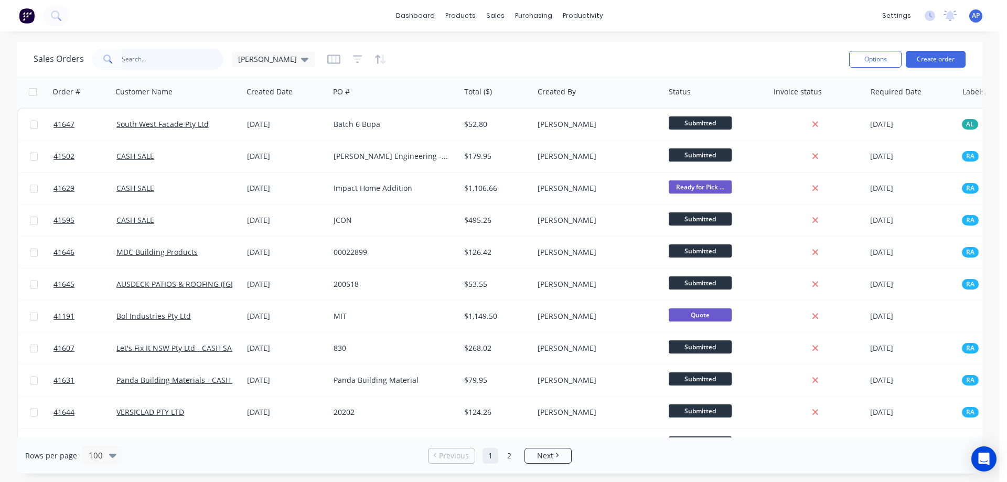
click at [155, 52] on input "text" at bounding box center [173, 59] width 102 height 21
type input "zipclad"
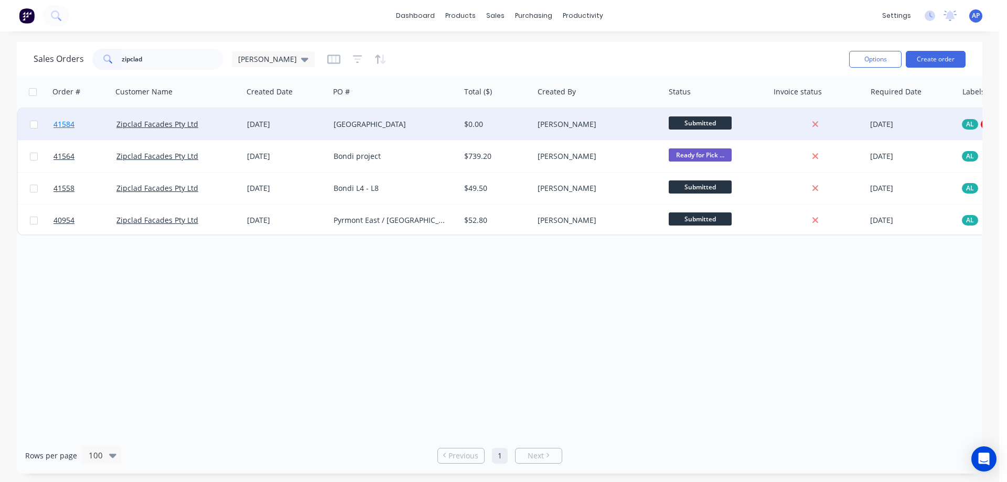
click at [61, 122] on span "41584" at bounding box center [63, 124] width 21 height 10
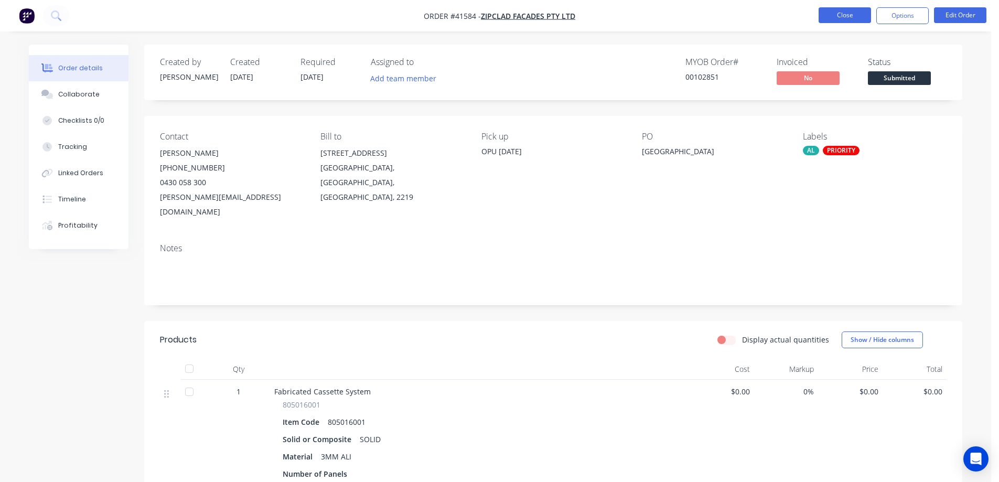
click at [841, 12] on button "Close" at bounding box center [844, 15] width 52 height 16
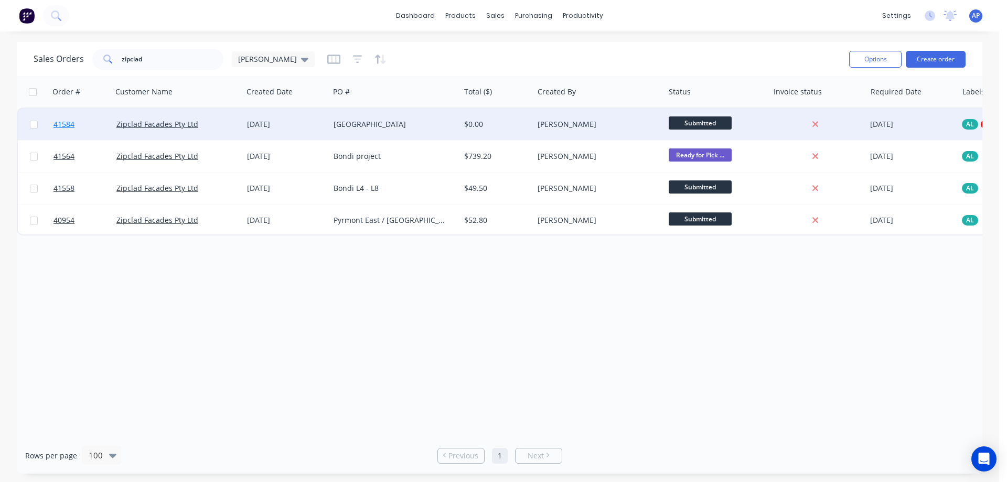
click at [69, 125] on span "41584" at bounding box center [63, 124] width 21 height 10
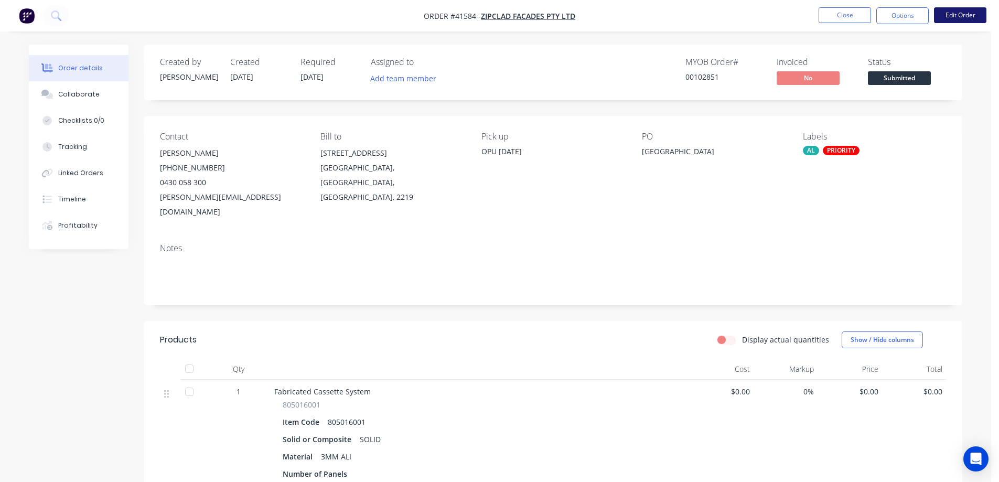
click at [946, 17] on button "Edit Order" at bounding box center [960, 15] width 52 height 16
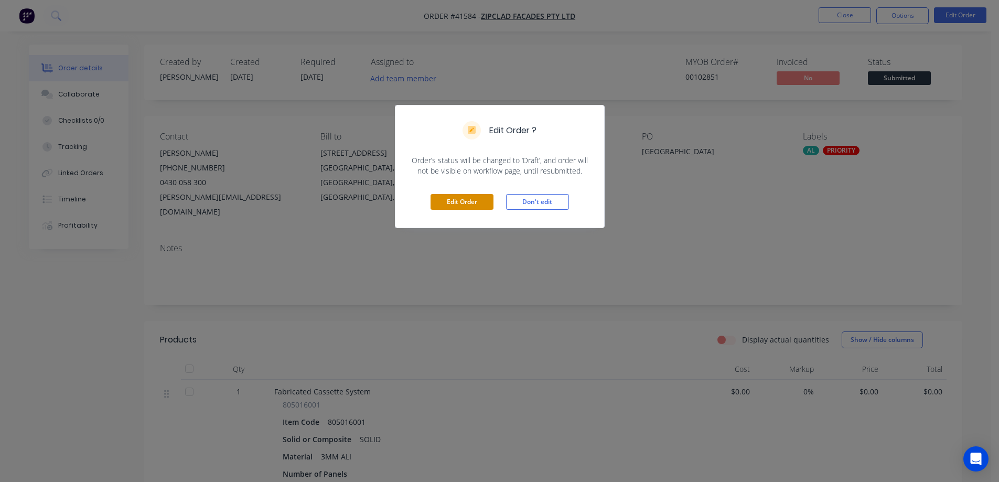
click at [465, 195] on button "Edit Order" at bounding box center [461, 202] width 63 height 16
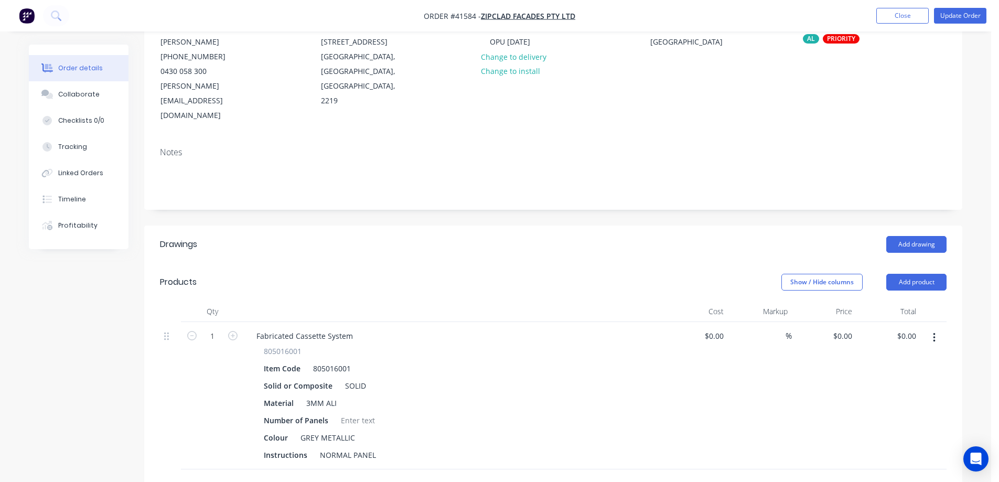
scroll to position [157, 0]
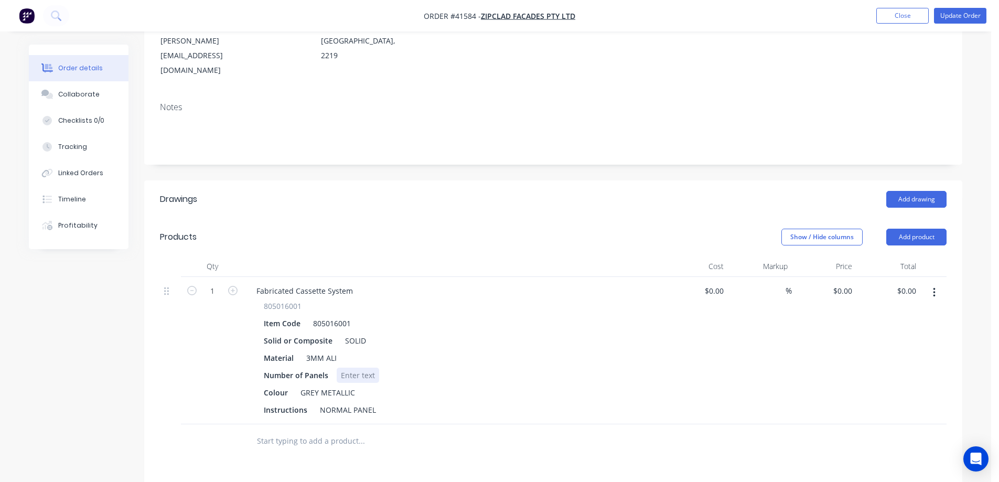
click at [356, 368] on div at bounding box center [358, 375] width 42 height 15
click at [414, 368] on div "Number of Panels 120" at bounding box center [452, 375] width 384 height 15
click at [214, 283] on input "1" at bounding box center [212, 291] width 27 height 16
click at [213, 283] on input "1" at bounding box center [212, 291] width 27 height 16
type input "111.4"
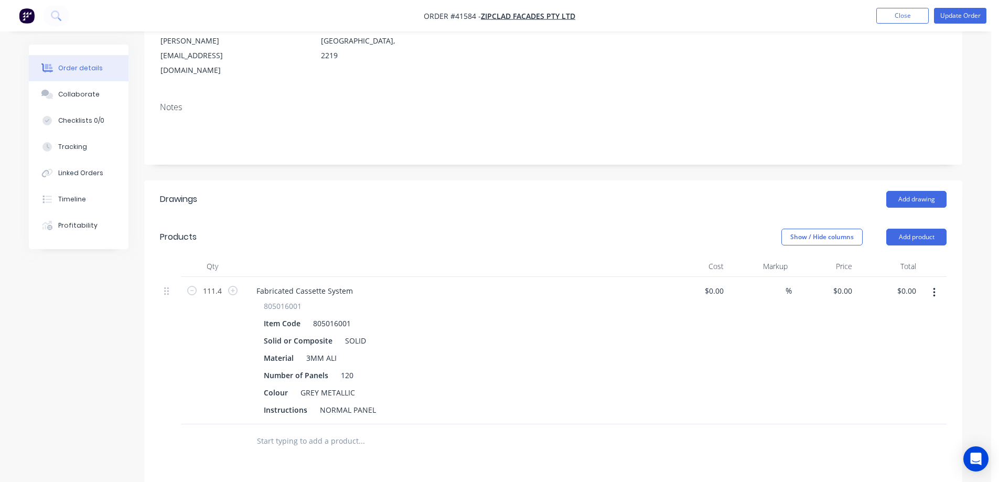
click at [192, 338] on div "111.4" at bounding box center [212, 350] width 63 height 147
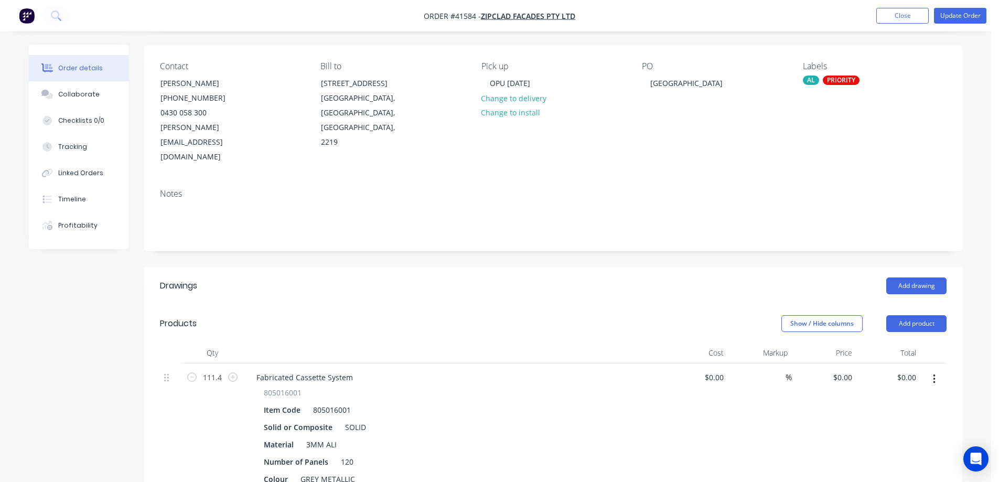
scroll to position [0, 0]
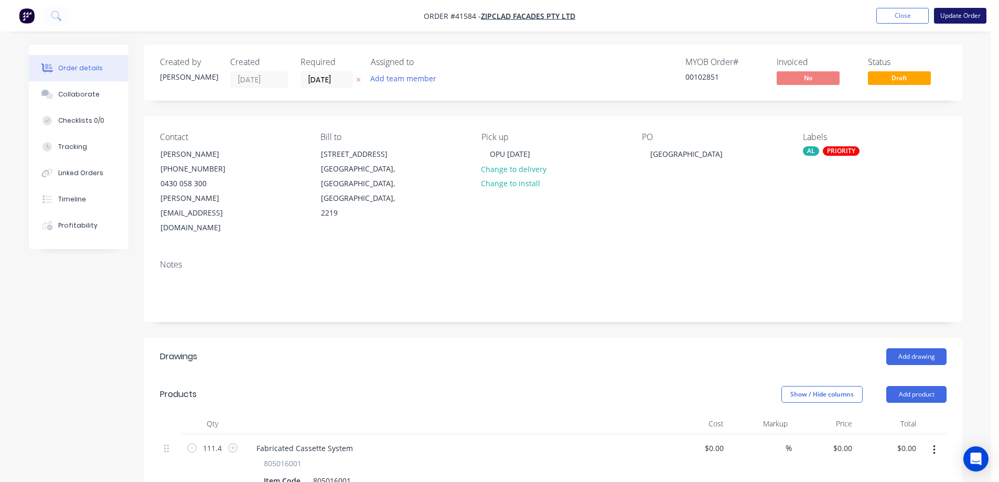
click at [956, 15] on button "Update Order" at bounding box center [960, 16] width 52 height 16
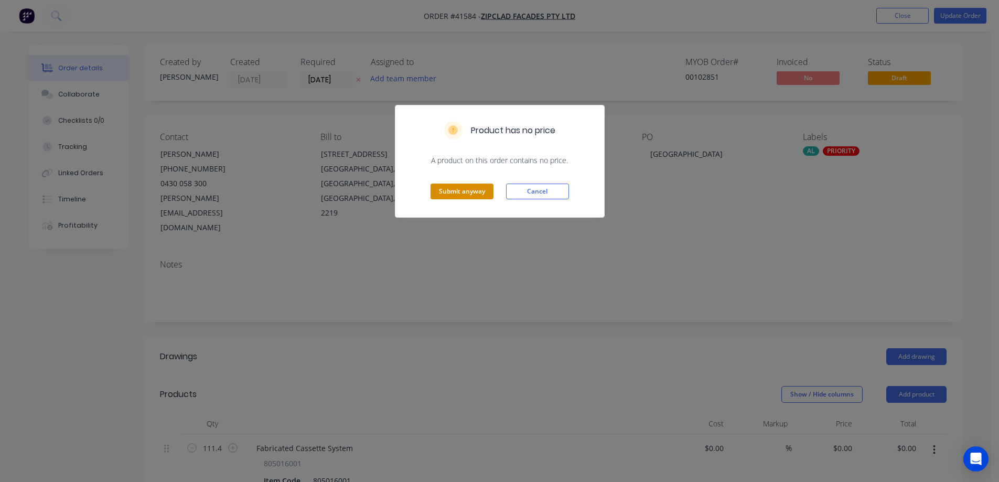
click at [486, 192] on button "Submit anyway" at bounding box center [461, 192] width 63 height 16
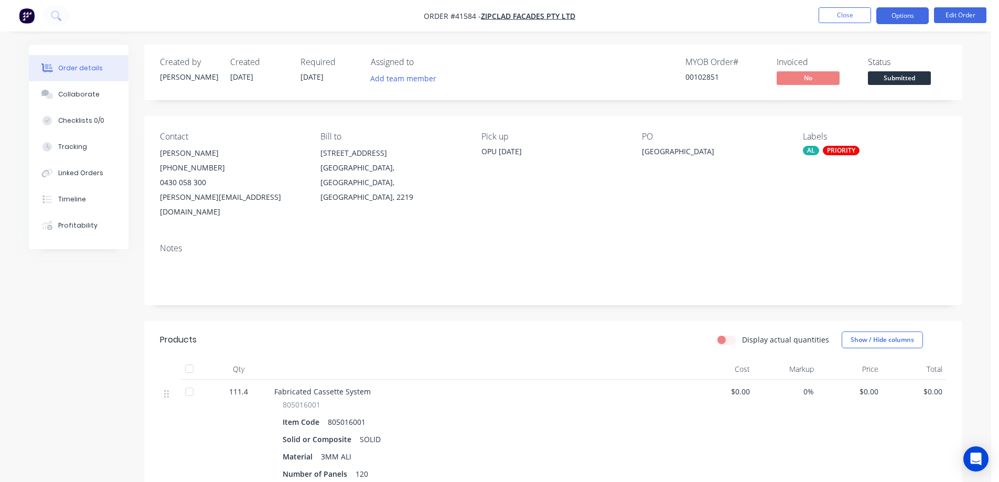
click at [901, 13] on button "Options" at bounding box center [902, 15] width 52 height 17
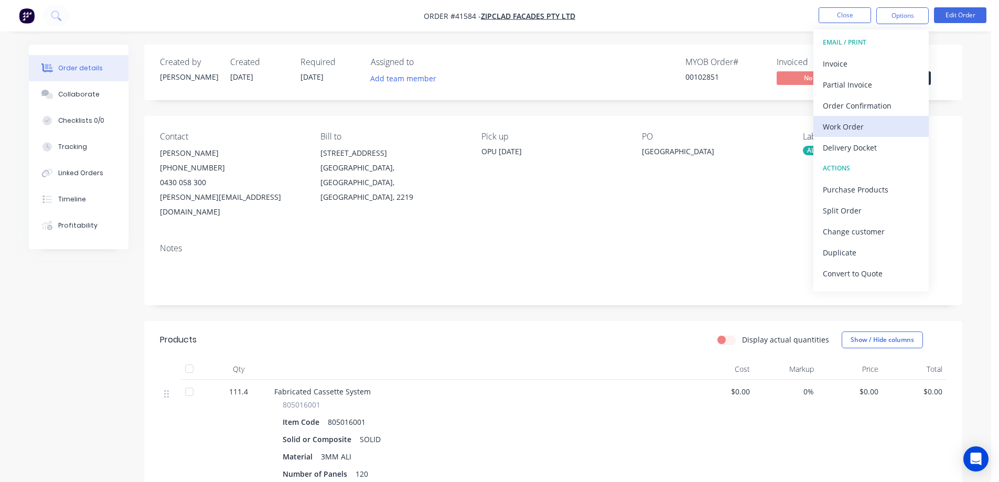
click at [860, 128] on div "Work Order" at bounding box center [871, 126] width 96 height 15
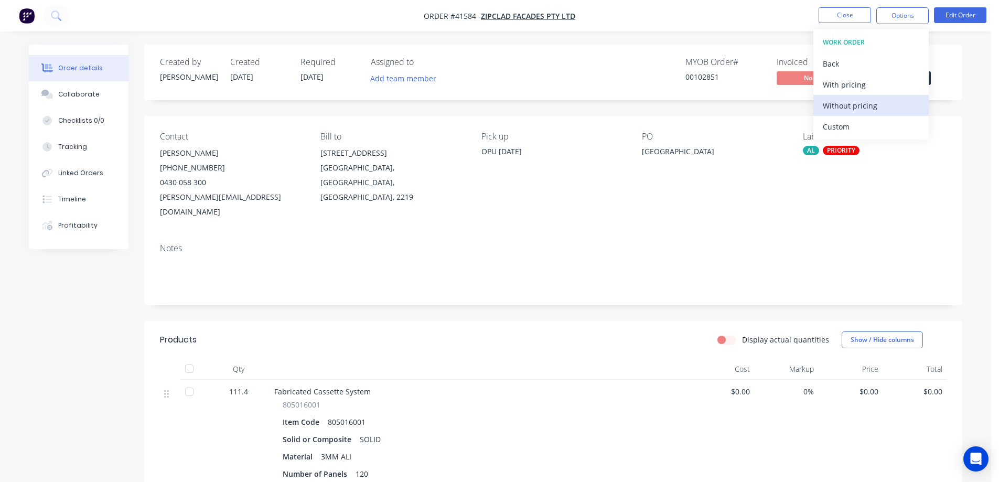
click at [862, 105] on div "Without pricing" at bounding box center [871, 105] width 96 height 15
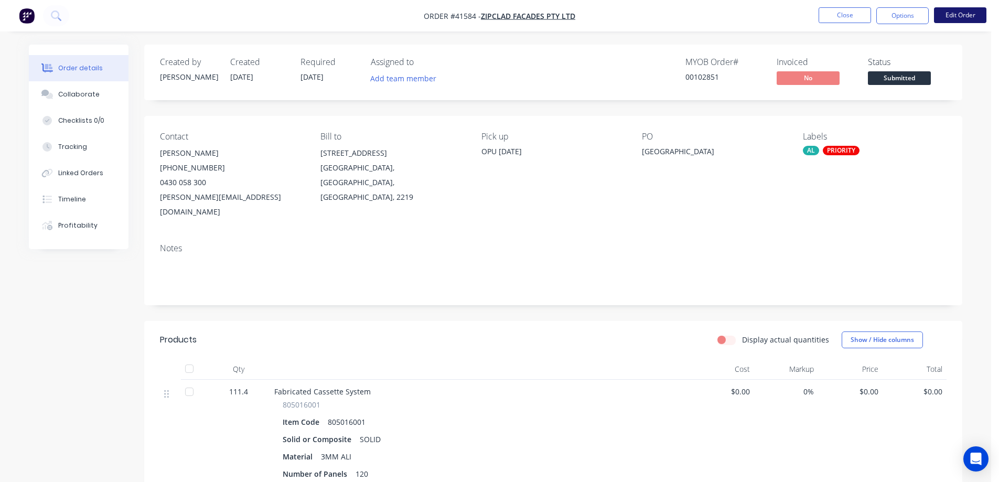
click at [945, 13] on button "Edit Order" at bounding box center [960, 15] width 52 height 16
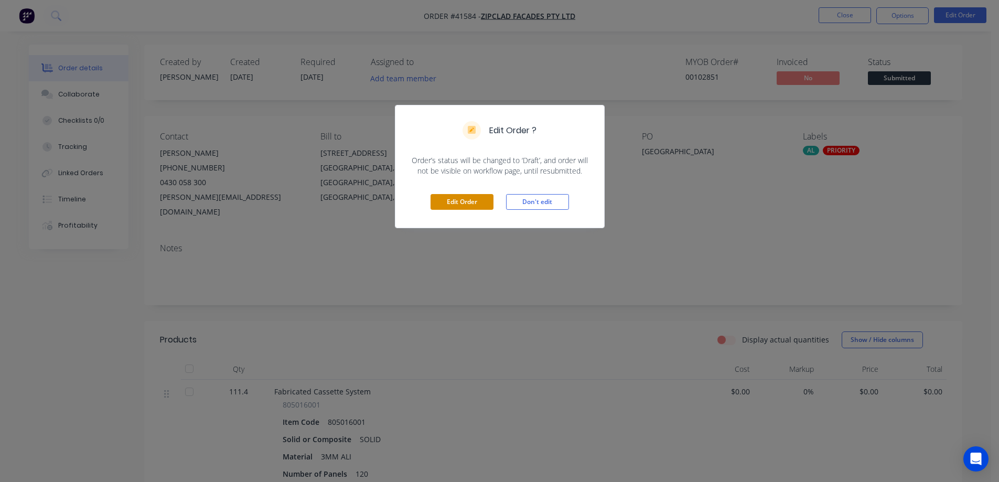
click at [476, 200] on button "Edit Order" at bounding box center [461, 202] width 63 height 16
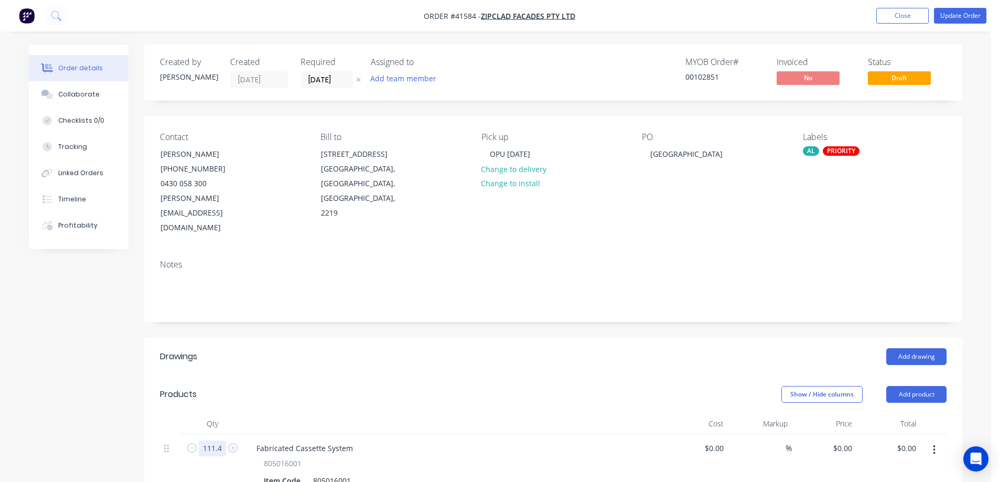
click at [212, 440] on input "111.4" at bounding box center [212, 448] width 27 height 16
type input "134.88"
click at [267, 382] on header "Products Show / Hide columns Add product" at bounding box center [553, 394] width 818 height 38
click at [951, 16] on button "Update Order" at bounding box center [960, 16] width 52 height 16
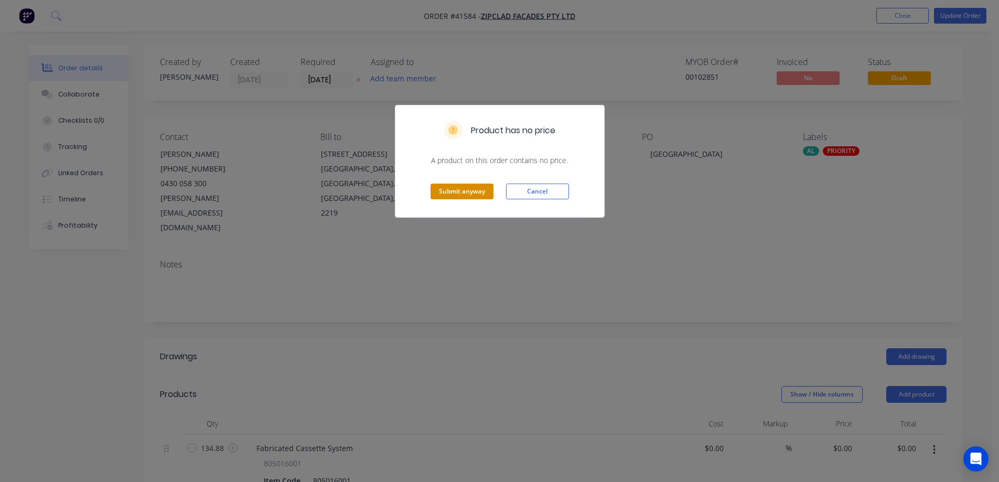
click at [468, 191] on button "Submit anyway" at bounding box center [461, 192] width 63 height 16
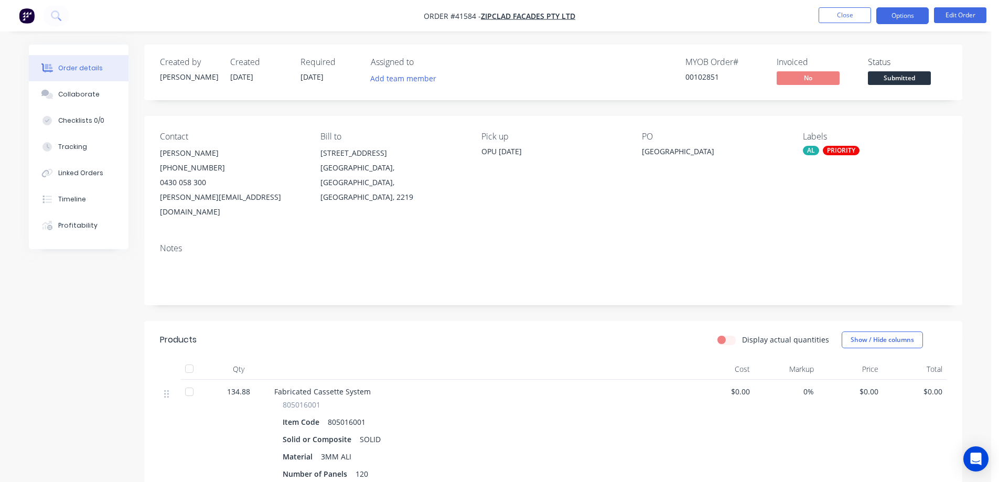
click at [883, 14] on button "Options" at bounding box center [902, 15] width 52 height 17
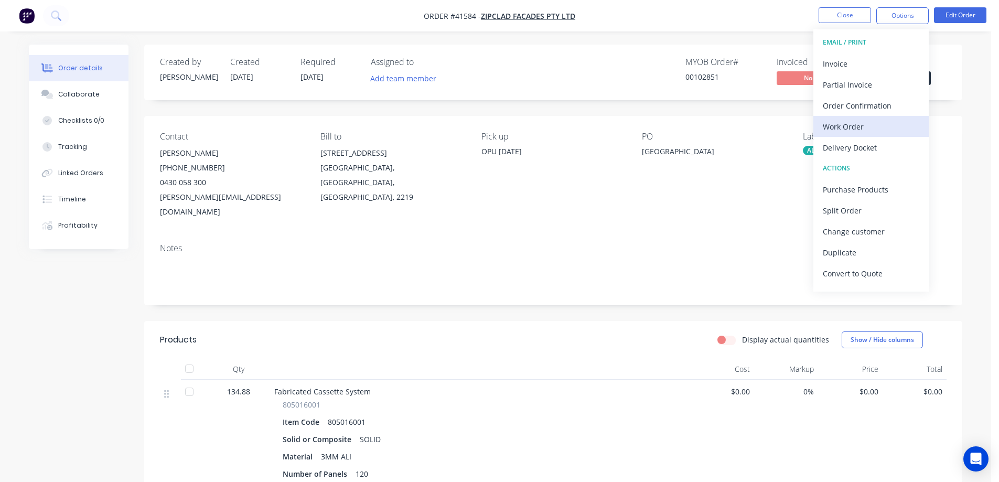
click at [845, 126] on div "Work Order" at bounding box center [871, 126] width 96 height 15
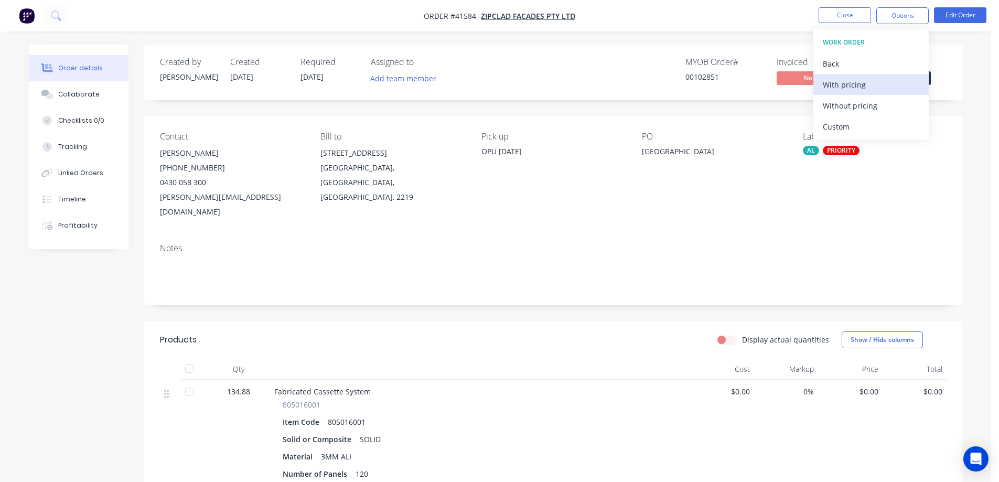
click at [864, 85] on div "With pricing" at bounding box center [871, 84] width 96 height 15
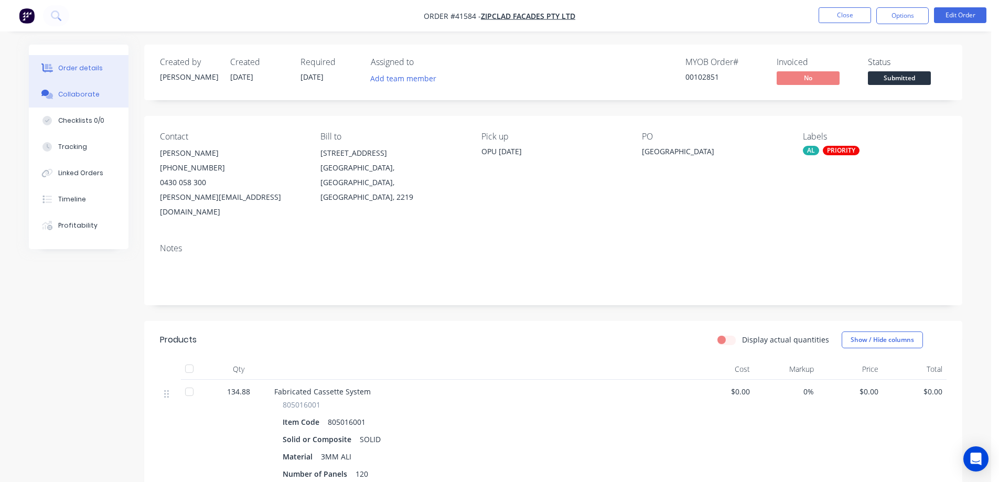
click at [67, 95] on div "Collaborate" at bounding box center [78, 94] width 41 height 9
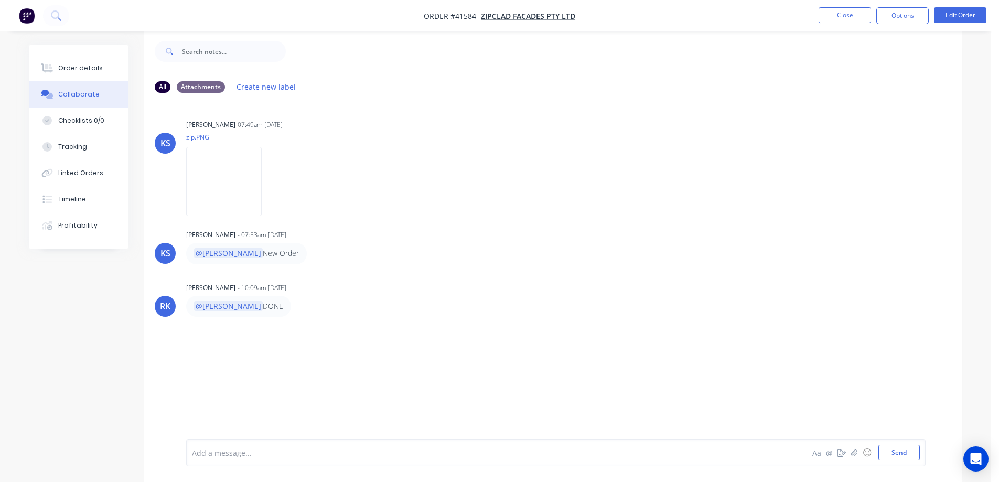
scroll to position [16, 0]
click at [853, 452] on icon "button" at bounding box center [854, 452] width 6 height 7
click at [889, 454] on button "Send" at bounding box center [898, 453] width 41 height 16
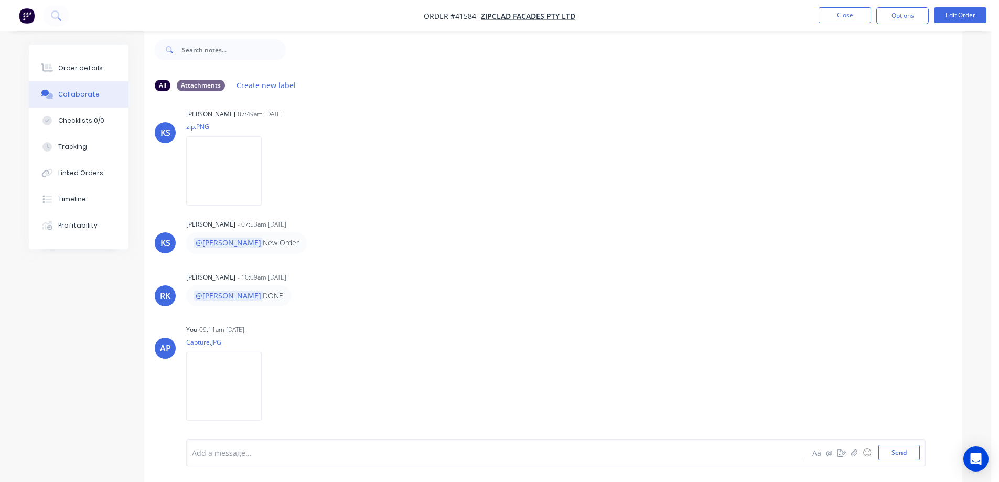
scroll to position [12, 0]
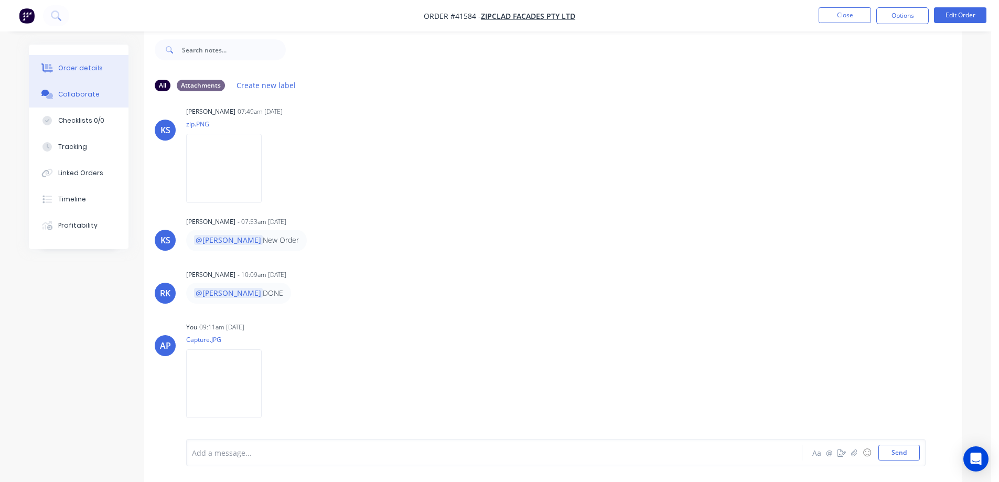
click at [95, 63] on button "Order details" at bounding box center [79, 68] width 100 height 26
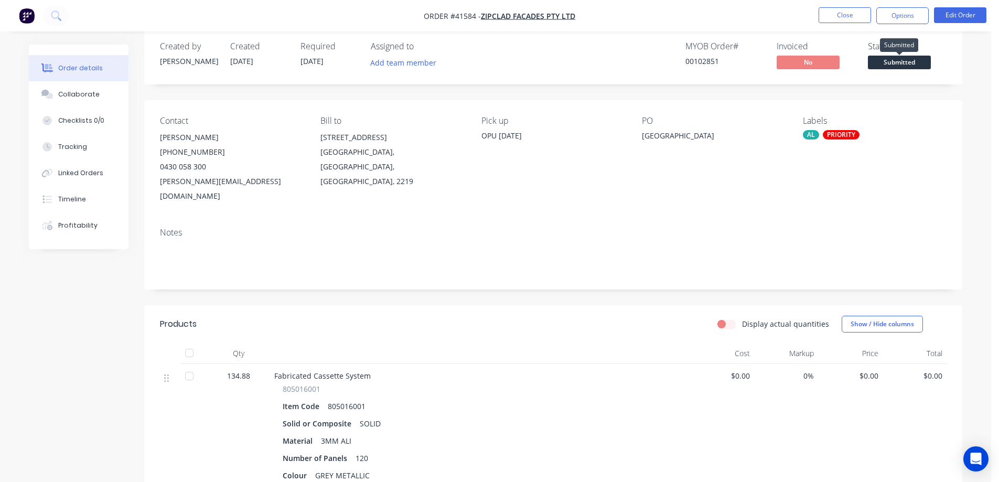
click at [895, 63] on span "Submitted" at bounding box center [899, 62] width 63 height 13
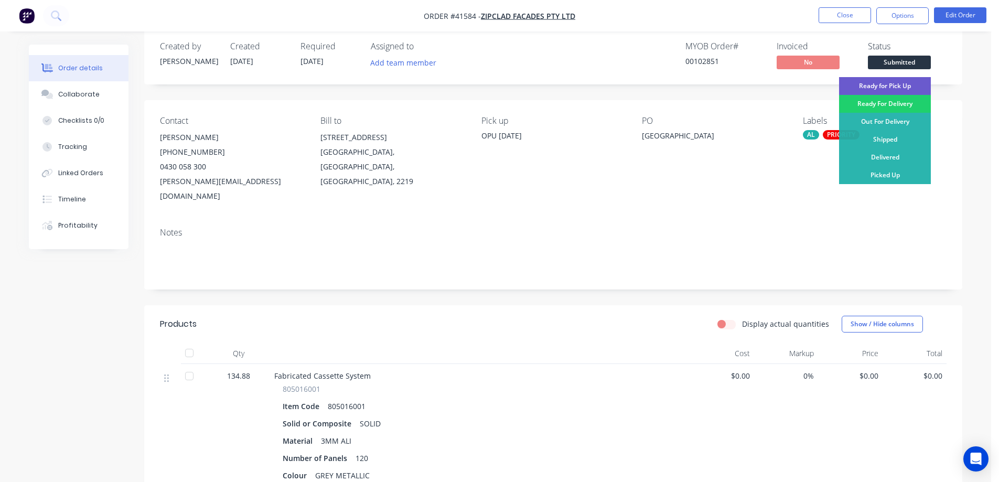
click at [886, 86] on div "Ready for Pick Up" at bounding box center [885, 86] width 92 height 18
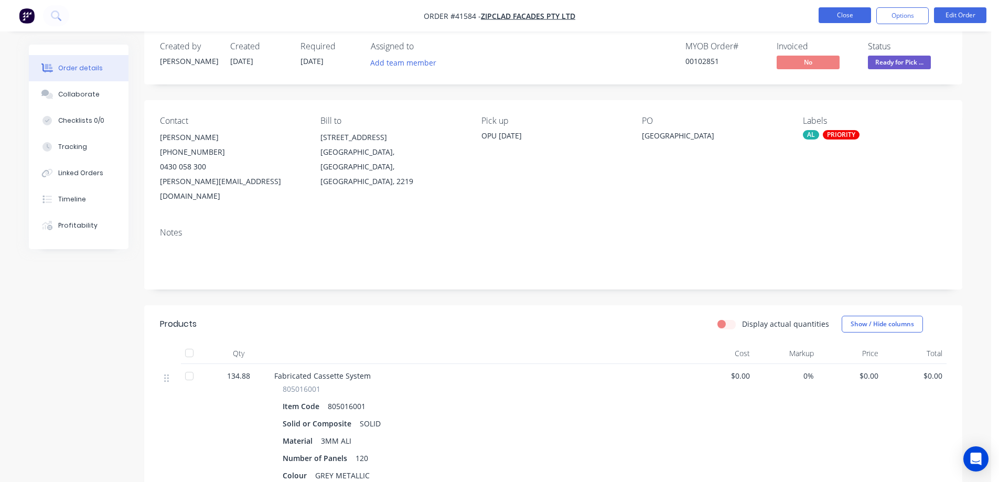
click at [844, 14] on button "Close" at bounding box center [844, 15] width 52 height 16
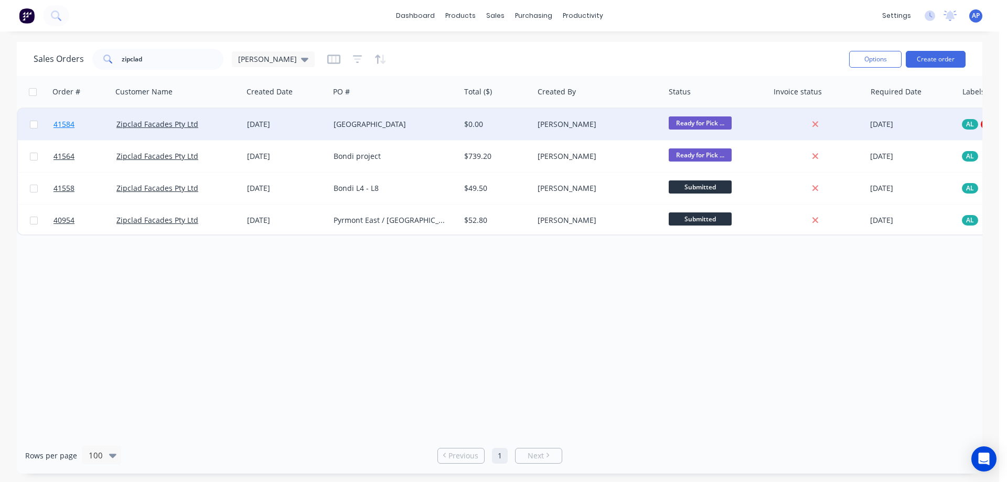
click at [67, 122] on span "41584" at bounding box center [63, 124] width 21 height 10
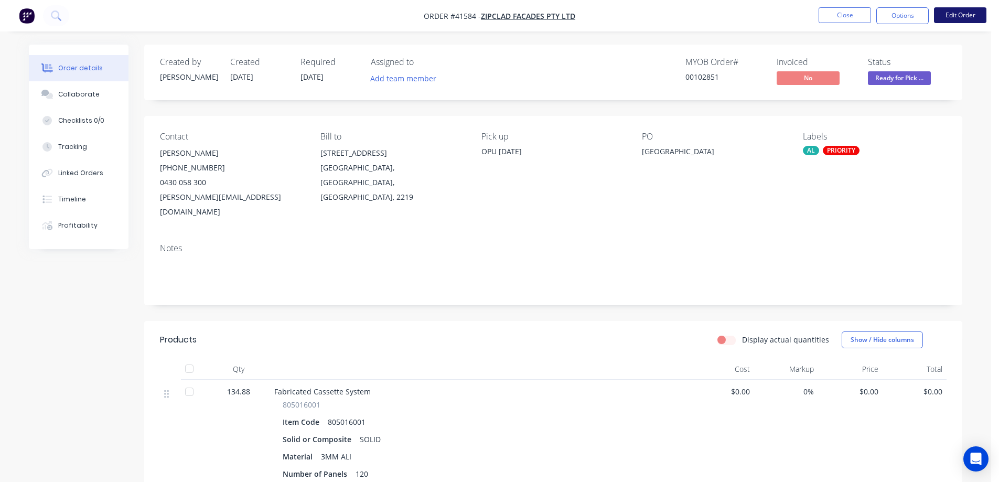
click at [951, 15] on button "Edit Order" at bounding box center [960, 15] width 52 height 16
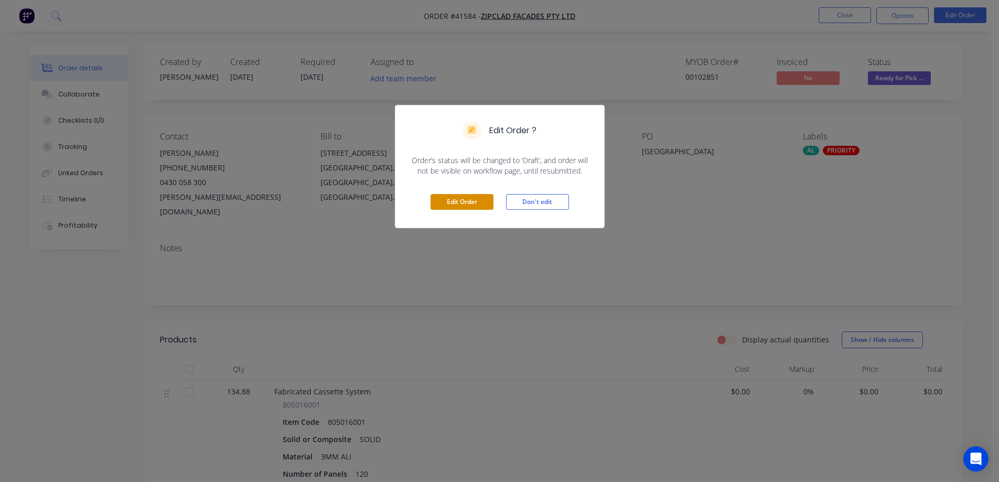
click at [472, 203] on button "Edit Order" at bounding box center [461, 202] width 63 height 16
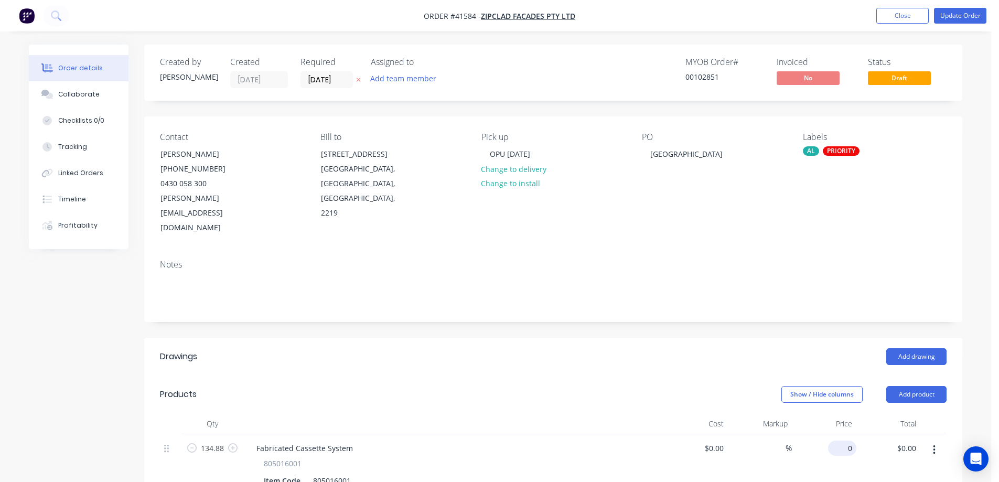
click at [841, 440] on div "0 $0.00" at bounding box center [842, 447] width 28 height 15
type input "$48.00"
type input "$6,474.24"
click at [957, 14] on button "Update Order" at bounding box center [960, 16] width 52 height 16
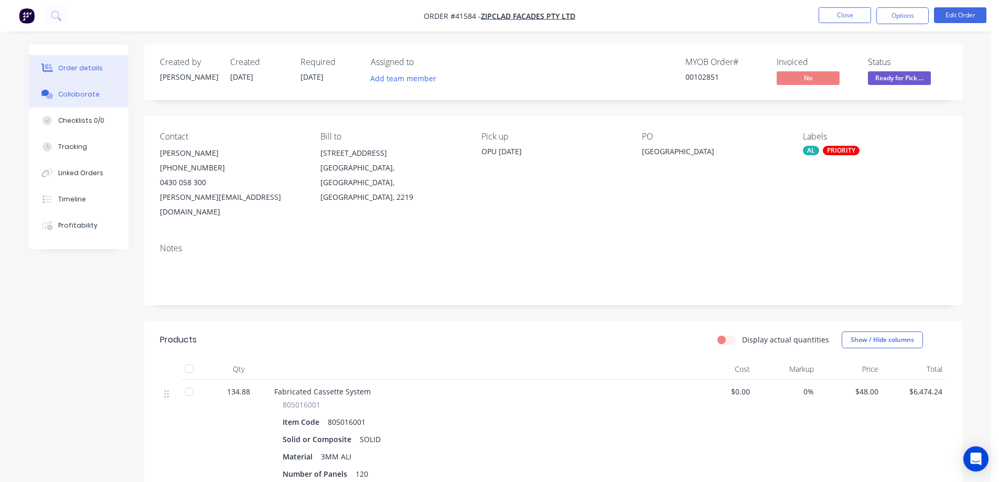
click at [94, 95] on div "Collaborate" at bounding box center [78, 94] width 41 height 9
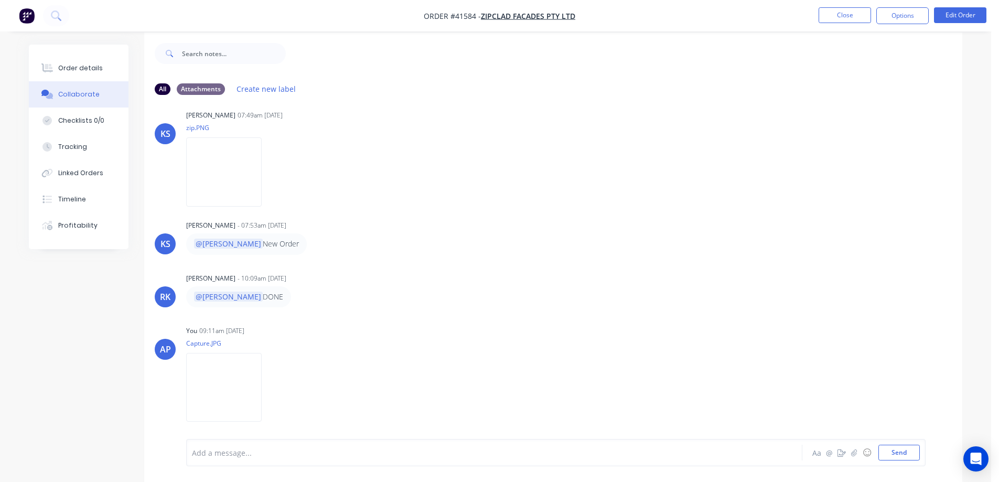
scroll to position [16, 0]
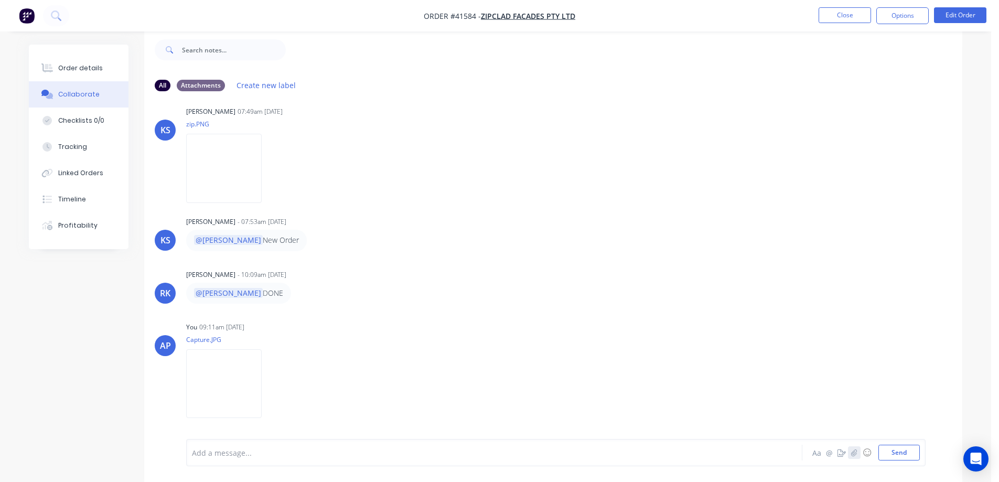
click at [854, 454] on icon "button" at bounding box center [854, 452] width 6 height 7
click at [850, 454] on button "button" at bounding box center [854, 452] width 13 height 13
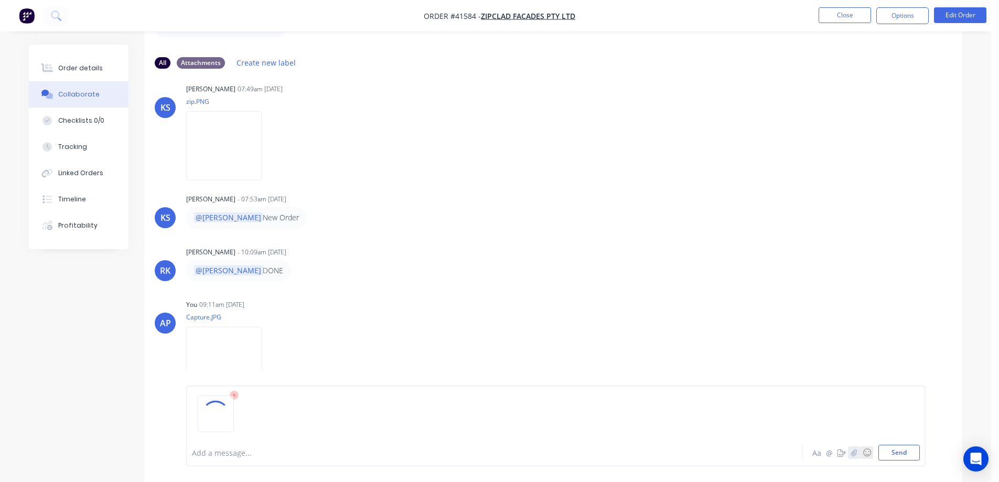
scroll to position [69, 0]
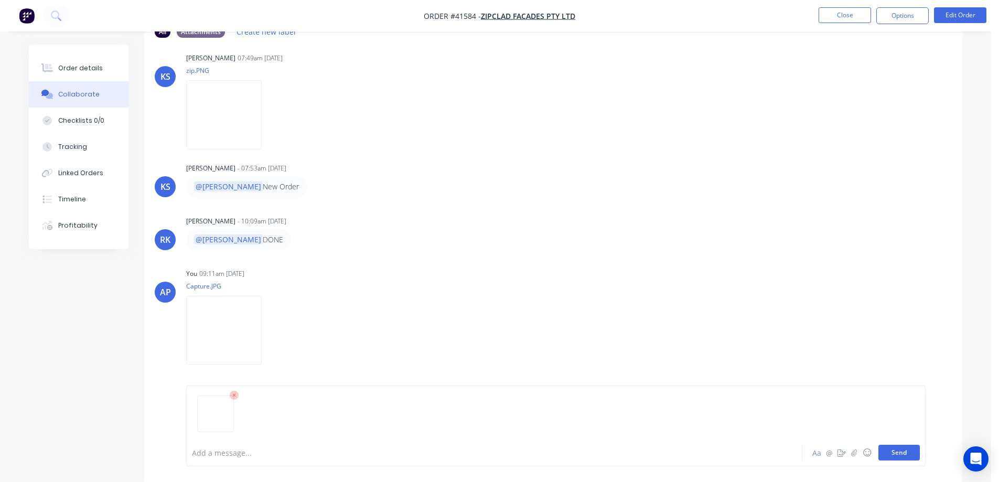
click at [889, 454] on button "Send" at bounding box center [898, 453] width 41 height 16
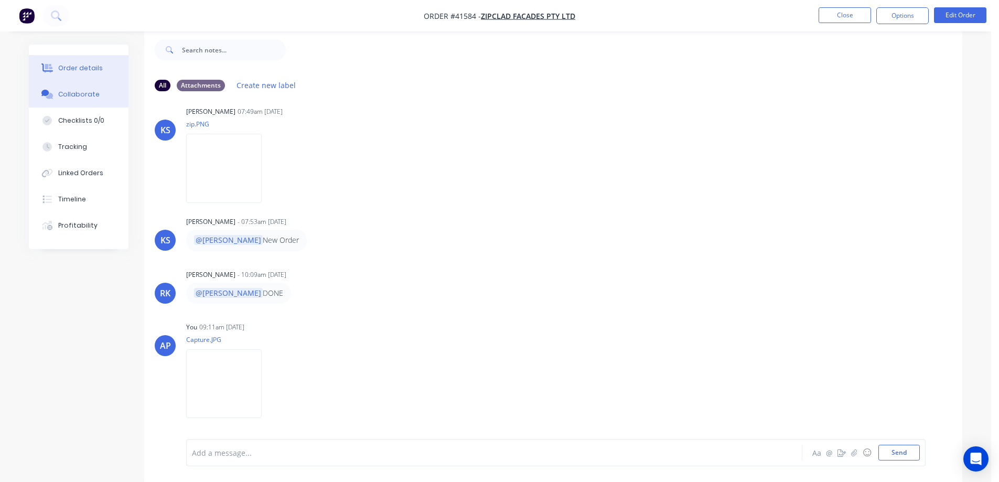
click at [97, 67] on div "Order details" at bounding box center [80, 67] width 45 height 9
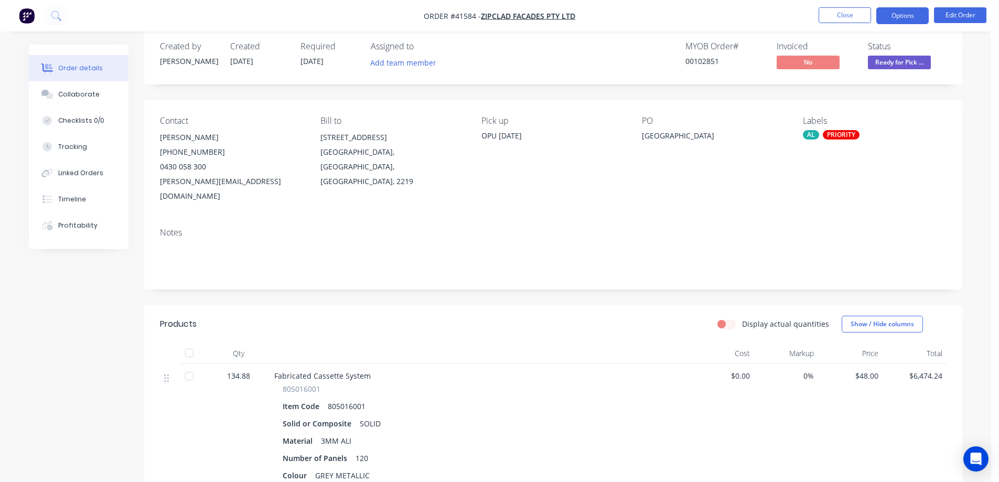
drag, startPoint x: 903, startPoint y: 14, endPoint x: 904, endPoint y: 20, distance: 7.0
click at [902, 14] on button "Options" at bounding box center [902, 15] width 52 height 17
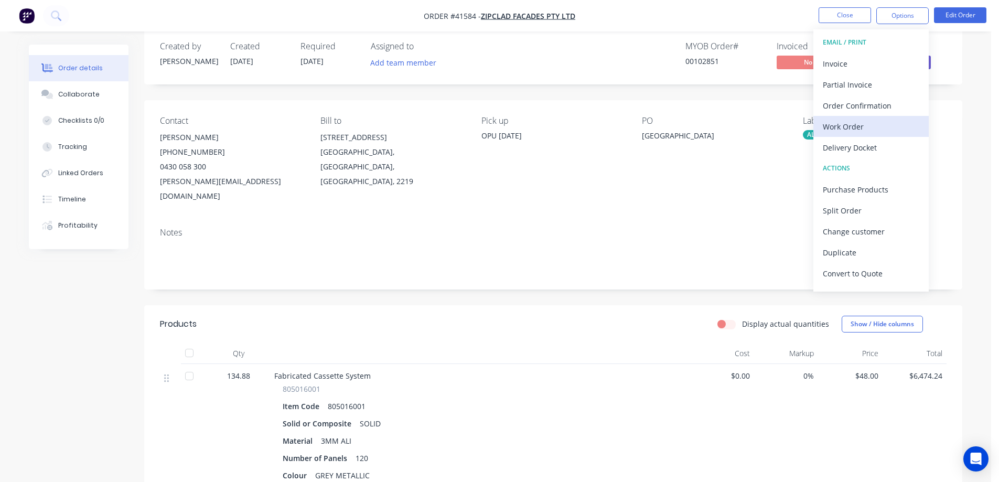
click at [861, 124] on div "Work Order" at bounding box center [871, 126] width 96 height 15
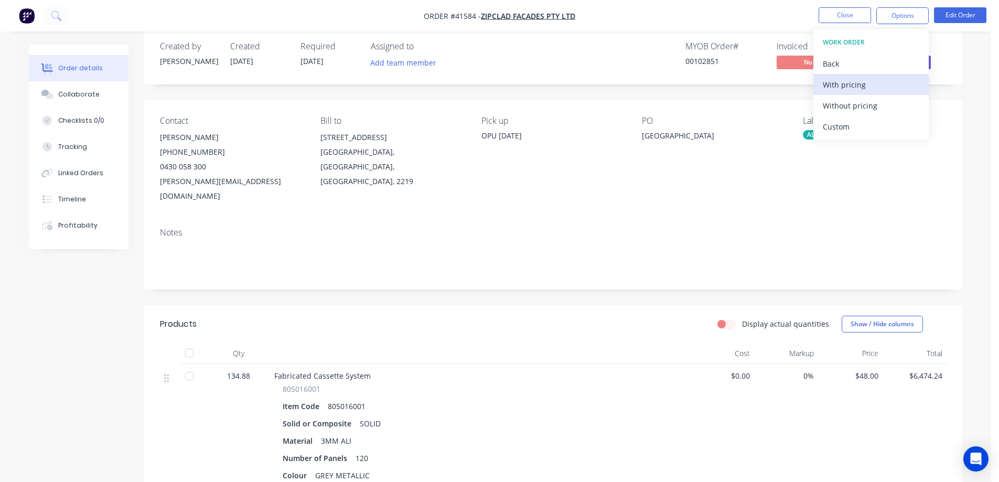
click at [867, 82] on div "With pricing" at bounding box center [871, 84] width 96 height 15
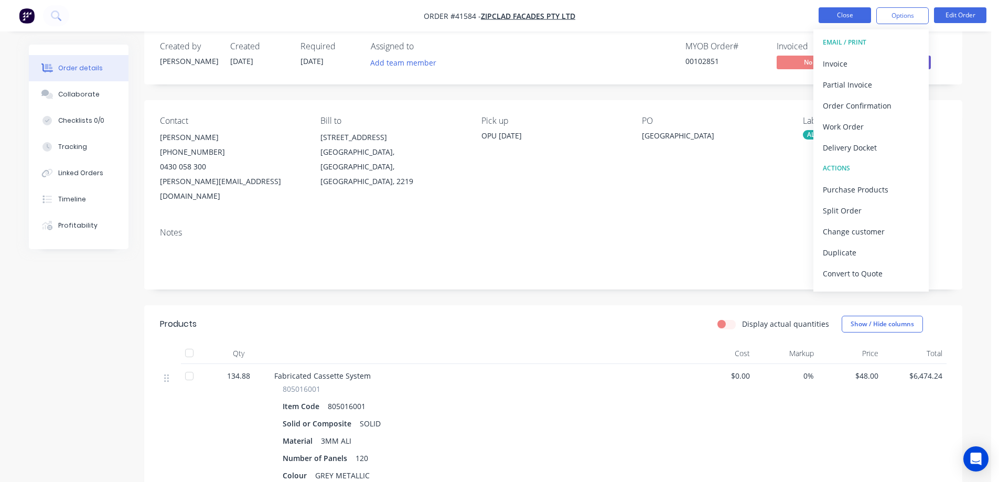
click at [829, 14] on button "Close" at bounding box center [844, 15] width 52 height 16
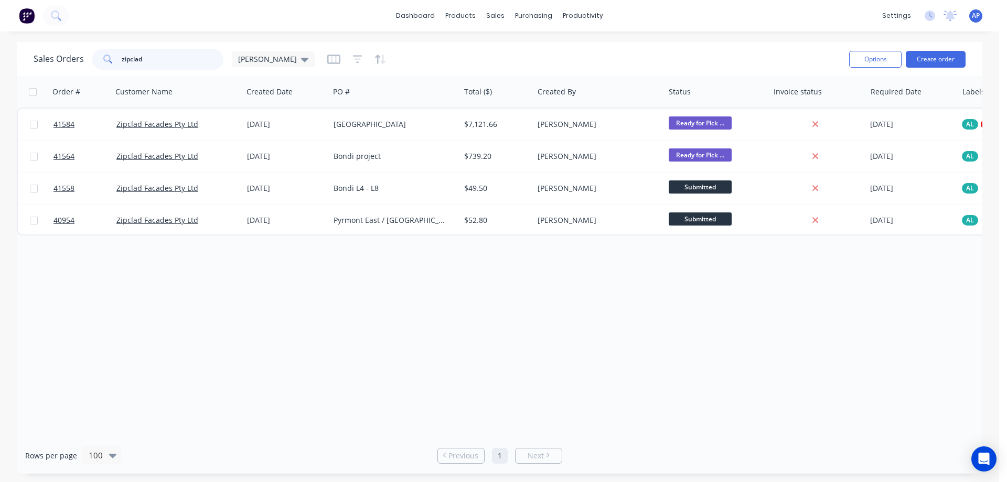
drag, startPoint x: 142, startPoint y: 61, endPoint x: 113, endPoint y: 67, distance: 30.0
click at [113, 67] on div "zipclad" at bounding box center [157, 59] width 131 height 21
type input "41581"
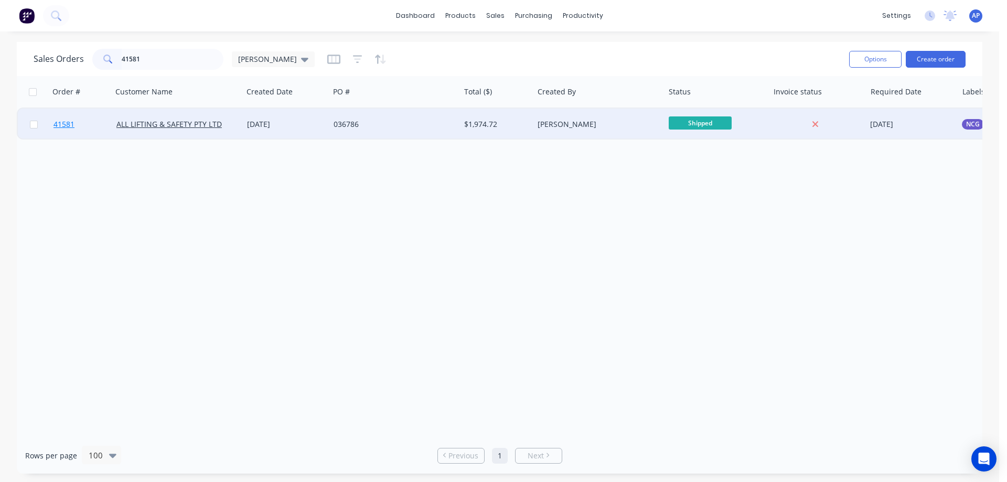
click at [62, 125] on span "41581" at bounding box center [63, 124] width 21 height 10
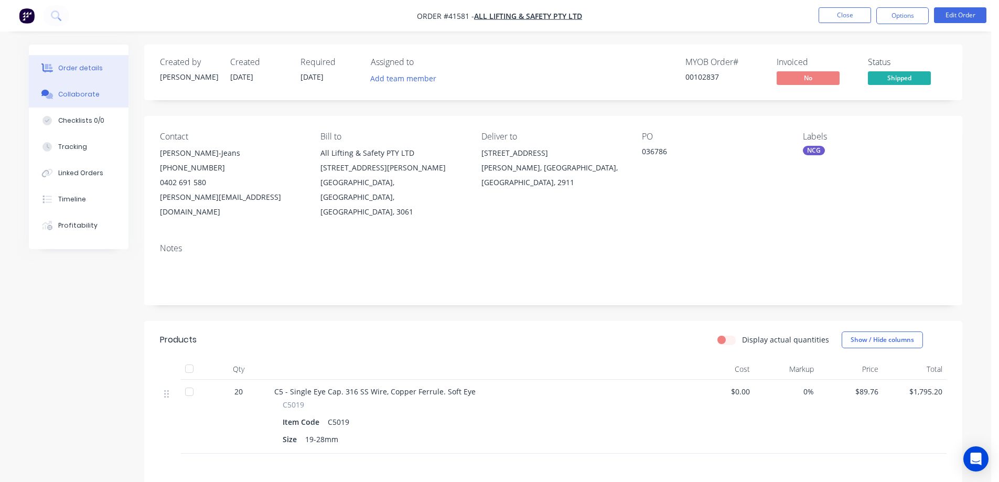
click at [77, 95] on div "Collaborate" at bounding box center [78, 94] width 41 height 9
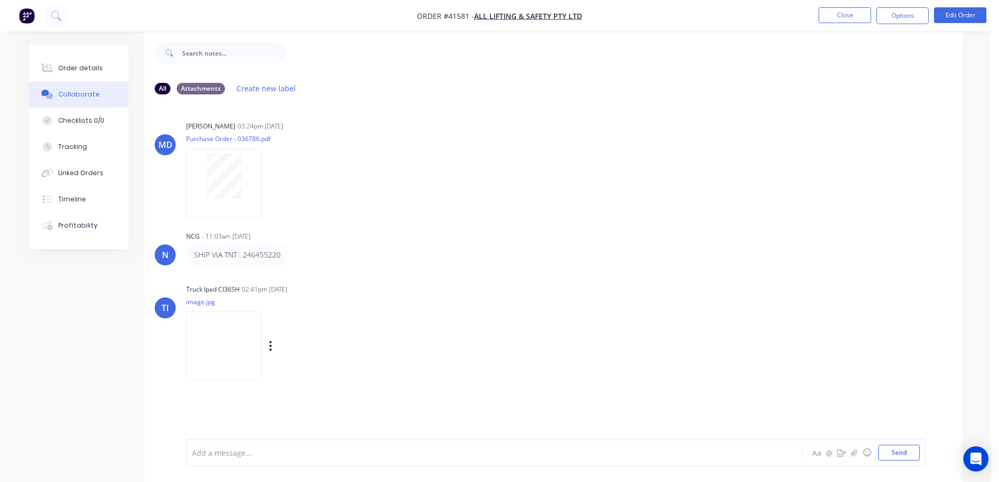
scroll to position [16, 0]
click at [233, 333] on img at bounding box center [224, 342] width 76 height 69
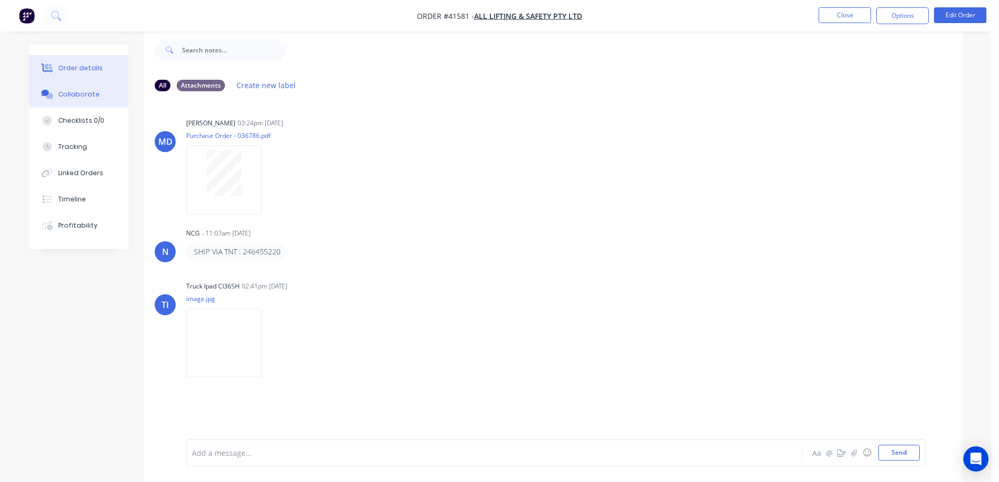
click at [79, 70] on div "Order details" at bounding box center [80, 67] width 45 height 9
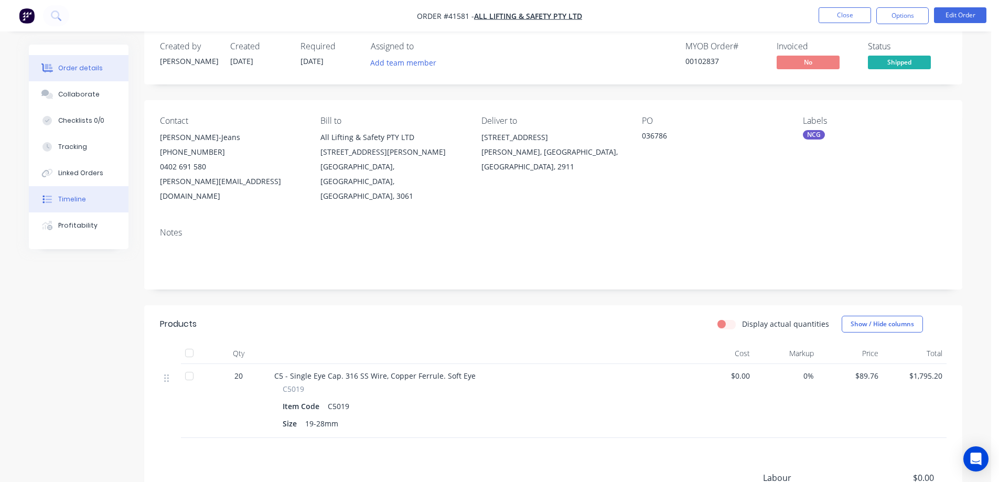
click at [73, 200] on div "Timeline" at bounding box center [72, 199] width 28 height 9
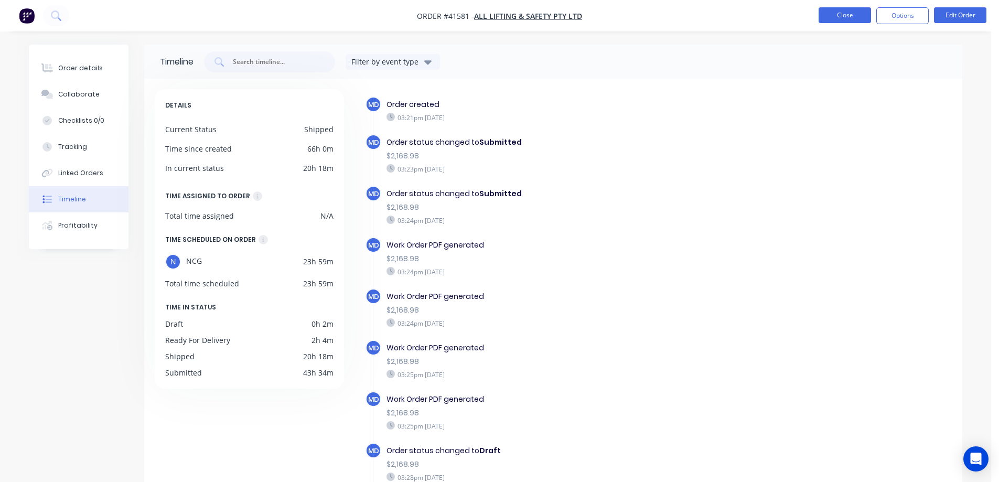
click at [828, 17] on button "Close" at bounding box center [844, 15] width 52 height 16
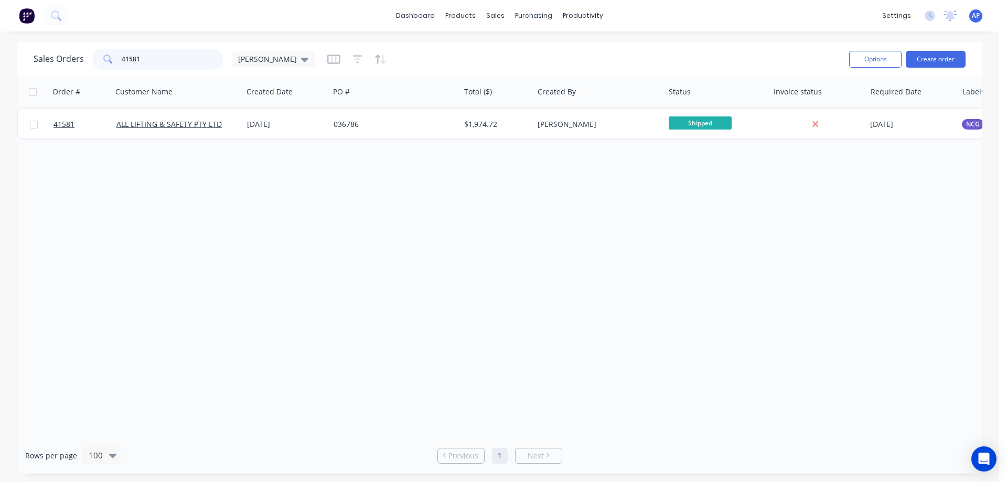
drag, startPoint x: 138, startPoint y: 59, endPoint x: 122, endPoint y: 61, distance: 16.5
click at [122, 61] on input "41581" at bounding box center [173, 59] width 102 height 21
type input "41584"
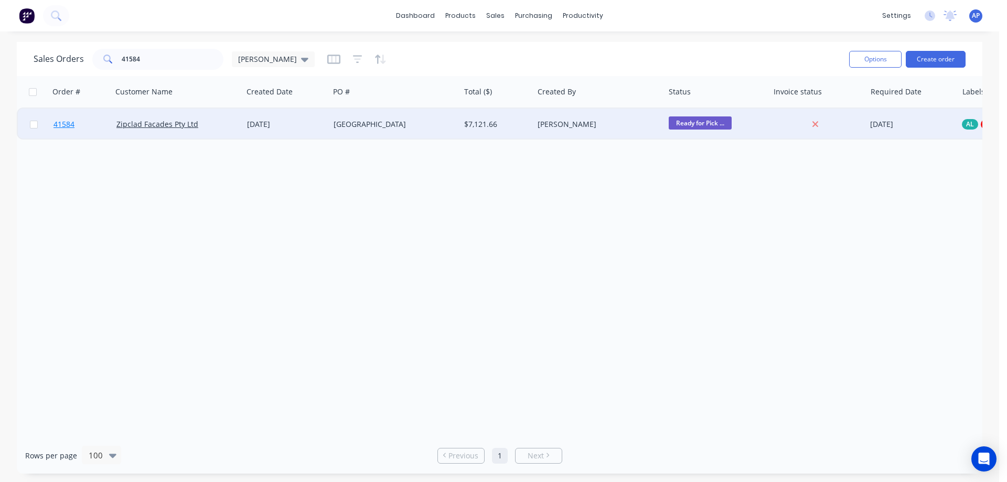
click at [67, 125] on span "41584" at bounding box center [63, 124] width 21 height 10
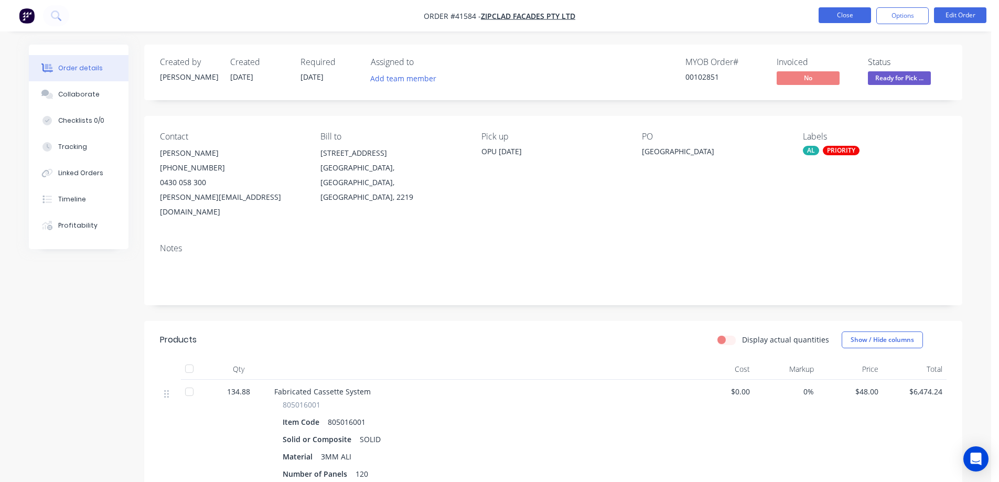
click at [837, 12] on button "Close" at bounding box center [844, 15] width 52 height 16
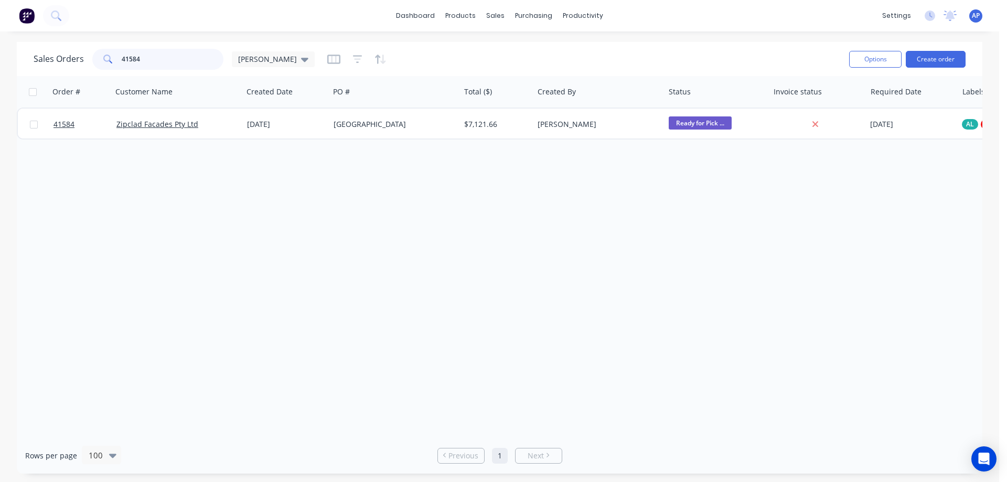
drag, startPoint x: 141, startPoint y: 61, endPoint x: 118, endPoint y: 61, distance: 22.6
click at [118, 61] on div "41584" at bounding box center [157, 59] width 131 height 21
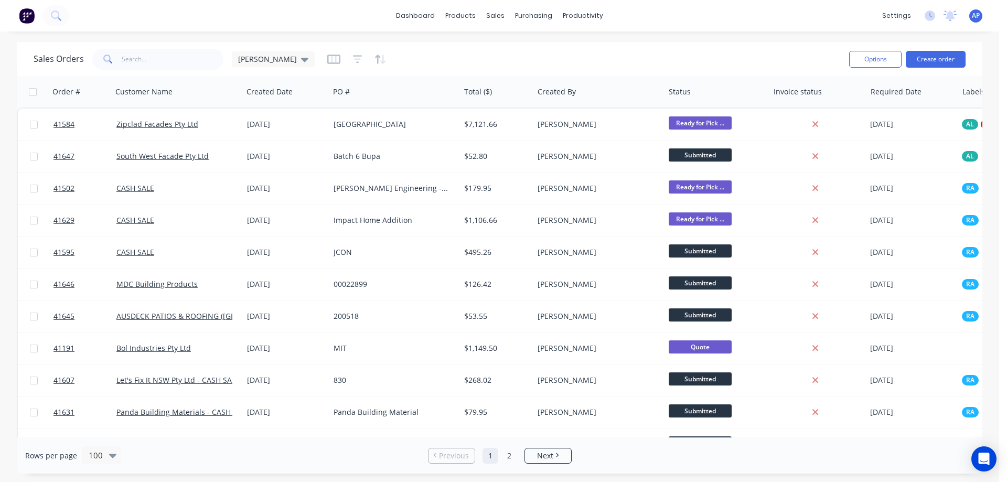
click at [422, 58] on div "Sales Orders Angela" at bounding box center [437, 59] width 807 height 26
click at [130, 58] on input "text" at bounding box center [173, 59] width 102 height 21
type input "GORDON"
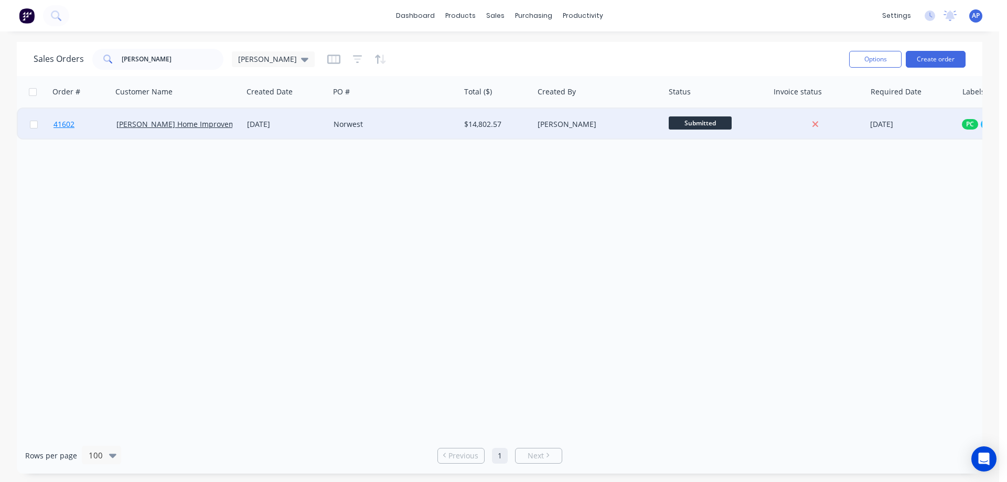
click at [64, 128] on span "41602" at bounding box center [63, 124] width 21 height 10
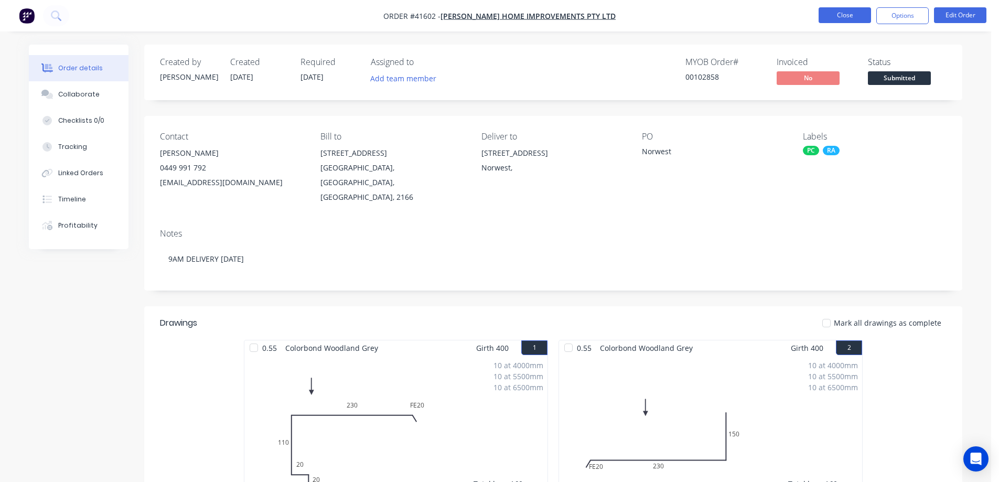
click at [833, 14] on button "Close" at bounding box center [844, 15] width 52 height 16
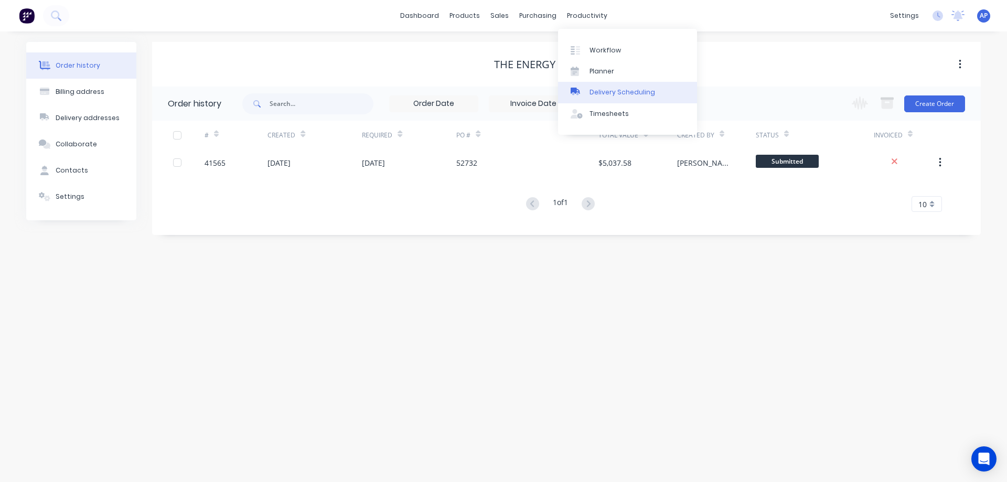
click at [631, 94] on div "Delivery Scheduling" at bounding box center [622, 92] width 66 height 9
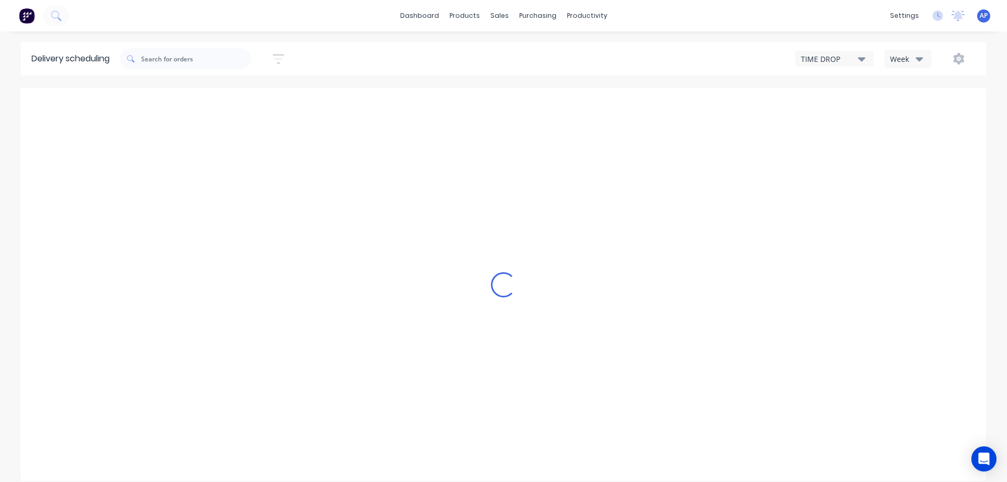
type input "[DATE] - [DATE]"
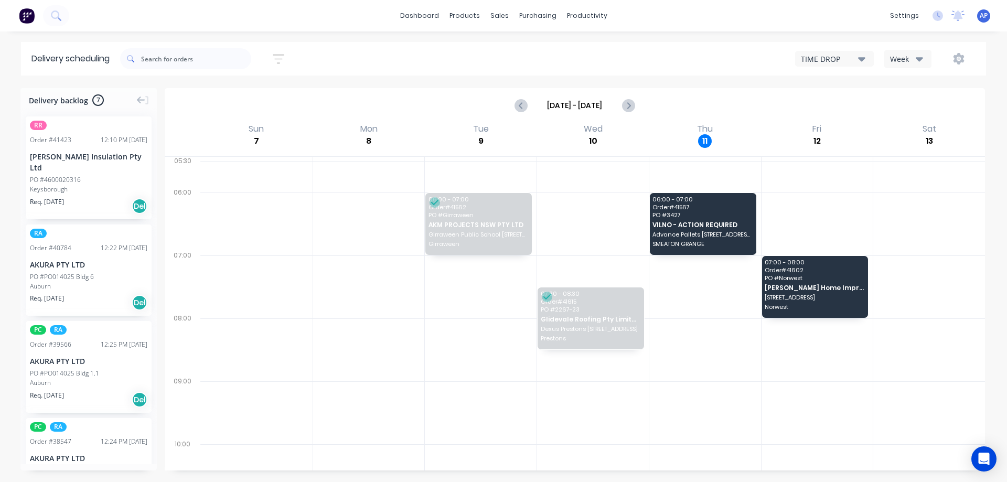
click at [917, 58] on icon "button" at bounding box center [918, 59] width 7 height 4
click at [915, 105] on div "Vehicle" at bounding box center [937, 107] width 104 height 21
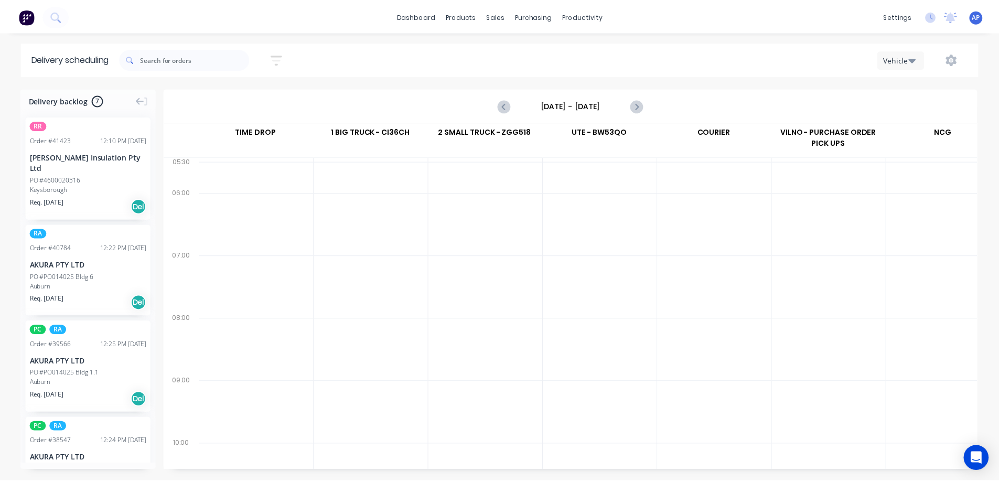
scroll to position [0, 1]
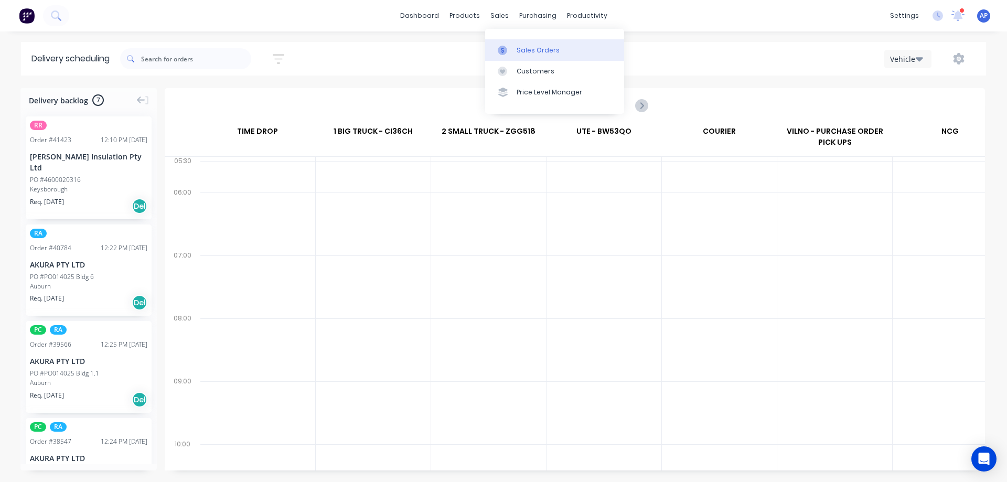
click at [533, 52] on div "Sales Orders" at bounding box center [537, 50] width 43 height 9
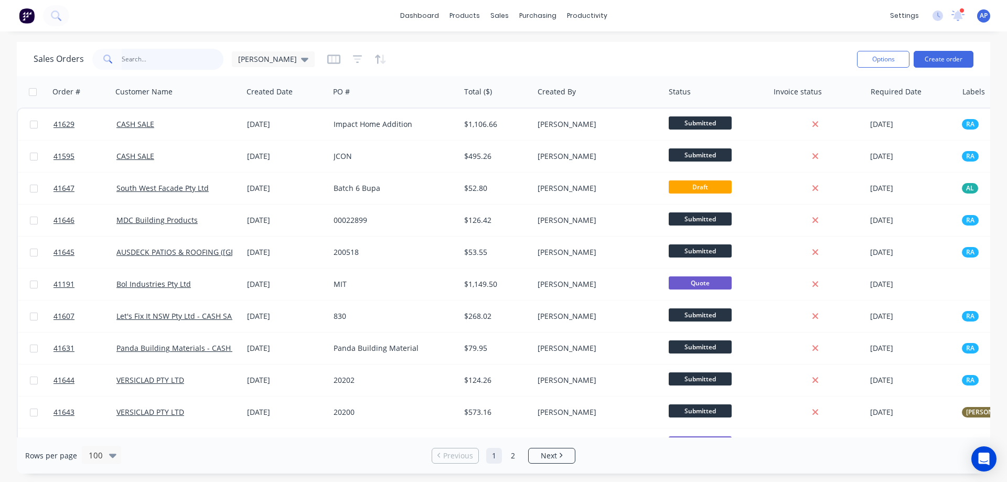
click at [167, 63] on input "text" at bounding box center [173, 59] width 102 height 21
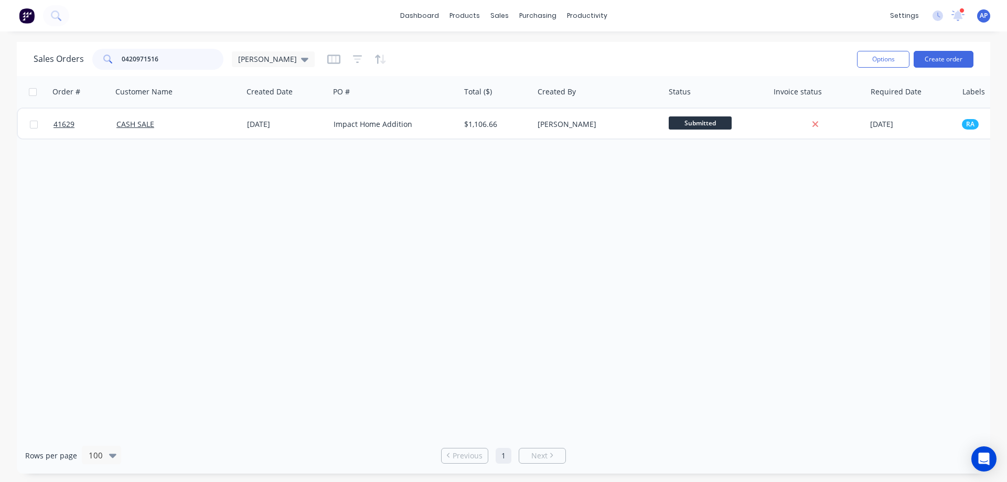
type input "0420971516"
click at [273, 62] on div "[PERSON_NAME]" at bounding box center [273, 59] width 83 height 16
click at [272, 195] on button "Archived" at bounding box center [295, 191] width 120 height 12
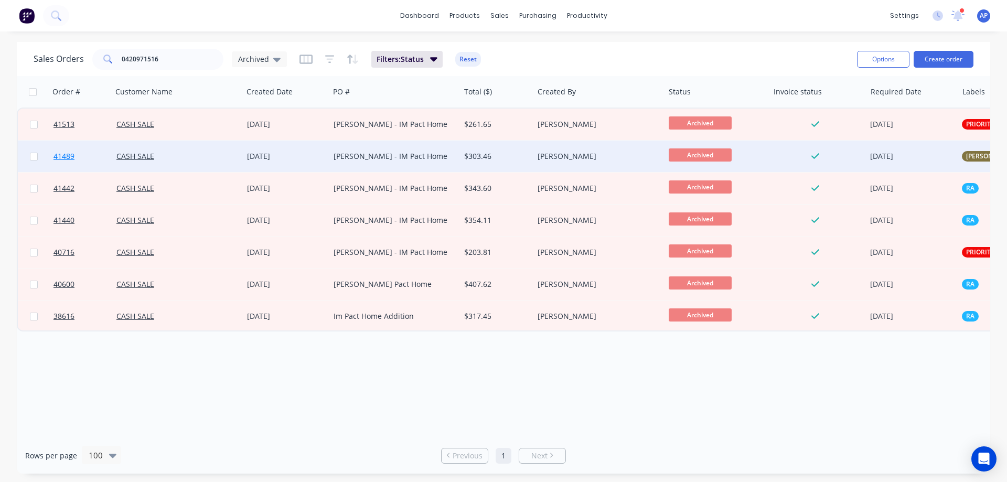
click at [66, 157] on span "41489" at bounding box center [63, 156] width 21 height 10
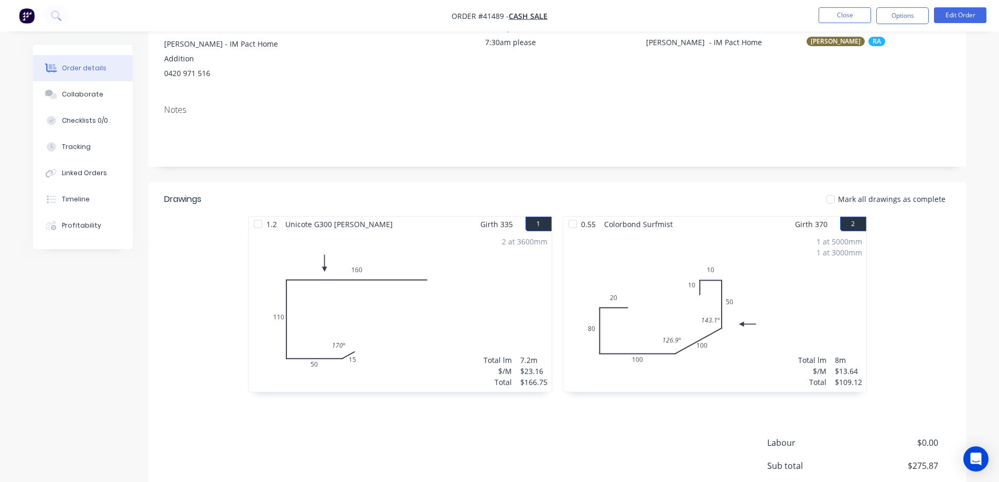
scroll to position [101, 0]
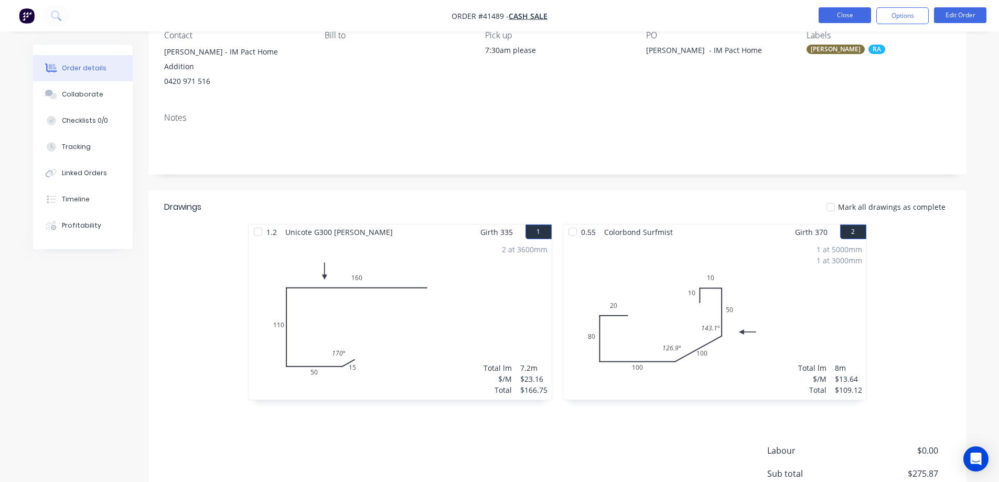
click at [845, 16] on button "Close" at bounding box center [844, 15] width 52 height 16
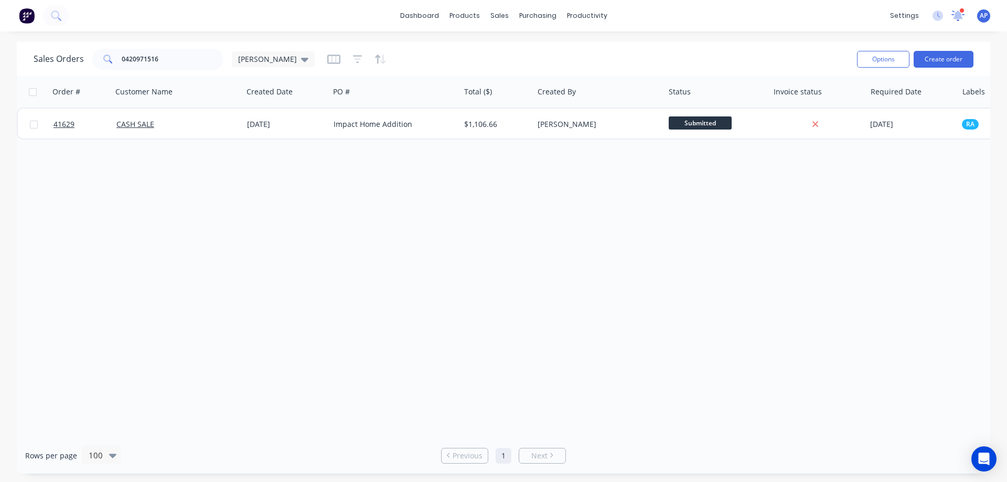
click at [955, 16] on icon at bounding box center [957, 14] width 9 height 8
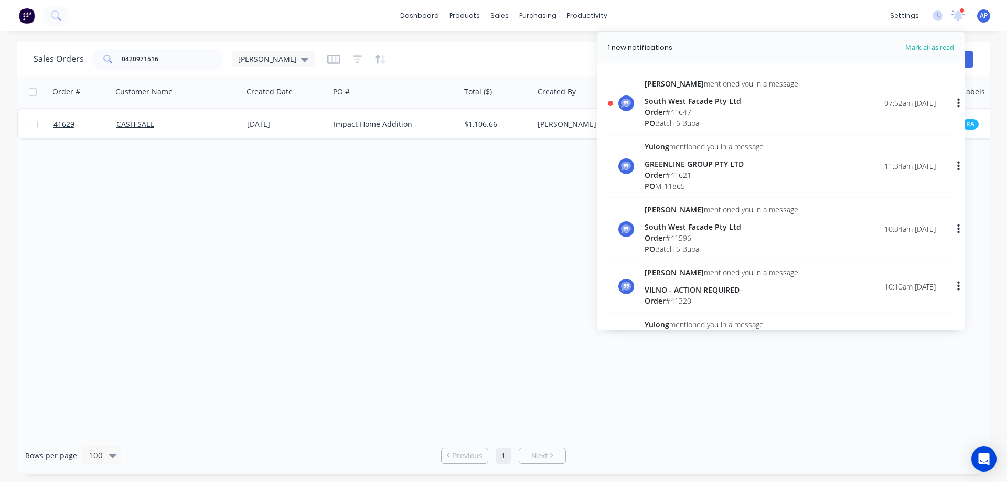
click at [684, 112] on div "Order # 41647" at bounding box center [721, 111] width 154 height 11
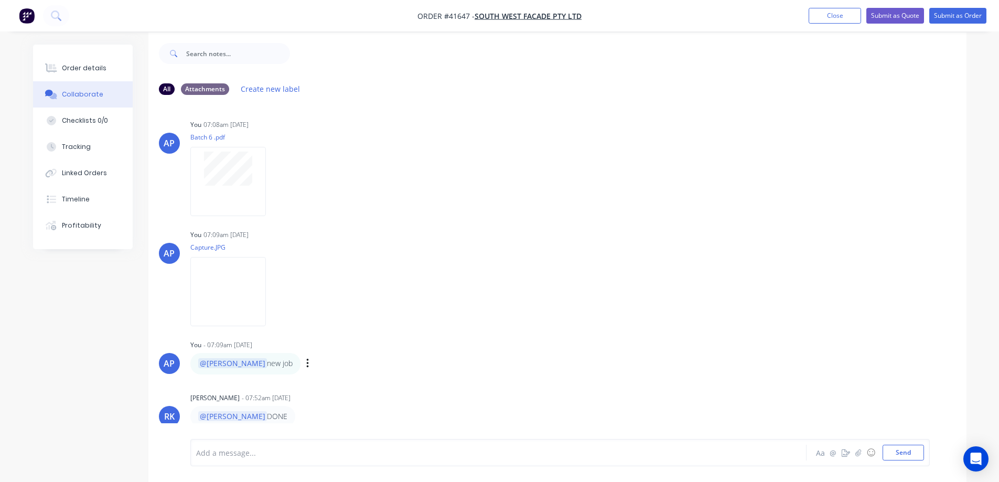
scroll to position [16, 0]
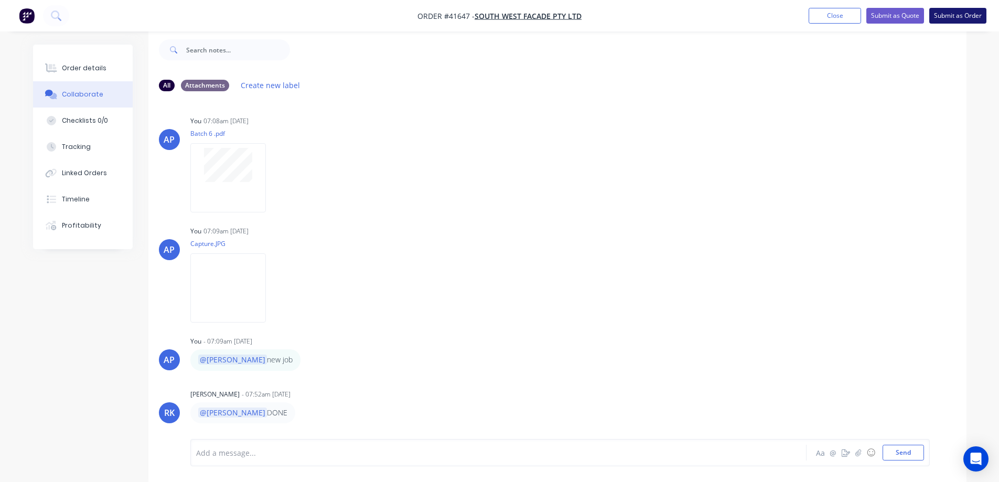
click at [955, 14] on button "Submit as Order" at bounding box center [957, 16] width 57 height 16
click at [900, 17] on button "Options" at bounding box center [902, 15] width 52 height 17
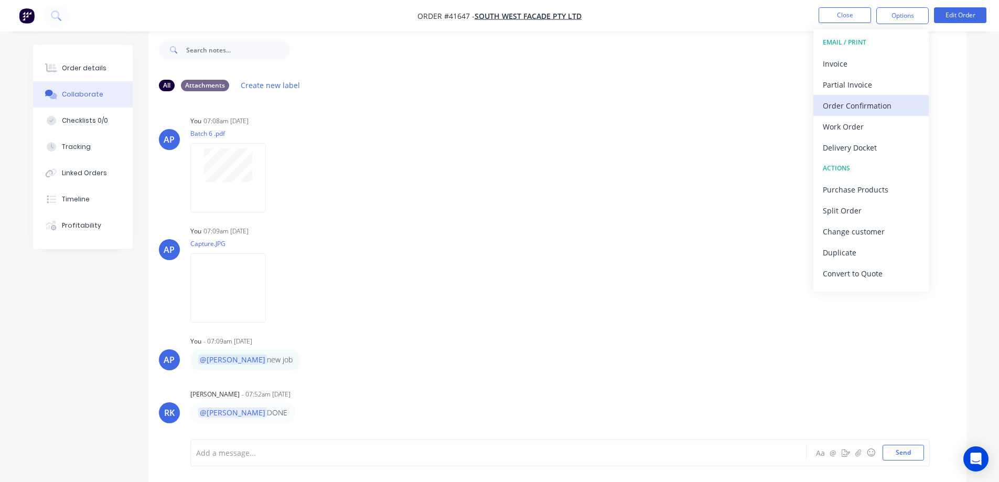
click at [877, 102] on div "Order Confirmation" at bounding box center [871, 105] width 96 height 15
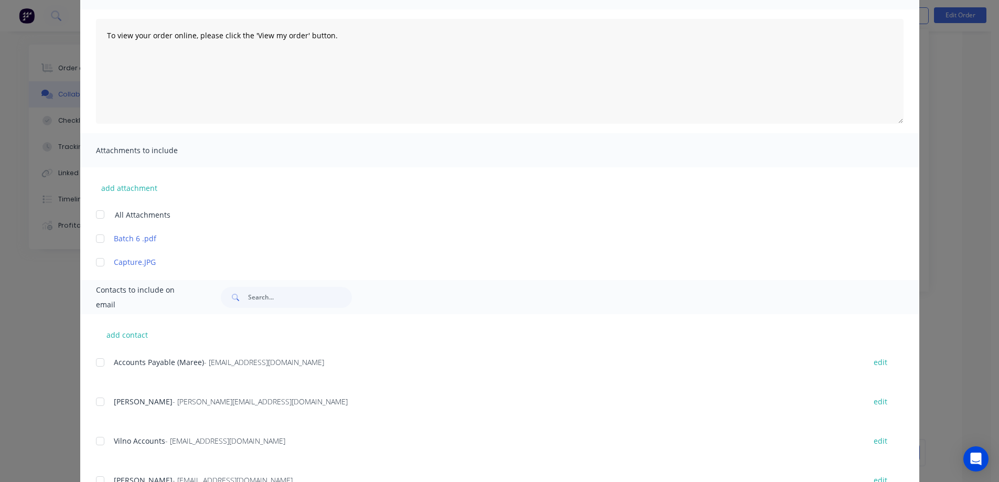
scroll to position [105, 0]
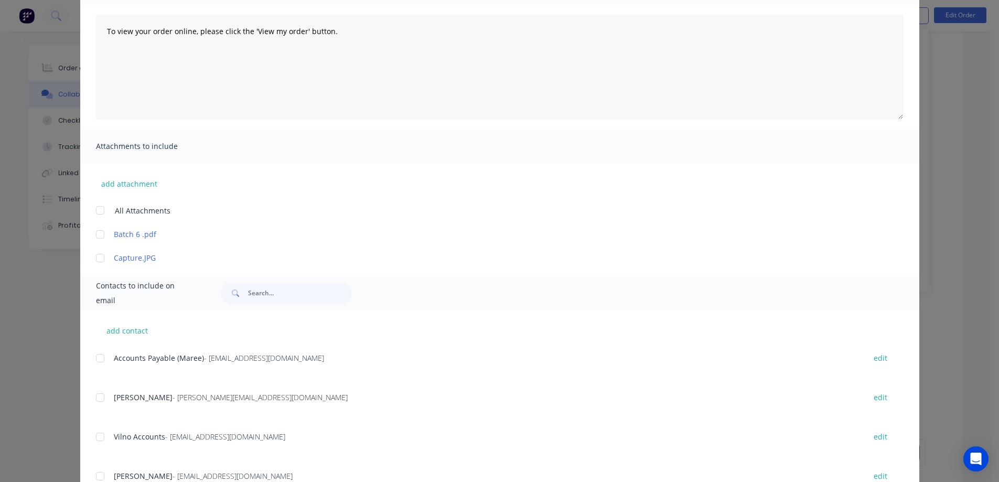
drag, startPoint x: 96, startPoint y: 400, endPoint x: 143, endPoint y: 389, distance: 47.8
click at [96, 398] on div at bounding box center [100, 397] width 21 height 21
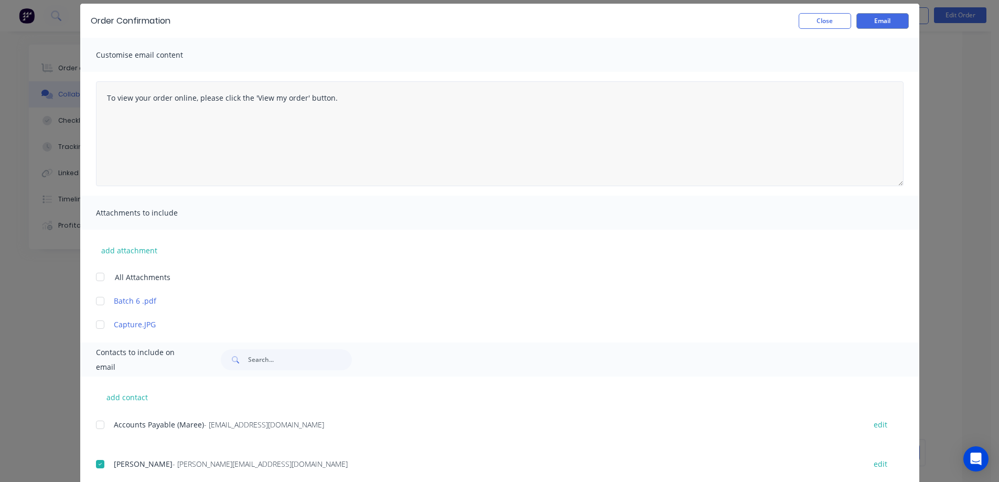
scroll to position [0, 0]
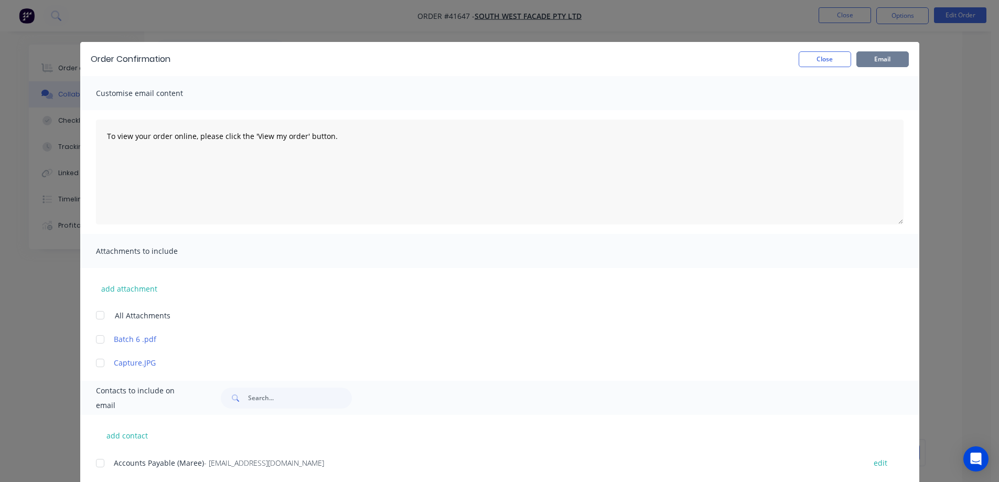
click at [885, 57] on button "Email" at bounding box center [882, 59] width 52 height 16
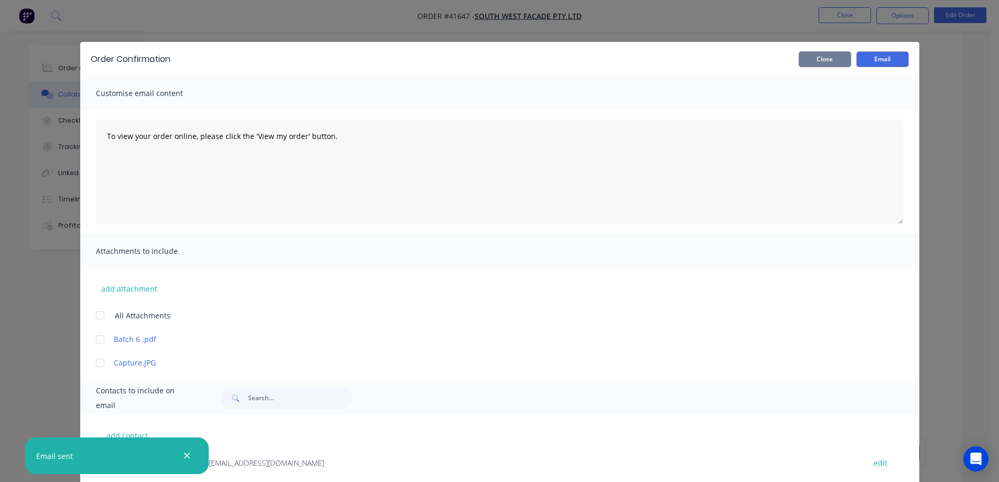
click at [832, 59] on button "Close" at bounding box center [825, 59] width 52 height 16
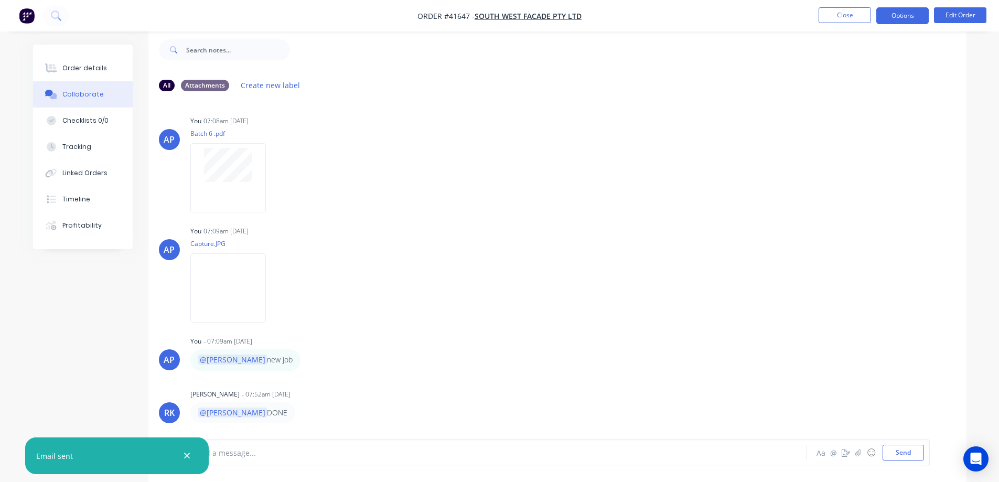
click at [892, 14] on button "Options" at bounding box center [902, 15] width 52 height 17
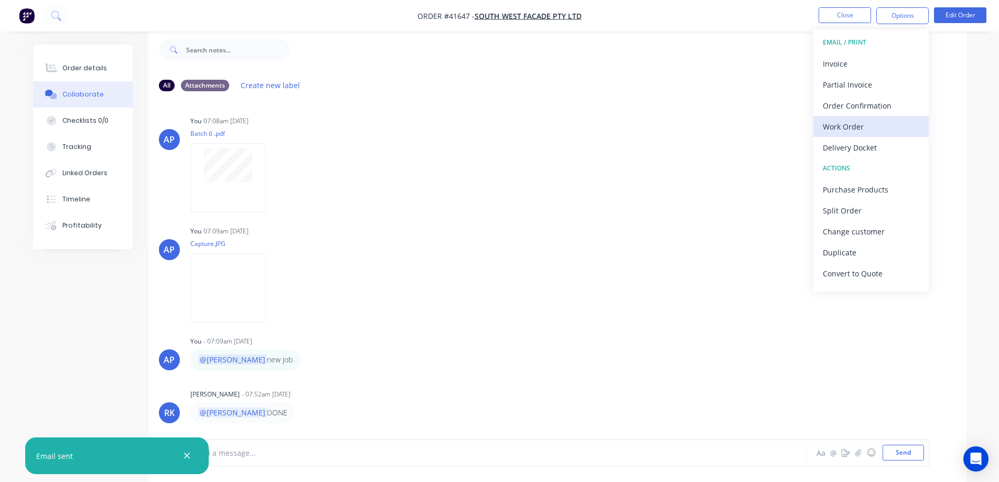
click at [850, 123] on div "Work Order" at bounding box center [871, 126] width 96 height 15
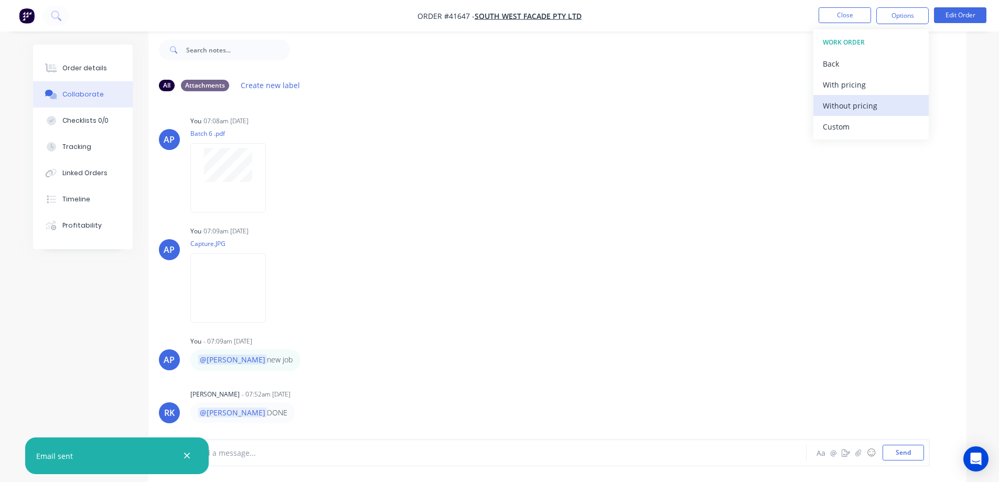
click at [866, 104] on div "Without pricing" at bounding box center [871, 105] width 96 height 15
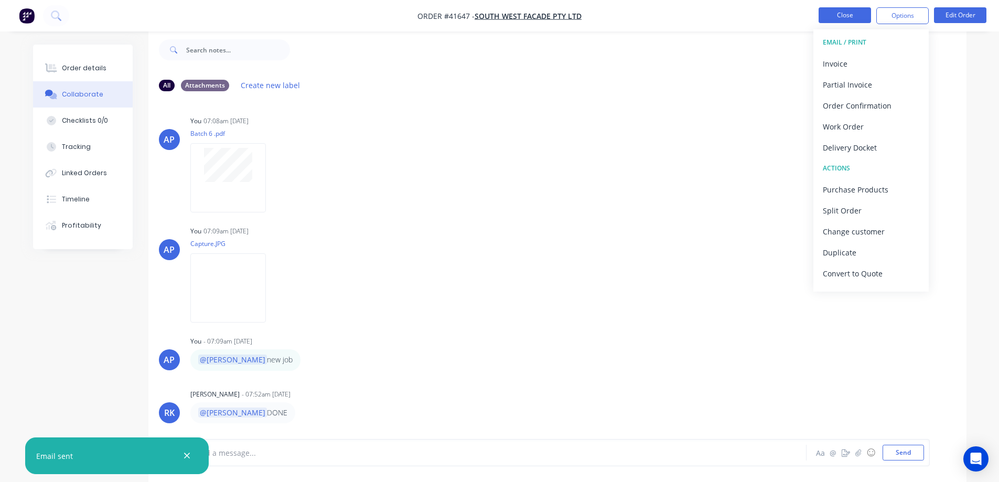
click at [855, 15] on button "Close" at bounding box center [844, 15] width 52 height 16
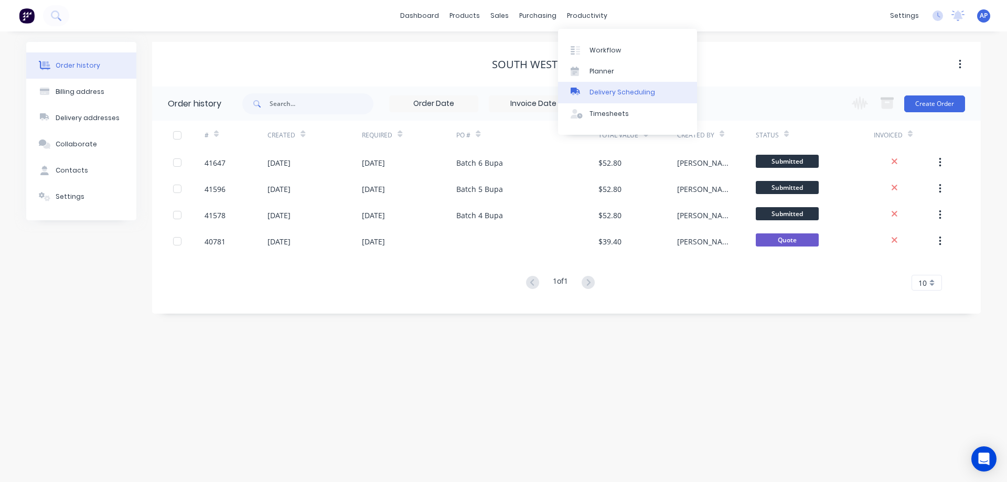
click at [640, 93] on div "Delivery Scheduling" at bounding box center [622, 92] width 66 height 9
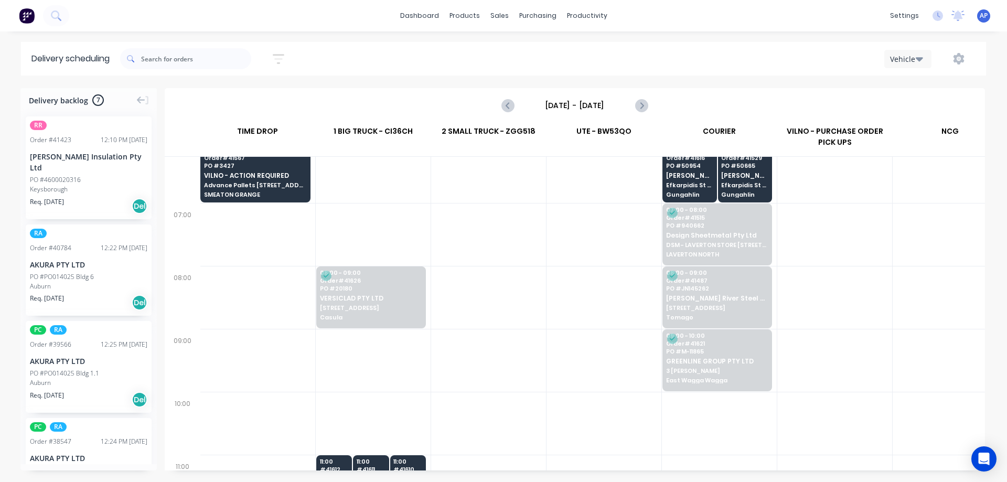
scroll to position [0, 1]
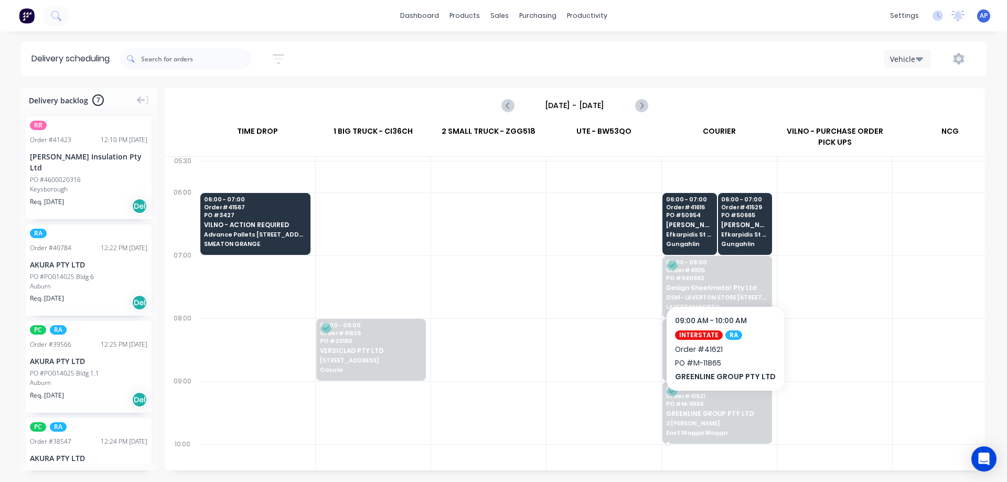
click at [722, 406] on span "PO # M-11865" at bounding box center [717, 404] width 102 height 6
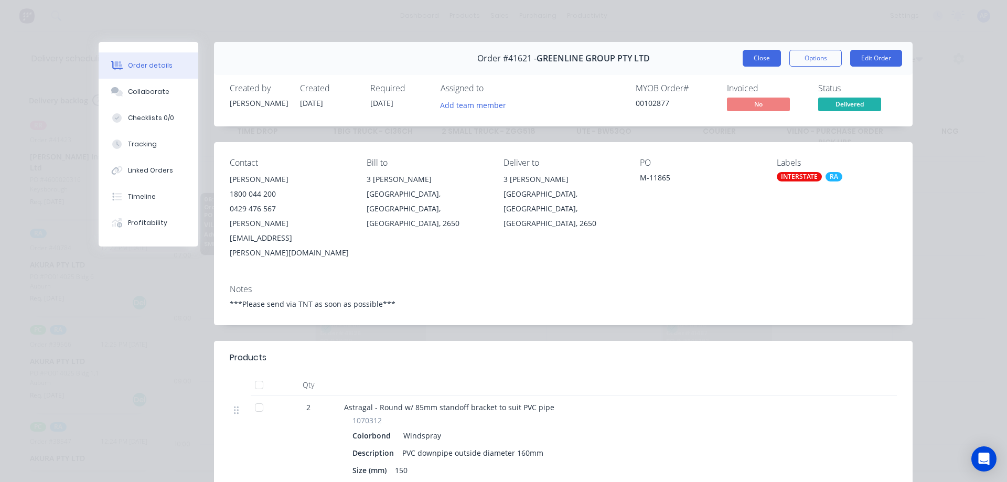
click at [766, 56] on button "Close" at bounding box center [761, 58] width 38 height 17
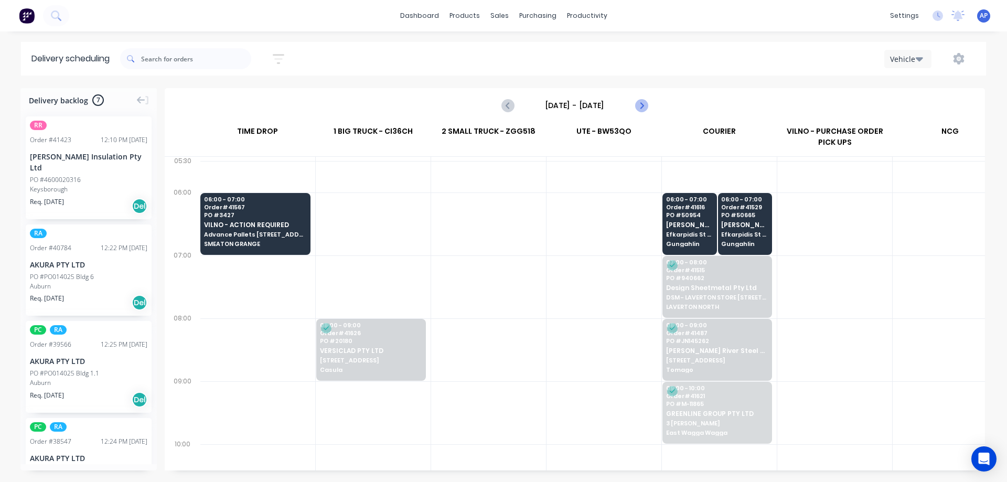
click at [643, 107] on icon "Next page" at bounding box center [640, 105] width 13 height 13
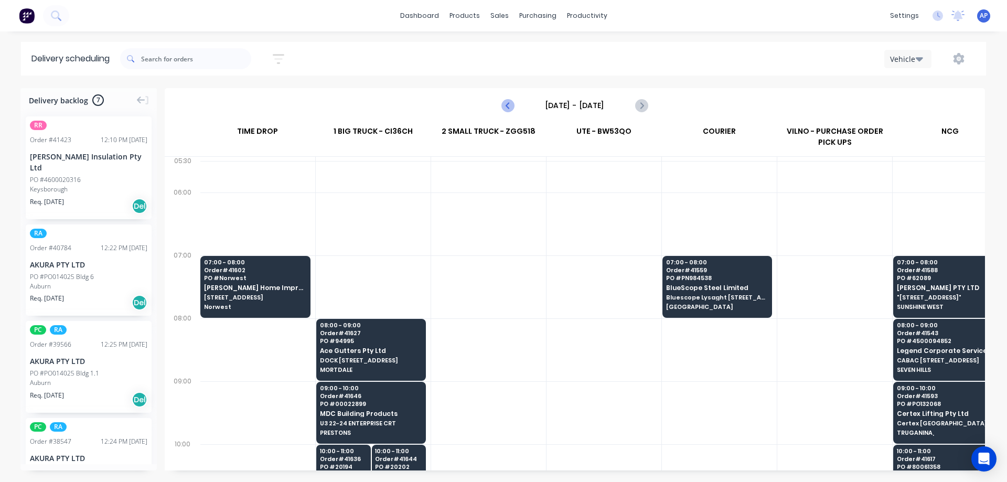
click at [507, 105] on icon "Previous page" at bounding box center [508, 105] width 5 height 8
type input "[DATE] - [DATE]"
